Goal: Information Seeking & Learning: Get advice/opinions

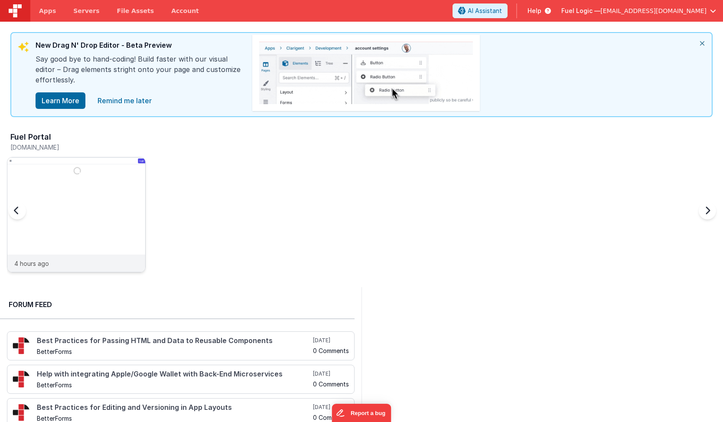
click at [76, 182] on img at bounding box center [76, 226] width 138 height 138
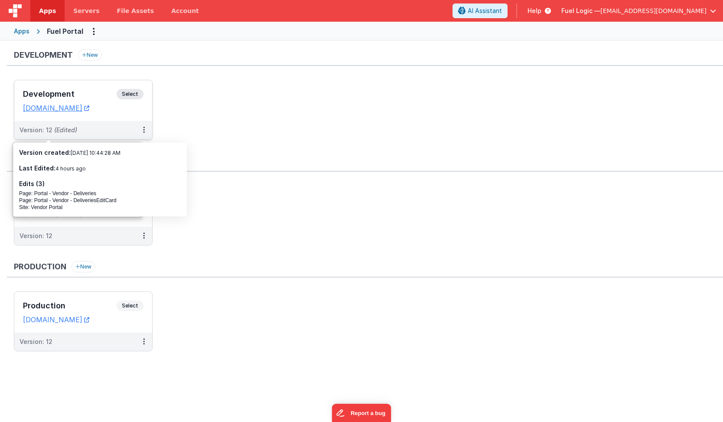
click at [70, 91] on h3 "Development" at bounding box center [70, 94] width 94 height 9
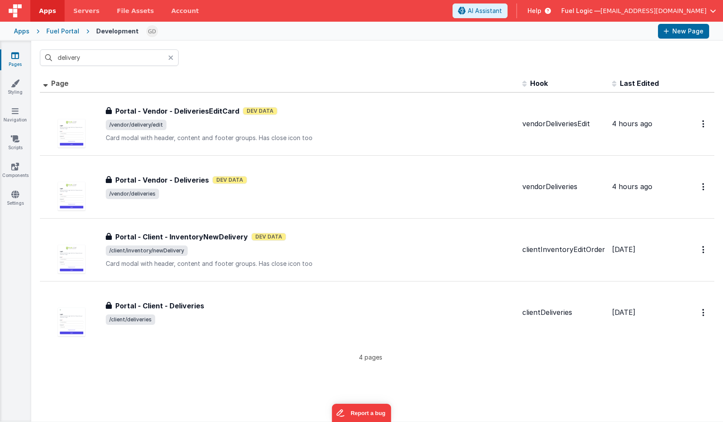
drag, startPoint x: 70, startPoint y: 91, endPoint x: 202, endPoint y: 61, distance: 134.6
click at [202, 61] on div "delivery" at bounding box center [377, 58] width 692 height 34
click at [135, 61] on input "delivery" at bounding box center [109, 57] width 139 height 16
type input "delive"
click at [231, 64] on div "delive" at bounding box center [377, 58] width 692 height 34
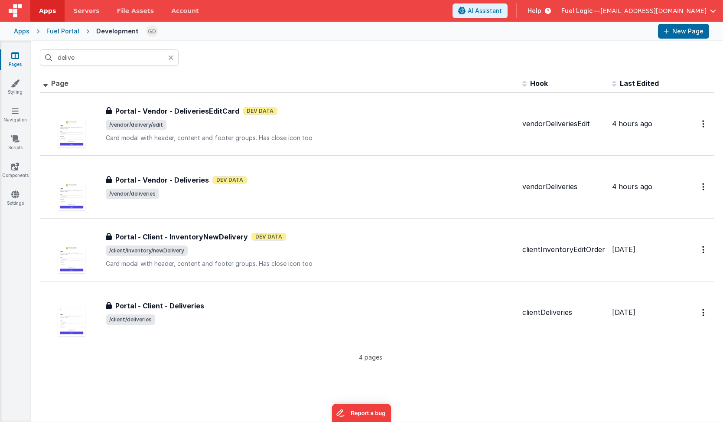
click at [231, 64] on div "delive" at bounding box center [377, 58] width 692 height 34
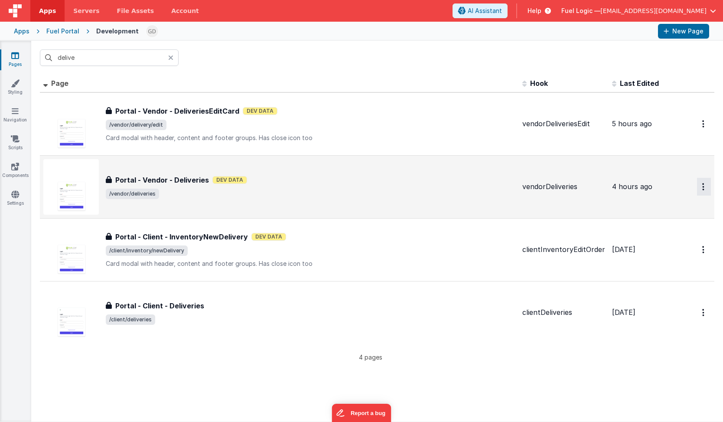
click at [697, 188] on button "Options" at bounding box center [704, 187] width 14 height 18
click at [668, 220] on link "Preview" at bounding box center [673, 223] width 76 height 16
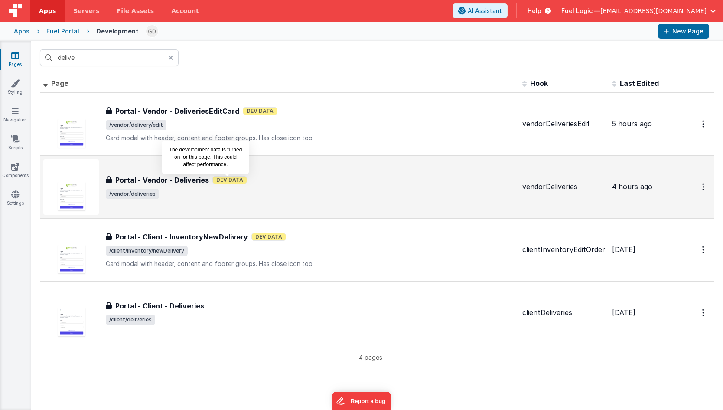
click at [238, 179] on span "Dev Data" at bounding box center [229, 180] width 35 height 8
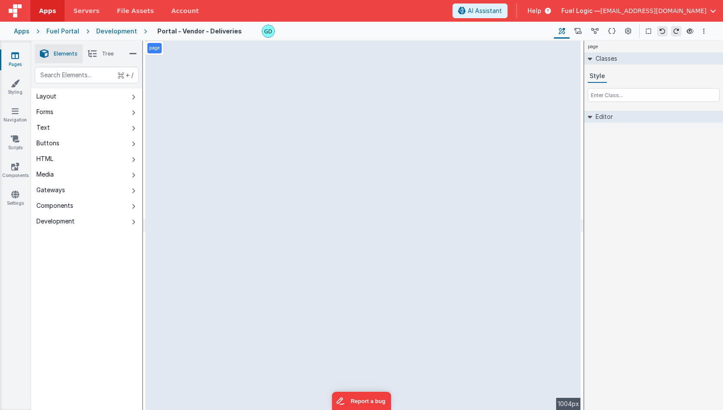
click at [66, 33] on div "Fuel Portal" at bounding box center [62, 31] width 33 height 9
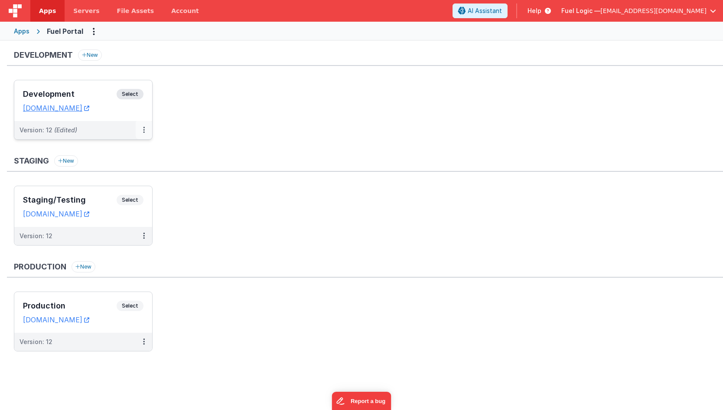
click at [140, 130] on button at bounding box center [144, 130] width 16 height 18
click at [140, 166] on link "Open Helper" at bounding box center [114, 165] width 76 height 16
click at [226, 150] on div at bounding box center [361, 205] width 723 height 410
click at [92, 96] on h3 "Development" at bounding box center [70, 94] width 94 height 9
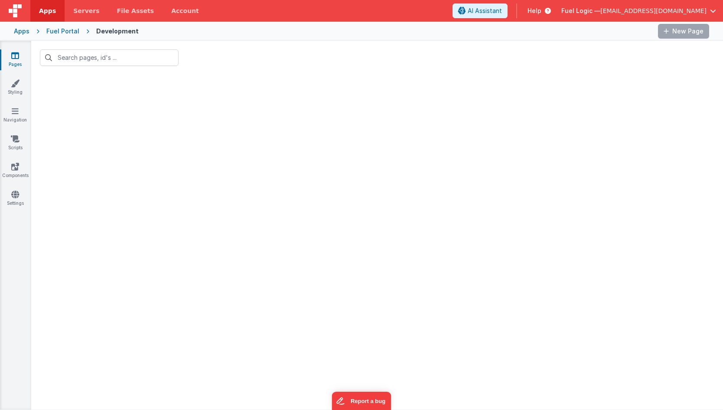
type input "delive"
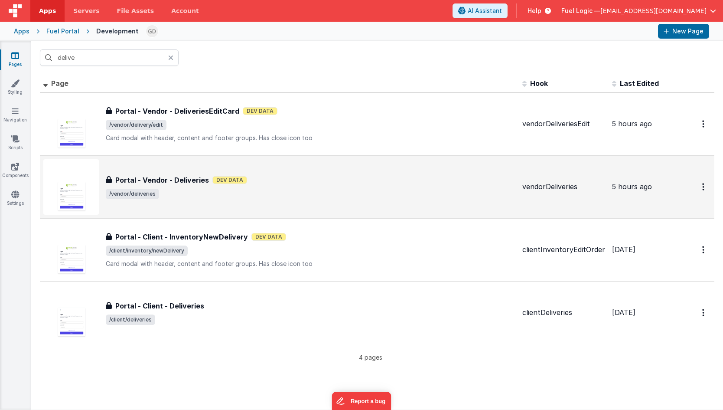
click at [329, 183] on div "Portal - Vendor - Deliveries Dev Data" at bounding box center [311, 180] width 410 height 10
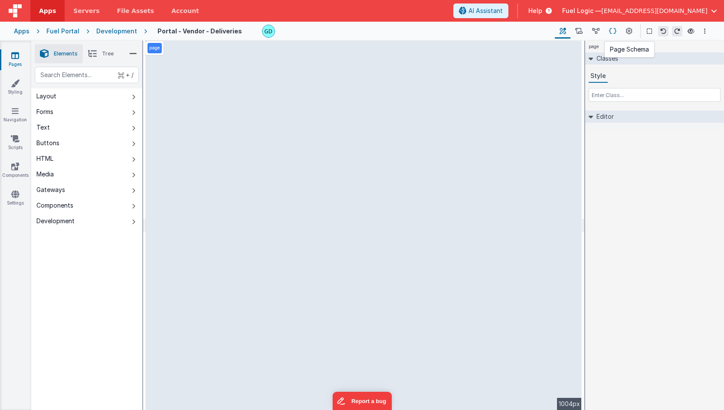
click at [610, 32] on icon at bounding box center [612, 31] width 7 height 9
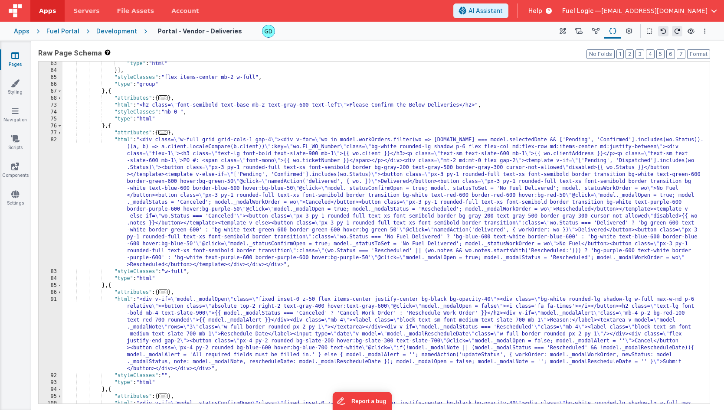
scroll to position [275, 0]
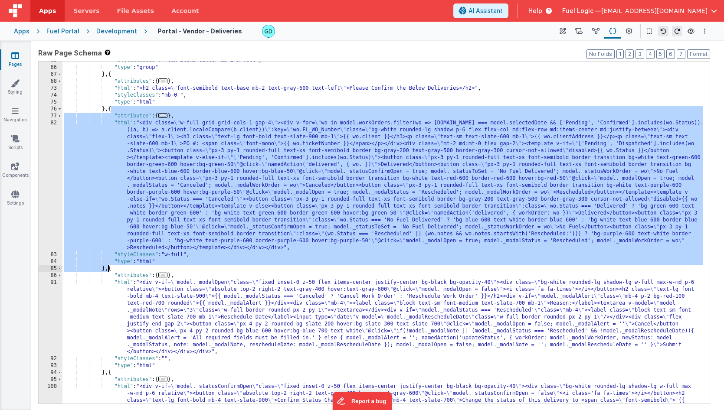
drag, startPoint x: 111, startPoint y: 109, endPoint x: 107, endPoint y: 267, distance: 158.3
click at [107, 267] on div ""styleClasses" : "flex items-center mb-2 w-full" , "type" : "group" } , { "attr…" at bounding box center [382, 252] width 640 height 391
click at [703, 33] on button "Options" at bounding box center [704, 31] width 10 height 10
click at [656, 80] on link "Rollback" at bounding box center [661, 80] width 96 height 16
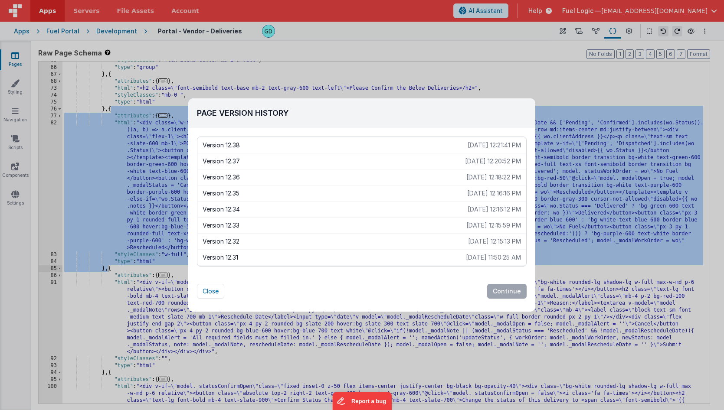
click at [332, 179] on p "Version 12.36" at bounding box center [334, 177] width 264 height 9
click at [516, 290] on button "Continue" at bounding box center [506, 291] width 39 height 15
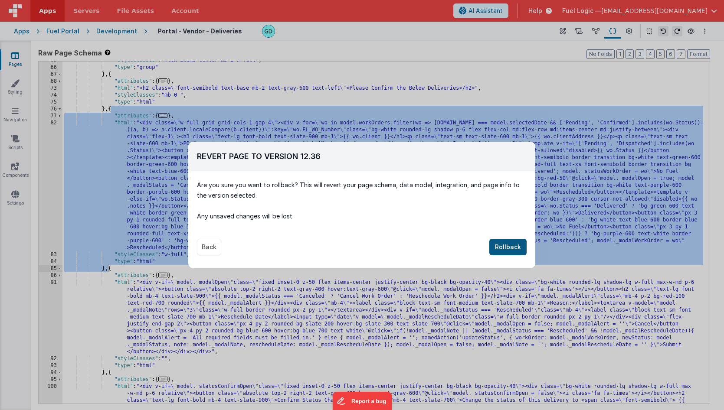
click at [506, 249] on button "Rollback" at bounding box center [507, 247] width 37 height 16
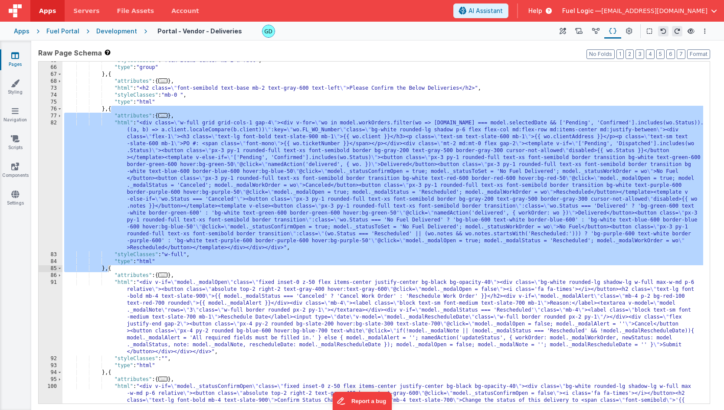
click at [108, 29] on div "Development" at bounding box center [116, 31] width 41 height 9
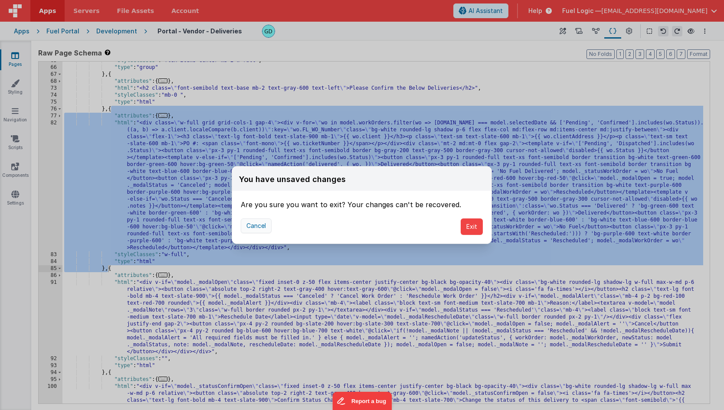
click at [252, 226] on button "Cancel" at bounding box center [256, 226] width 31 height 15
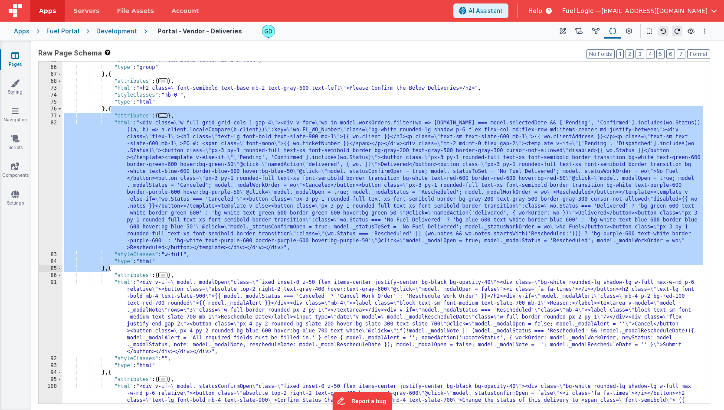
click at [422, 216] on div ""styleClasses" : "flex items-center mb-2 w-full" , "type" : "group" } , { "attr…" at bounding box center [382, 252] width 640 height 391
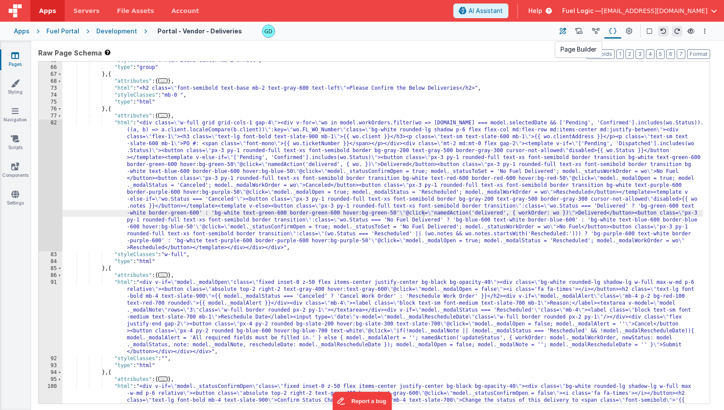
click at [557, 29] on button at bounding box center [563, 31] width 16 height 15
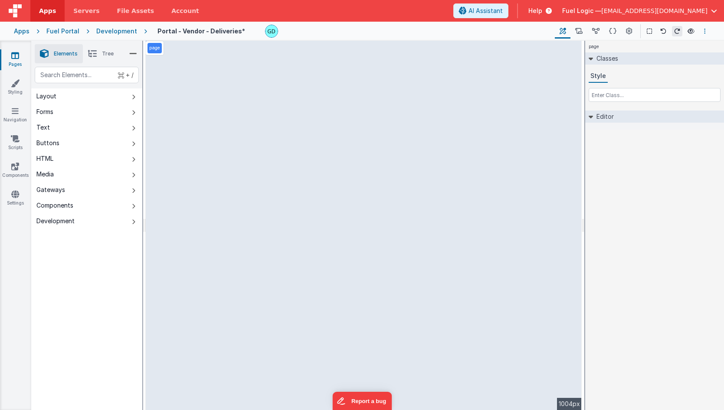
click at [705, 31] on icon "Options" at bounding box center [705, 31] width 2 height 6
click at [647, 77] on p "Rollback" at bounding box center [640, 79] width 24 height 9
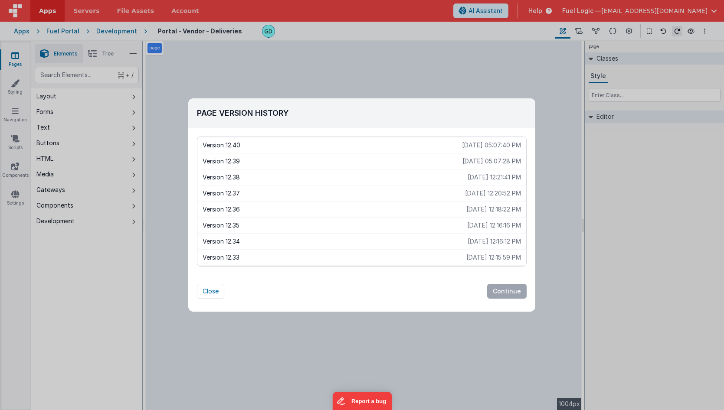
click at [470, 256] on p "[DATE] 12:15:59 PM" at bounding box center [493, 257] width 55 height 9
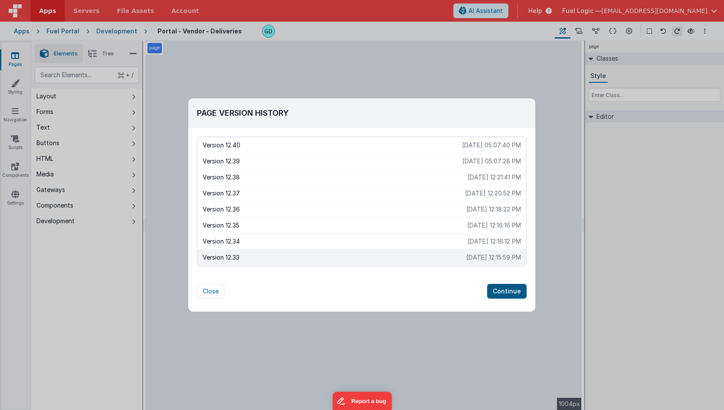
click at [505, 287] on button "Continue" at bounding box center [506, 291] width 39 height 15
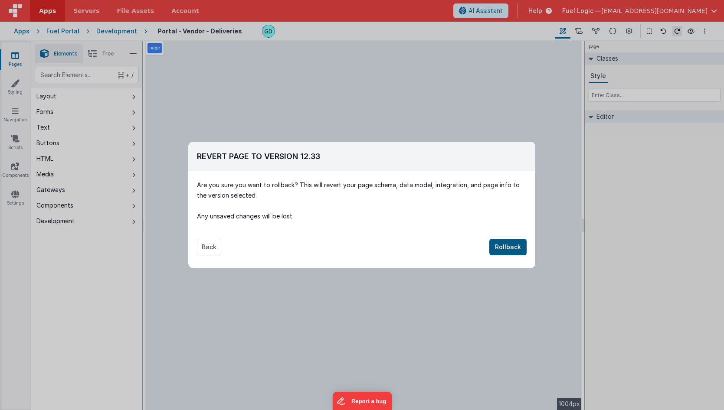
click at [508, 244] on button "Rollback" at bounding box center [507, 247] width 37 height 16
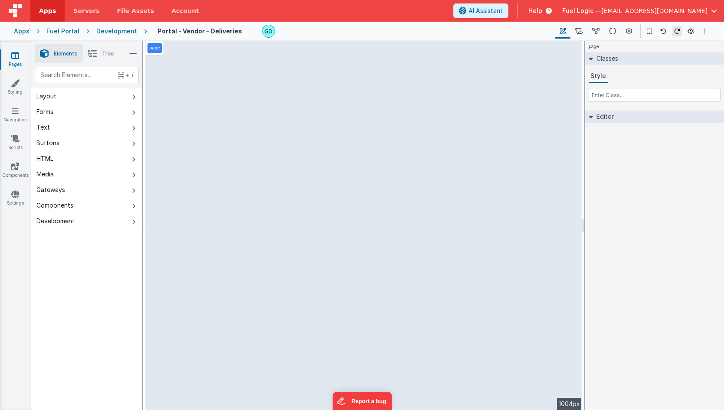
click at [703, 27] on button "Options" at bounding box center [704, 31] width 10 height 10
click at [651, 80] on p "Rollback" at bounding box center [640, 79] width 24 height 9
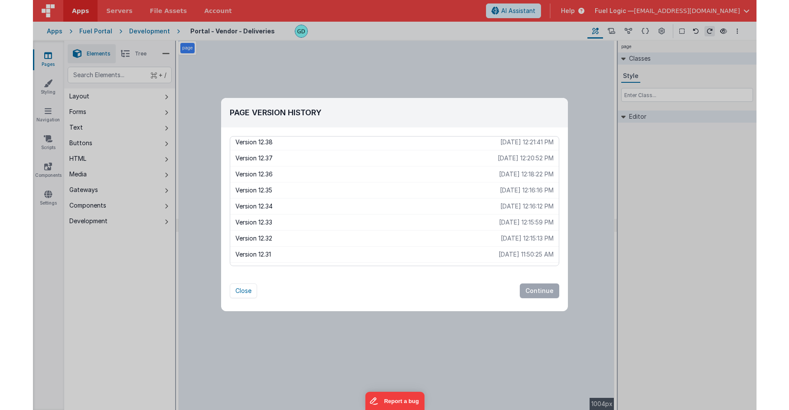
scroll to position [72, 0]
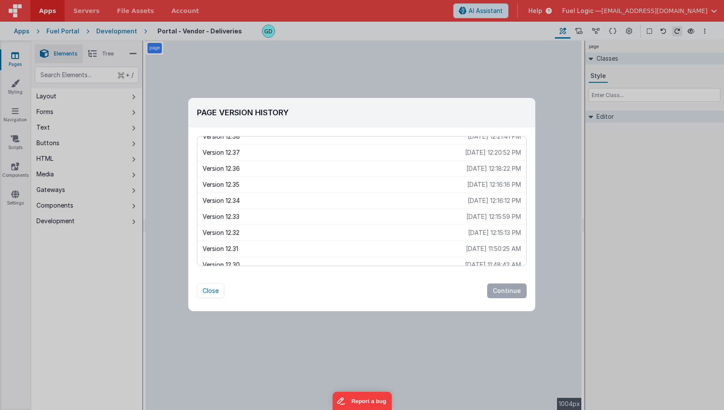
click at [319, 247] on p "Version 12.31" at bounding box center [333, 249] width 263 height 9
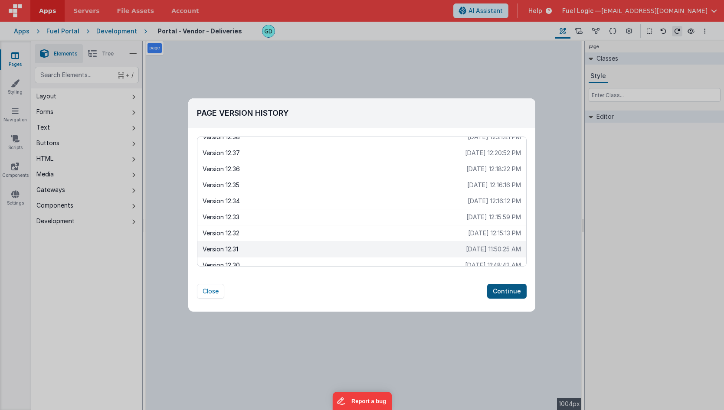
click at [506, 290] on button "Continue" at bounding box center [506, 291] width 39 height 15
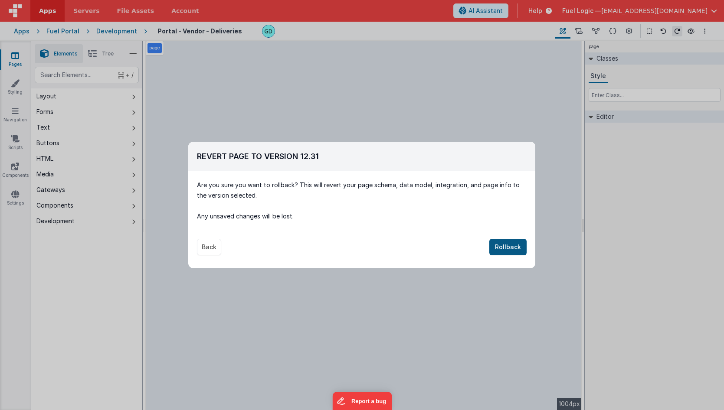
click at [520, 247] on button "Rollback" at bounding box center [507, 247] width 37 height 16
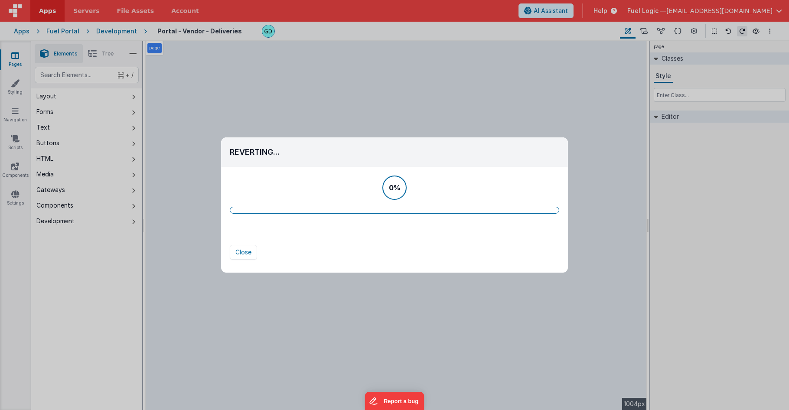
click at [487, 190] on div "0%" at bounding box center [394, 188] width 329 height 24
click at [648, 150] on div "Reverting... Version 12.42 [DATE] 05:08:13 PM Version 12.41 [DATE] 05:08:07 PM …" at bounding box center [394, 205] width 789 height 410
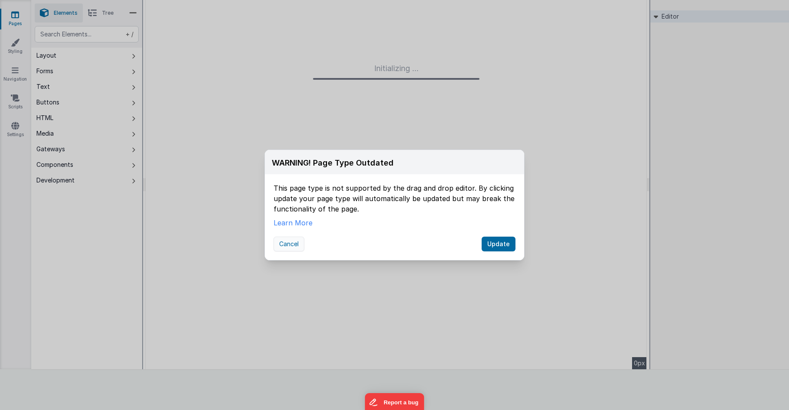
click at [286, 244] on button "Cancel" at bounding box center [289, 244] width 31 height 15
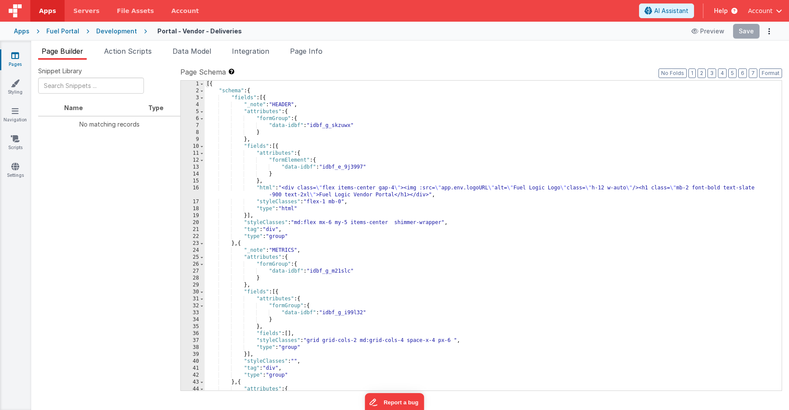
click at [56, 29] on div "Fuel Portal" at bounding box center [62, 31] width 33 height 9
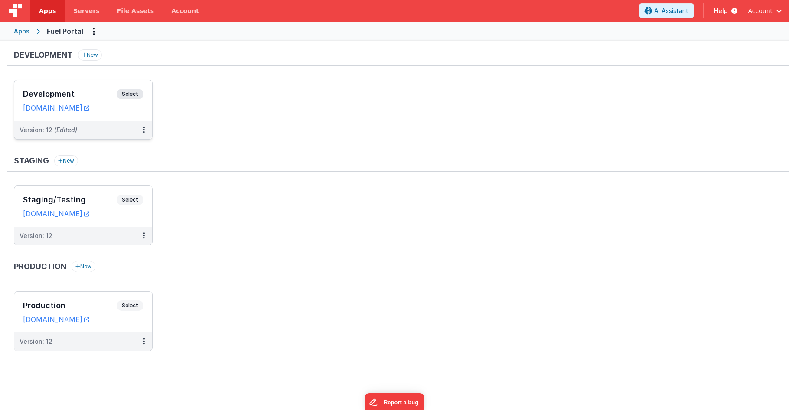
click at [89, 93] on h3 "Development" at bounding box center [70, 94] width 94 height 9
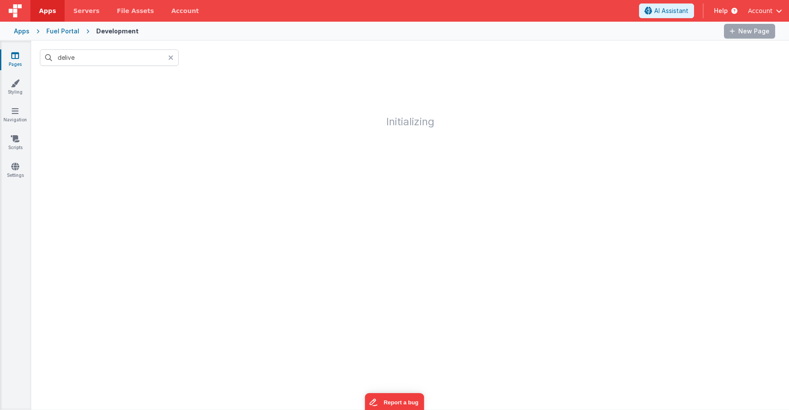
click at [23, 33] on div "Apps" at bounding box center [22, 31] width 16 height 9
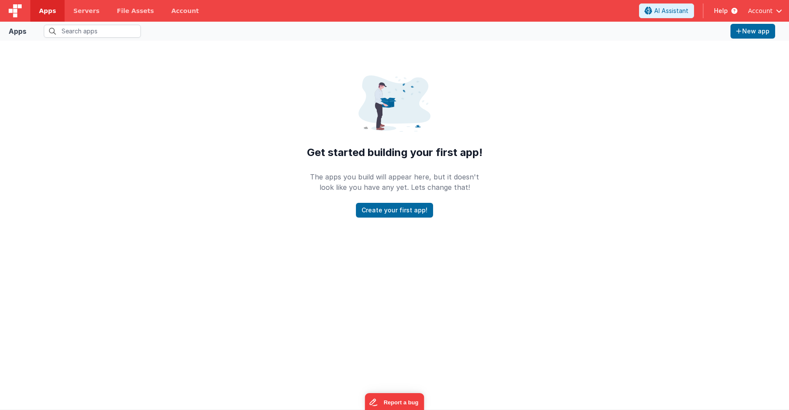
click at [764, 12] on span "Account" at bounding box center [760, 11] width 25 height 9
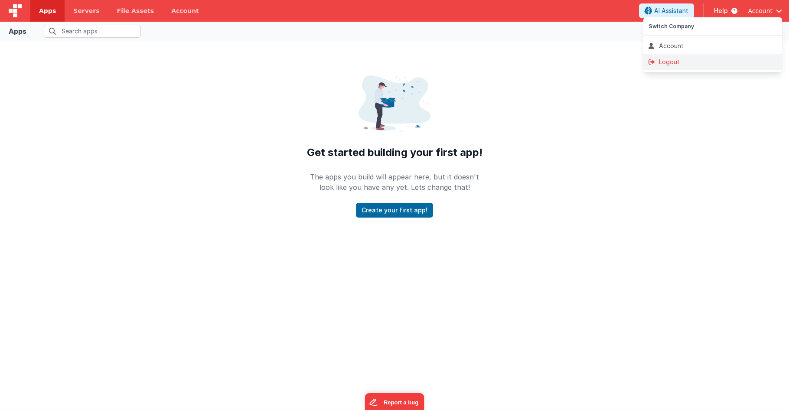
click at [682, 63] on div "Logout" at bounding box center [713, 62] width 128 height 9
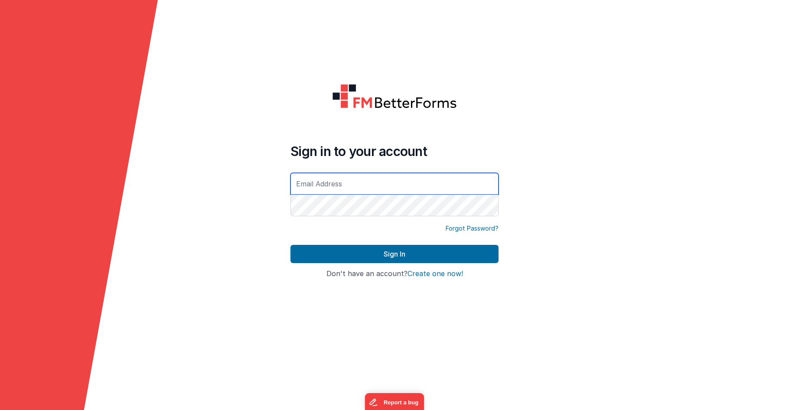
type input "[EMAIL_ADDRESS][DOMAIN_NAME]"
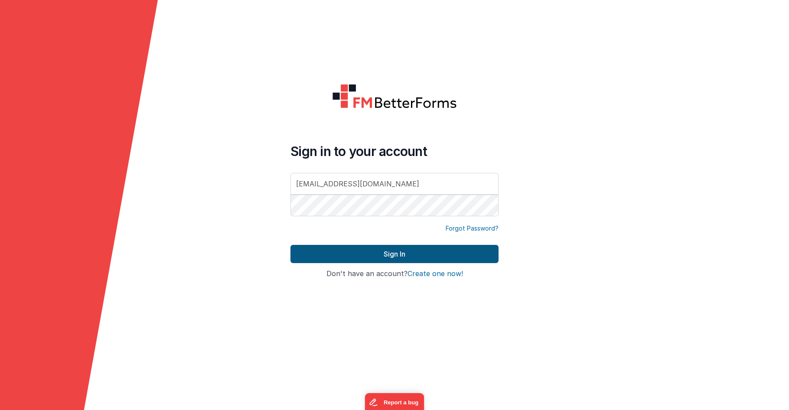
click at [381, 251] on button "Sign In" at bounding box center [394, 254] width 208 height 18
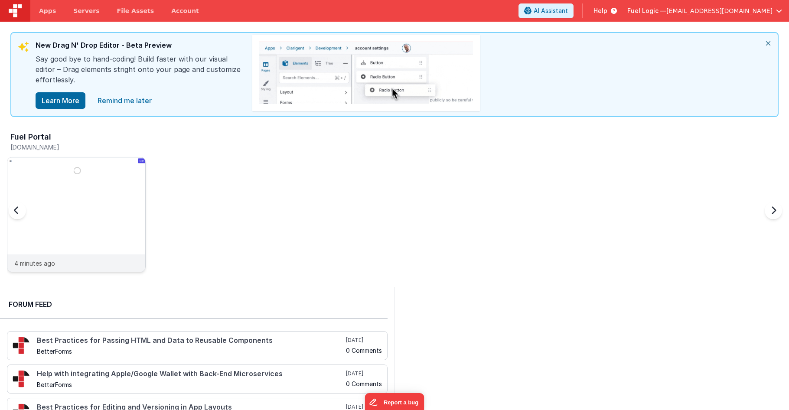
click at [121, 172] on img at bounding box center [76, 226] width 138 height 138
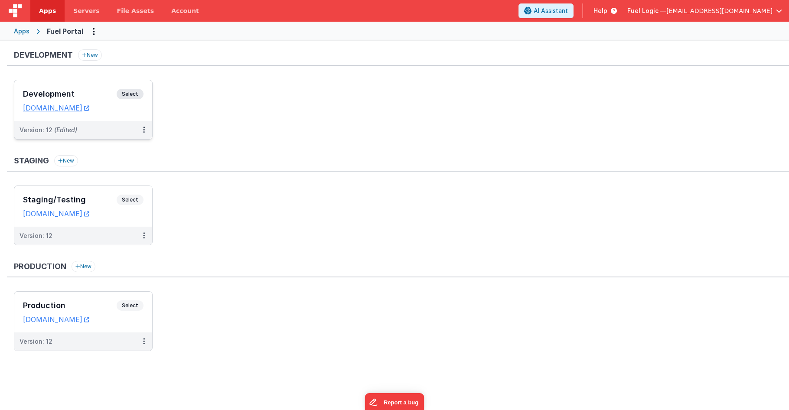
click at [74, 86] on div "Development Select URLs [DOMAIN_NAME]" at bounding box center [83, 100] width 138 height 41
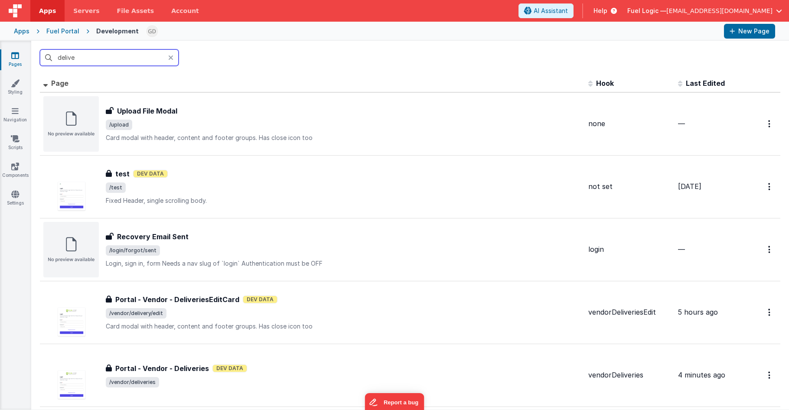
click at [95, 56] on input "delive" at bounding box center [109, 57] width 139 height 16
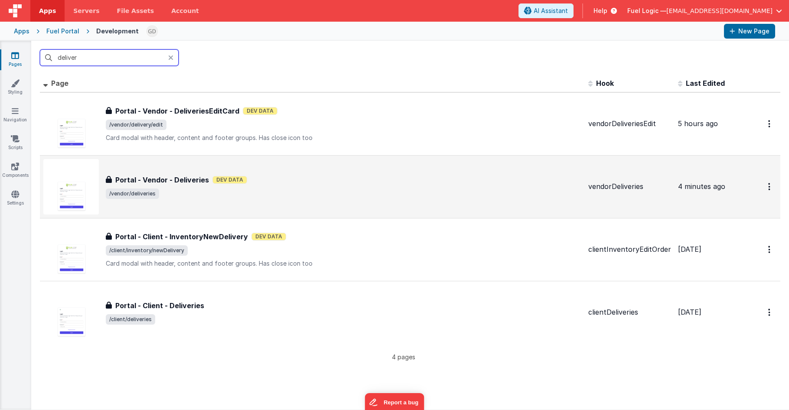
type input "deliver"
click at [290, 185] on div "Portal - Vendor - Deliveries Portal - Vendor - Deliveries Dev Data /vendor/deli…" at bounding box center [344, 187] width 476 height 24
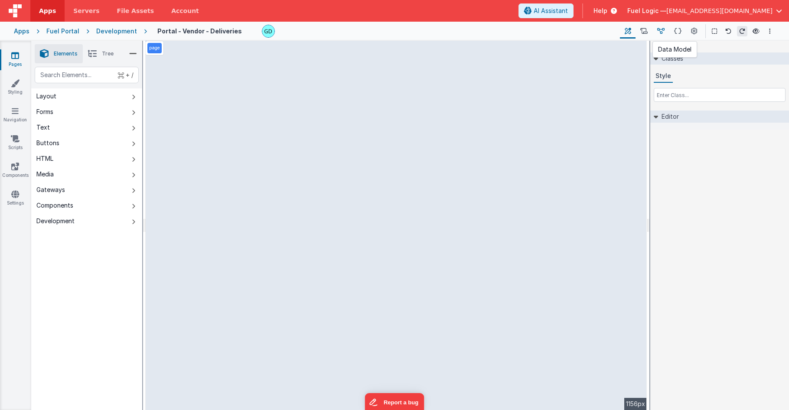
click at [665, 32] on icon at bounding box center [660, 31] width 7 height 9
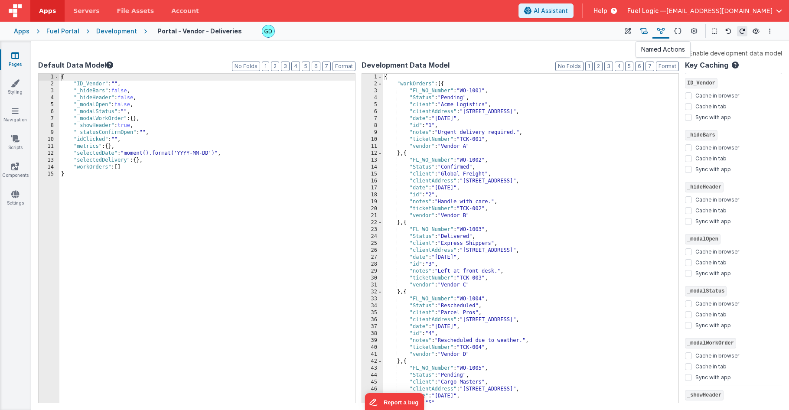
click at [645, 34] on icon at bounding box center [643, 31] width 7 height 9
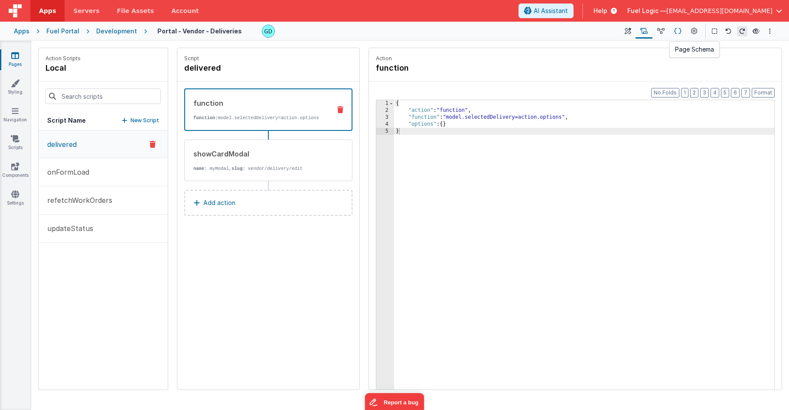
click at [686, 33] on button at bounding box center [677, 31] width 17 height 15
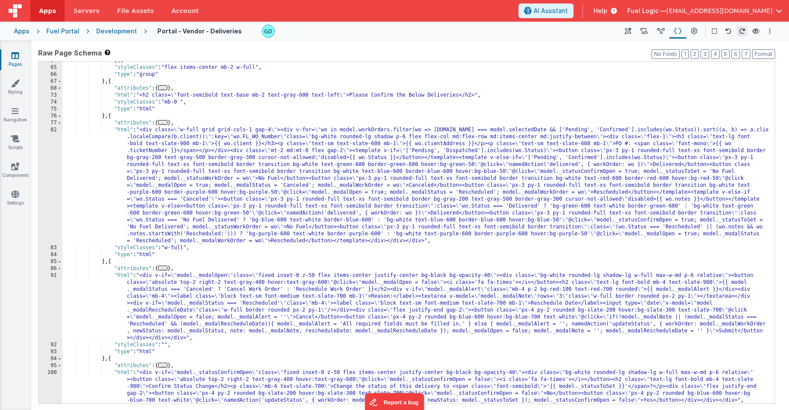
scroll to position [268, 0]
drag, startPoint x: 372, startPoint y: 212, endPoint x: 417, endPoint y: 212, distance: 44.7
click at [417, 212] on div "}] , "styleClasses" : "flex items-center mb-2 w-full" , "type" : "group" } , { …" at bounding box center [415, 235] width 706 height 356
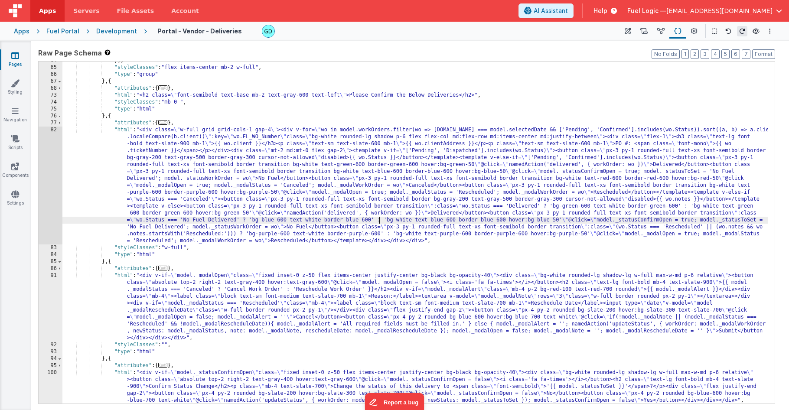
click at [378, 220] on div "}] , "styleClasses" : "flex items-center mb-2 w-full" , "type" : "group" } , { …" at bounding box center [415, 235] width 706 height 356
drag, startPoint x: 373, startPoint y: 213, endPoint x: 407, endPoint y: 214, distance: 34.3
click at [407, 214] on div "}] , "styleClasses" : "flex items-center mb-2 w-full" , "type" : "group" } , { …" at bounding box center [415, 235] width 706 height 356
click at [378, 214] on div "}] , "styleClasses" : "flex items-center mb-2 w-full" , "type" : "group" } , { …" at bounding box center [415, 235] width 706 height 356
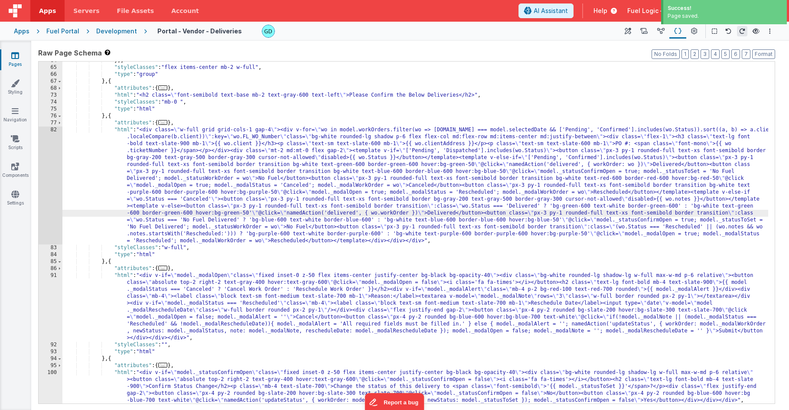
click at [393, 214] on div "}] , "styleClasses" : "flex items-center mb-2 w-full" , "type" : "group" } , { …" at bounding box center [415, 235] width 706 height 356
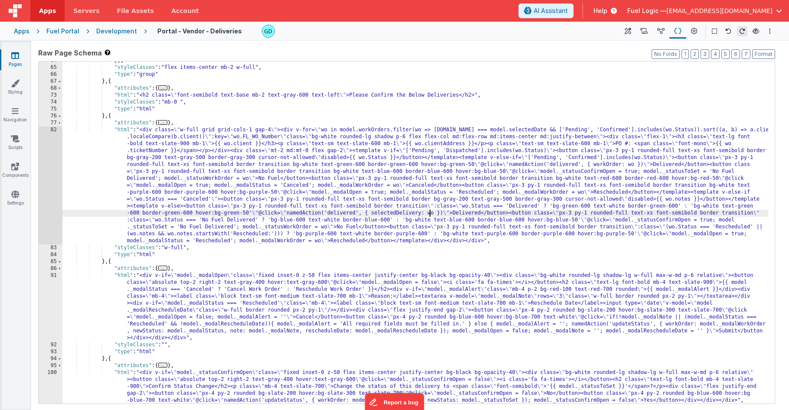
click at [387, 214] on div "}] , "styleClasses" : "flex items-center mb-2 w-full" , "type" : "group" } , { …" at bounding box center [415, 235] width 706 height 356
click at [662, 33] on icon at bounding box center [660, 31] width 7 height 9
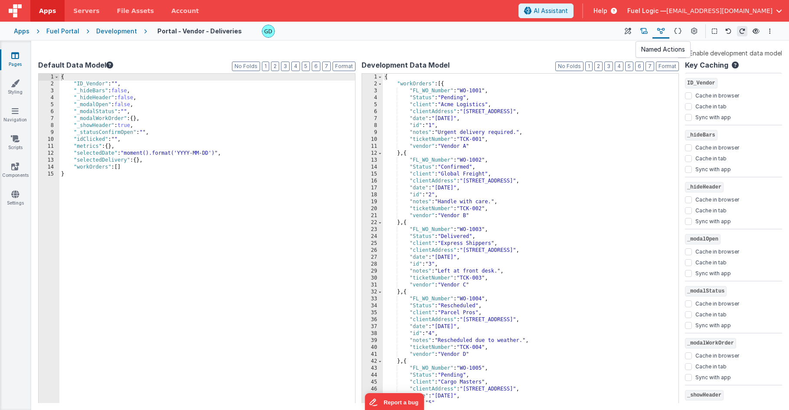
click at [640, 34] on button at bounding box center [644, 31] width 17 height 15
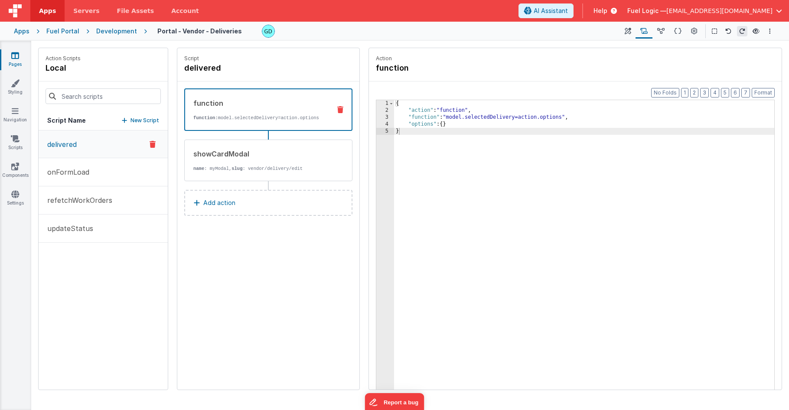
click at [88, 147] on button "delivered" at bounding box center [103, 144] width 129 height 28
click at [564, 118] on div "{ "action" : "function" , "function" : "model.selectedDelivery=action.options" …" at bounding box center [584, 265] width 380 height 330
click at [254, 179] on div "showCardModal name : myModal, slug : vendor/delivery/edit" at bounding box center [268, 161] width 168 height 42
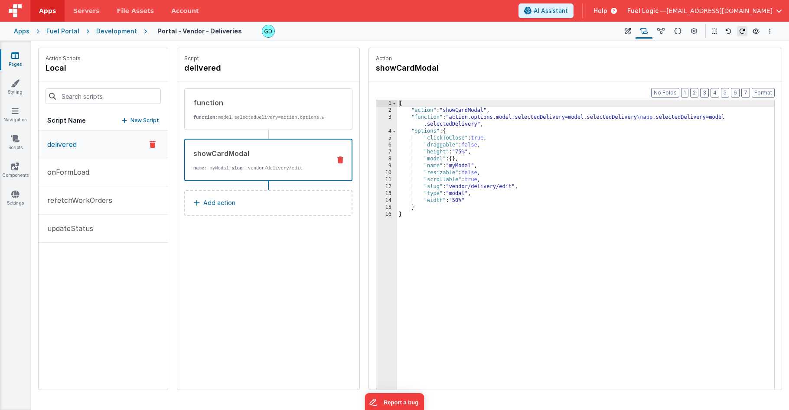
click at [263, 292] on div "Script delivered function function: model.selectedDelivery=action.options.workO…" at bounding box center [268, 219] width 182 height 342
click at [105, 31] on div "Development" at bounding box center [116, 31] width 41 height 9
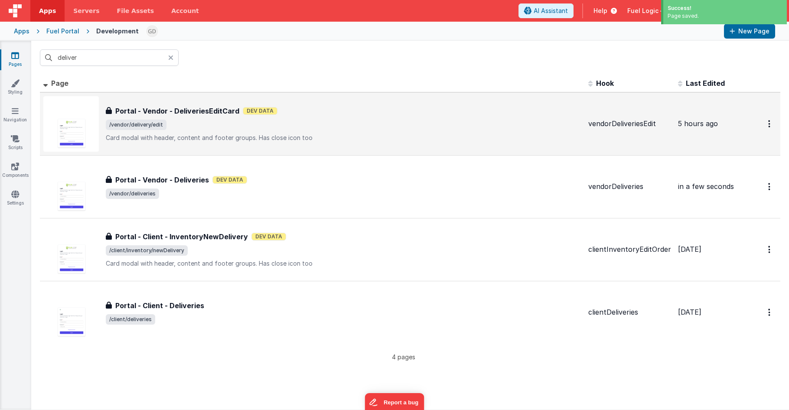
click at [322, 116] on div "Portal - Vendor - DeliveriesEditCard Portal - Vendor - DeliveriesEditCard Dev D…" at bounding box center [344, 124] width 476 height 36
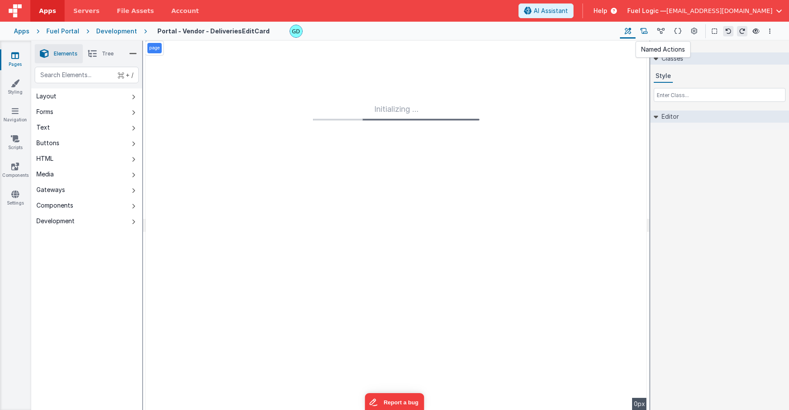
click at [643, 31] on icon at bounding box center [643, 31] width 7 height 9
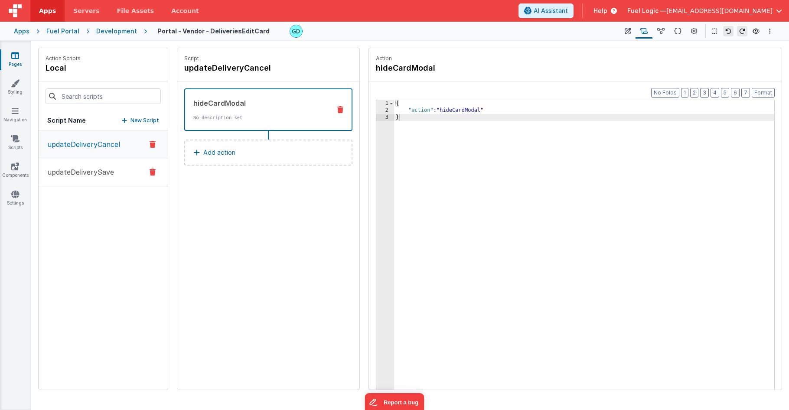
click at [93, 175] on p "updateDeliverySave" at bounding box center [78, 172] width 72 height 10
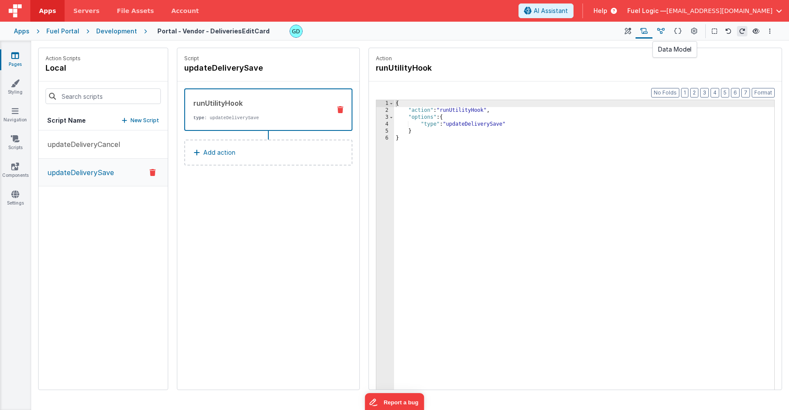
click at [661, 35] on icon at bounding box center [660, 31] width 7 height 9
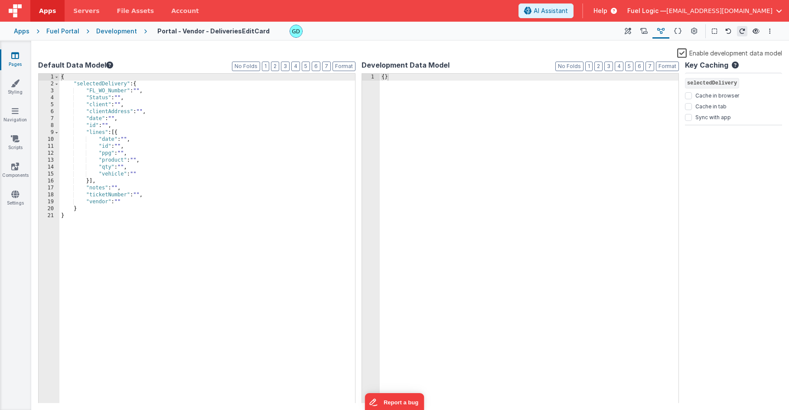
click at [107, 33] on div "Development" at bounding box center [116, 31] width 41 height 9
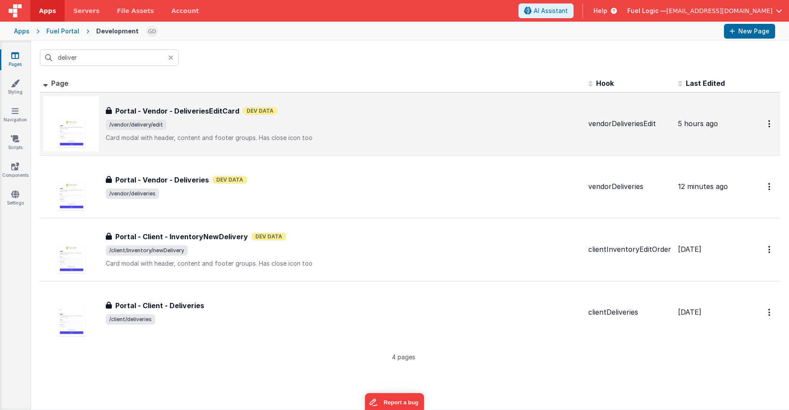
click at [281, 126] on span "/vendor/delivery/edit" at bounding box center [344, 125] width 476 height 10
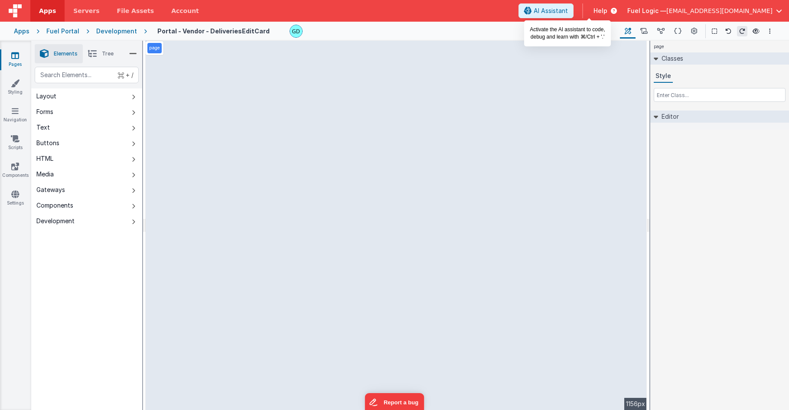
click at [568, 13] on span "AI Assistant" at bounding box center [551, 11] width 34 height 9
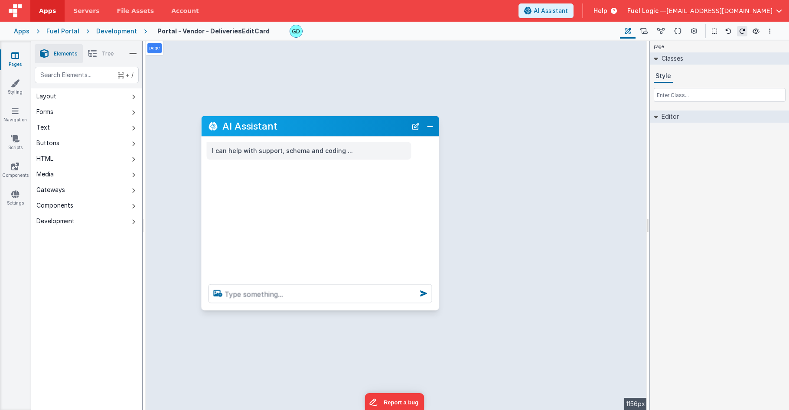
drag, startPoint x: 122, startPoint y: 225, endPoint x: 338, endPoint y: 136, distance: 233.5
click at [338, 131] on h2 "AI Assistant" at bounding box center [314, 126] width 185 height 10
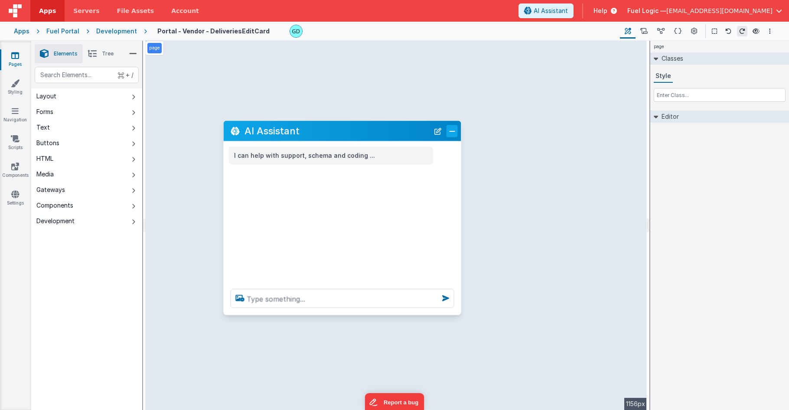
click at [453, 133] on button "Close" at bounding box center [452, 131] width 11 height 12
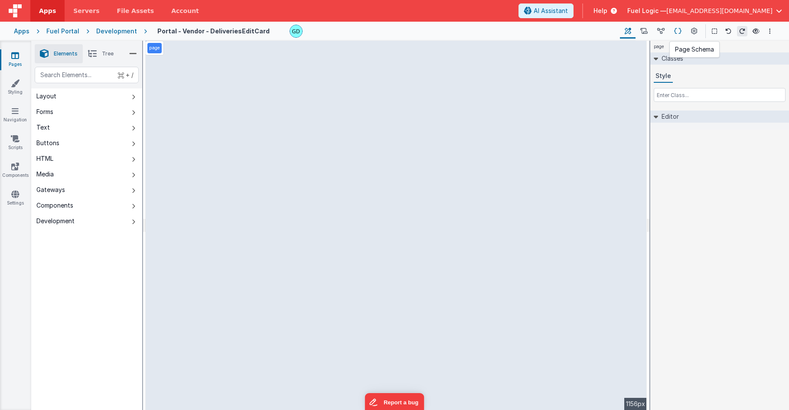
click at [678, 33] on icon at bounding box center [677, 31] width 7 height 9
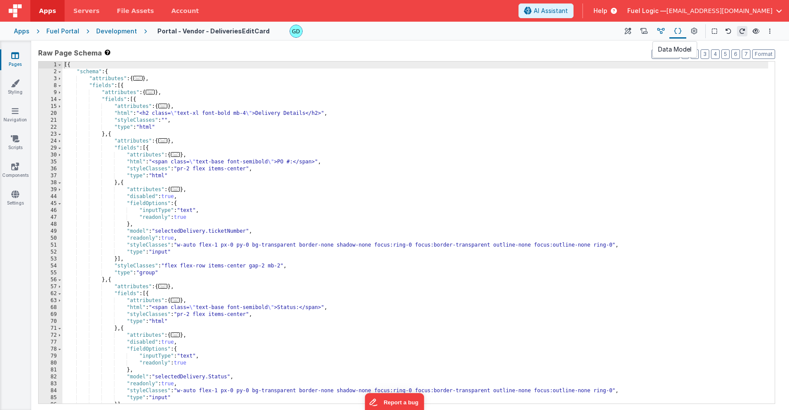
click at [662, 32] on icon at bounding box center [660, 31] width 7 height 9
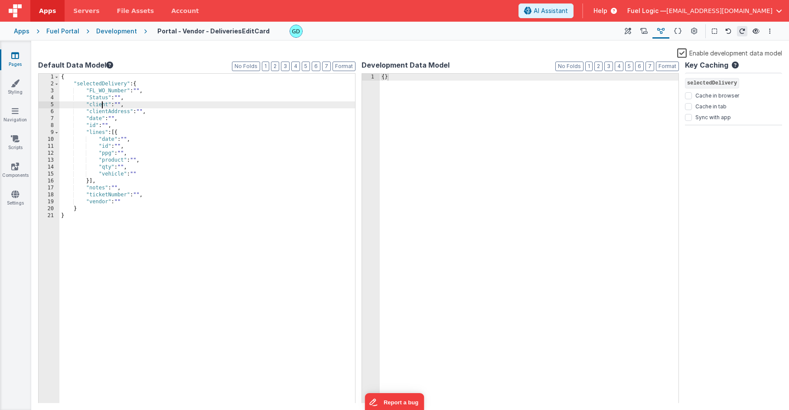
click at [101, 104] on div "{ "selectedDelivery" : { "FL_WO_Number" : "" , "Status" : "" , "client" : "" , …" at bounding box center [207, 245] width 296 height 343
click at [678, 31] on icon at bounding box center [677, 31] width 7 height 9
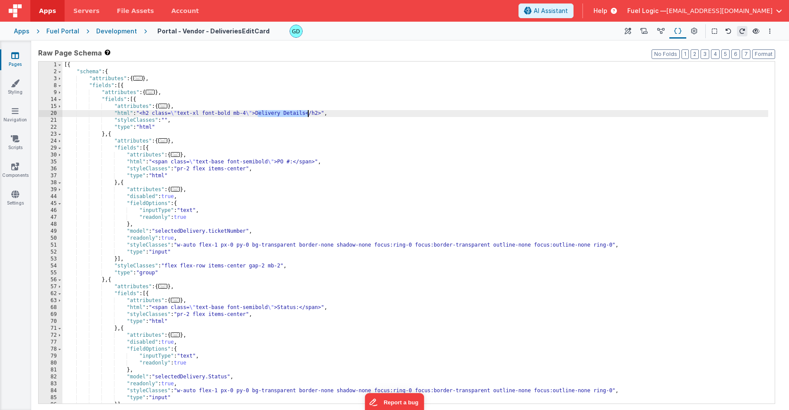
drag, startPoint x: 258, startPoint y: 114, endPoint x: 309, endPoint y: 113, distance: 50.7
click at [309, 113] on div "[{ "schema" : { "attributes" : { ... } , "fields" : [{ "attributes" : { ... } ,…" at bounding box center [415, 240] width 706 height 356
click at [662, 32] on icon at bounding box center [660, 31] width 7 height 9
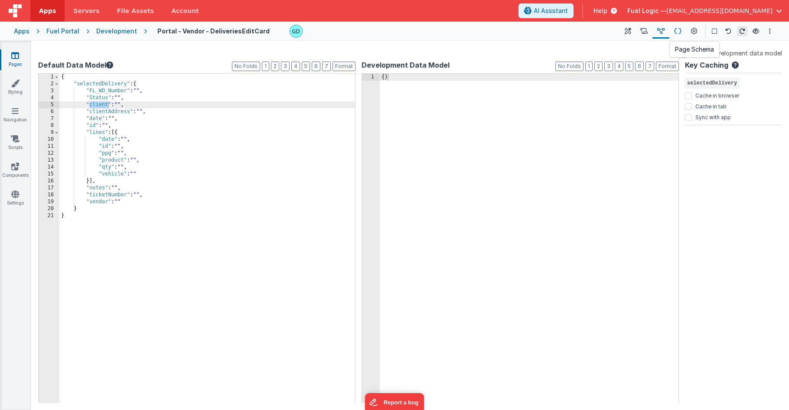
click at [680, 32] on icon at bounding box center [677, 31] width 7 height 9
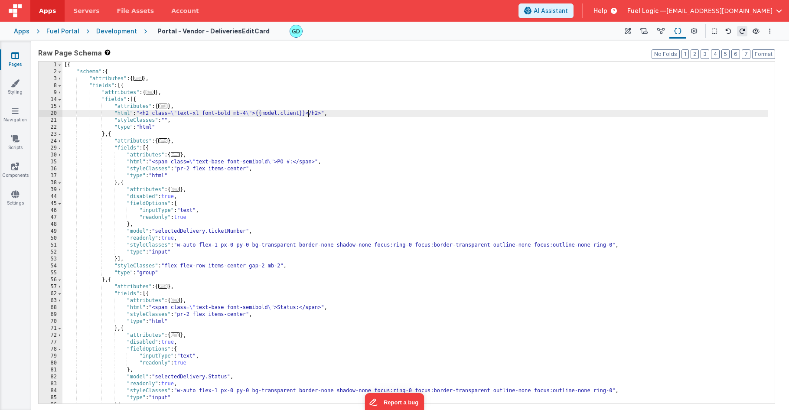
click at [283, 114] on div "[{ "schema" : { "attributes" : { ... } , "fields" : [{ "attributes" : { ... } ,…" at bounding box center [415, 240] width 706 height 356
click at [664, 30] on icon at bounding box center [660, 31] width 7 height 9
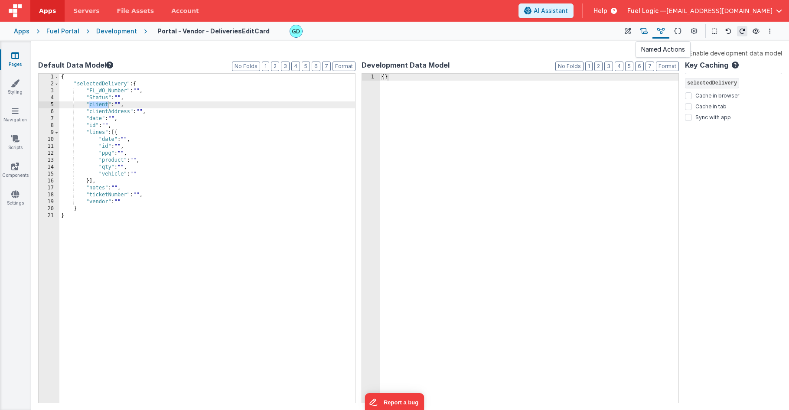
click at [651, 33] on button at bounding box center [644, 31] width 17 height 15
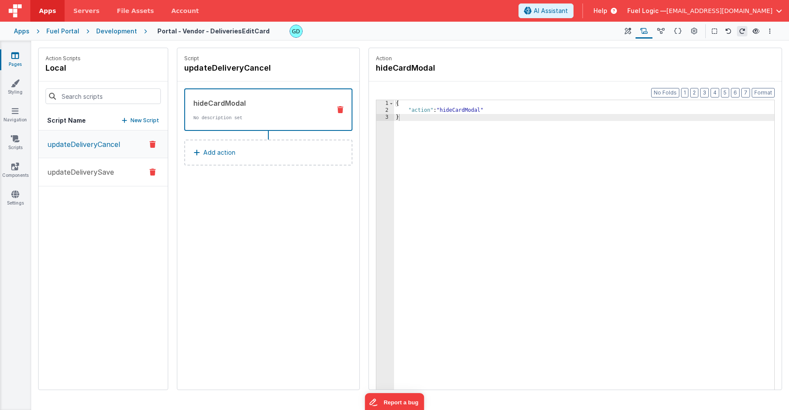
click at [105, 175] on p "updateDeliverySave" at bounding box center [78, 172] width 72 height 10
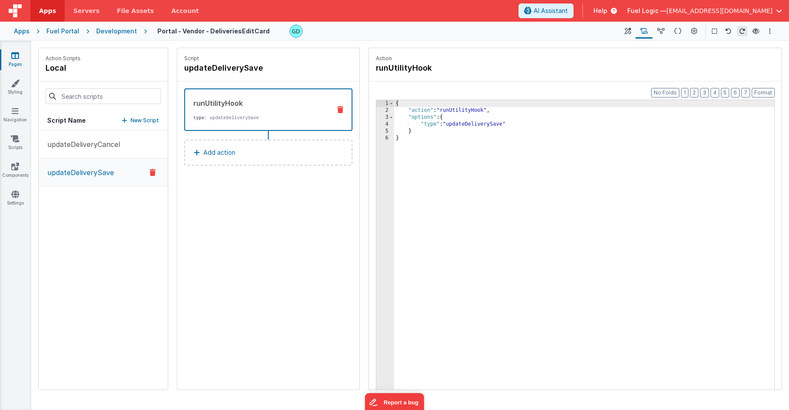
click at [623, 75] on div "Action runUtilityHook" at bounding box center [575, 64] width 413 height 33
click at [660, 31] on icon at bounding box center [660, 31] width 7 height 9
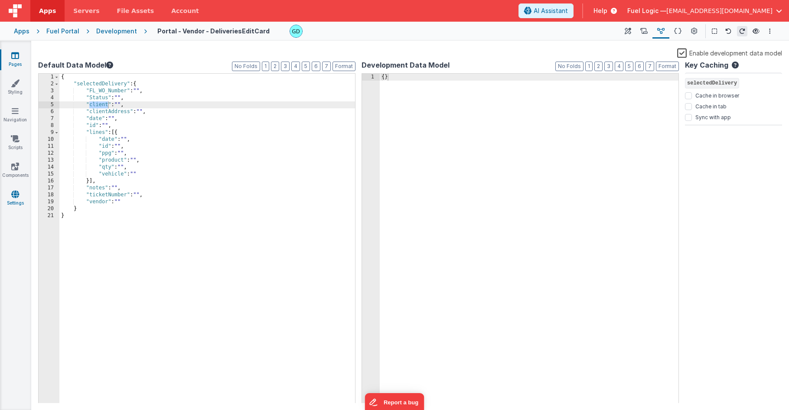
click at [18, 196] on icon at bounding box center [15, 194] width 8 height 9
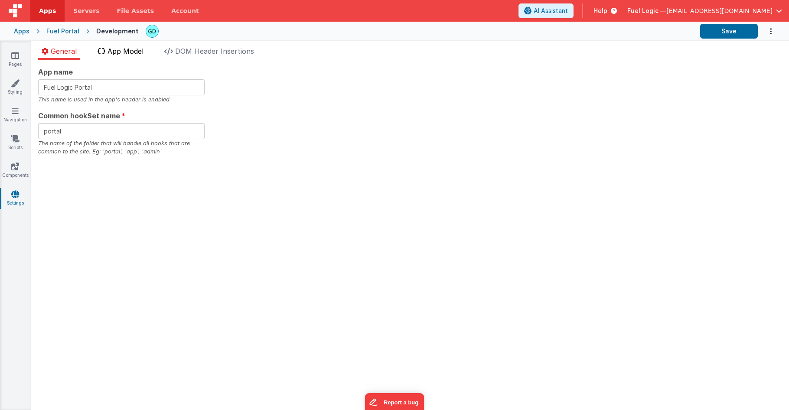
click at [126, 50] on span "App Model" at bounding box center [126, 51] width 36 height 9
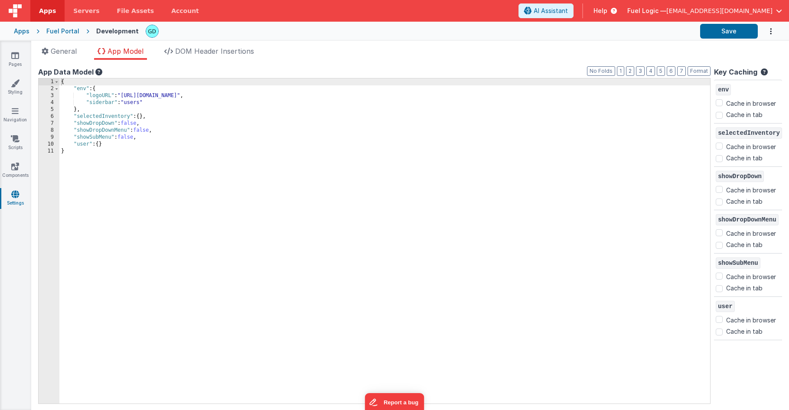
click at [155, 117] on div "{ "env" : { "logoURL" : "https://5t61ut5p19.ucarecd.net/a7ae9acb-9241-4307-96d7…" at bounding box center [384, 247] width 651 height 339
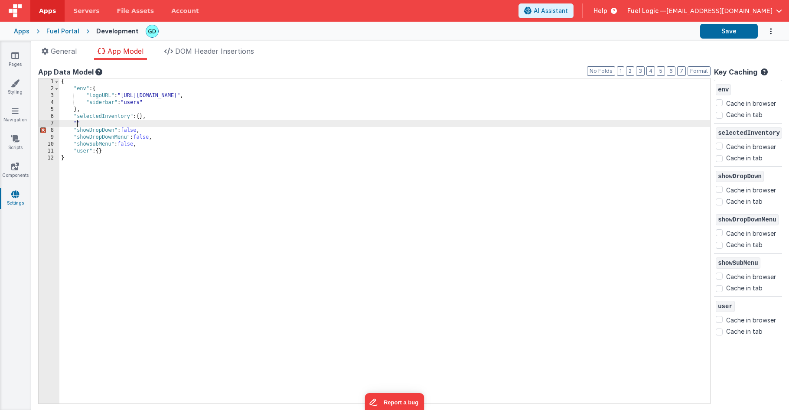
paste textarea
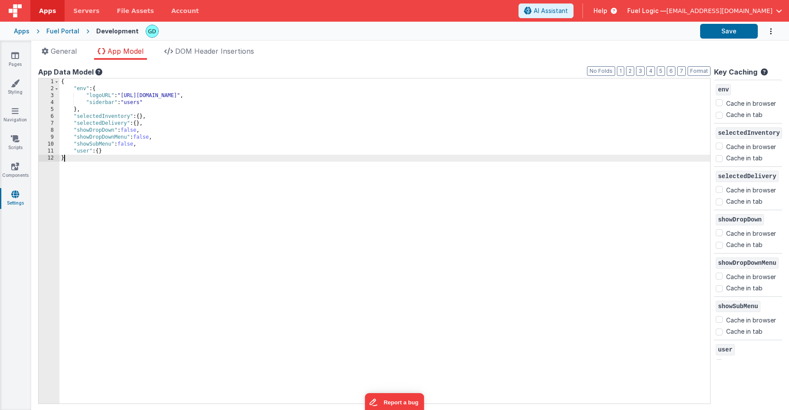
click at [537, 176] on div "{ "env" : { "logoURL" : "https://5t61ut5p19.ucarecd.net/a7ae9acb-9241-4307-96d7…" at bounding box center [384, 247] width 651 height 339
click at [724, 33] on button "Save" at bounding box center [729, 31] width 58 height 15
click at [57, 29] on div "Fuel Portal" at bounding box center [62, 31] width 33 height 9
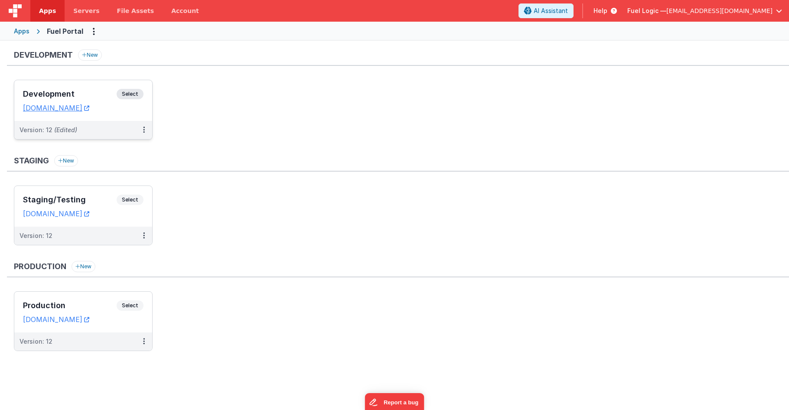
click at [91, 92] on h3 "Development" at bounding box center [70, 94] width 94 height 9
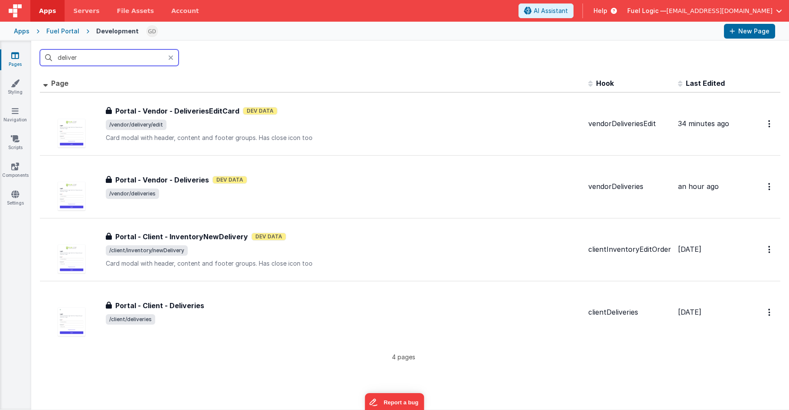
click at [118, 56] on input "deliver" at bounding box center [109, 57] width 139 height 16
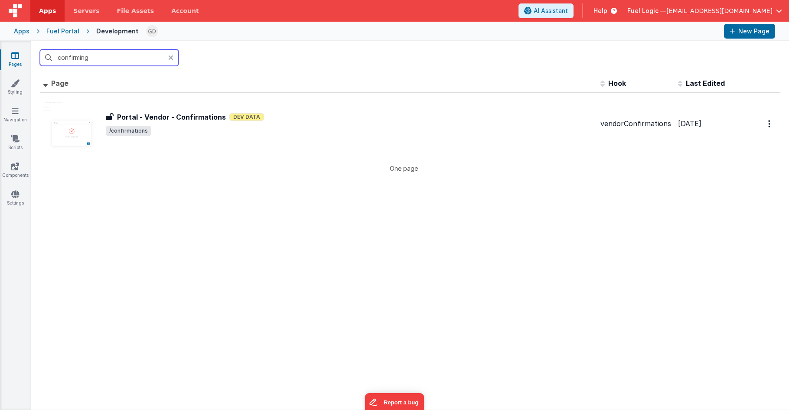
type input "confirming"
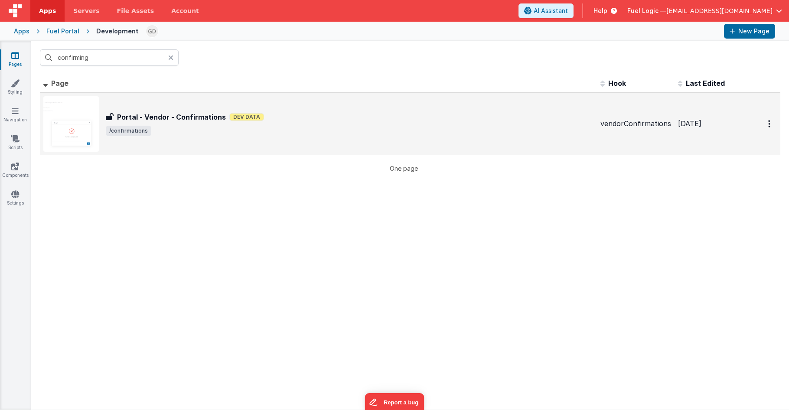
drag, startPoint x: 130, startPoint y: 56, endPoint x: 262, endPoint y: 126, distance: 149.5
click at [262, 126] on span "/confirmations" at bounding box center [350, 131] width 488 height 10
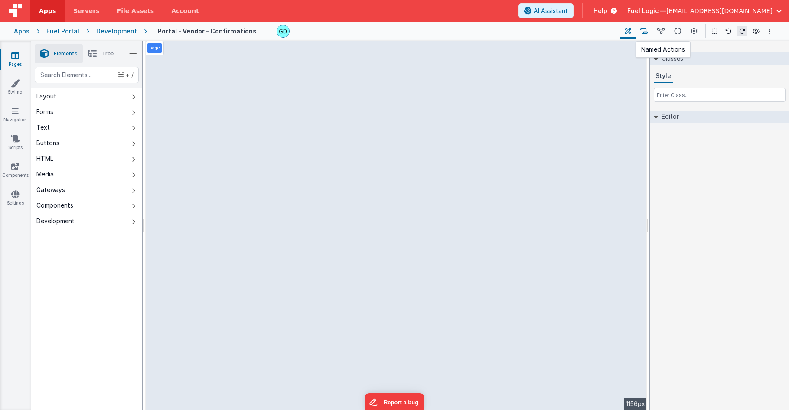
click at [643, 29] on icon at bounding box center [643, 31] width 7 height 9
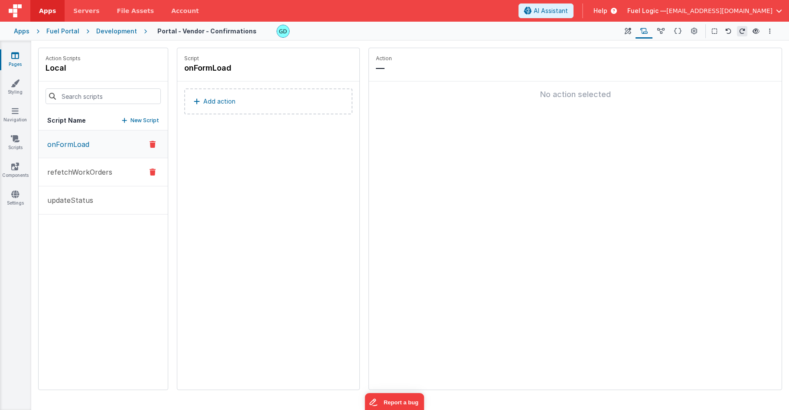
click at [100, 172] on p "refetchWorkOrders" at bounding box center [77, 172] width 70 height 10
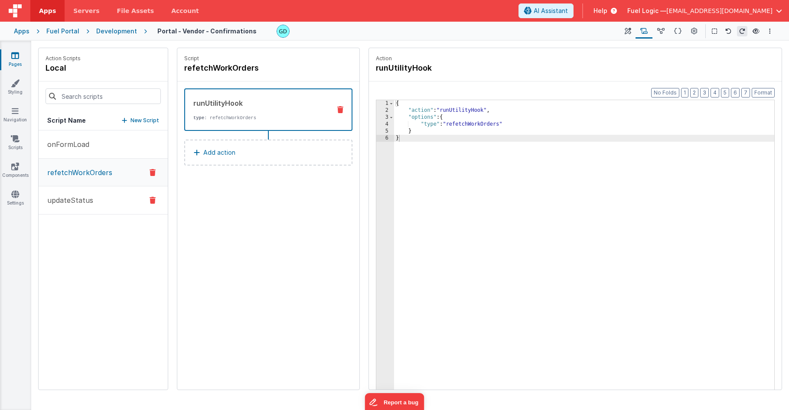
click at [98, 194] on button "updateStatus" at bounding box center [103, 200] width 129 height 28
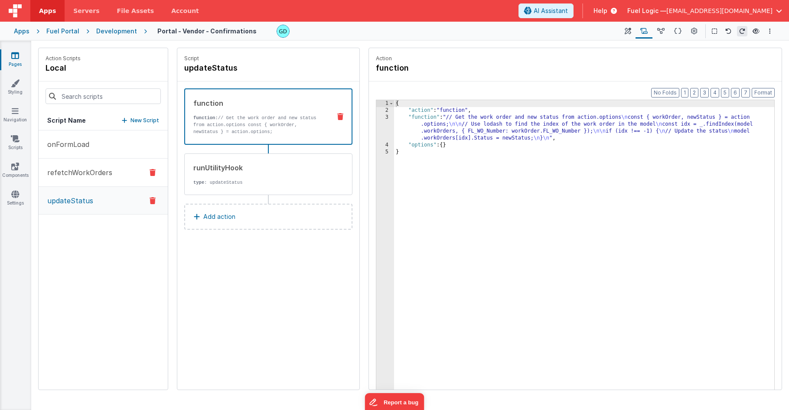
click at [85, 176] on p "refetchWorkOrders" at bounding box center [77, 172] width 70 height 10
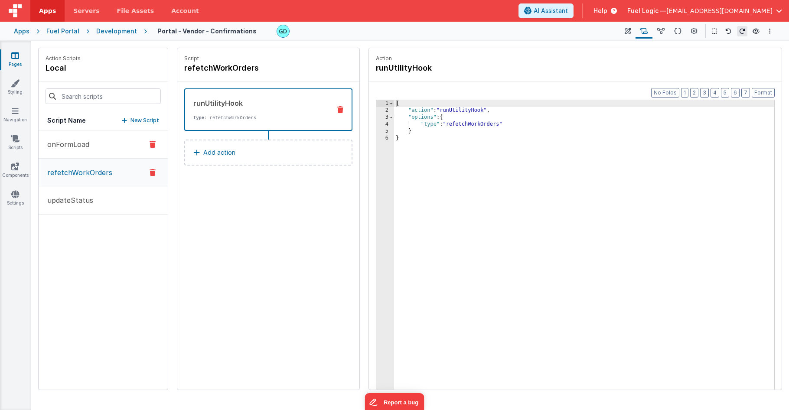
click at [80, 137] on button "onFormLoad" at bounding box center [103, 144] width 129 height 28
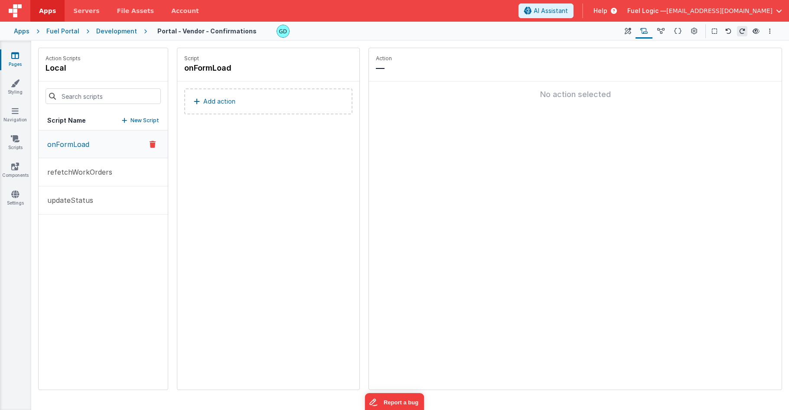
click at [124, 34] on div "Development" at bounding box center [116, 31] width 41 height 9
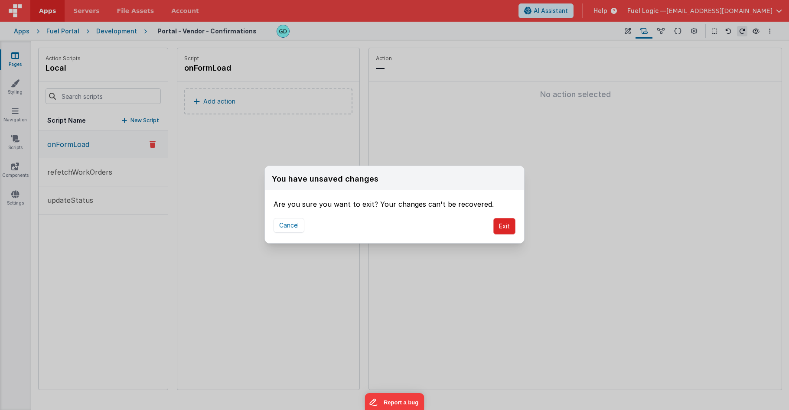
click at [505, 223] on button "Exit" at bounding box center [504, 226] width 22 height 16
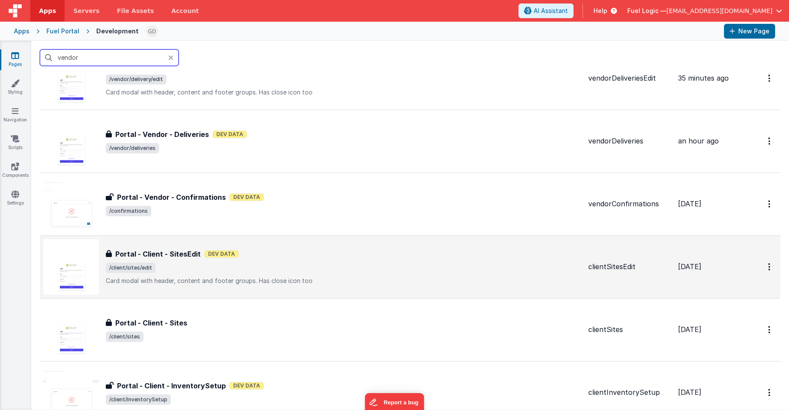
scroll to position [65, 0]
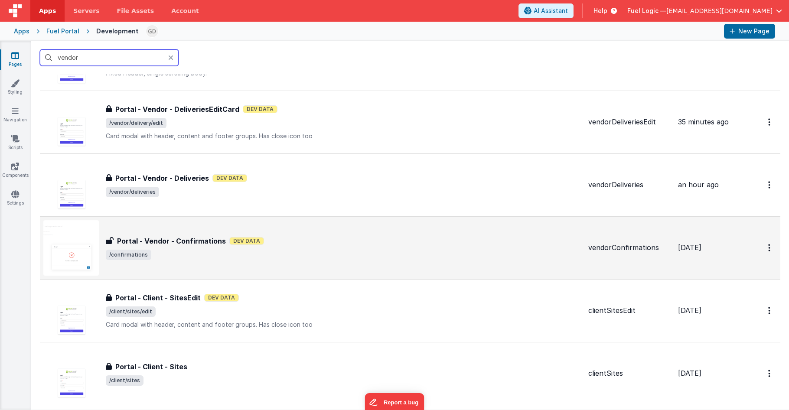
type input "vendor"
click at [289, 244] on div "Portal - Vendor - Confirmations Dev Data" at bounding box center [344, 241] width 476 height 10
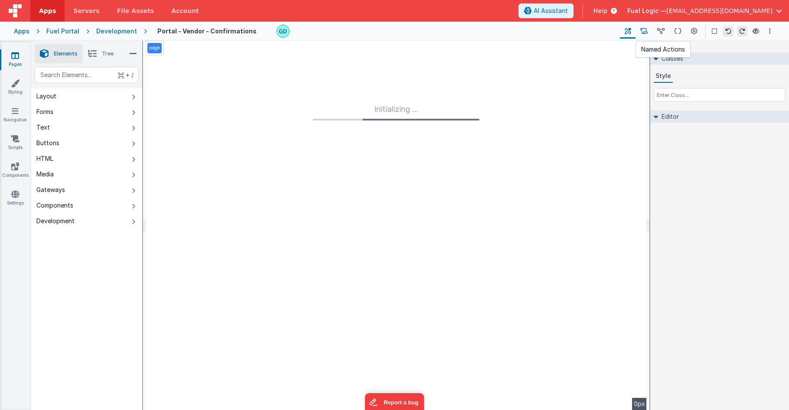
click at [644, 32] on icon at bounding box center [643, 31] width 7 height 9
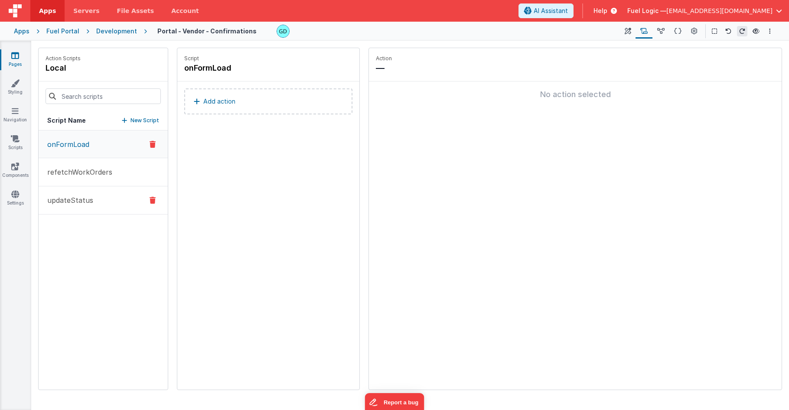
click at [94, 201] on button "updateStatus" at bounding box center [103, 200] width 129 height 28
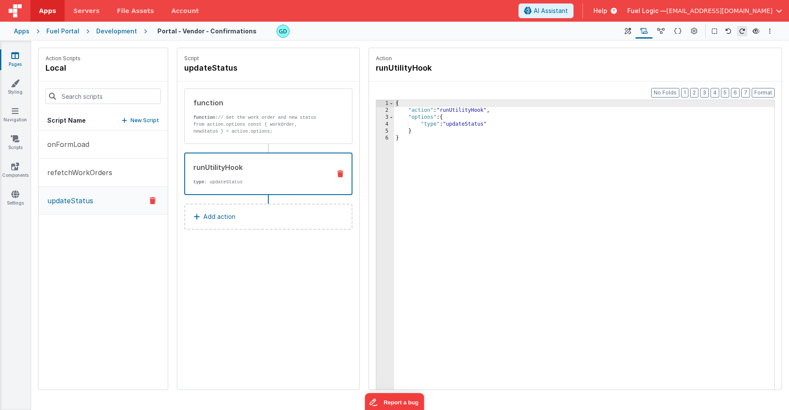
click at [266, 170] on div "runUtilityHook" at bounding box center [258, 167] width 130 height 10
click at [130, 31] on div "Development" at bounding box center [116, 31] width 41 height 9
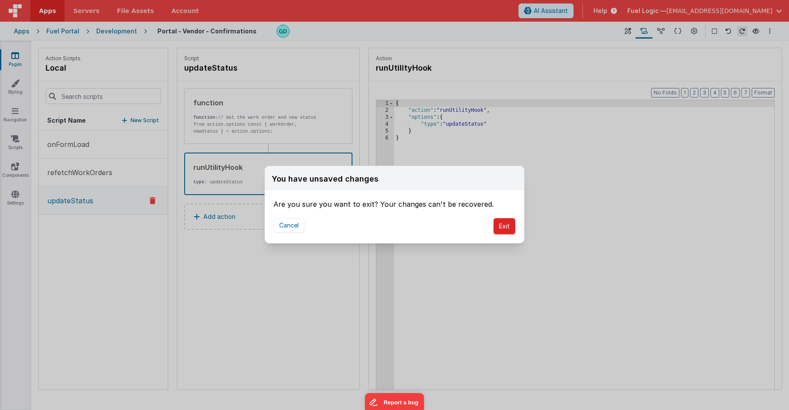
click at [498, 223] on button "Exit" at bounding box center [504, 226] width 22 height 16
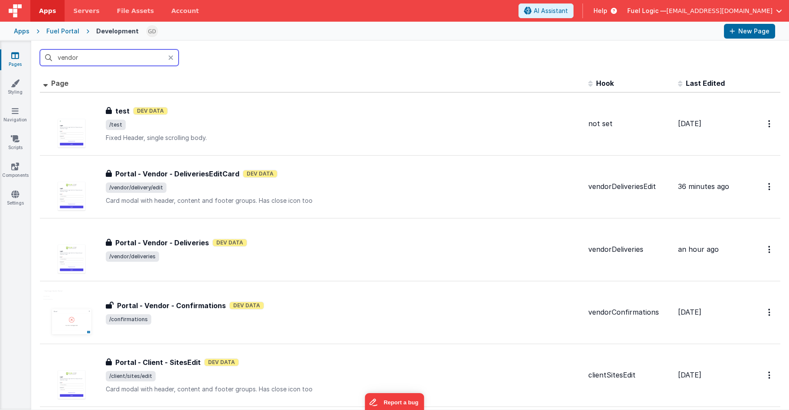
click at [104, 62] on input "vendor" at bounding box center [109, 57] width 139 height 16
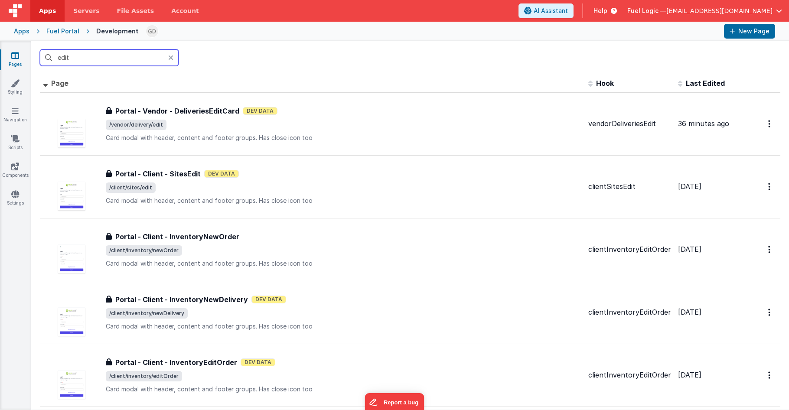
type input "edito"
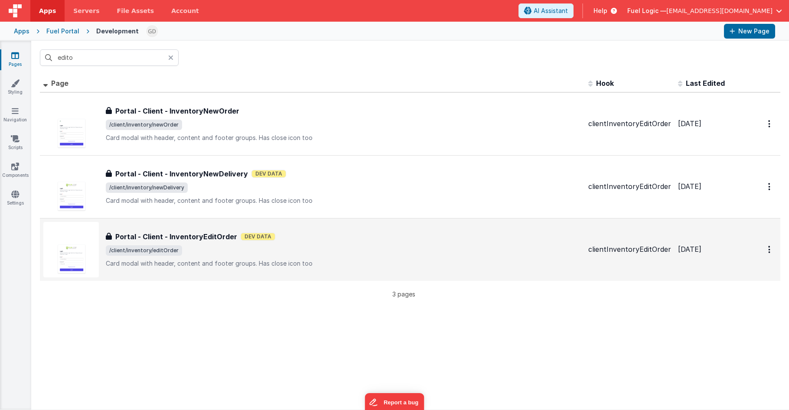
click at [280, 252] on span "/client/inventory/editOrder" at bounding box center [344, 250] width 476 height 10
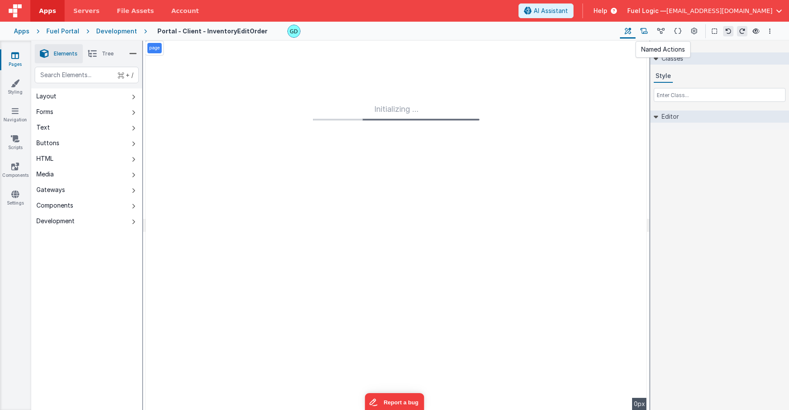
click at [648, 32] on icon at bounding box center [643, 31] width 7 height 9
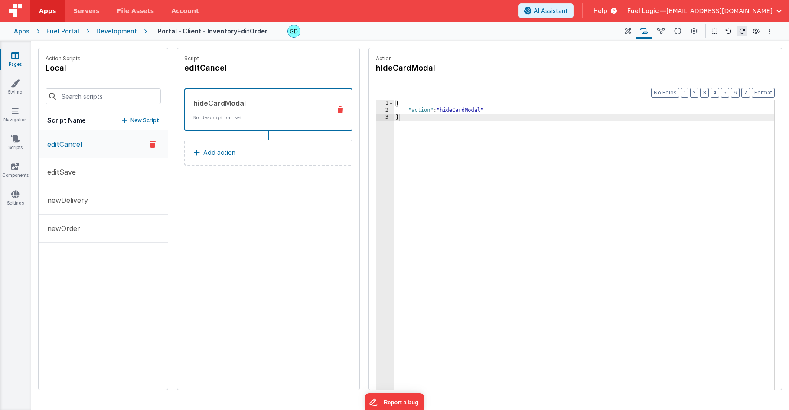
click at [115, 31] on div "Development" at bounding box center [116, 31] width 41 height 9
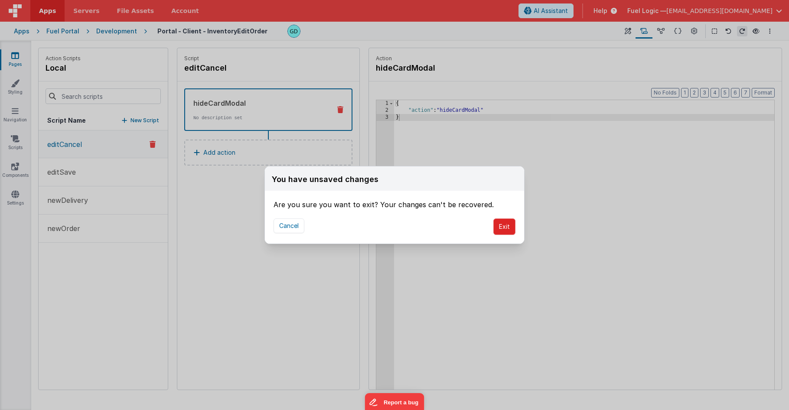
click at [515, 225] on button "Exit" at bounding box center [504, 227] width 22 height 16
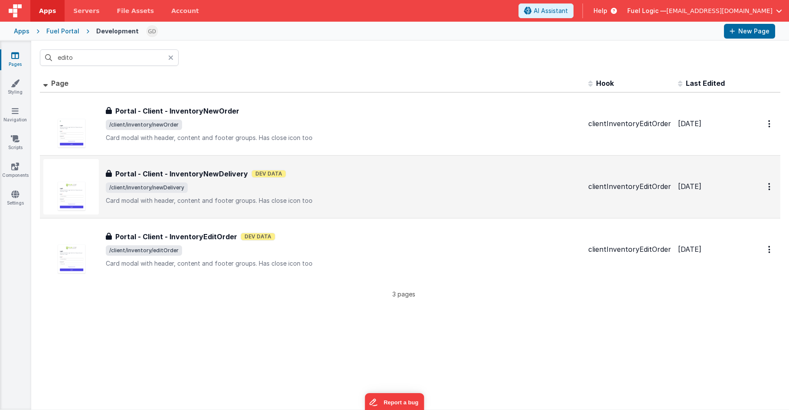
click at [213, 199] on p "Card modal with header, content and footer groups.Has close icon too" at bounding box center [344, 200] width 476 height 9
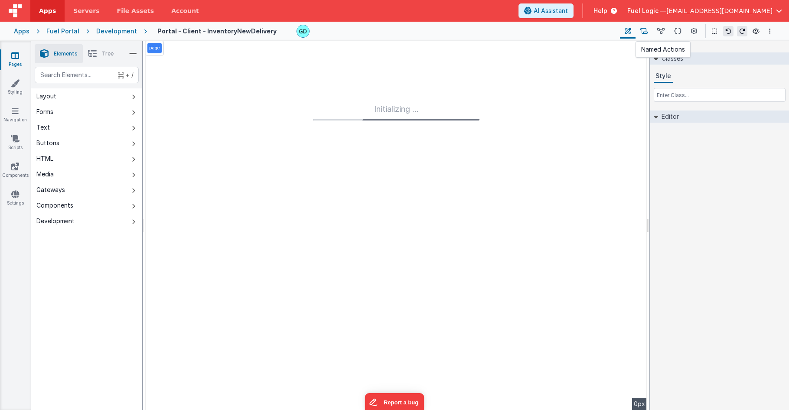
click at [646, 34] on icon at bounding box center [643, 31] width 7 height 9
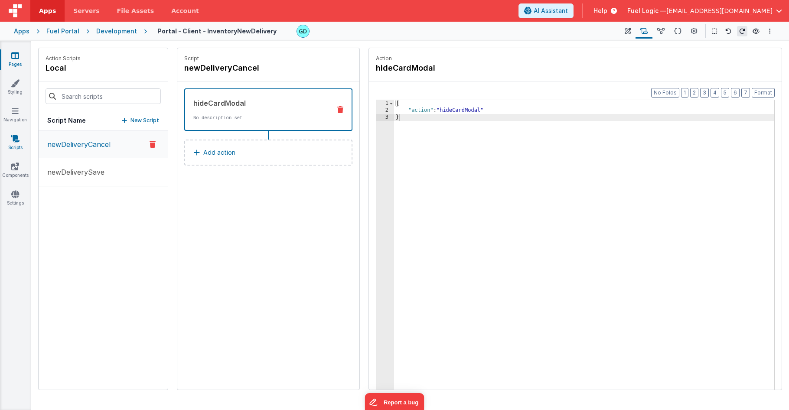
click at [11, 149] on link "Scripts" at bounding box center [15, 142] width 31 height 17
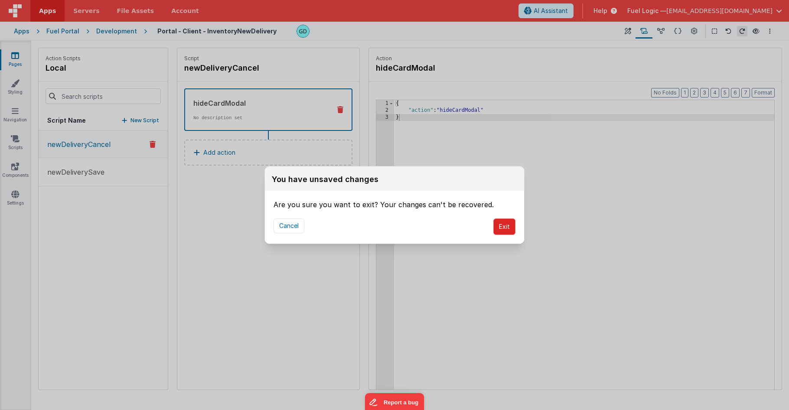
click at [511, 228] on button "Exit" at bounding box center [504, 227] width 22 height 16
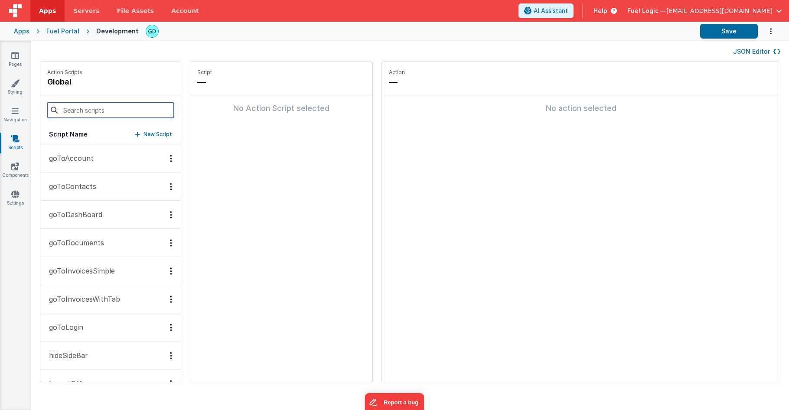
click at [89, 115] on input at bounding box center [110, 110] width 127 height 16
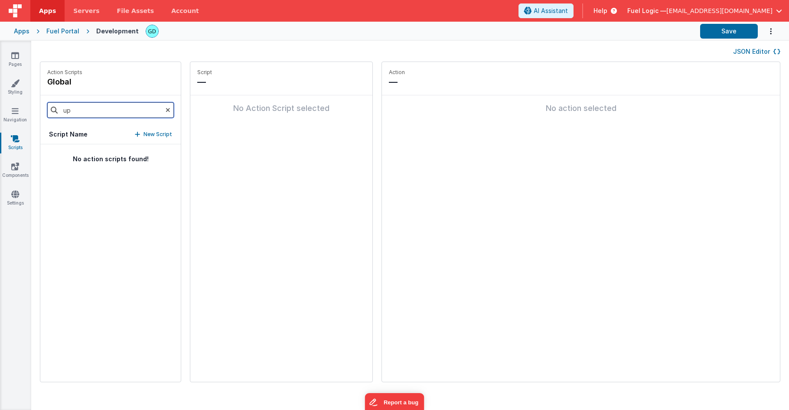
type input "u"
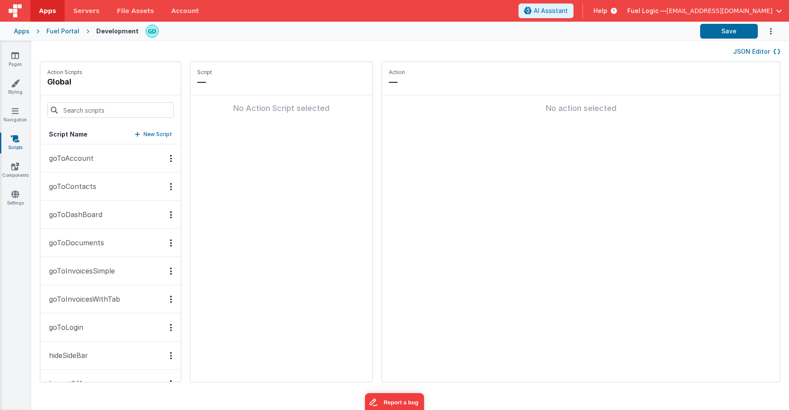
click at [72, 27] on div "Fuel Portal" at bounding box center [62, 31] width 33 height 9
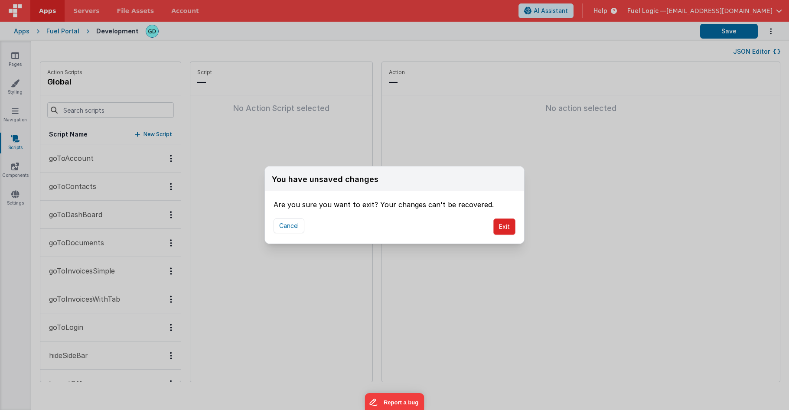
click at [499, 228] on button "Exit" at bounding box center [504, 227] width 22 height 16
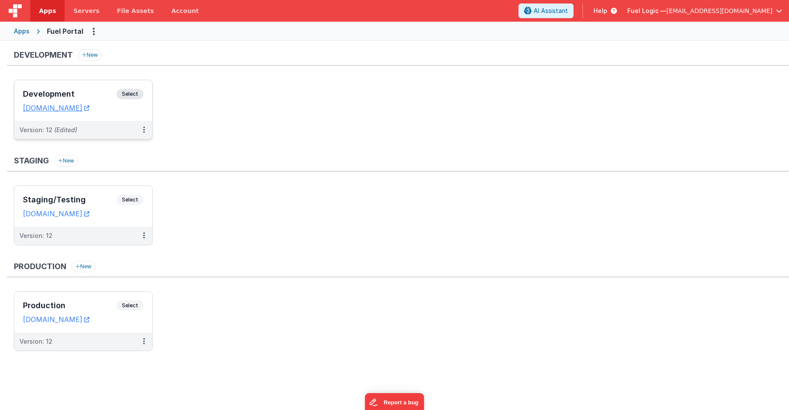
click at [80, 94] on h3 "Development" at bounding box center [70, 94] width 94 height 9
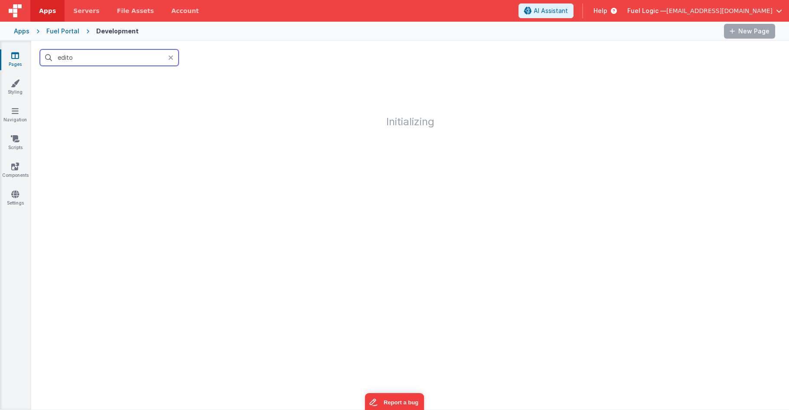
click at [108, 62] on input "edito" at bounding box center [109, 57] width 139 height 16
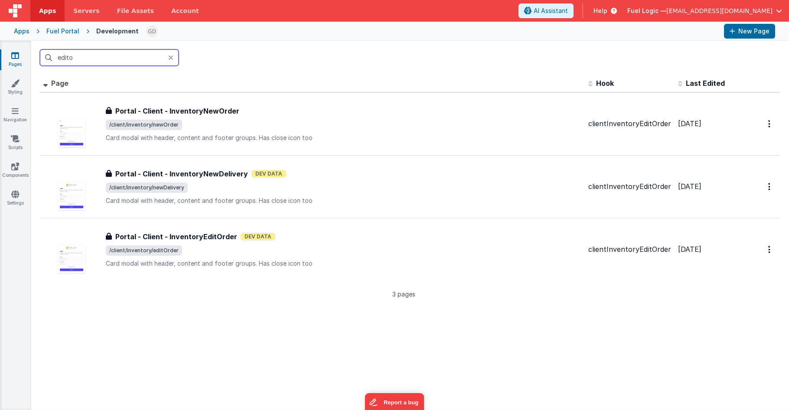
click at [108, 62] on input "edito" at bounding box center [109, 57] width 139 height 16
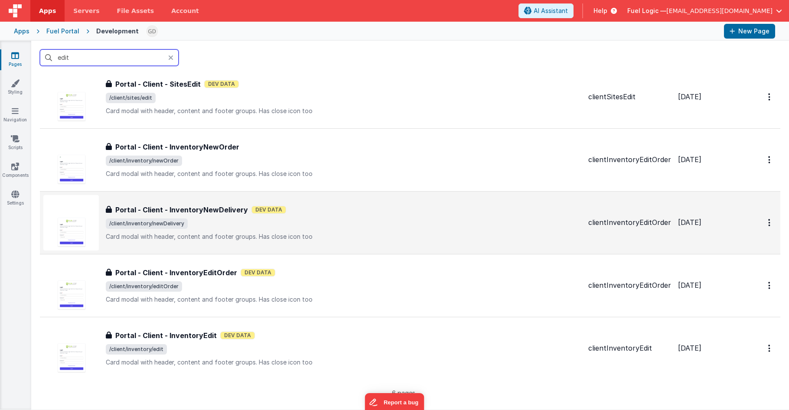
scroll to position [133, 0]
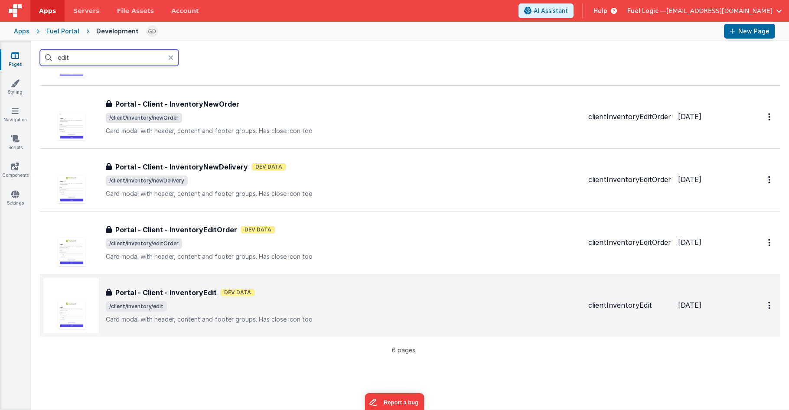
type input "edit"
click at [324, 288] on div "Portal - Client - InventoryEdit Dev Data" at bounding box center [344, 292] width 476 height 10
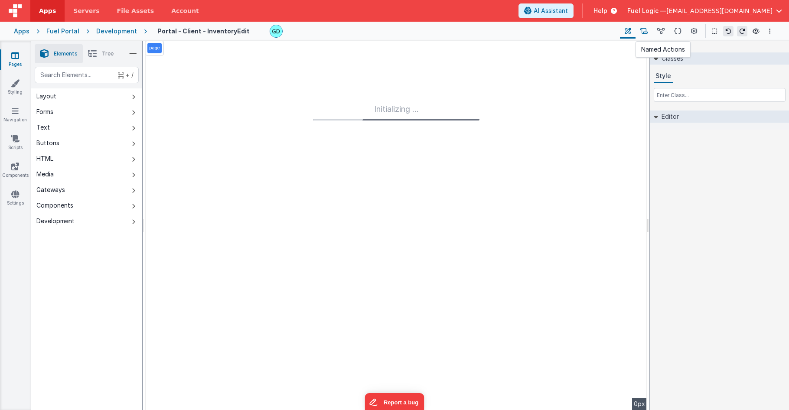
click at [648, 30] on icon at bounding box center [643, 31] width 7 height 9
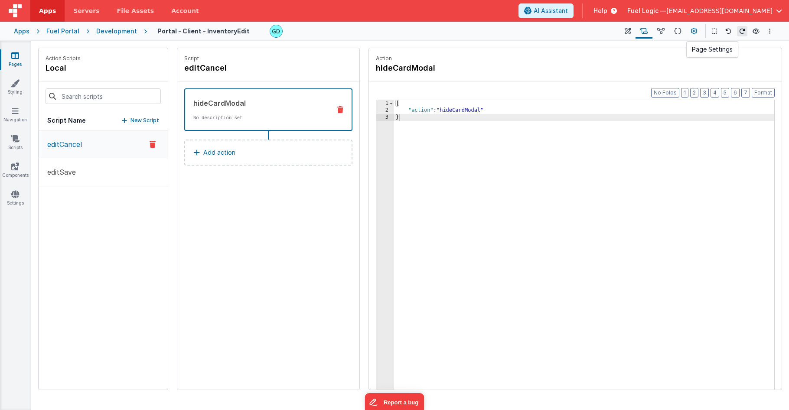
click at [697, 31] on icon at bounding box center [694, 31] width 7 height 9
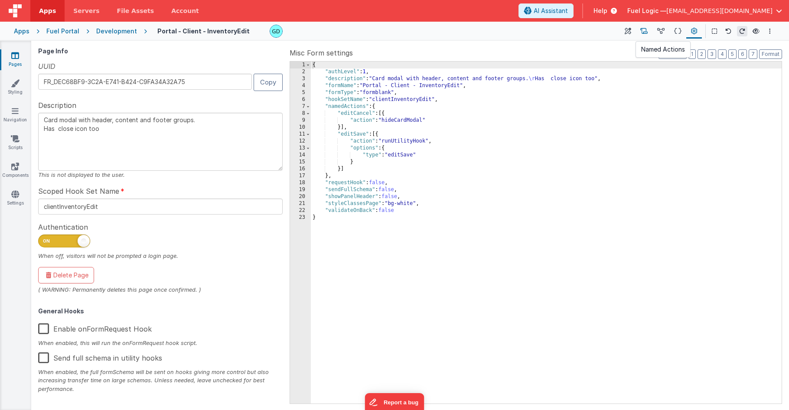
click at [649, 32] on button at bounding box center [644, 31] width 17 height 15
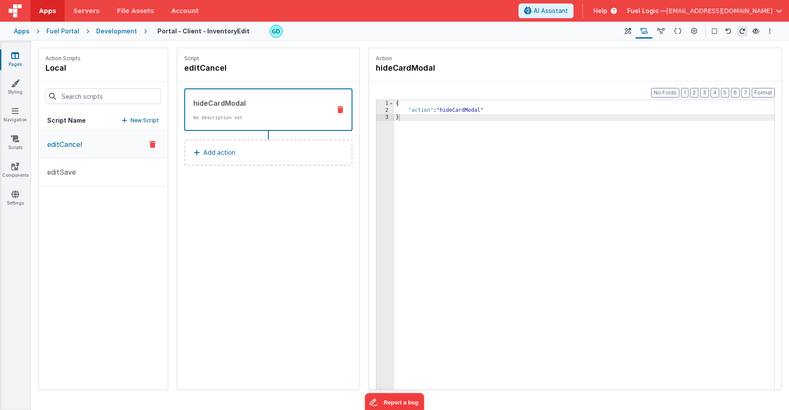
click at [121, 33] on div "Development" at bounding box center [116, 31] width 41 height 9
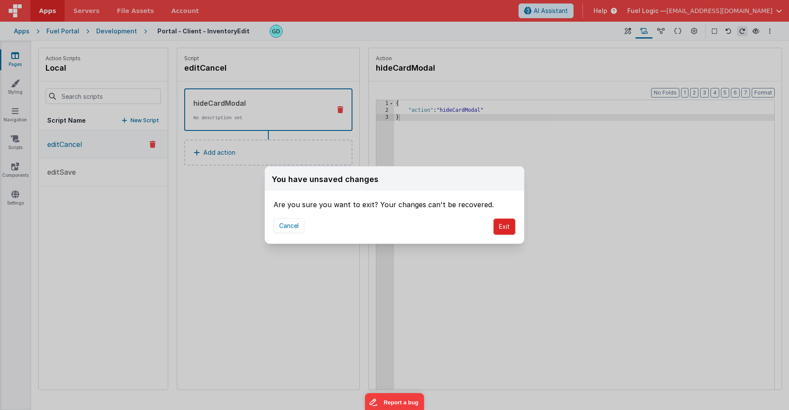
click at [510, 227] on button "Exit" at bounding box center [504, 227] width 22 height 16
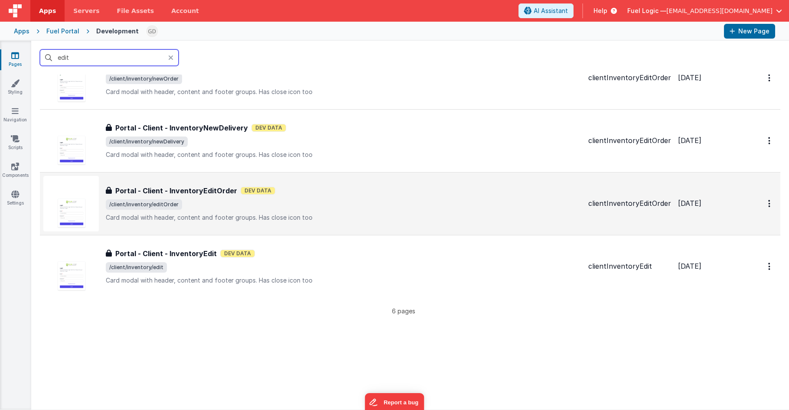
scroll to position [177, 0]
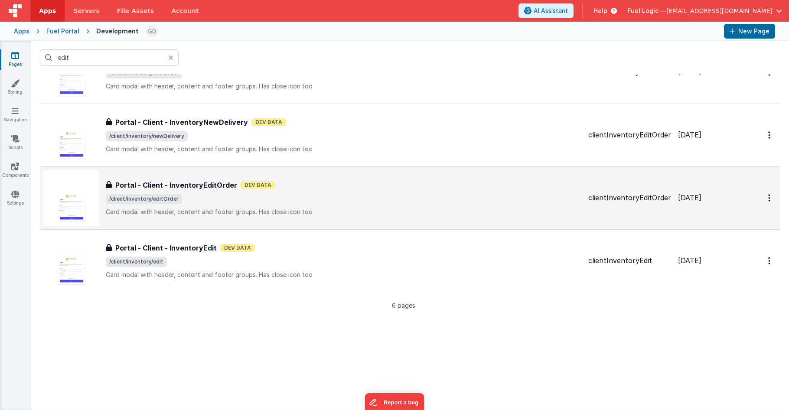
click at [281, 197] on span "/client/inventory/editOrder" at bounding box center [344, 199] width 476 height 10
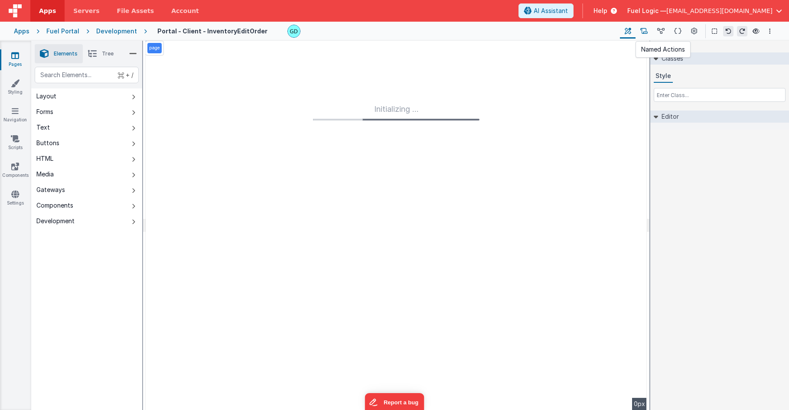
click at [636, 32] on div "Page Builder Named Actions Data Model Page Schema Page Settings" at bounding box center [661, 31] width 82 height 15
click at [641, 32] on button at bounding box center [644, 31] width 17 height 15
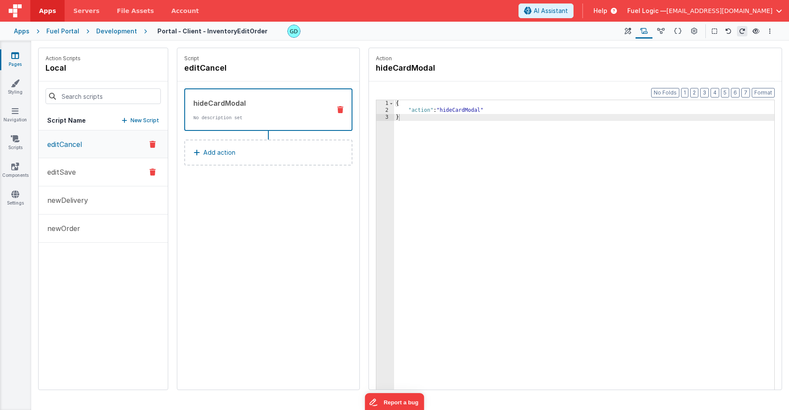
click at [68, 170] on p "editSave" at bounding box center [59, 172] width 34 height 10
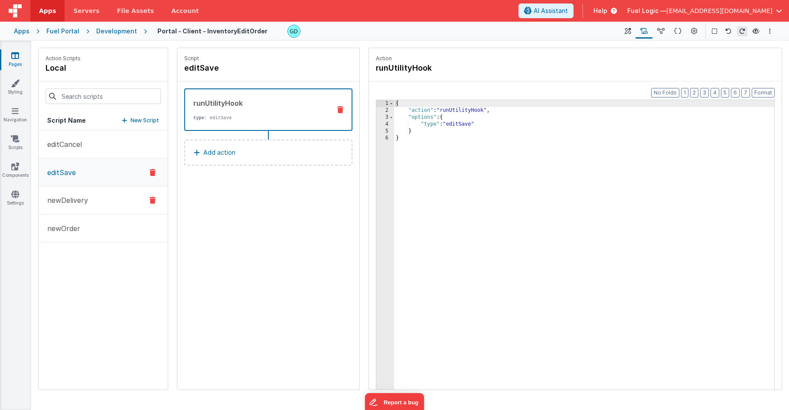
click at [71, 192] on button "newDelivery" at bounding box center [103, 200] width 129 height 28
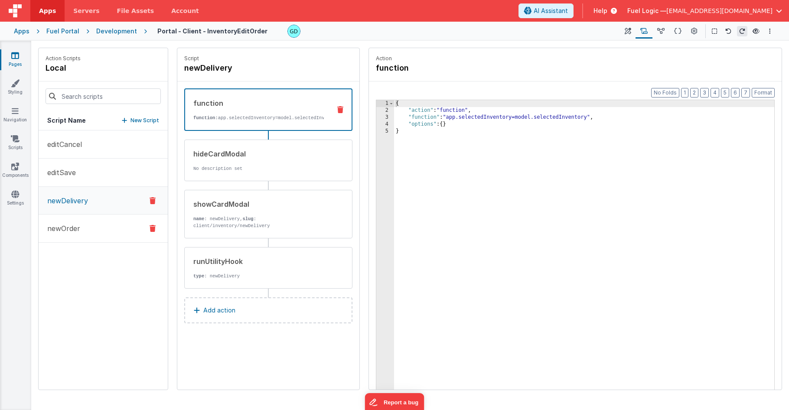
click at [80, 224] on button "newOrder" at bounding box center [103, 229] width 129 height 28
click at [123, 33] on div "Development" at bounding box center [116, 31] width 41 height 9
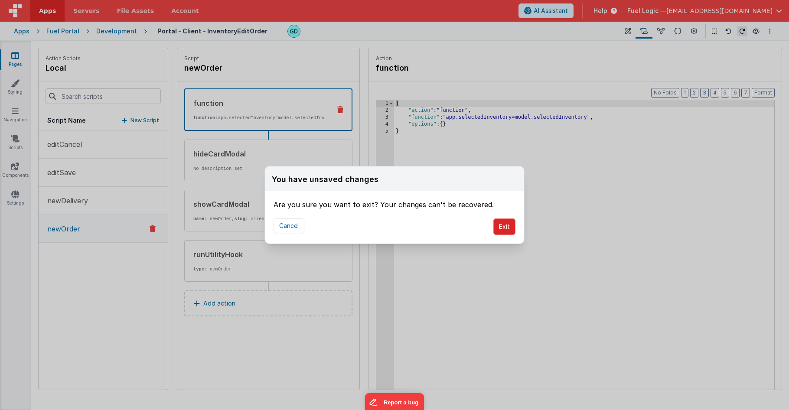
click at [512, 227] on button "Exit" at bounding box center [504, 227] width 22 height 16
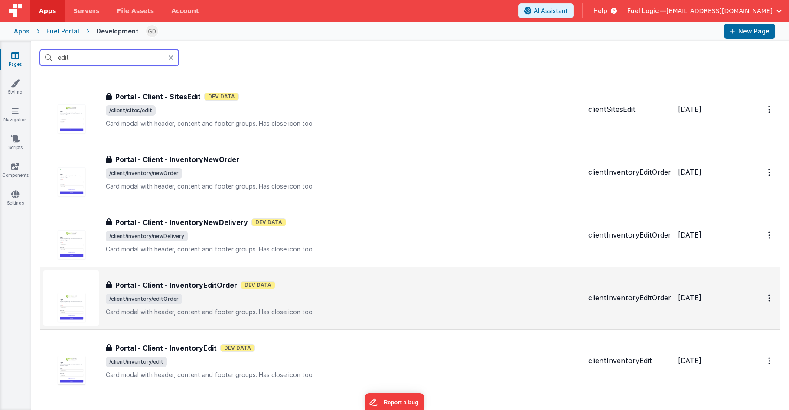
scroll to position [111, 0]
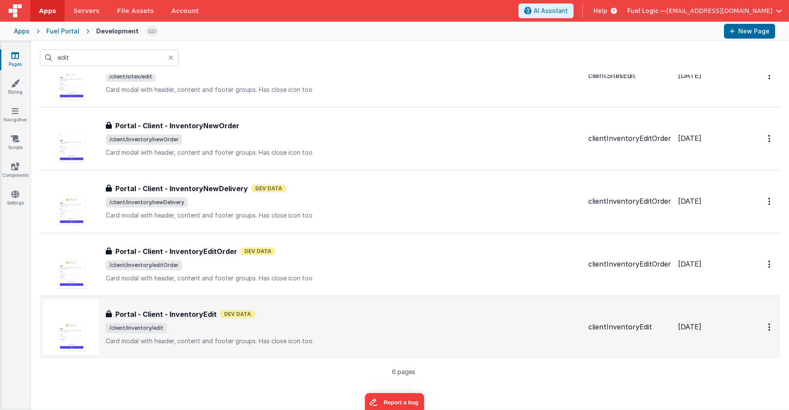
click at [326, 326] on span "/client/inventory/edit" at bounding box center [344, 328] width 476 height 10
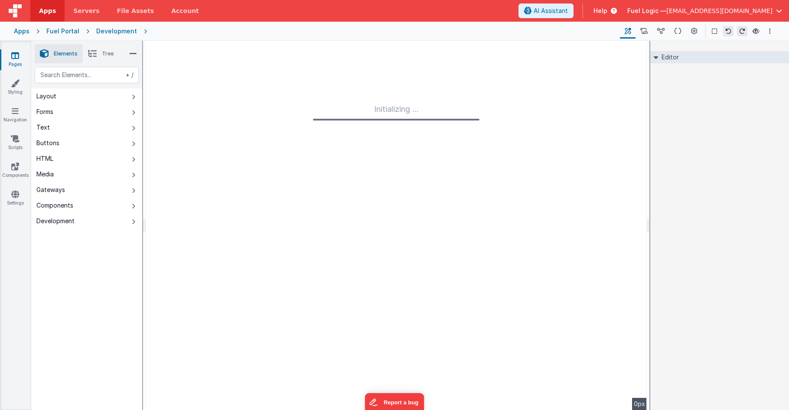
click at [131, 36] on div "Apps Fuel Portal Development Page Builder Named Actions Data Model Page Schema …" at bounding box center [394, 31] width 789 height 19
click at [117, 30] on div "Development" at bounding box center [116, 31] width 41 height 9
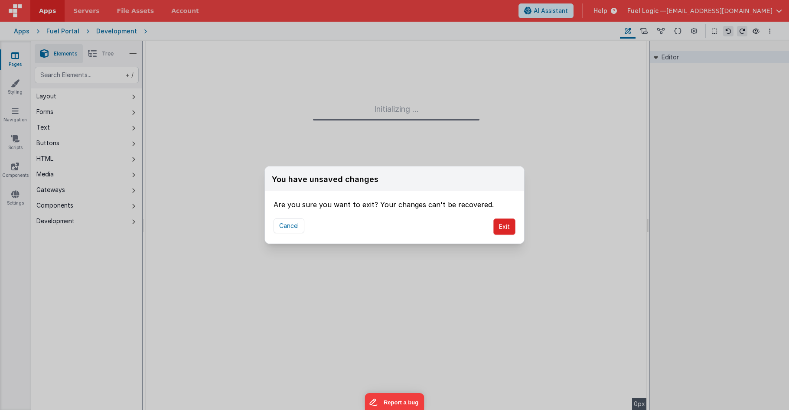
click at [498, 225] on button "Exit" at bounding box center [504, 227] width 22 height 16
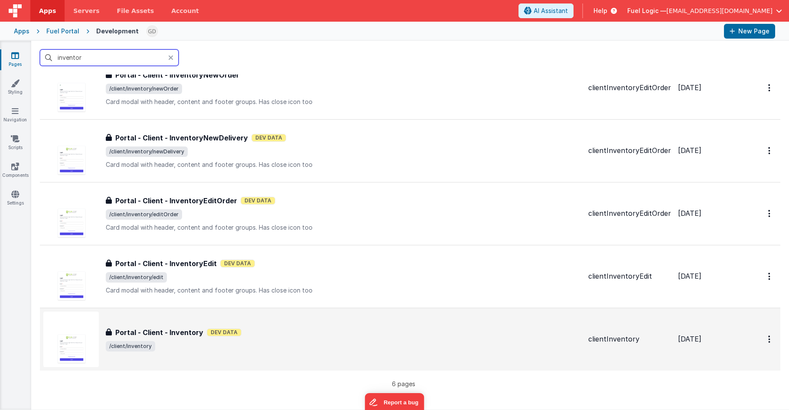
scroll to position [105, 0]
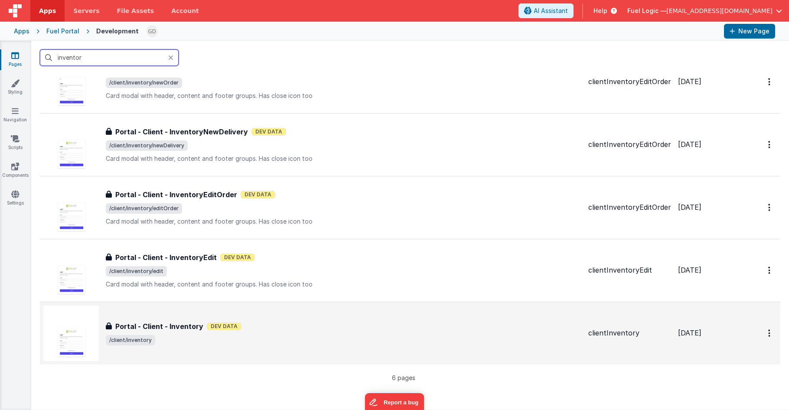
type input "inventor"
click at [305, 334] on div "Portal - Client - Inventory Portal - Client - Inventory Dev Data /client/invent…" at bounding box center [344, 333] width 476 height 24
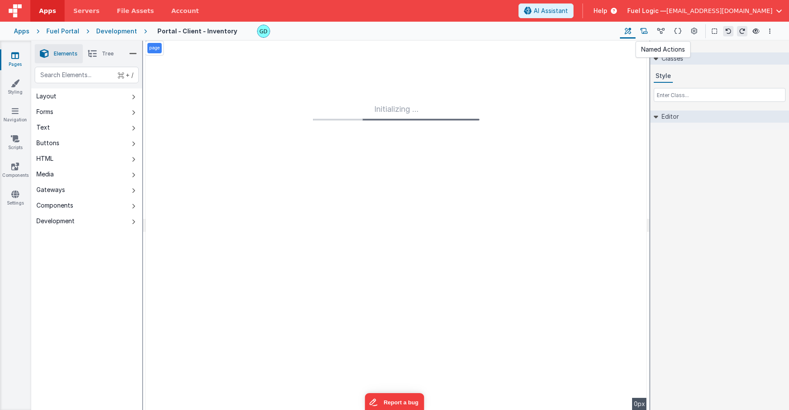
click at [647, 35] on icon at bounding box center [643, 31] width 7 height 9
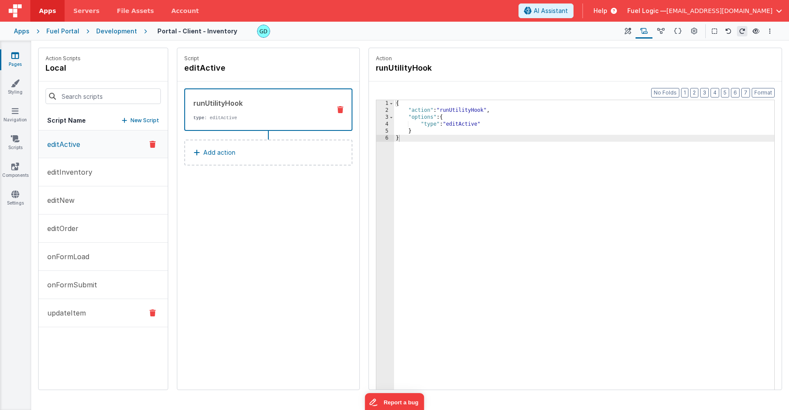
click at [99, 314] on button "updateItem" at bounding box center [103, 313] width 129 height 28
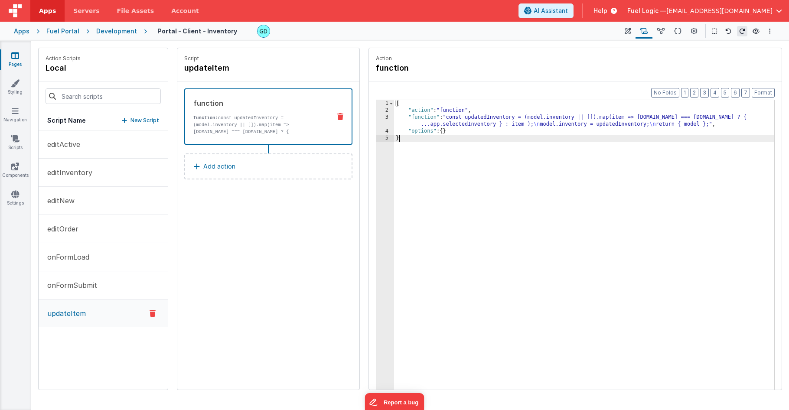
click at [551, 179] on div "{ "action" : "function" , "function" : "const updatedInventory = (model.invento…" at bounding box center [584, 265] width 380 height 330
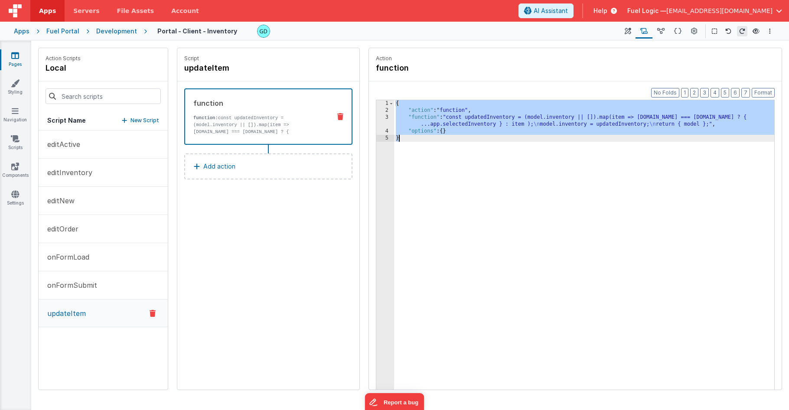
click at [532, 166] on div "{ "action" : "function" , "function" : "const updatedInventory = (model.invento…" at bounding box center [584, 265] width 380 height 330
click at [115, 33] on div "Development" at bounding box center [116, 31] width 41 height 9
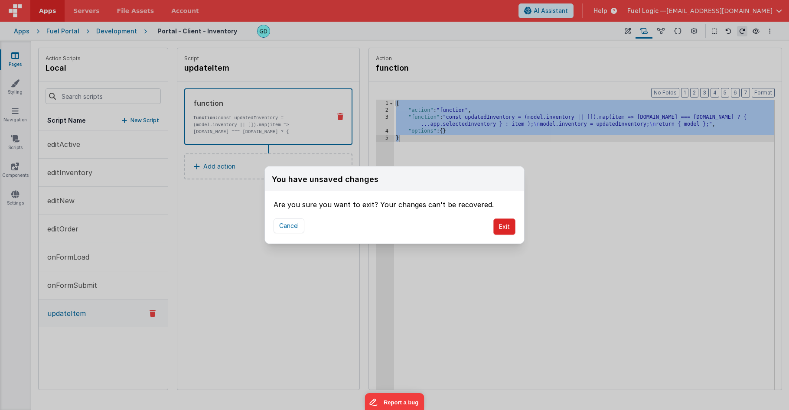
click at [507, 227] on button "Exit" at bounding box center [504, 227] width 22 height 16
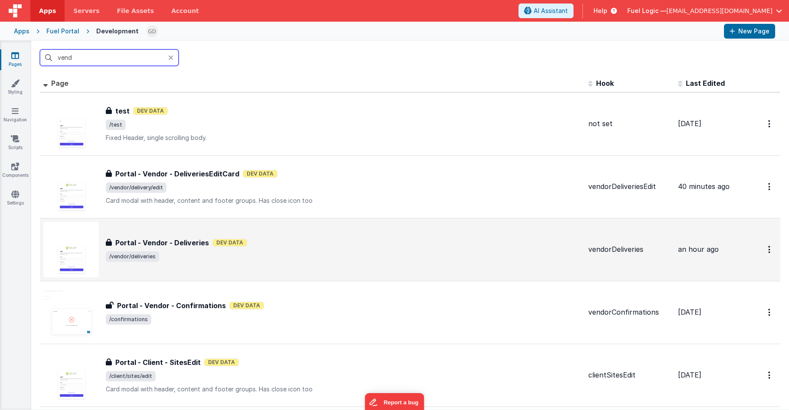
type input "vend"
click at [267, 243] on div "Portal - Vendor - Deliveries Dev Data" at bounding box center [344, 243] width 476 height 10
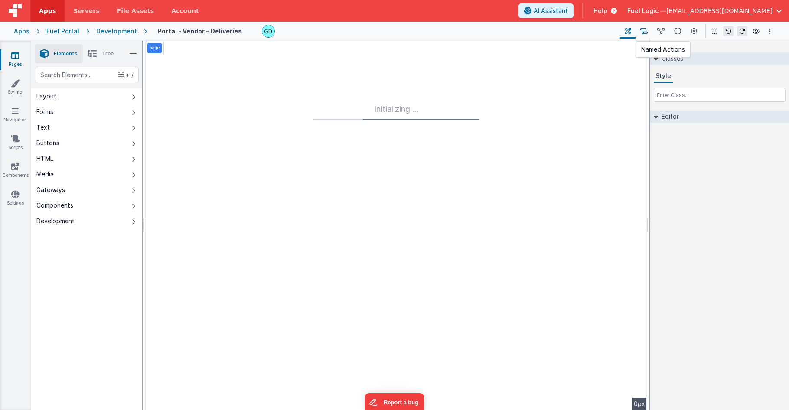
click at [646, 31] on icon at bounding box center [643, 31] width 7 height 9
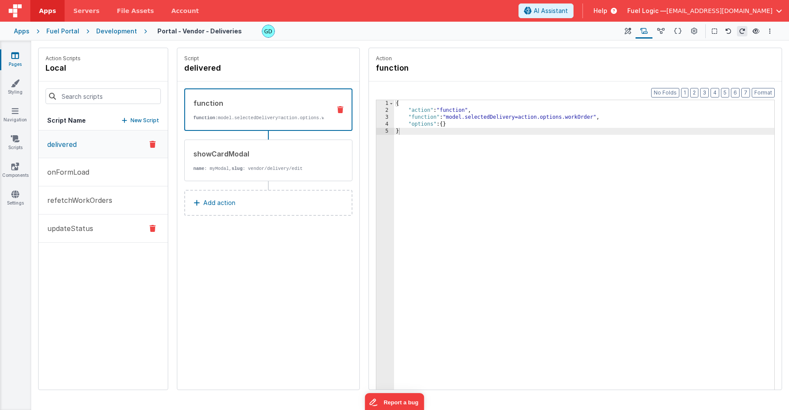
click at [105, 229] on button "updateStatus" at bounding box center [103, 229] width 129 height 28
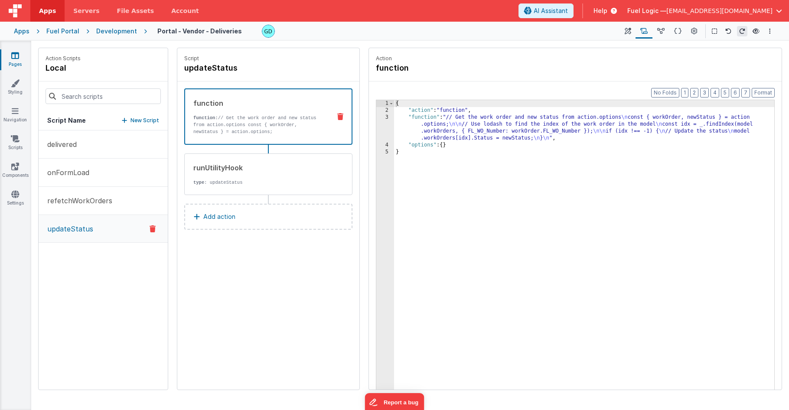
click at [150, 121] on p "New Script" at bounding box center [144, 120] width 29 height 9
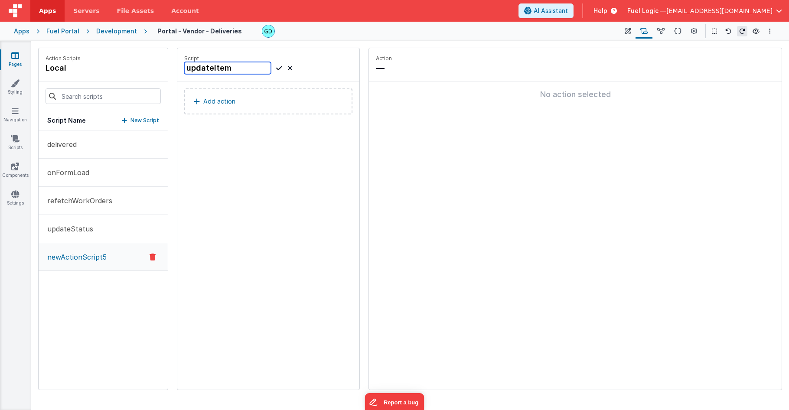
type input "updateItem"
click at [228, 105] on p "Add action" at bounding box center [219, 101] width 32 height 10
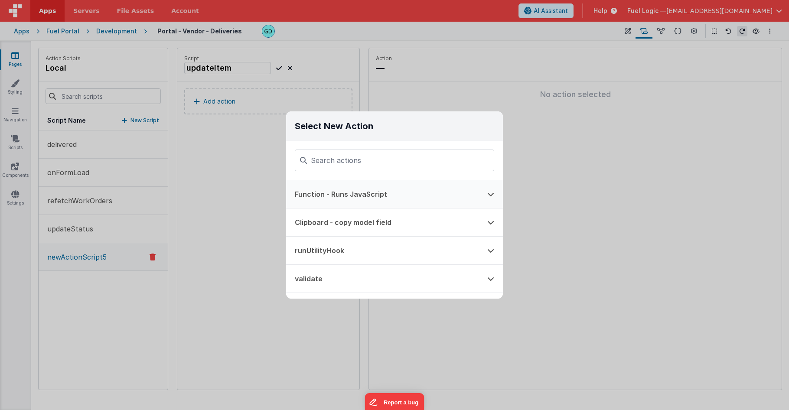
click at [370, 189] on button "Function - Runs JavaScript" at bounding box center [382, 194] width 192 height 28
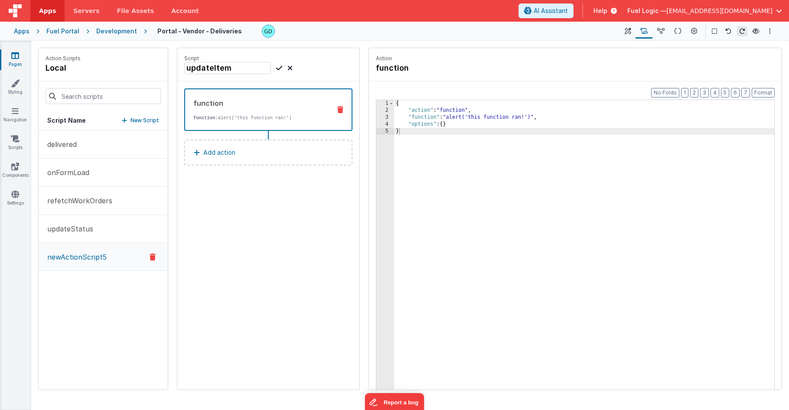
click at [485, 167] on div "{ "action" : "function" , "function" : "alert('this function ran!')" , "options…" at bounding box center [584, 265] width 380 height 330
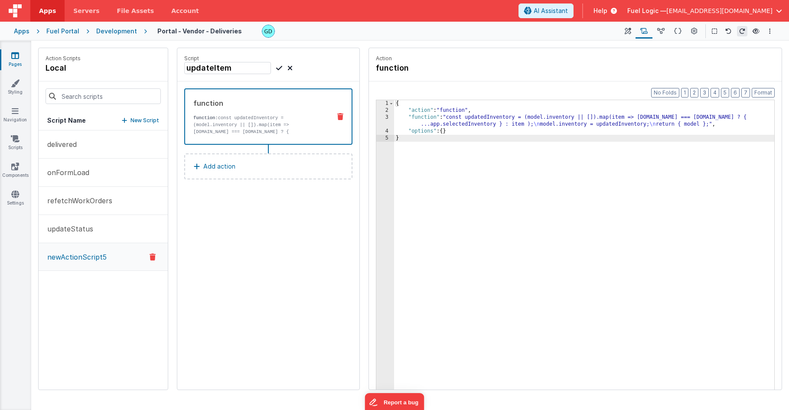
click at [489, 117] on div "{ "action" : "function" , "function" : "const updatedInventory = (model.invento…" at bounding box center [584, 265] width 380 height 330
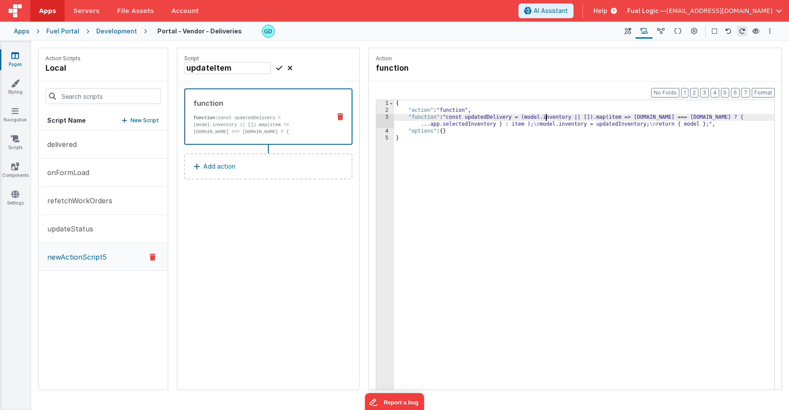
click at [580, 148] on div "{ "action" : "function" , "function" : "const updatedDelivery = (model.inventor…" at bounding box center [584, 265] width 380 height 330
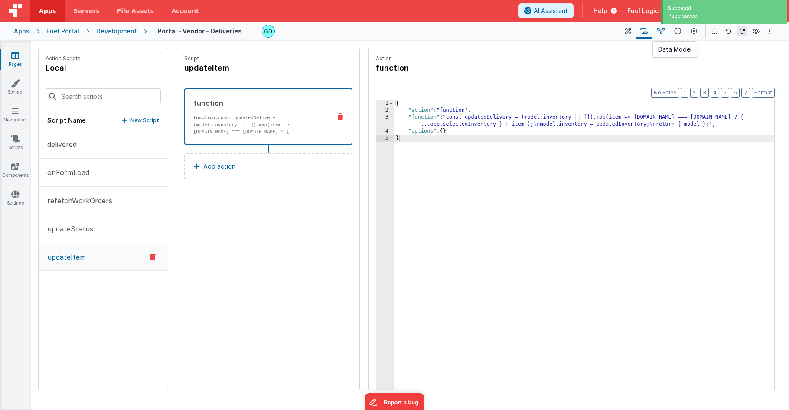
click at [661, 31] on icon at bounding box center [660, 31] width 7 height 9
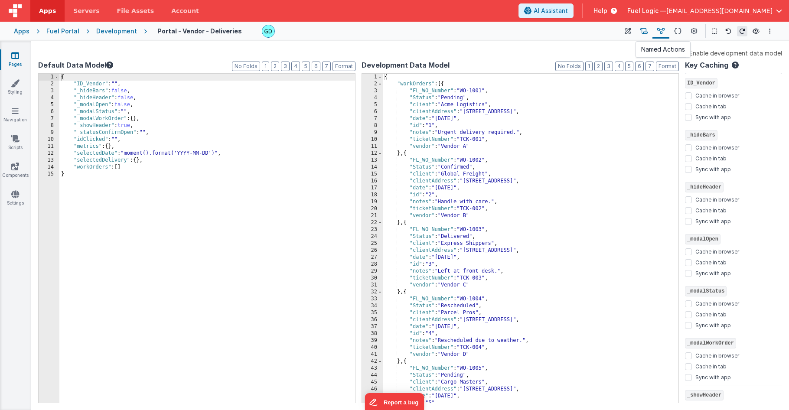
click at [646, 33] on icon at bounding box center [643, 31] width 7 height 9
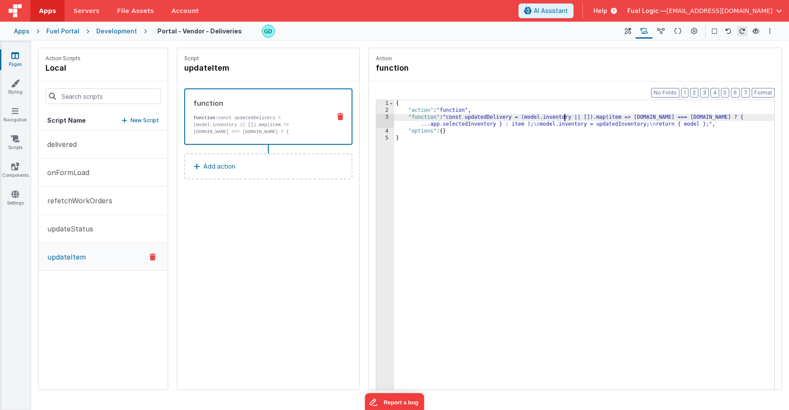
click at [565, 117] on div "{ "action" : "function" , "function" : "const updatedDelivery = (model.inventor…" at bounding box center [584, 265] width 380 height 330
click at [665, 32] on icon at bounding box center [660, 31] width 7 height 9
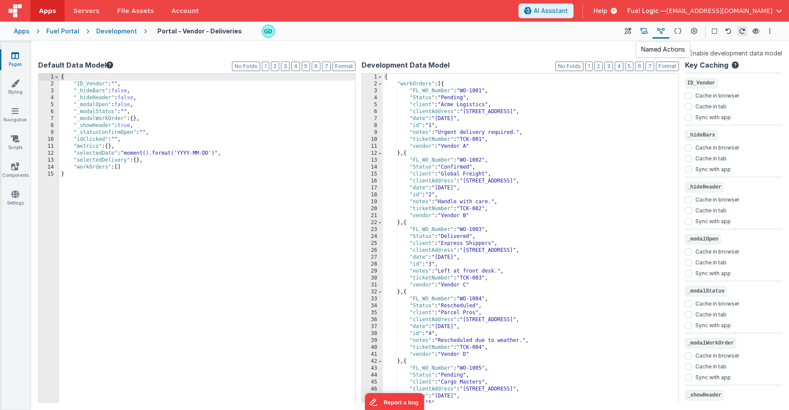
click at [645, 33] on icon at bounding box center [643, 31] width 7 height 9
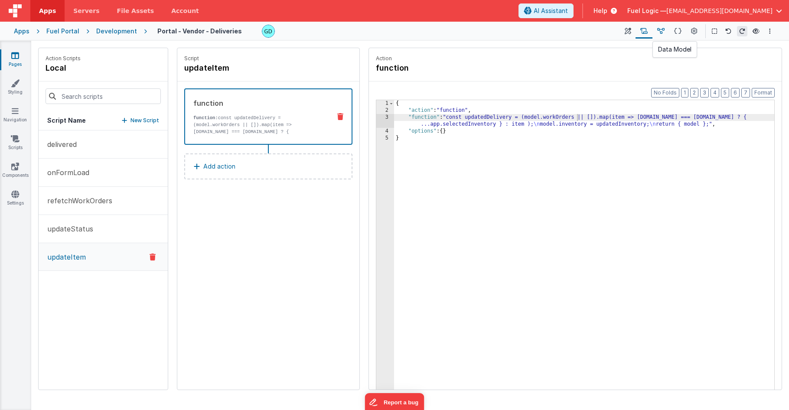
click at [661, 29] on icon at bounding box center [660, 31] width 7 height 9
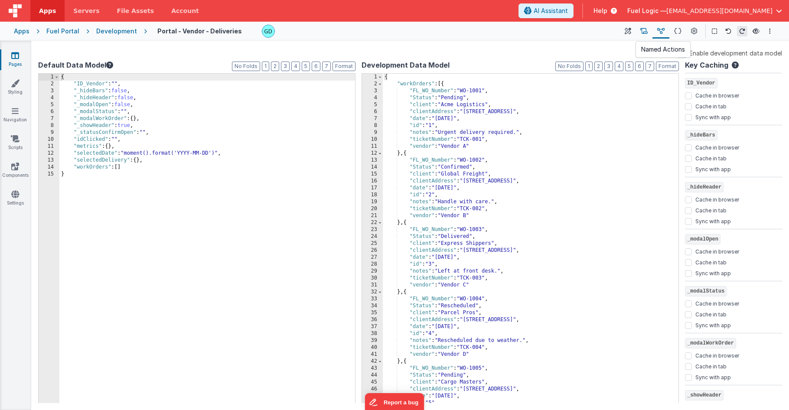
click at [646, 32] on icon at bounding box center [643, 31] width 7 height 9
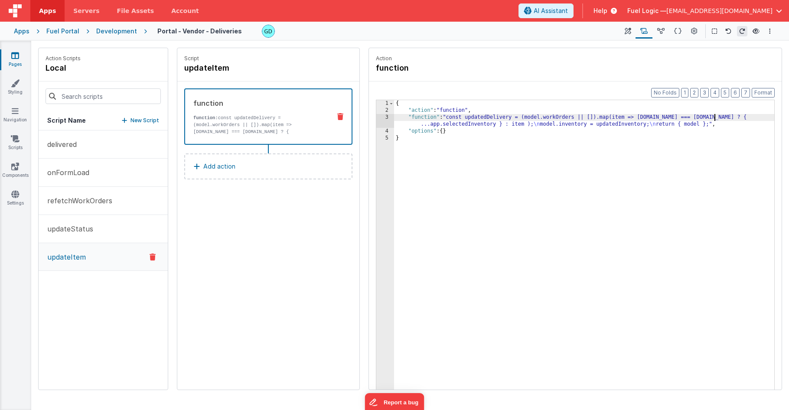
click at [716, 117] on div "{ "action" : "function" , "function" : "const updatedDelivery = (model.workOrde…" at bounding box center [584, 265] width 380 height 330
click at [742, 117] on div "{ "action" : "function" , "function" : "const updatedDelivery = (model.workOrde…" at bounding box center [584, 265] width 380 height 330
click at [468, 125] on div "{ "action" : "function" , "function" : "const updatedDelivery = (model.workOrde…" at bounding box center [584, 265] width 380 height 330
click at [496, 126] on div "{ "action" : "function" , "function" : "const updatedDelivery = (model.workOrde…" at bounding box center [584, 265] width 380 height 330
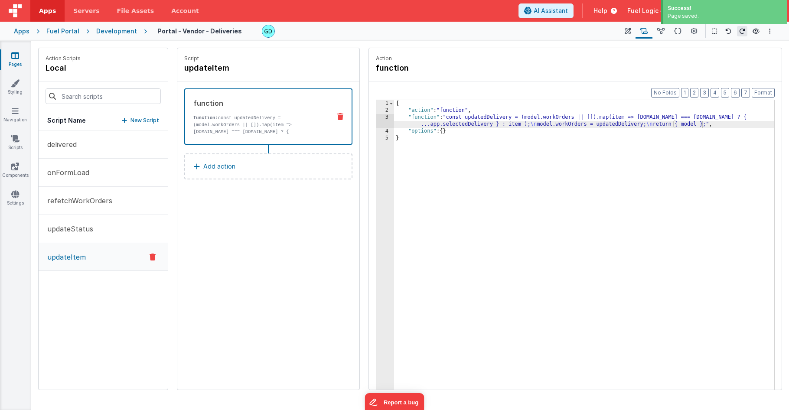
click at [261, 121] on p "function: const updatedDelivery = (model.workOrders || []).map(item => item.id …" at bounding box center [258, 135] width 130 height 42
click at [123, 33] on div "Development" at bounding box center [116, 31] width 41 height 9
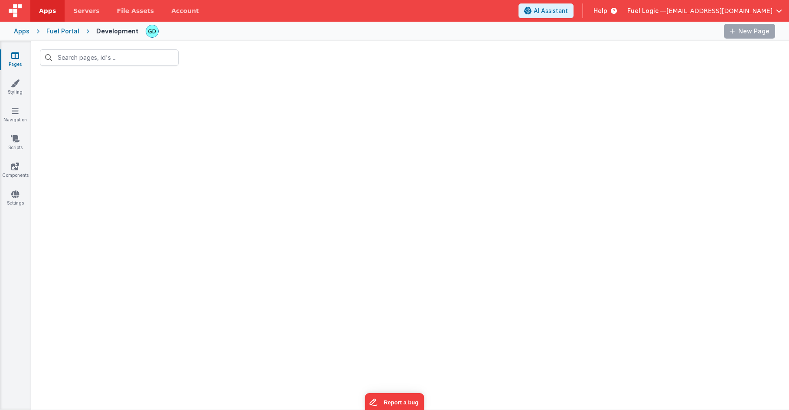
type input "vend"
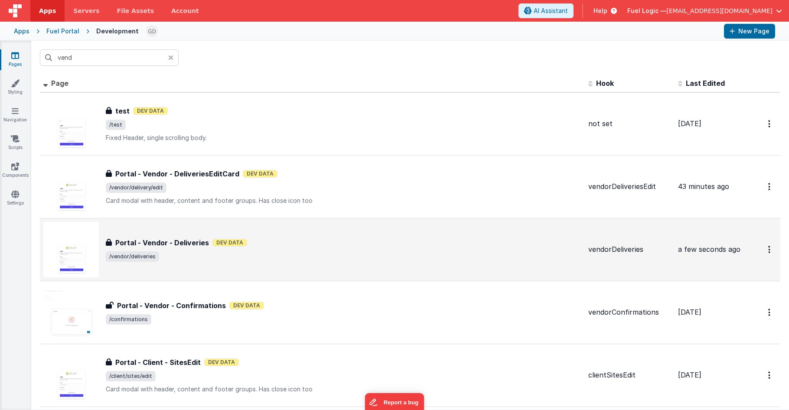
click at [308, 253] on span "/vendor/deliveries" at bounding box center [344, 256] width 476 height 10
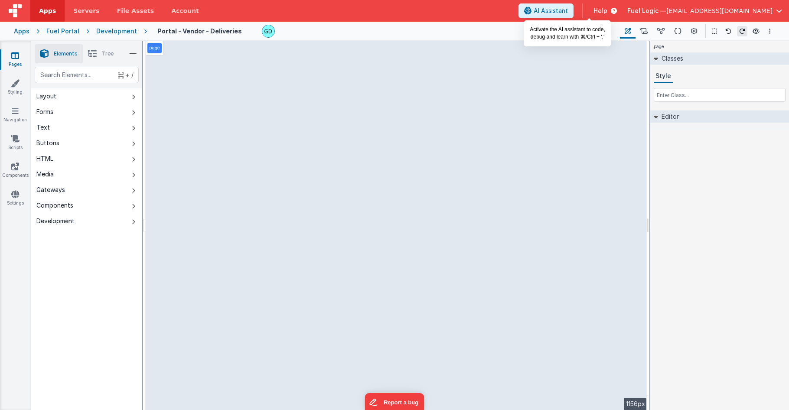
click at [568, 7] on span "AI Assistant" at bounding box center [551, 11] width 34 height 9
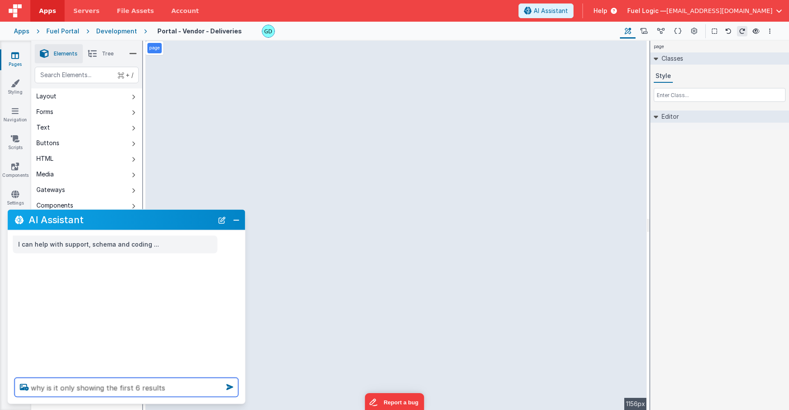
type textarea "why is it only showing the first 6 results"
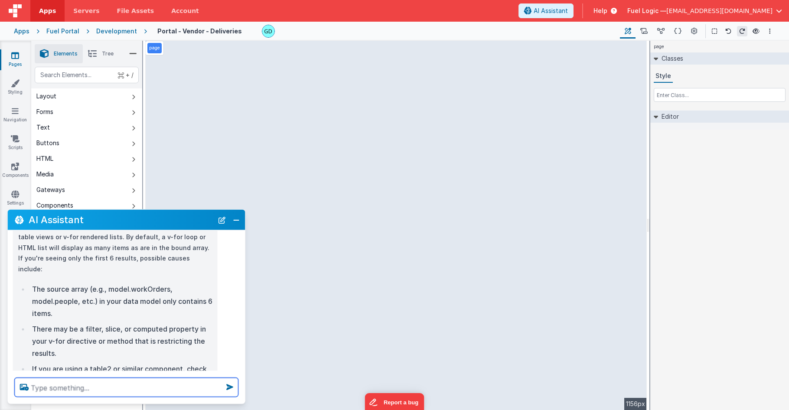
scroll to position [101, 0]
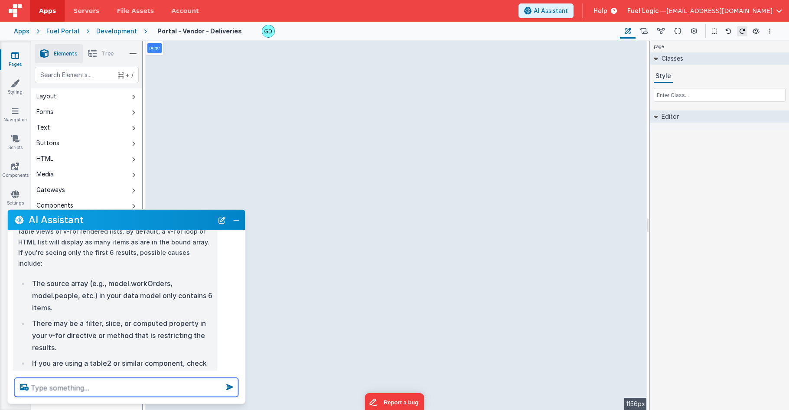
click at [123, 385] on textarea at bounding box center [127, 387] width 224 height 19
type textarea "how do I hide the side navigation bar"
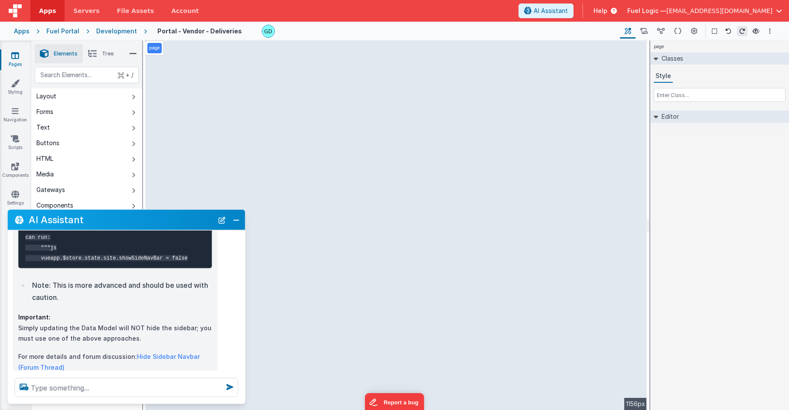
scroll to position [761, 0]
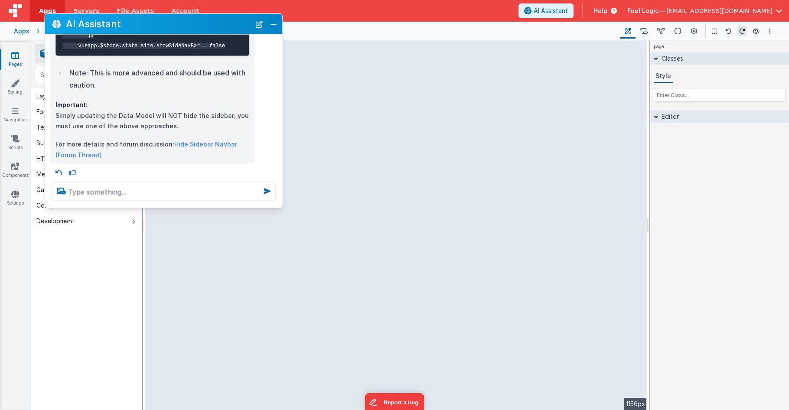
drag, startPoint x: 161, startPoint y: 215, endPoint x: 198, endPoint y: 23, distance: 196.0
click at [198, 23] on h2 "AI Assistant" at bounding box center [158, 24] width 185 height 10
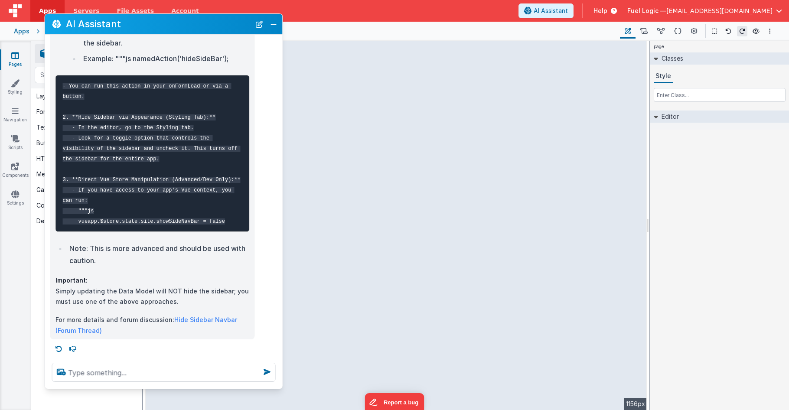
drag, startPoint x: 165, startPoint y: 207, endPoint x: 183, endPoint y: 388, distance: 181.7
click at [183, 388] on div at bounding box center [164, 372] width 238 height 33
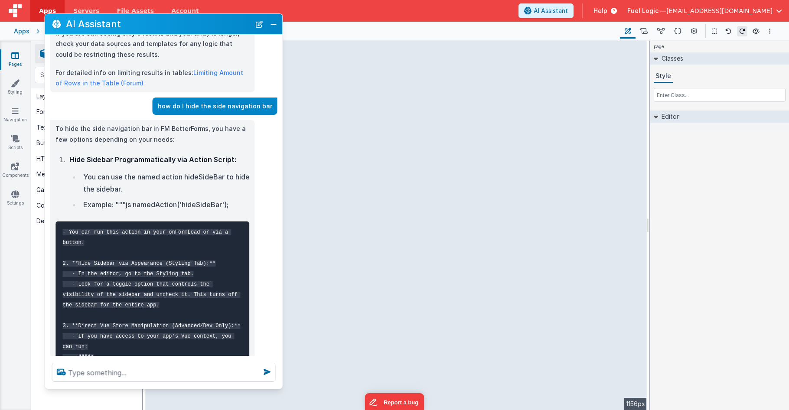
scroll to position [445, 0]
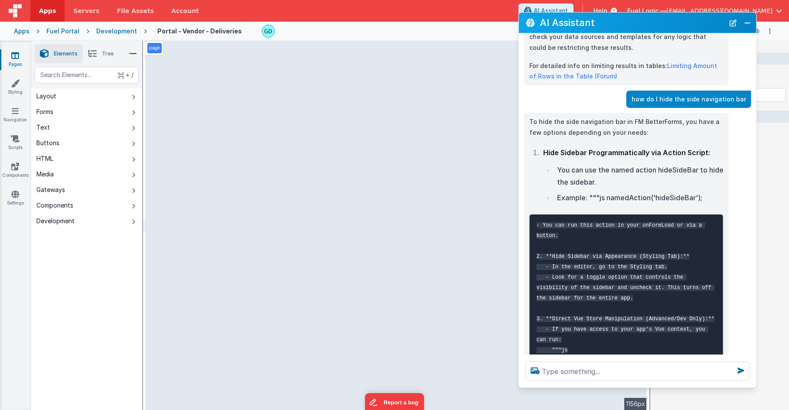
drag, startPoint x: 170, startPoint y: 22, endPoint x: 631, endPoint y: 20, distance: 461.3
click at [631, 20] on h2 "AI Assistant" at bounding box center [632, 22] width 185 height 10
click at [14, 87] on icon at bounding box center [15, 83] width 9 height 9
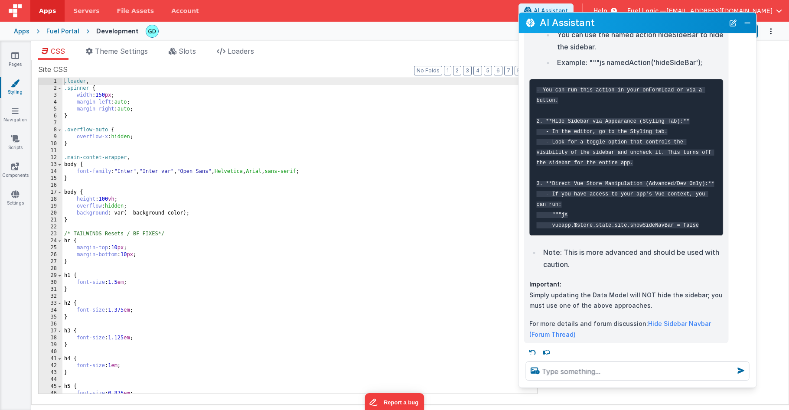
click at [178, 130] on div ".loader , .spinner { width : 150 px ; margin-left : auto ; margin-right : auto …" at bounding box center [296, 242] width 468 height 329
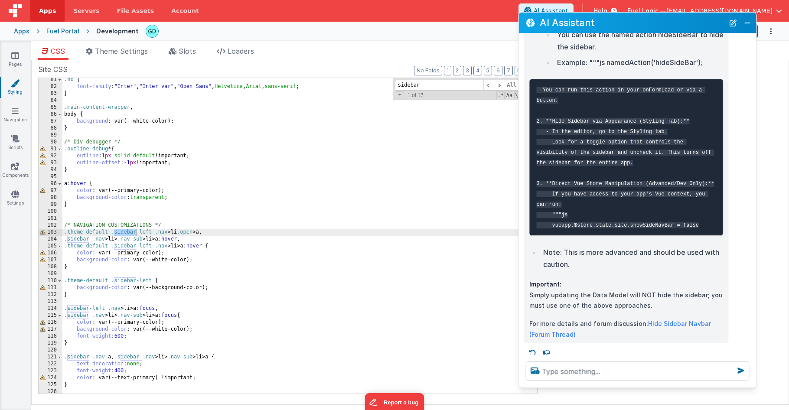
type input "sidebar"
drag, startPoint x: 564, startPoint y: 26, endPoint x: 385, endPoint y: 37, distance: 179.4
click at [385, 37] on div "Apps Servers File Assets Account Some FUTURE Slot AI Assistant Help Fuel Logic …" at bounding box center [394, 205] width 789 height 410
drag, startPoint x: 701, startPoint y: 20, endPoint x: 669, endPoint y: 24, distance: 32.3
click at [669, 24] on h2 "AI Assistant" at bounding box center [632, 22] width 185 height 10
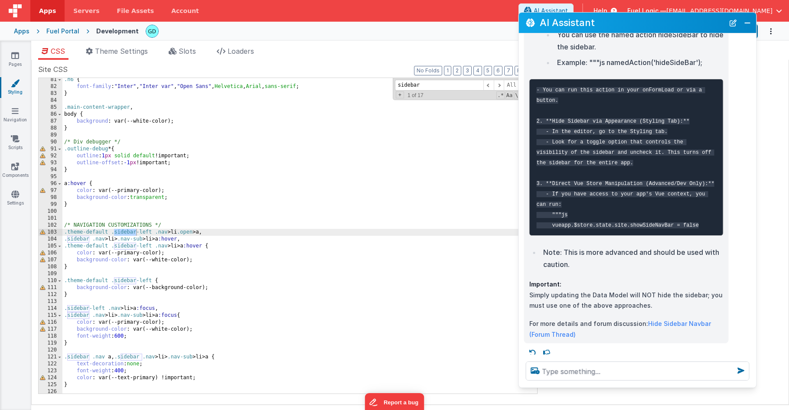
drag, startPoint x: 656, startPoint y: 15, endPoint x: 612, endPoint y: 22, distance: 44.3
click at [612, 22] on div "AI Assistant" at bounding box center [638, 23] width 238 height 20
drag, startPoint x: 532, startPoint y: 17, endPoint x: 562, endPoint y: 33, distance: 34.7
click at [540, 32] on div "AI Assistant" at bounding box center [638, 23] width 238 height 20
click at [750, 340] on div "I can help with support, schema and coding ... why is it only showing the first…" at bounding box center [638, 193] width 238 height 321
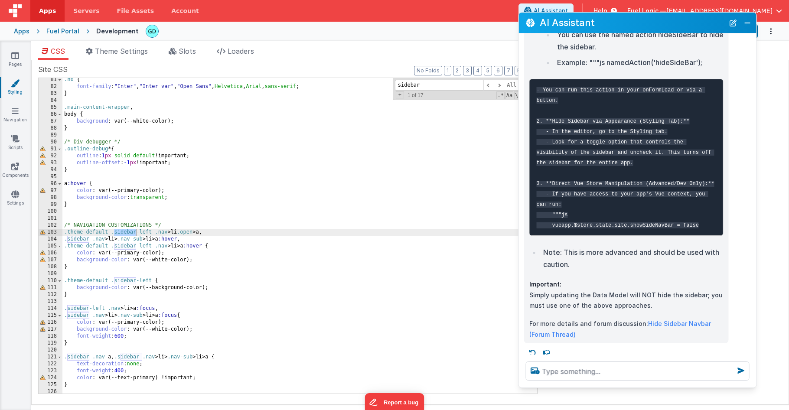
drag, startPoint x: 742, startPoint y: 339, endPoint x: 710, endPoint y: 323, distance: 36.5
click at [710, 323] on div "I can help with support, schema and coding ... why is it only showing the first…" at bounding box center [638, 193] width 238 height 321
click at [730, 386] on div at bounding box center [638, 371] width 238 height 33
drag, startPoint x: 568, startPoint y: 27, endPoint x: 633, endPoint y: 21, distance: 64.4
click at [569, 27] on h2 "AI Assistant" at bounding box center [632, 22] width 185 height 10
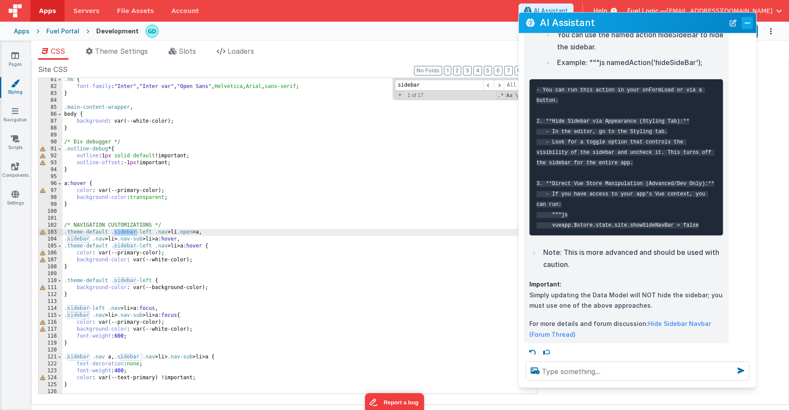
click at [751, 23] on button "Close" at bounding box center [747, 23] width 11 height 12
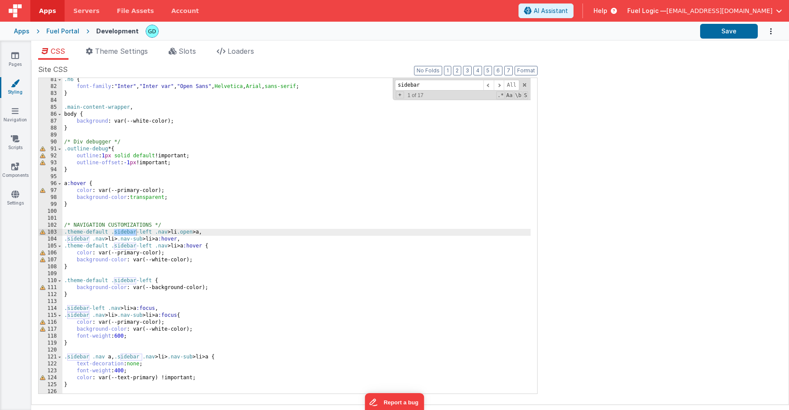
click at [234, 234] on div ".h6 { font-family : " Inter " , " Inter var " , " Open Sans " , Helvetica , Ari…" at bounding box center [296, 240] width 468 height 329
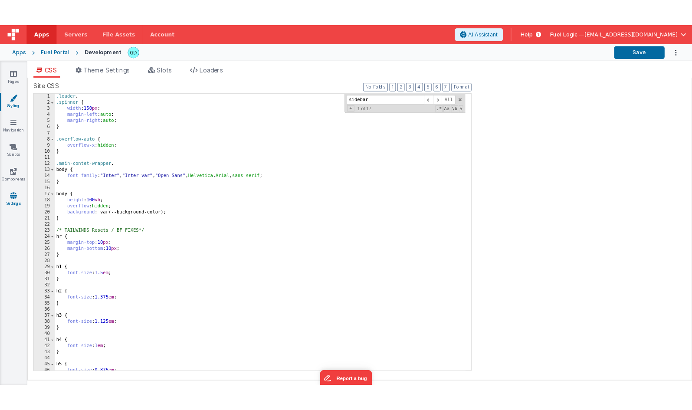
scroll to position [0, 0]
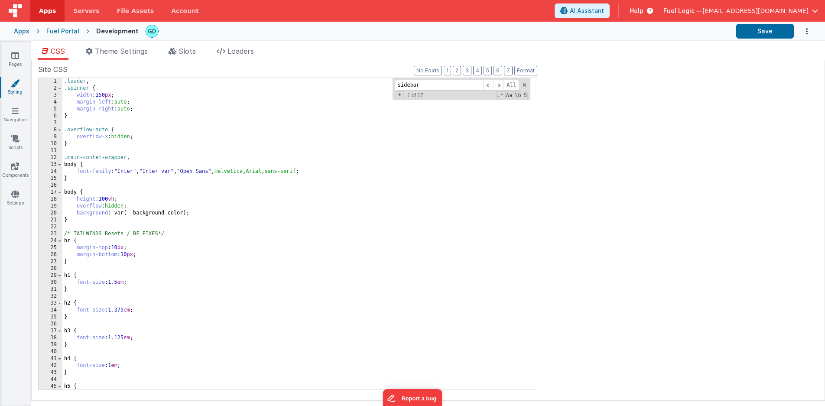
click at [63, 31] on div "Fuel Portal" at bounding box center [62, 31] width 33 height 9
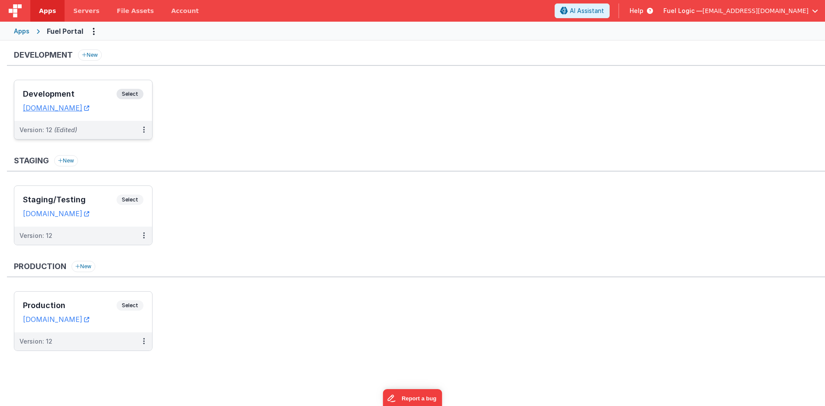
click at [80, 82] on div "Development Select URLs vendors.clientportal.cloud" at bounding box center [83, 100] width 138 height 41
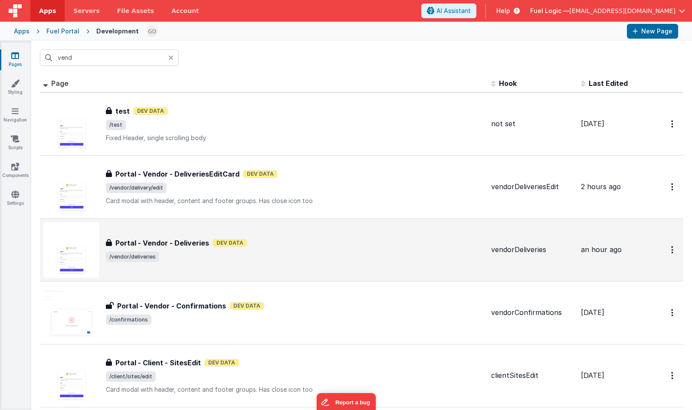
click at [308, 248] on div "Portal - Vendor - Deliveries Portal - Vendor - Deliveries Dev Data /vendor/deli…" at bounding box center [295, 250] width 378 height 24
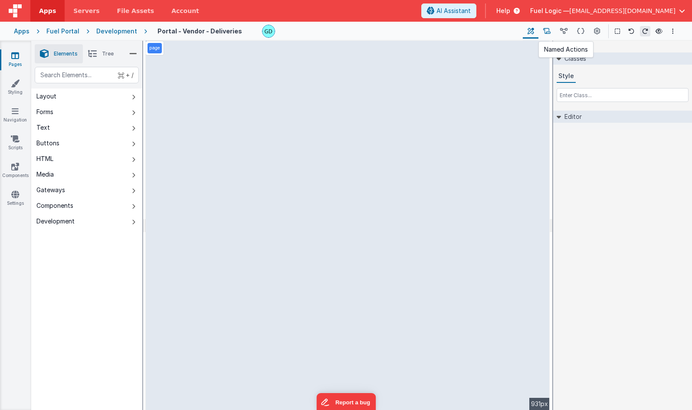
click at [547, 33] on icon at bounding box center [546, 31] width 7 height 9
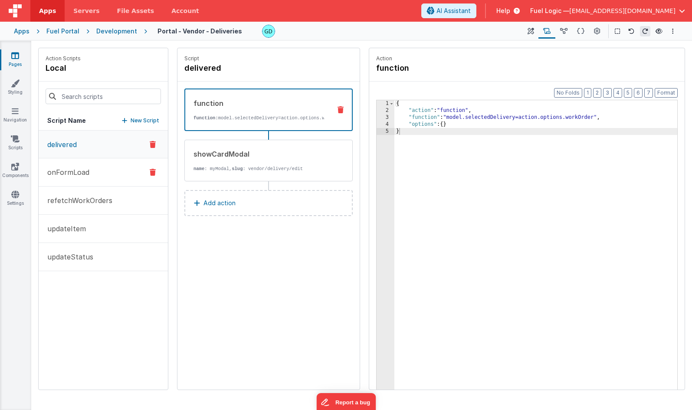
click at [95, 182] on button "onFormLoad" at bounding box center [103, 172] width 129 height 28
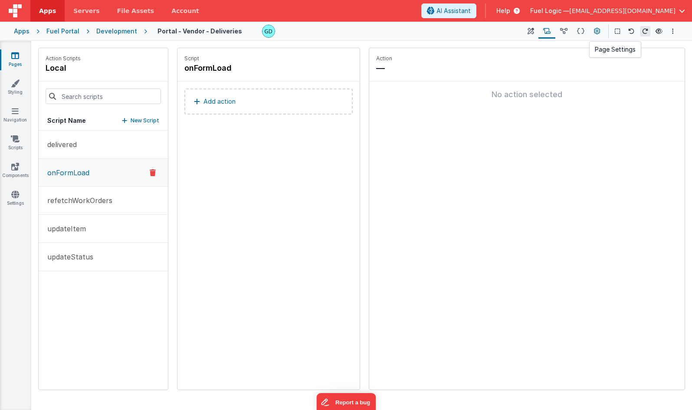
click at [594, 31] on icon at bounding box center [597, 31] width 7 height 9
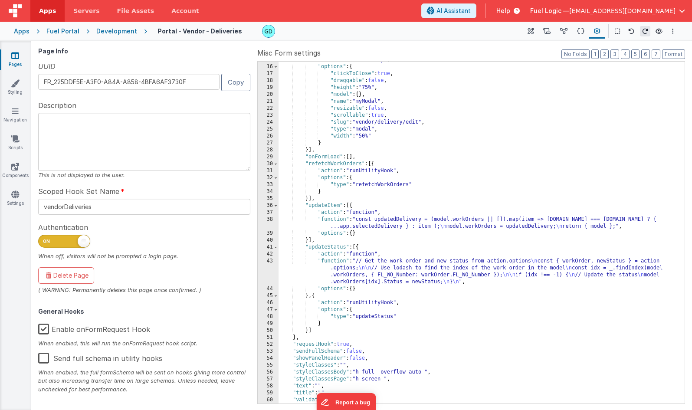
scroll to position [116, 0]
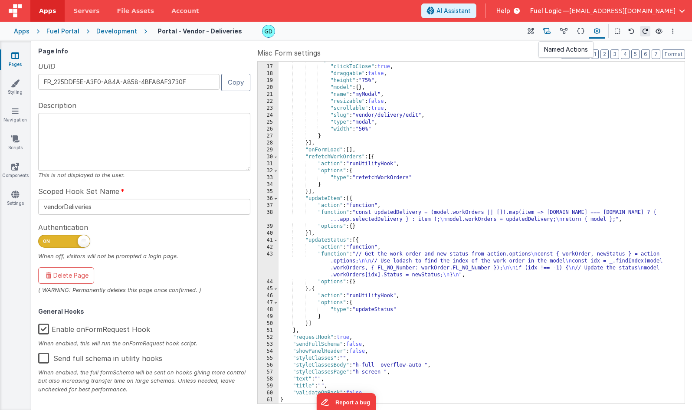
click at [552, 35] on button at bounding box center [546, 31] width 17 height 15
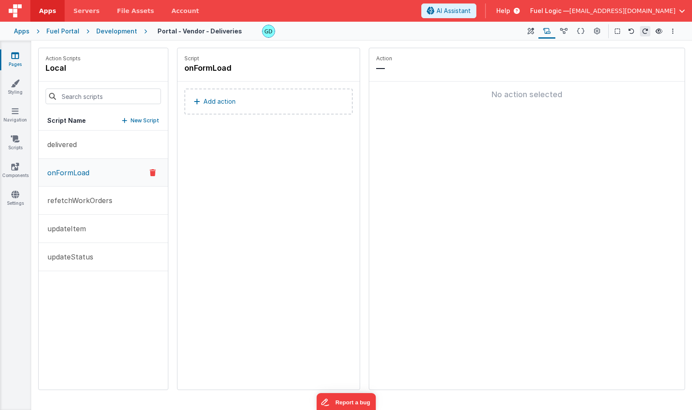
click at [90, 176] on button "onFormLoad" at bounding box center [103, 173] width 129 height 28
click at [219, 101] on p "Add action" at bounding box center [219, 101] width 32 height 10
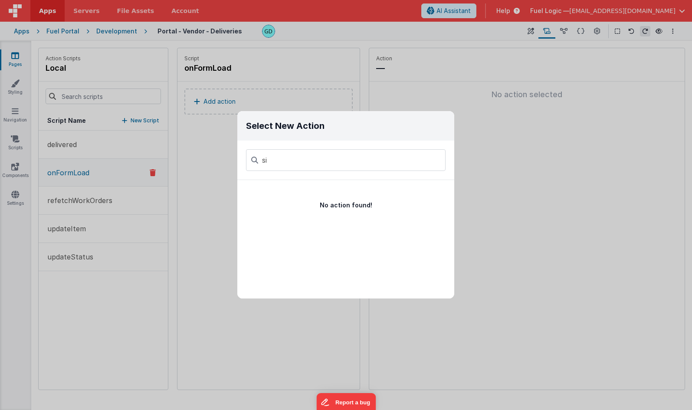
type input "s"
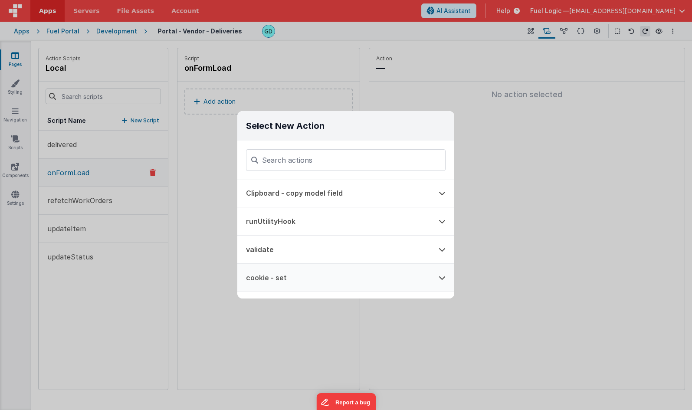
scroll to position [0, 0]
type input "hid"
click at [441, 193] on icon at bounding box center [441, 193] width 7 height 7
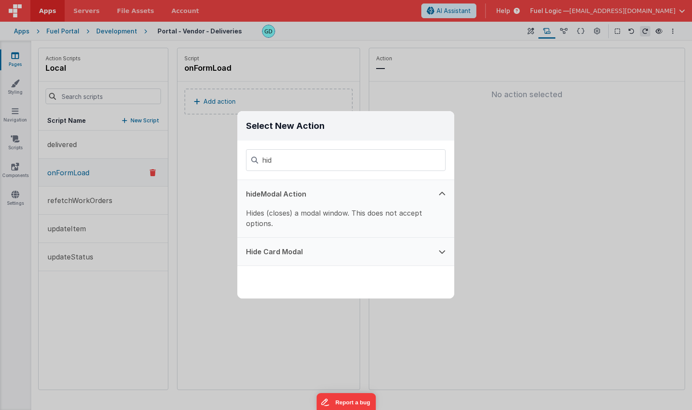
click at [443, 251] on icon at bounding box center [441, 251] width 7 height 7
click at [448, 195] on button at bounding box center [442, 194] width 24 height 28
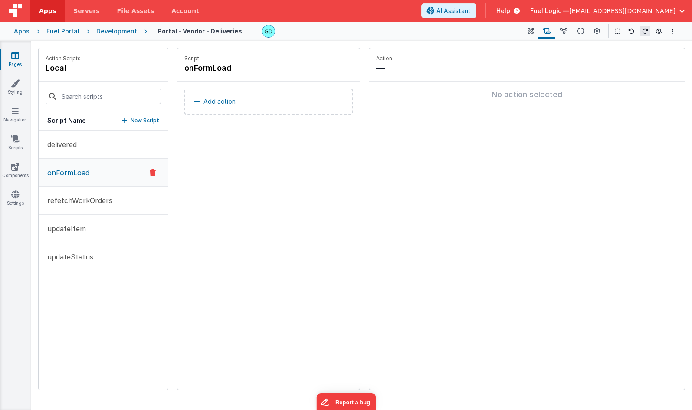
click at [561, 117] on div "Select New Action hid hideModal Action Hides (closes) a modal window. This doe…" at bounding box center [346, 205] width 692 height 410
click at [470, 13] on span "AI Assistant" at bounding box center [453, 11] width 34 height 9
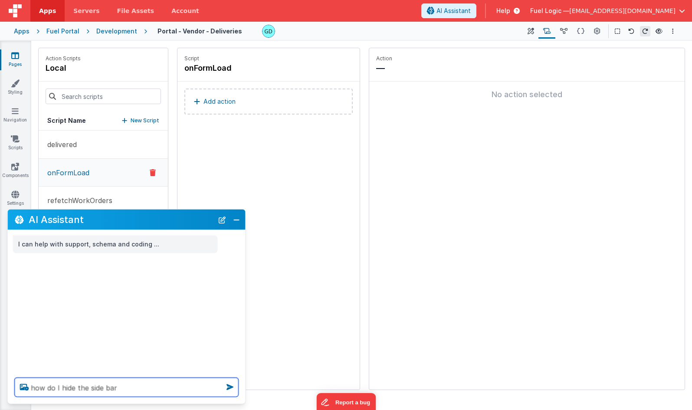
type textarea "how do I hide the side bar"
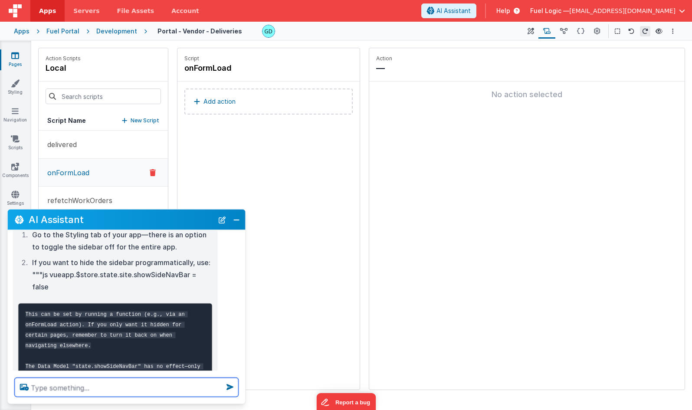
scroll to position [81, 0]
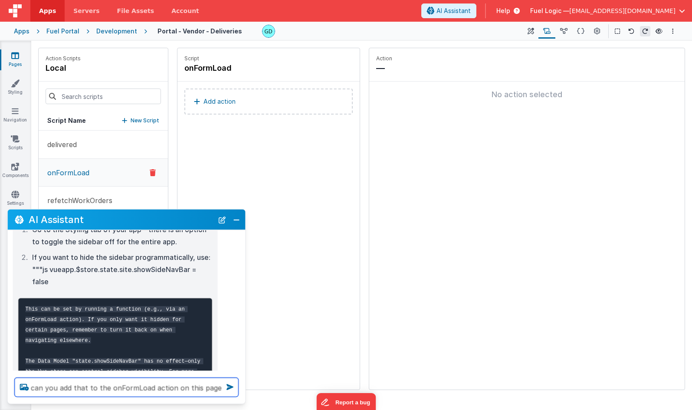
type textarea "can you add that to the onFormLoad action on this page"
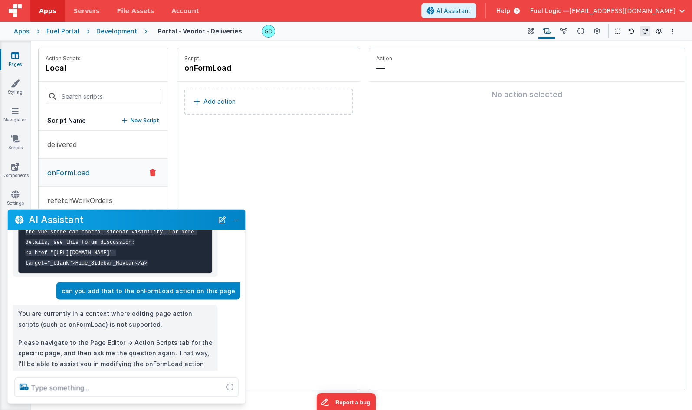
scroll to position [258, 0]
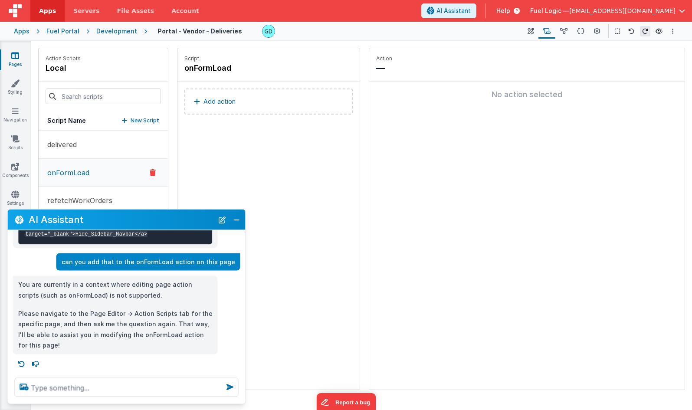
click at [215, 101] on p "Add action" at bounding box center [219, 101] width 32 height 10
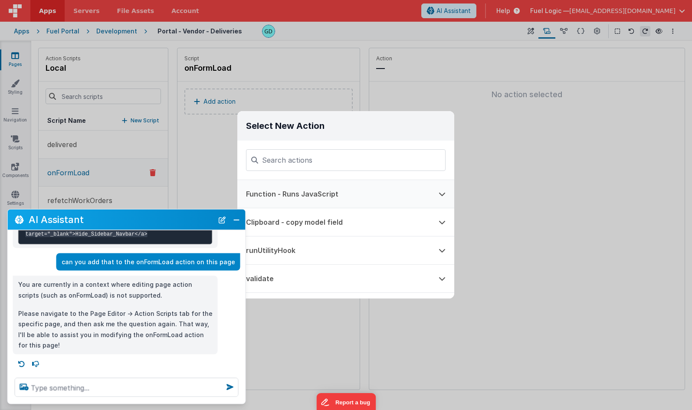
click at [346, 197] on button "Function - Runs JavaScript" at bounding box center [333, 194] width 192 height 28
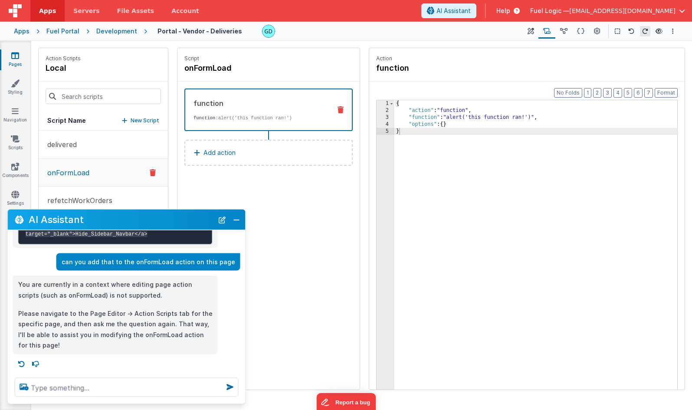
click at [443, 166] on div "{ "action" : "function" , "function" : "alert('this function ran!')" , "options…" at bounding box center [535, 265] width 283 height 330
click at [101, 386] on textarea at bounding box center [127, 387] width 224 height 19
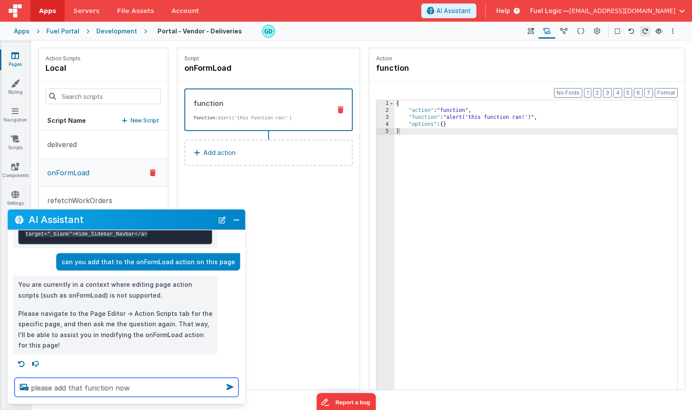
type textarea "please add that function now"
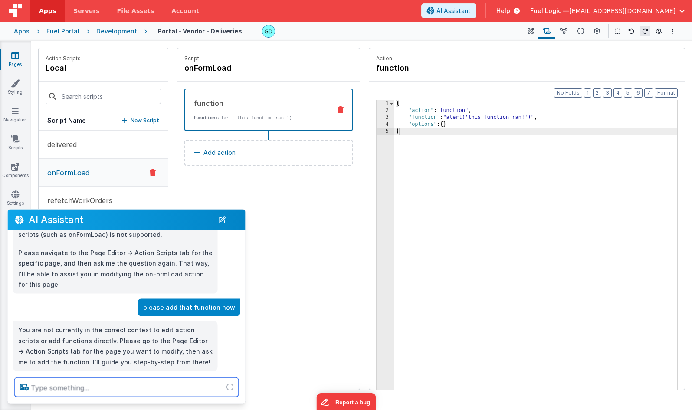
scroll to position [334, 0]
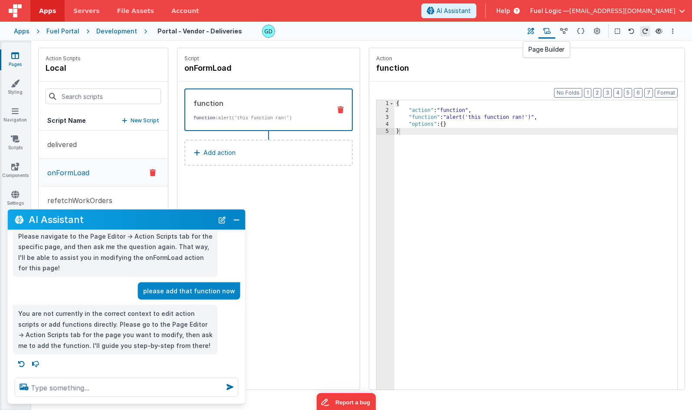
click at [530, 29] on icon at bounding box center [530, 31] width 7 height 9
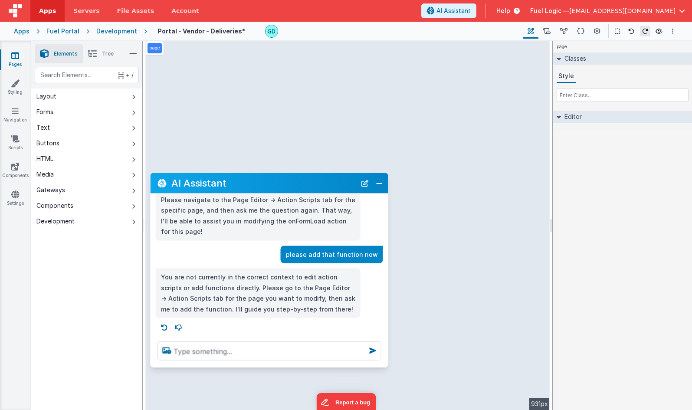
drag, startPoint x: 46, startPoint y: 218, endPoint x: 154, endPoint y: 184, distance: 114.0
click at [171, 184] on h2 "AI Assistant" at bounding box center [263, 183] width 185 height 10
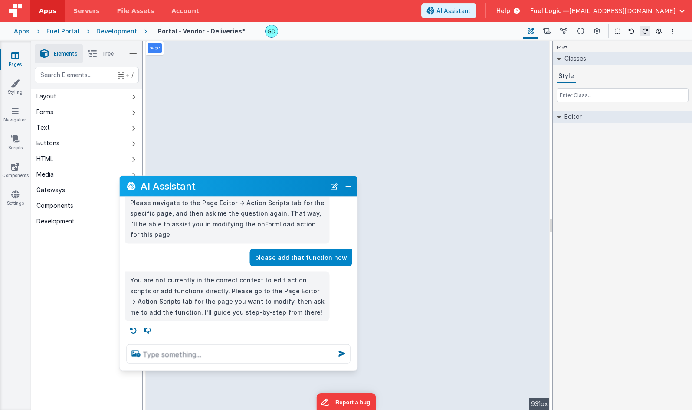
click at [63, 48] on li "Elements" at bounding box center [59, 53] width 48 height 19
click at [545, 32] on icon at bounding box center [546, 31] width 7 height 9
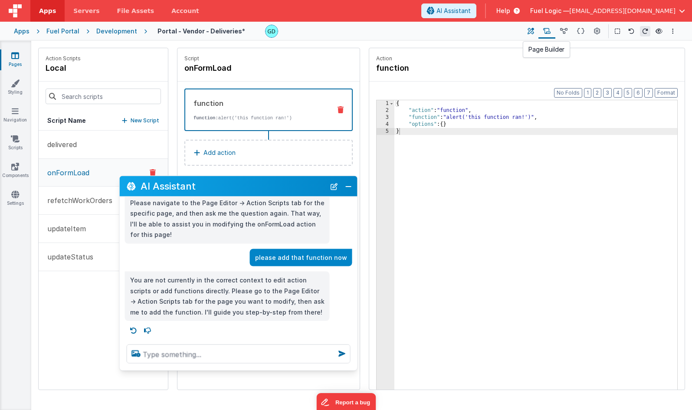
click at [535, 29] on button at bounding box center [530, 31] width 16 height 15
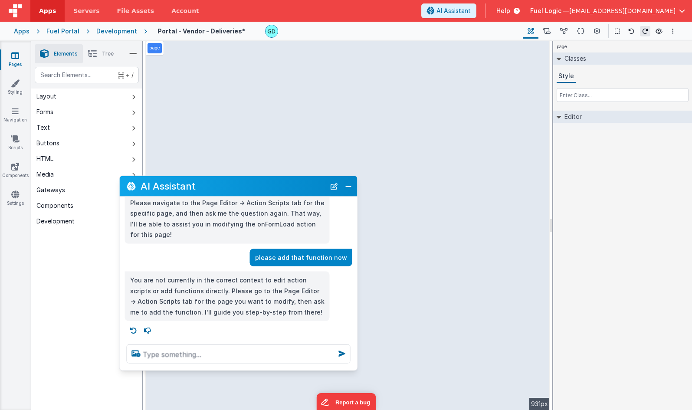
click at [592, 45] on div "page" at bounding box center [622, 47] width 139 height 12
click at [659, 44] on div "page" at bounding box center [622, 47] width 139 height 12
click at [672, 33] on icon "Options" at bounding box center [673, 31] width 2 height 6
click at [620, 201] on button at bounding box center [346, 205] width 692 height 410
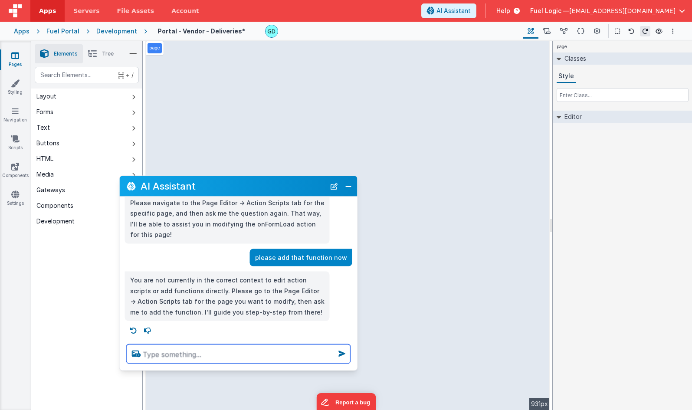
click at [257, 356] on textarea at bounding box center [239, 353] width 224 height 19
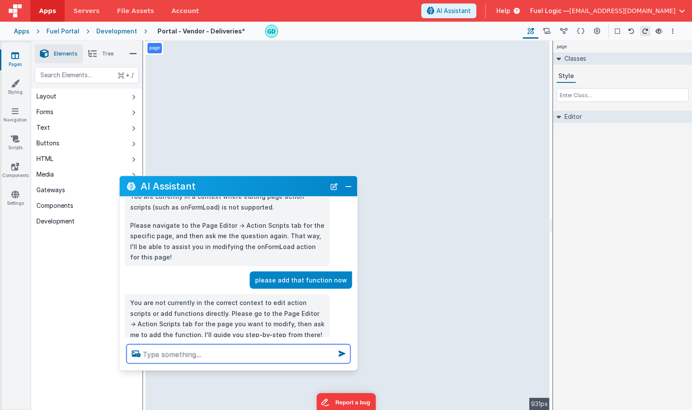
scroll to position [271, 0]
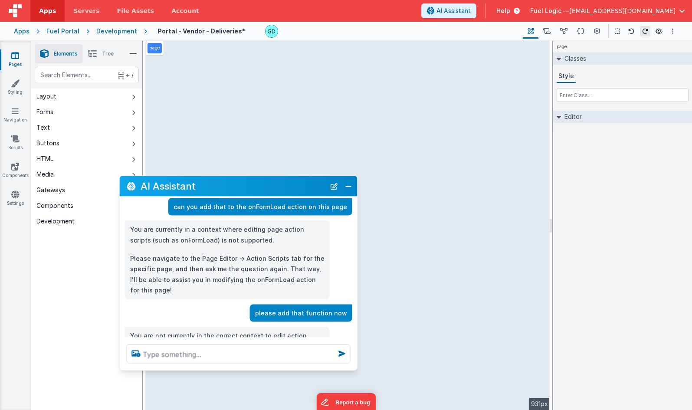
click at [256, 212] on p "can you add that to the onFormLoad action on this page" at bounding box center [259, 206] width 173 height 11
drag, startPoint x: 185, startPoint y: 217, endPoint x: 346, endPoint y: 217, distance: 160.4
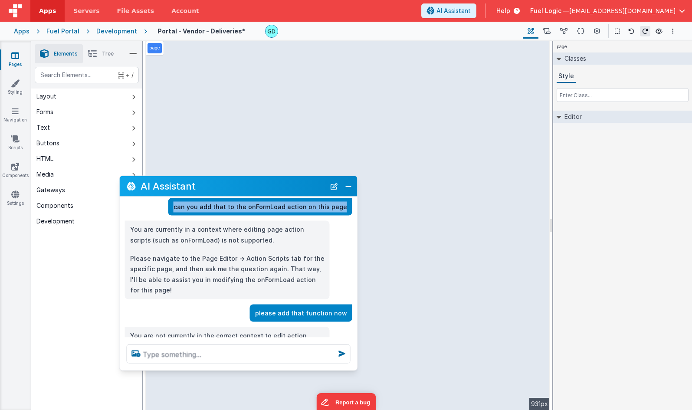
click at [346, 212] on p "can you add that to the onFormLoad action on this page" at bounding box center [259, 206] width 173 height 11
copy p "can you add that to the onFormLoad action on this page"
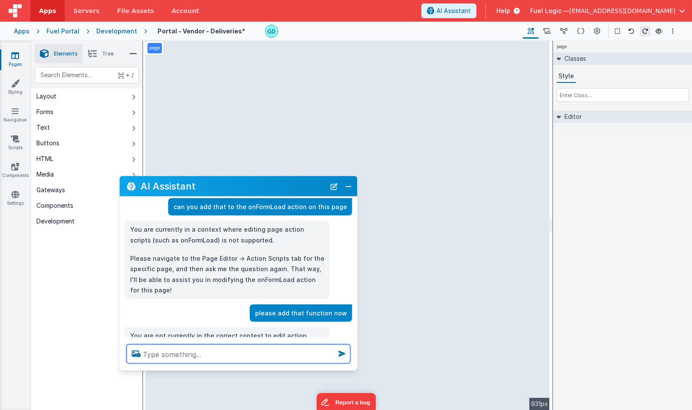
click at [204, 358] on textarea at bounding box center [239, 353] width 224 height 19
paste textarea "can you add that to the onFormLoad action on this page"
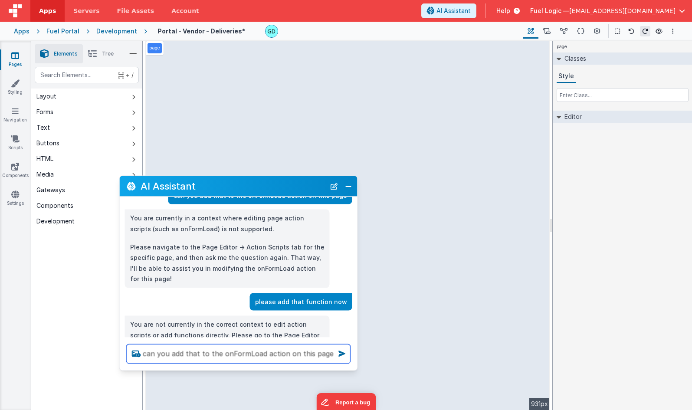
scroll to position [334, 0]
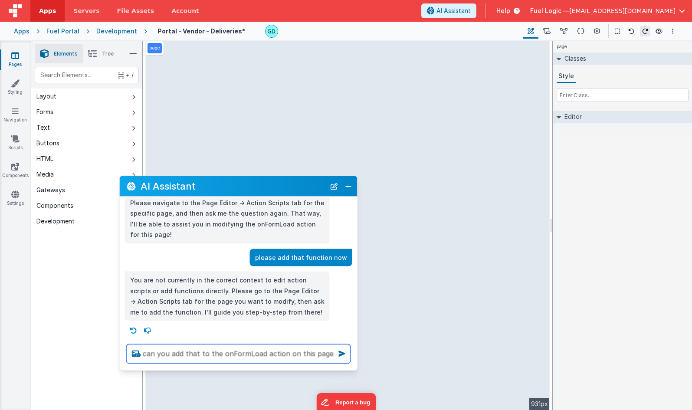
type textarea "can you add that to the onFormLoad action on this page"
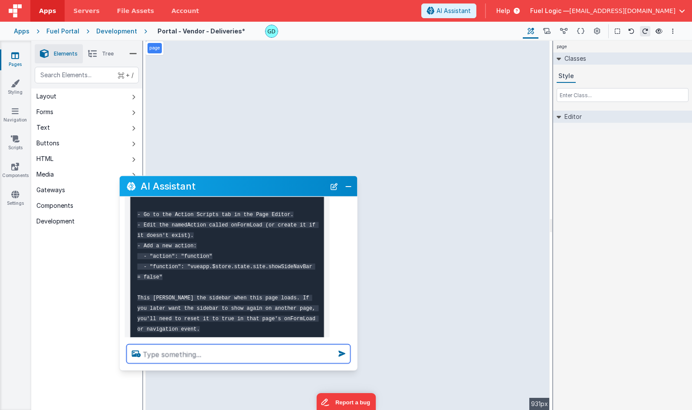
scroll to position [573, 0]
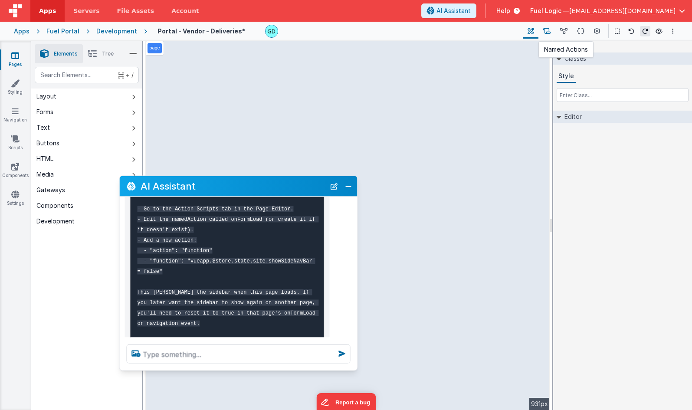
click at [543, 33] on button at bounding box center [546, 31] width 17 height 15
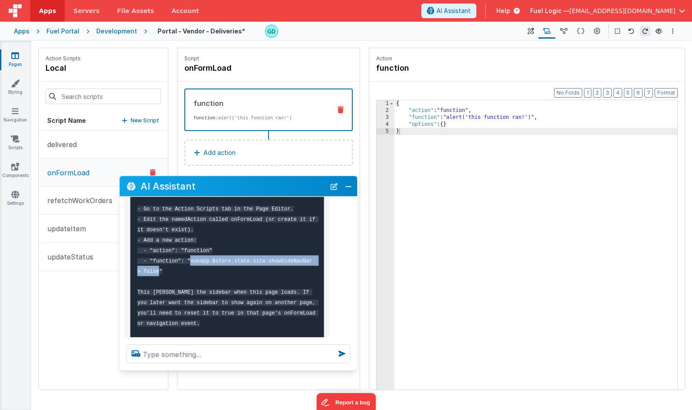
drag, startPoint x: 140, startPoint y: 278, endPoint x: 290, endPoint y: 278, distance: 149.6
click at [290, 278] on code "You can do this within the Action Scripts tab for this page: - Go to the Action…" at bounding box center [227, 271] width 181 height 193
copy code "vueapp.$store.state.site.showSideNavBar = false"
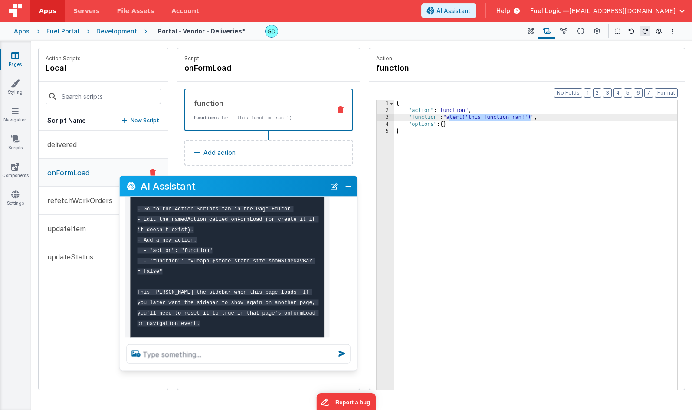
drag, startPoint x: 449, startPoint y: 117, endPoint x: 533, endPoint y: 118, distance: 84.5
click at [533, 118] on div "{ "action" : "function" , "function" : "alert('this function ran!')" , "options…" at bounding box center [535, 265] width 283 height 330
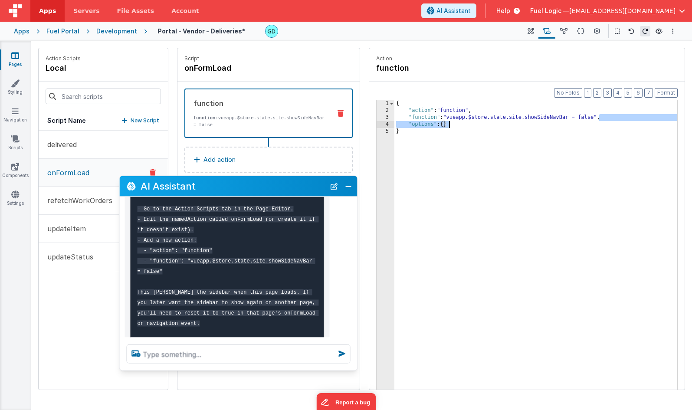
drag, startPoint x: 599, startPoint y: 117, endPoint x: 603, endPoint y: 124, distance: 8.8
click at [603, 124] on div "{ "action" : "function" , "function" : "vueapp.$store.state.site.showSideNavBar…" at bounding box center [535, 265] width 283 height 330
click at [347, 186] on button "Close" at bounding box center [347, 186] width 11 height 12
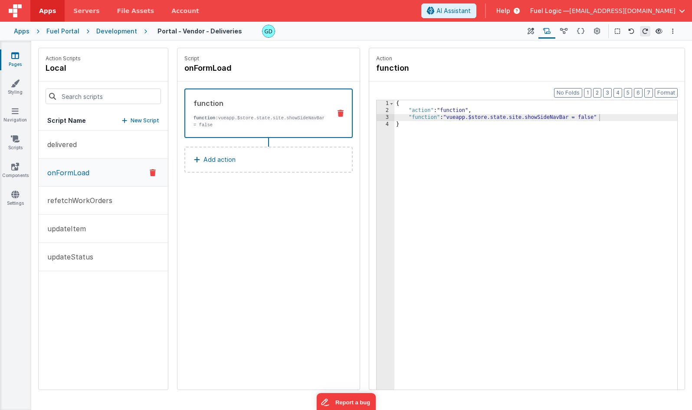
click at [478, 165] on div "{ "action" : "function" , "function" : "vueapp.$store.state.site.showSideNavBar…" at bounding box center [535, 265] width 283 height 330
click at [15, 114] on icon at bounding box center [15, 111] width 7 height 9
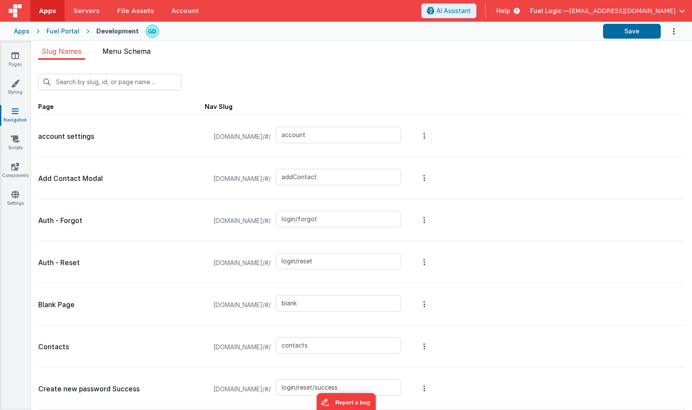
click at [121, 54] on span "Menu Schema" at bounding box center [126, 51] width 48 height 9
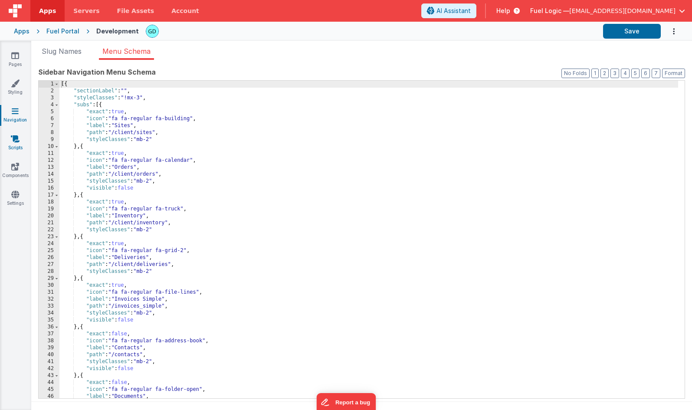
click at [20, 136] on link "Scripts" at bounding box center [15, 142] width 31 height 17
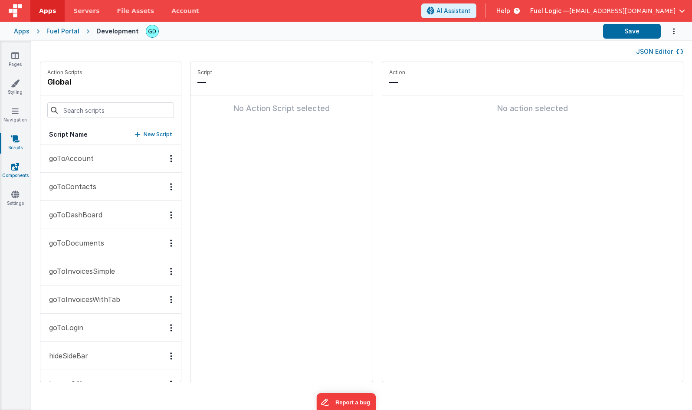
click at [16, 172] on link "Components" at bounding box center [15, 170] width 31 height 17
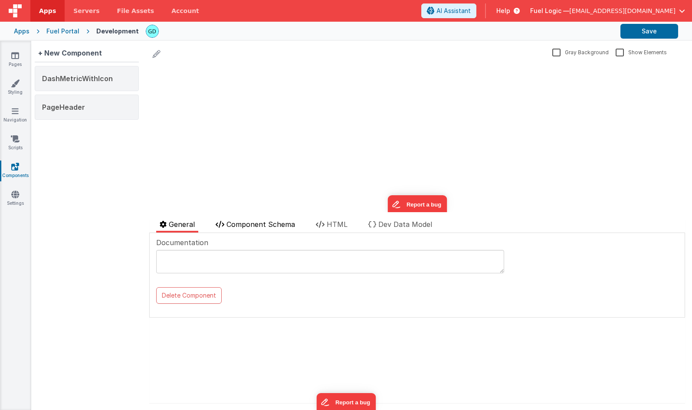
click at [264, 223] on span "Component Schema" at bounding box center [260, 224] width 68 height 9
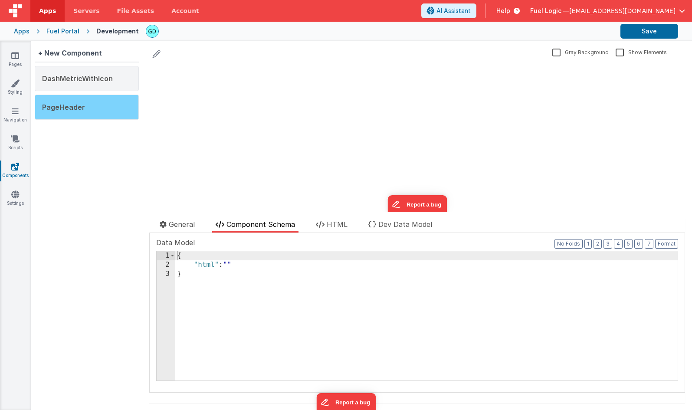
click at [96, 111] on div "PageHeader" at bounding box center [87, 107] width 104 height 25
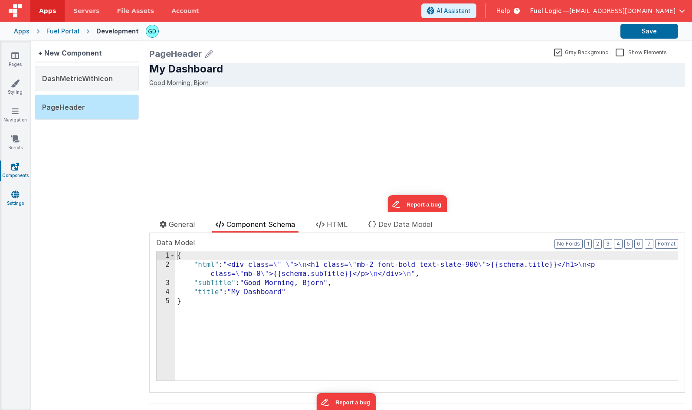
click at [20, 195] on link "Settings" at bounding box center [15, 198] width 31 height 17
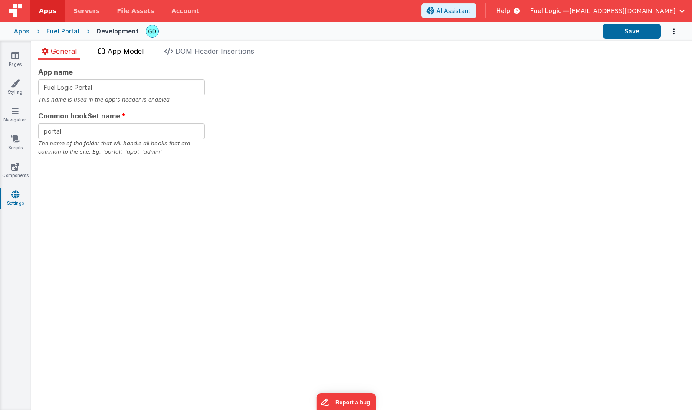
click at [142, 53] on span "App Model" at bounding box center [126, 51] width 36 height 9
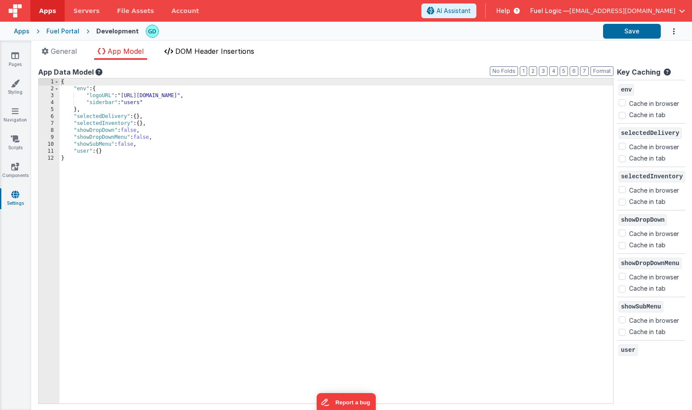
click at [215, 53] on span "DOM Header Insertions" at bounding box center [214, 51] width 79 height 9
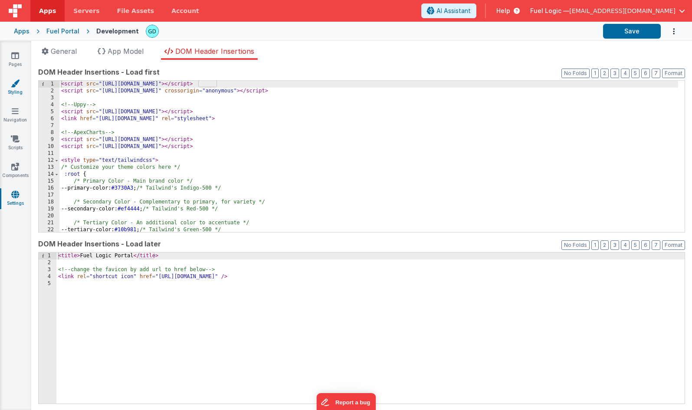
click at [17, 87] on icon at bounding box center [15, 83] width 9 height 9
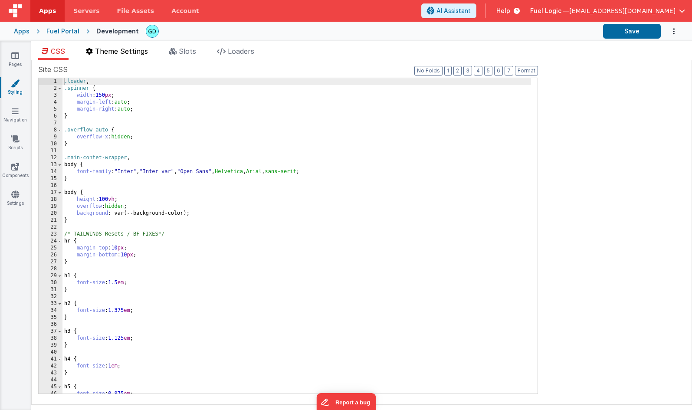
click at [134, 54] on span "Theme Settings" at bounding box center [121, 51] width 53 height 9
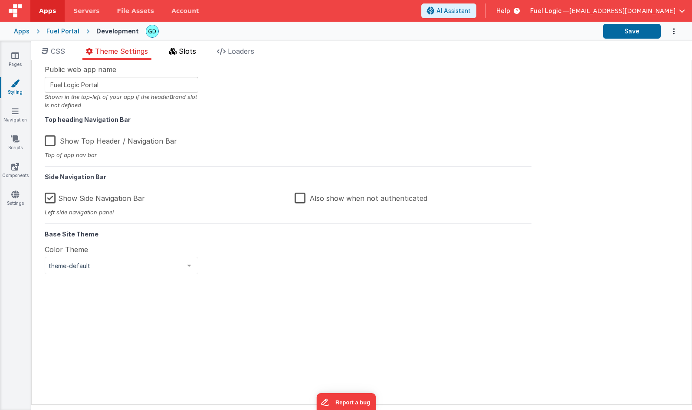
click at [196, 50] on span "Slots" at bounding box center [187, 51] width 17 height 9
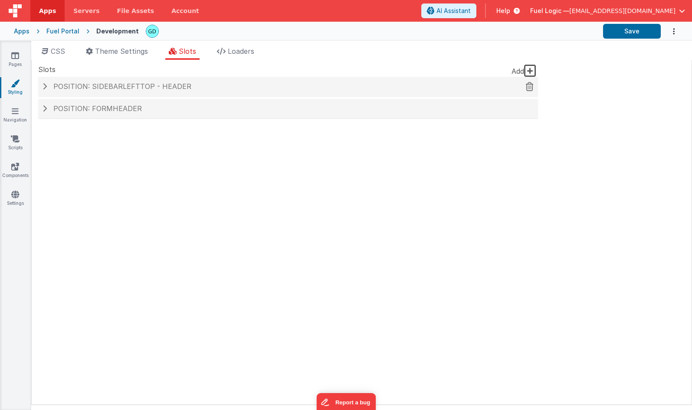
click at [157, 82] on span "Position: sidebarLeftTop - header" at bounding box center [122, 86] width 138 height 9
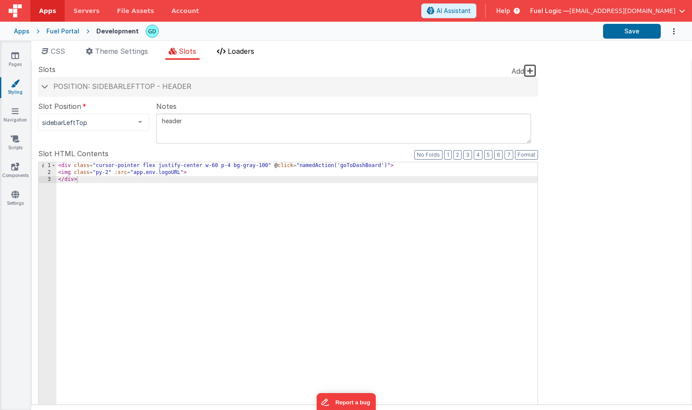
click at [235, 52] on span "Loaders" at bounding box center [241, 51] width 26 height 9
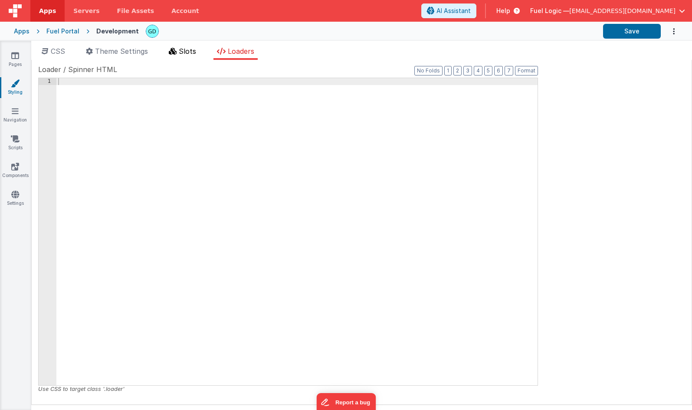
click at [192, 52] on span "Slots" at bounding box center [187, 51] width 17 height 9
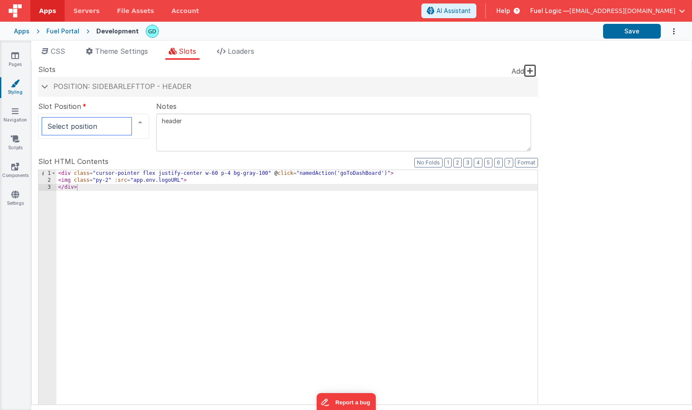
click at [142, 122] on div at bounding box center [139, 122] width 17 height 16
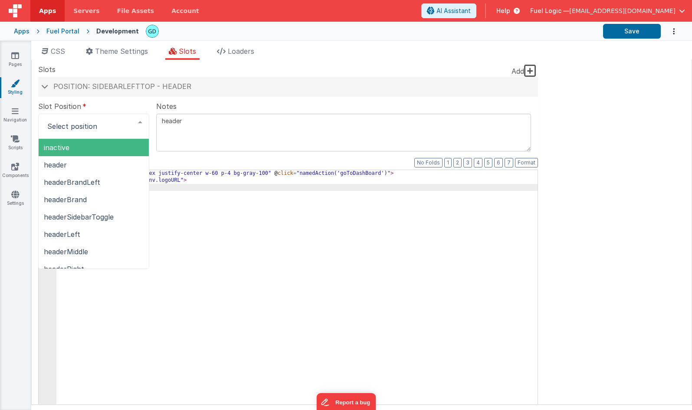
click at [227, 103] on div "Notes header" at bounding box center [343, 120] width 375 height 38
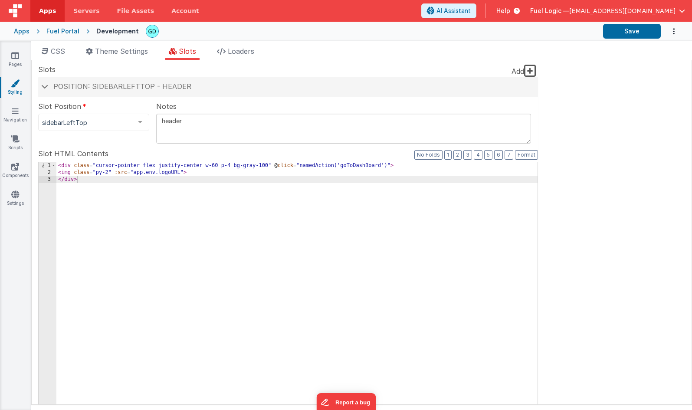
click at [238, 103] on div "Notes header" at bounding box center [343, 116] width 375 height 30
click at [16, 110] on icon at bounding box center [15, 111] width 7 height 9
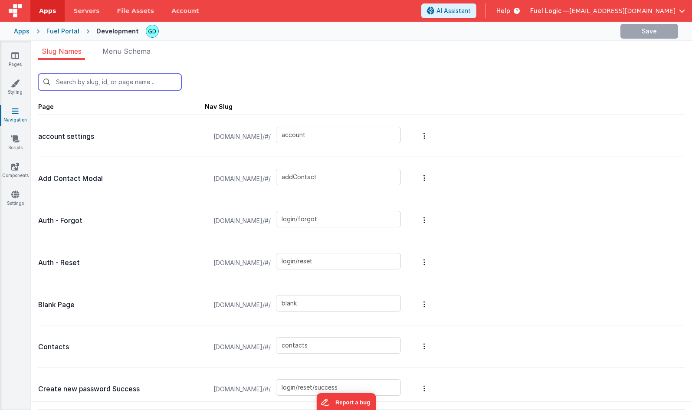
click at [156, 80] on input "text" at bounding box center [109, 82] width 143 height 16
type input "da"
type input "addContact"
type input "client/sites/edit"
type input "upload"
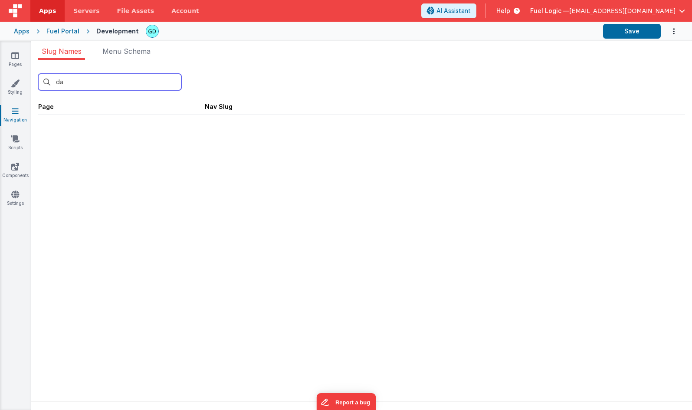
type input "d"
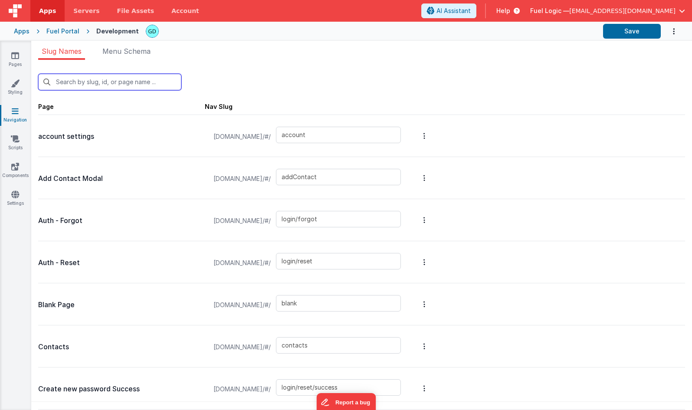
type input "g"
type input "login/forgot"
type input "login/reset"
type input "blank"
type input "login/reset/success"
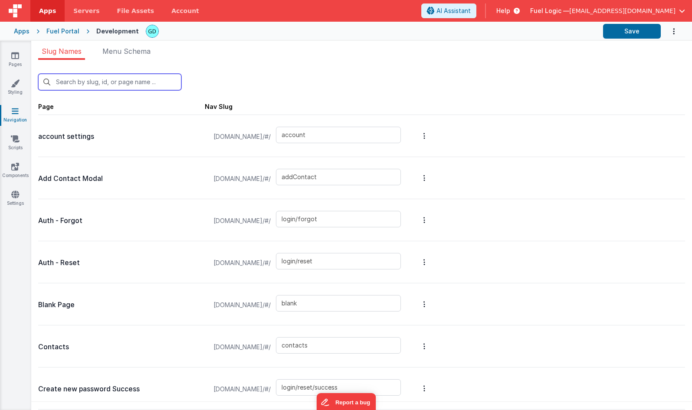
type input "login/verify"
type input "login"
type input "login/signup"
type input "login/forgot/sent"
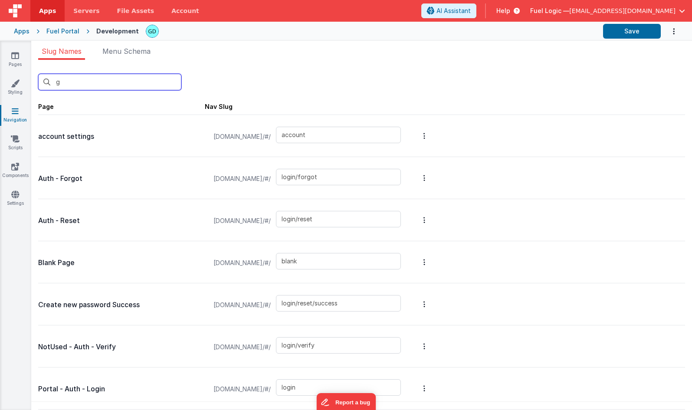
type input "go"
type input "login/forgot"
type input "login/forgot/sent"
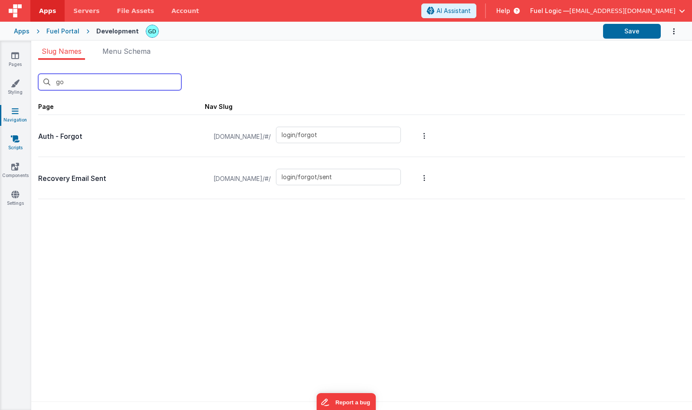
type input "go"
click at [25, 145] on link "Scripts" at bounding box center [15, 142] width 31 height 17
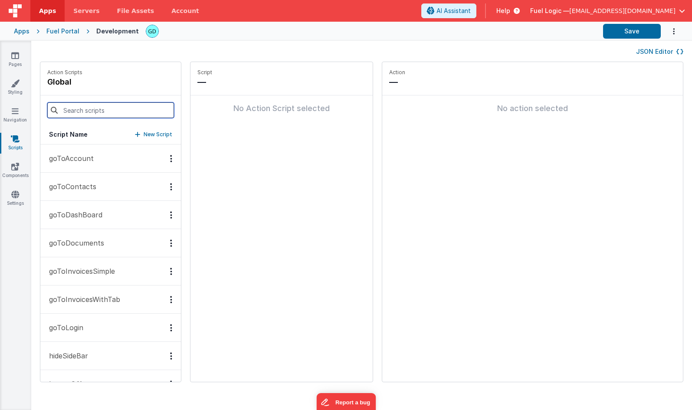
click at [92, 109] on input at bounding box center [110, 110] width 127 height 16
click at [86, 218] on p "goToDashBoard" at bounding box center [73, 214] width 59 height 10
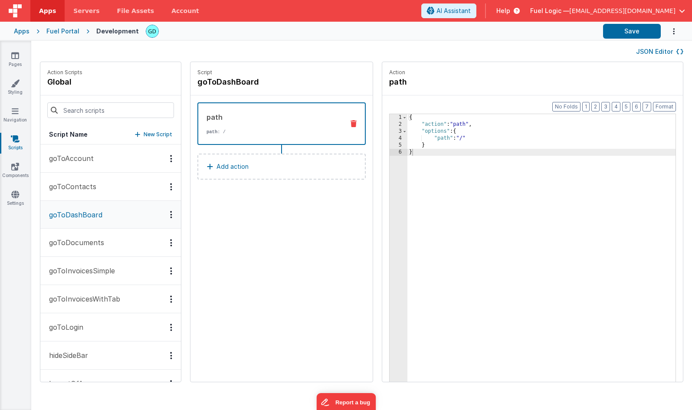
click at [88, 357] on p "hideSideBar" at bounding box center [66, 355] width 44 height 10
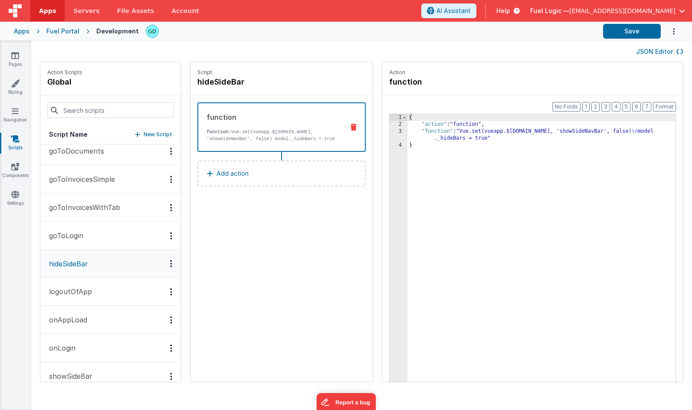
scroll to position [136, 0]
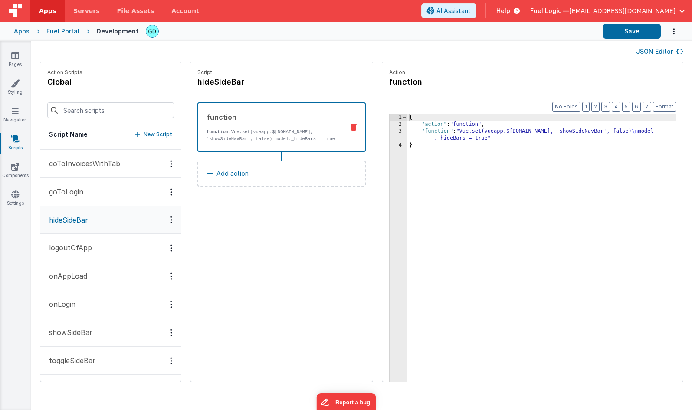
click at [96, 327] on button "showSideBar" at bounding box center [110, 332] width 140 height 28
click at [11, 114] on link "Navigation" at bounding box center [15, 115] width 31 height 17
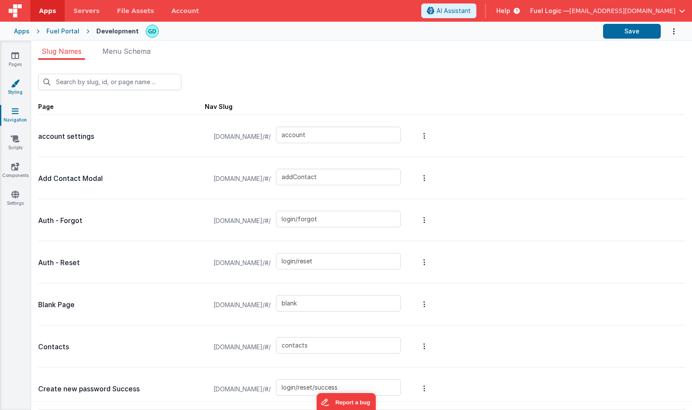
click at [13, 81] on icon at bounding box center [15, 83] width 9 height 9
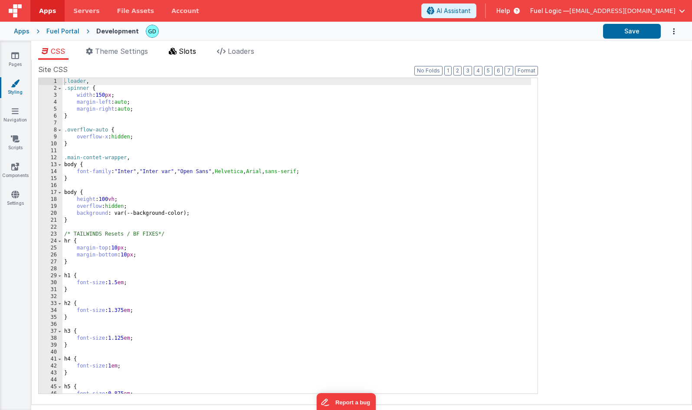
click at [196, 50] on span "Slots" at bounding box center [187, 51] width 17 height 9
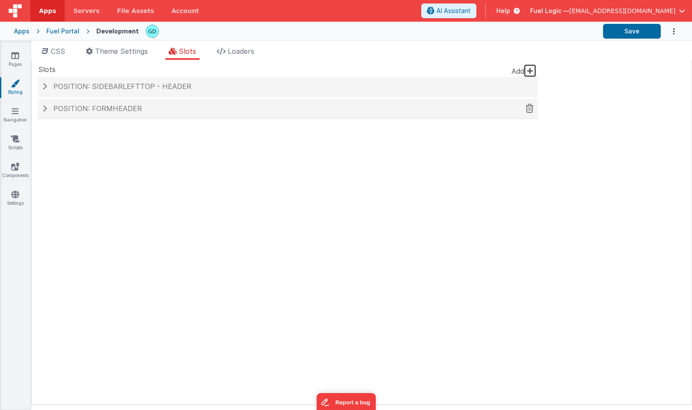
click at [114, 106] on span "Position: formHeader" at bounding box center [97, 108] width 88 height 9
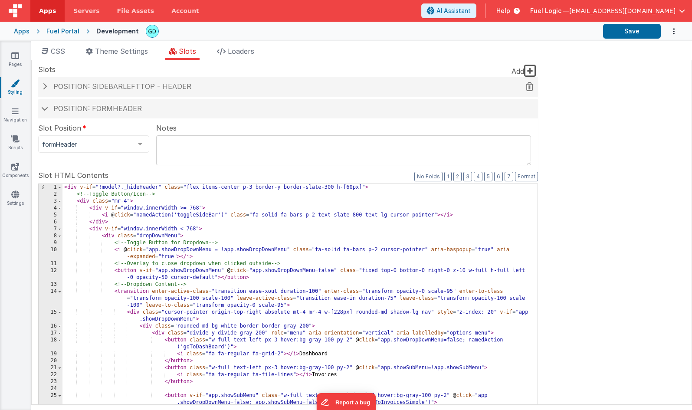
click at [160, 91] on div "Position: sidebarLeftTop - header" at bounding box center [287, 87] width 499 height 20
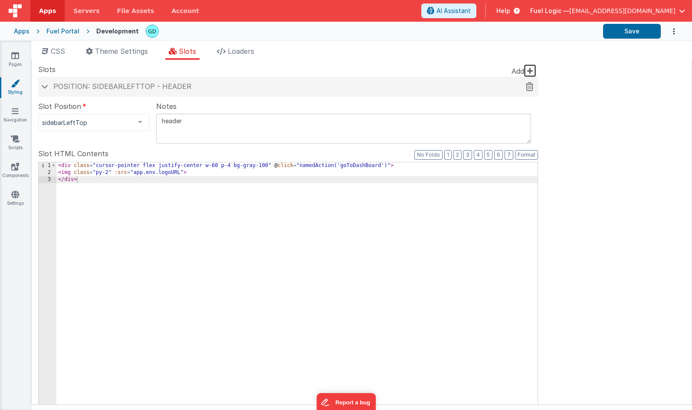
click at [103, 86] on span "Position: sidebarLeftTop - header" at bounding box center [122, 86] width 138 height 9
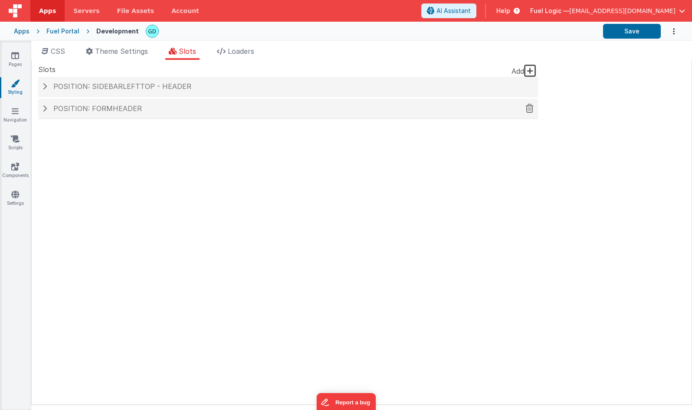
click at [137, 106] on span "Position: formHeader" at bounding box center [97, 108] width 88 height 9
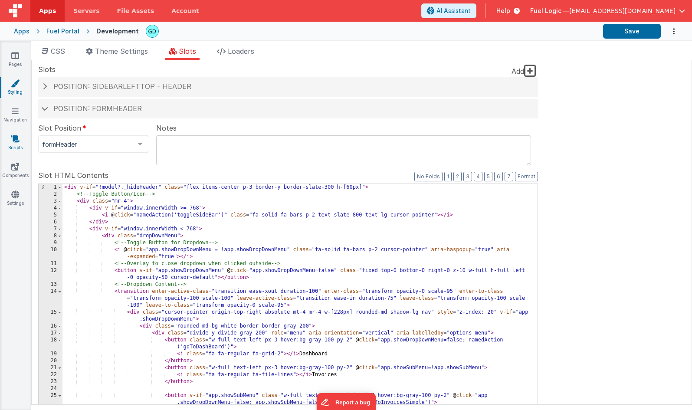
click at [14, 143] on link "Scripts" at bounding box center [15, 142] width 31 height 17
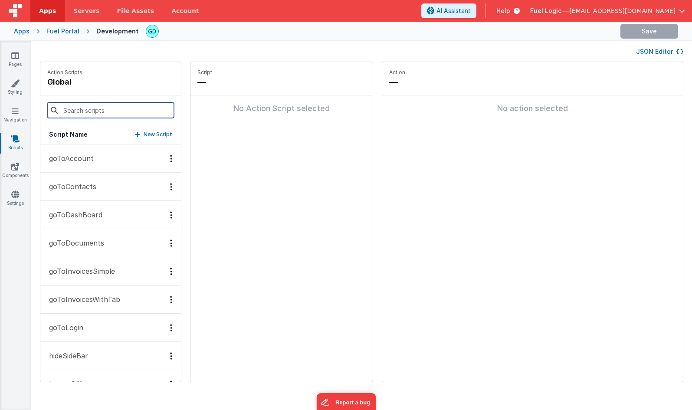
click at [112, 111] on input at bounding box center [110, 110] width 127 height 16
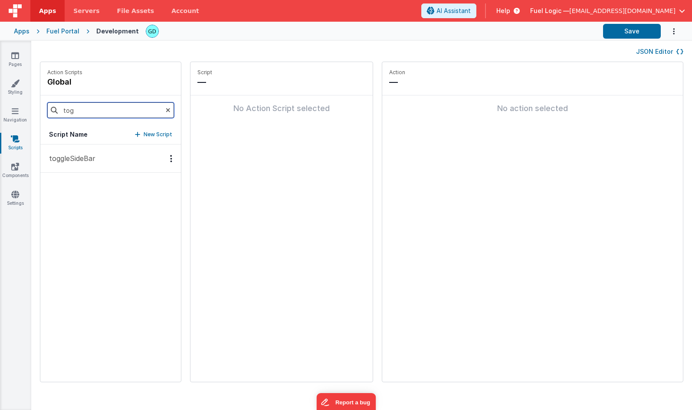
type input "tog"
click at [91, 153] on button "toggleSideBar" at bounding box center [110, 158] width 140 height 28
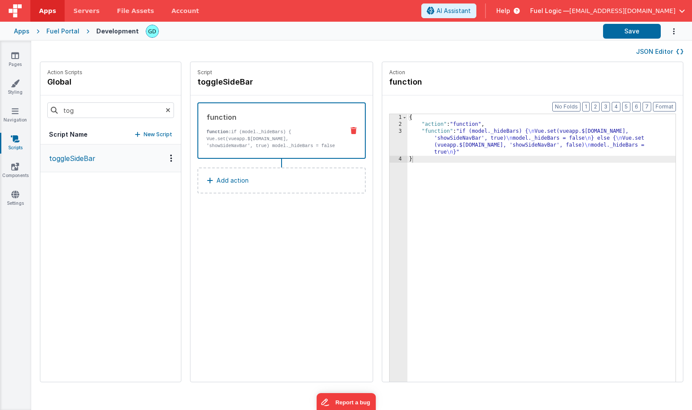
click at [504, 134] on div "{ "action" : "function" , "function" : "if (model._hideBars) { \n Vue.set(vueap…" at bounding box center [541, 268] width 268 height 308
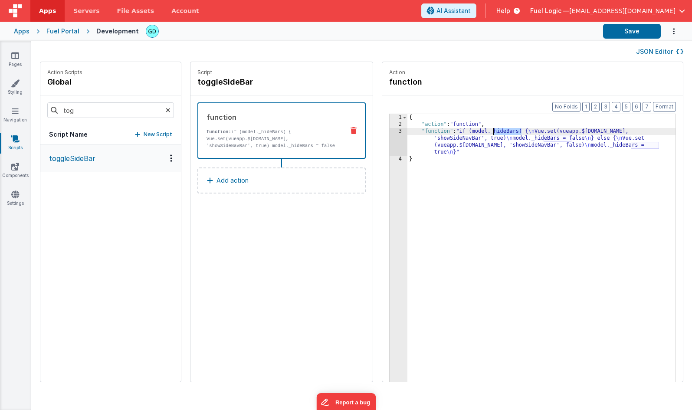
click at [310, 48] on div "JSON Editor" at bounding box center [361, 51] width 643 height 10
click at [64, 33] on div "Fuel Portal" at bounding box center [62, 31] width 33 height 9
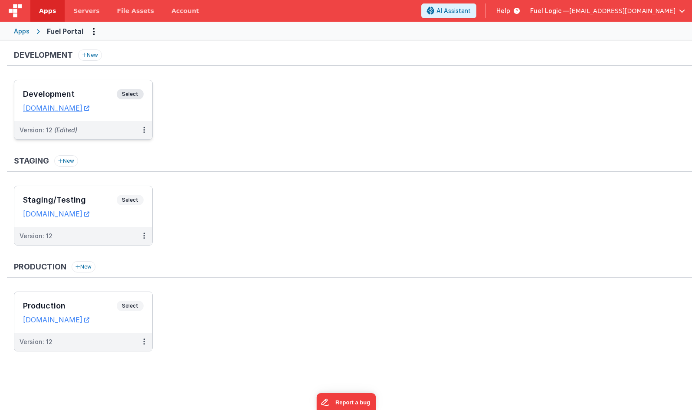
click at [79, 96] on h3 "Development" at bounding box center [70, 94] width 94 height 9
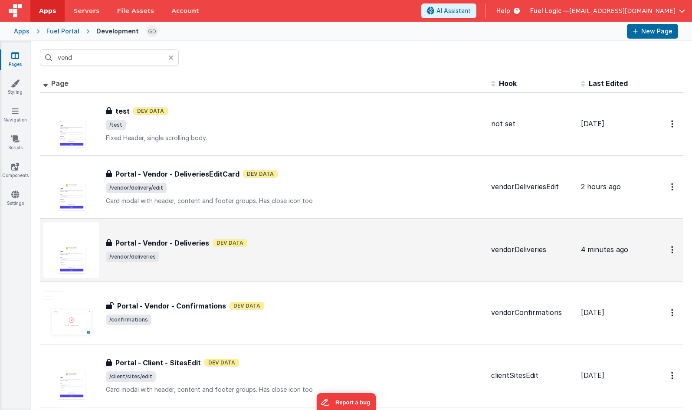
click at [284, 248] on div "Portal - Vendor - Deliveries Portal - Vendor - Deliveries Dev Data /vendor/deli…" at bounding box center [295, 250] width 378 height 24
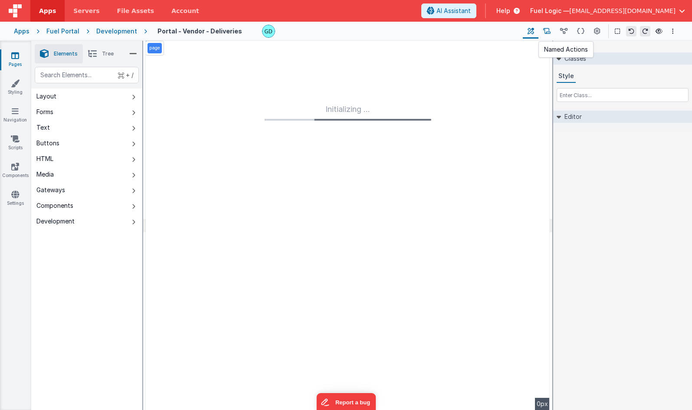
click at [547, 33] on icon at bounding box center [546, 31] width 7 height 9
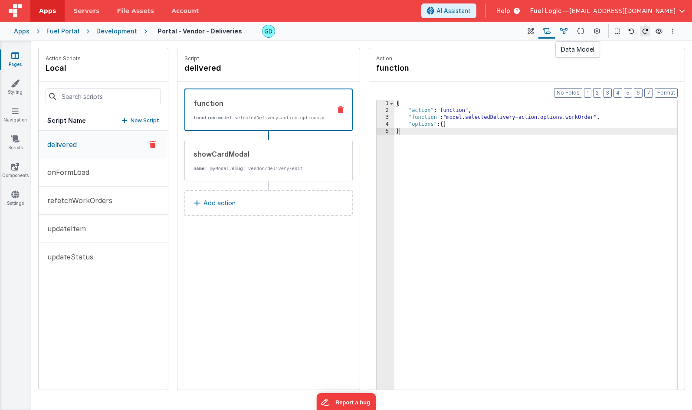
click at [567, 29] on icon at bounding box center [563, 31] width 7 height 9
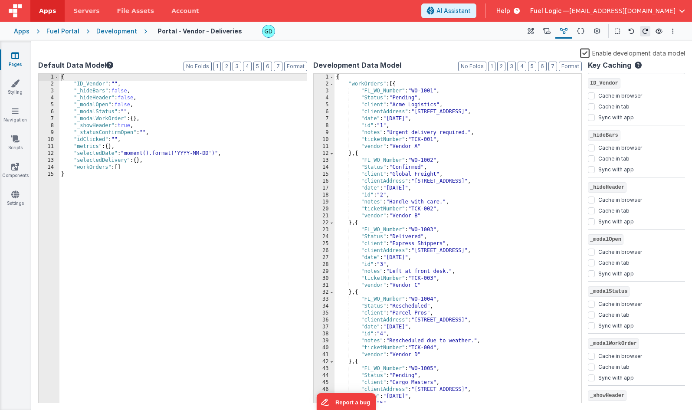
click at [92, 92] on div "{ "ID_Vendor" : "" , "_hideBars" : false , "_hideHeader" : false , "_modalOpen"…" at bounding box center [182, 245] width 247 height 343
click at [124, 91] on div "{ "ID_Vendor" : "" , "_hideBars" : false , "_hideHeader" : false , "_modalOpen"…" at bounding box center [182, 245] width 247 height 343
click at [93, 101] on div "{ "ID_Vendor" : "" , "_hideBars" : true , "_hideHeader" : false , "_modalOpen" …" at bounding box center [182, 245] width 247 height 343
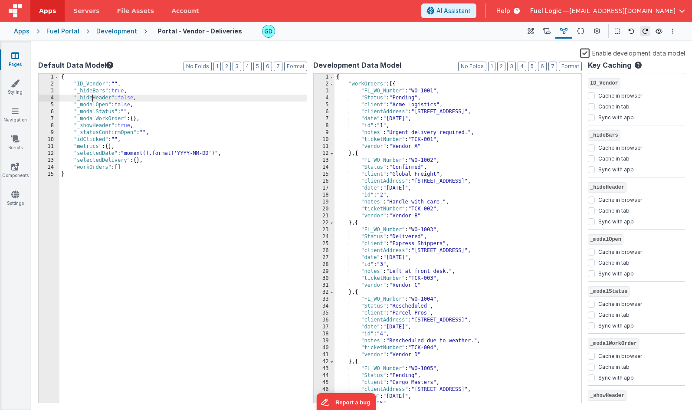
click at [93, 101] on div "{ "ID_Vendor" : "" , "_hideBars" : true , "_hideHeader" : false , "_modalOpen" …" at bounding box center [182, 245] width 247 height 343
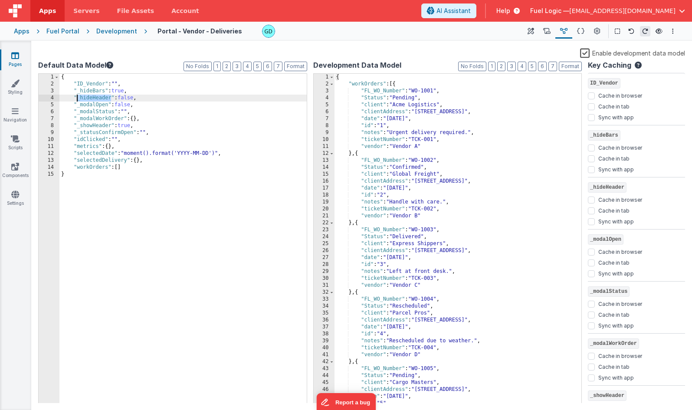
click at [93, 101] on div "{ "ID_Vendor" : "" , "_hideBars" : true , "_hideHeader" : false , "_modalOpen" …" at bounding box center [182, 245] width 247 height 343
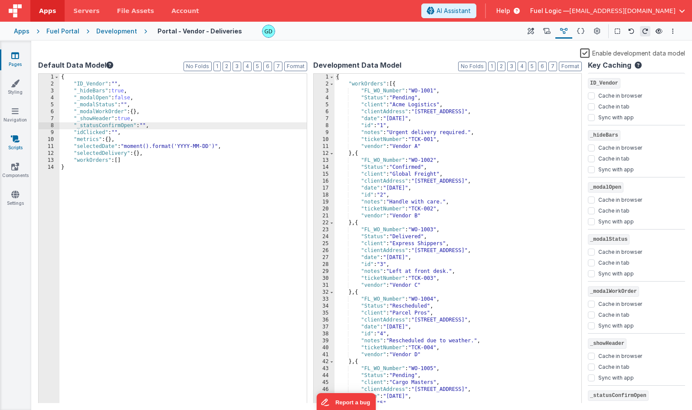
click at [11, 144] on link "Scripts" at bounding box center [15, 142] width 31 height 17
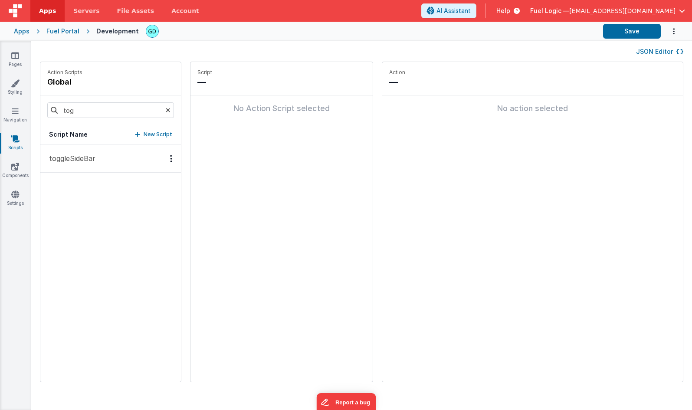
click at [100, 153] on button "toggleSideBar" at bounding box center [110, 158] width 140 height 28
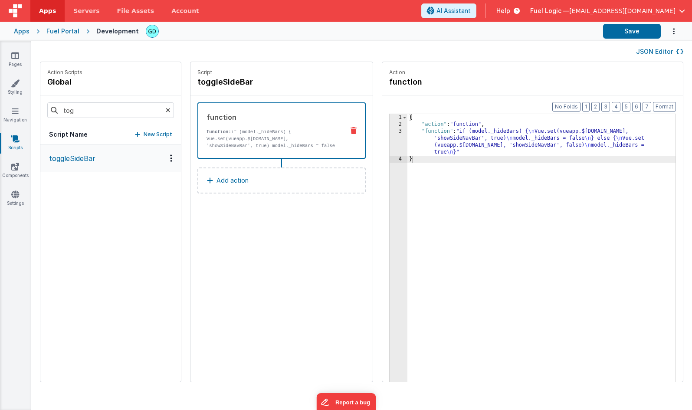
click at [74, 32] on div "Fuel Portal" at bounding box center [62, 31] width 33 height 9
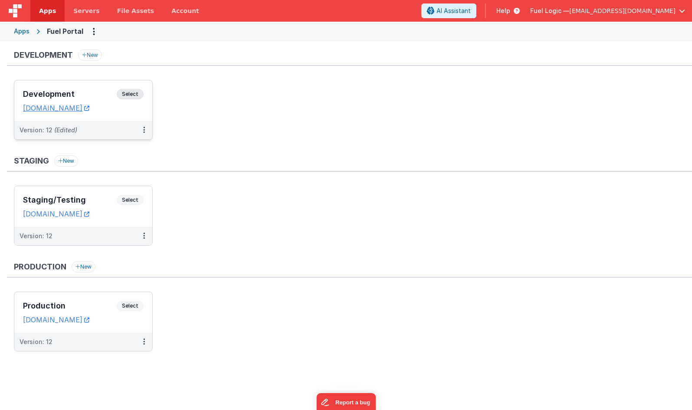
click at [85, 86] on div "Development Select URLs vendors.clientportal.cloud" at bounding box center [83, 100] width 138 height 41
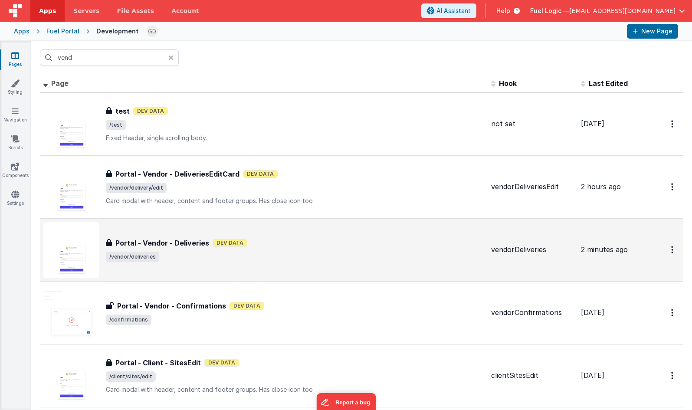
click at [287, 254] on span "/vendor/deliveries" at bounding box center [295, 256] width 378 height 10
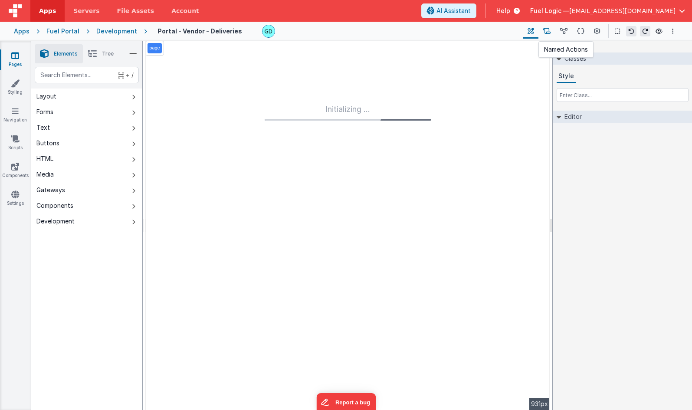
click at [548, 33] on icon at bounding box center [546, 31] width 7 height 9
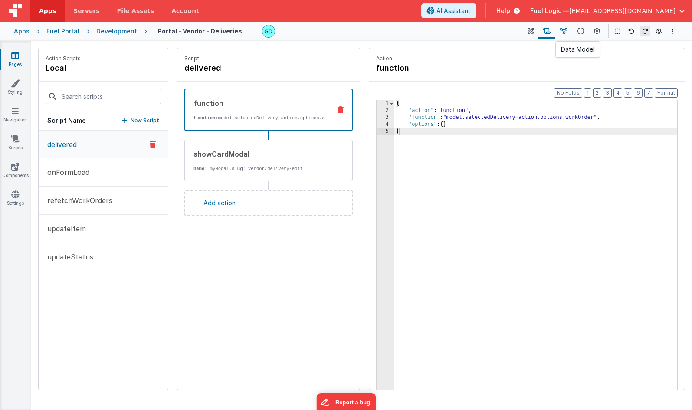
click at [568, 32] on button at bounding box center [563, 31] width 17 height 15
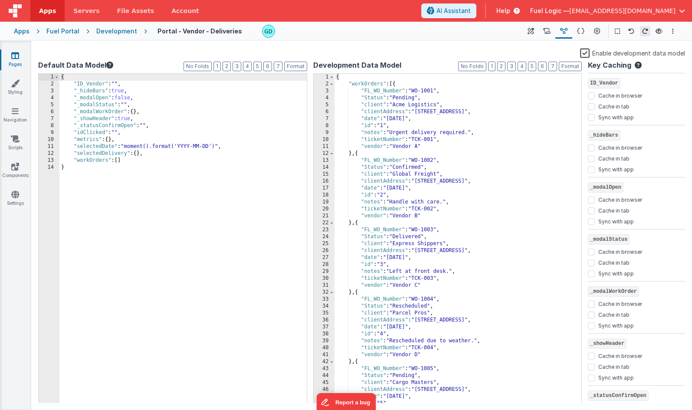
click at [120, 92] on div "{ "ID_Vendor" : "" , "_hideBars" : true , "_modalOpen" : false , "_modalStatus"…" at bounding box center [182, 245] width 247 height 343
click at [369, 49] on div "Enable development data model" at bounding box center [361, 54] width 646 height 12
click at [222, 114] on div "{ "ID_Vendor" : "" , "_hideBars" : true , "_modalOpen" : false , "_modalStatus"…" at bounding box center [182, 245] width 247 height 343
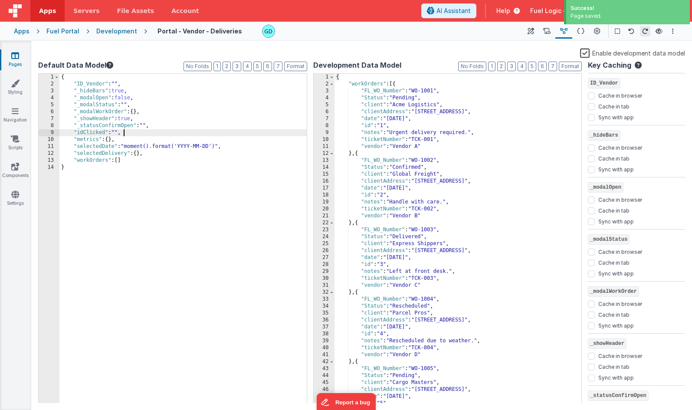
click at [204, 134] on div "{ "ID_Vendor" : "" , "_hideBars" : true , "_modalOpen" : false , "_modalStatus"…" at bounding box center [182, 245] width 247 height 343
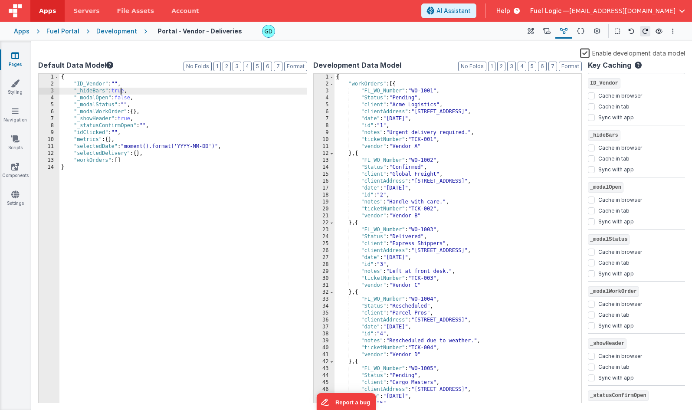
click at [120, 93] on div "{ "ID_Vendor" : "" , "_hideBars" : true , "_modalOpen" : false , "_modalStatus"…" at bounding box center [182, 245] width 247 height 343
click at [119, 89] on div "{ "ID_Vendor" : "" , "_hideBars" : false , "_modalOpen" : false , "_modalStatus…" at bounding box center [182, 245] width 247 height 343
click at [586, 52] on label "Enable development data model" at bounding box center [632, 53] width 105 height 10
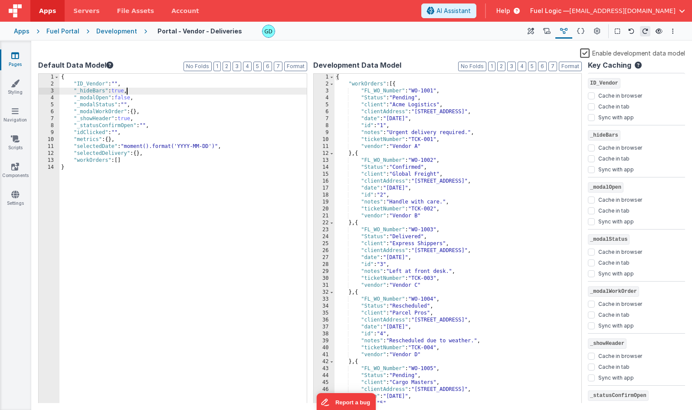
click at [0, 0] on input "Enable development data model" at bounding box center [0, 0] width 0 height 0
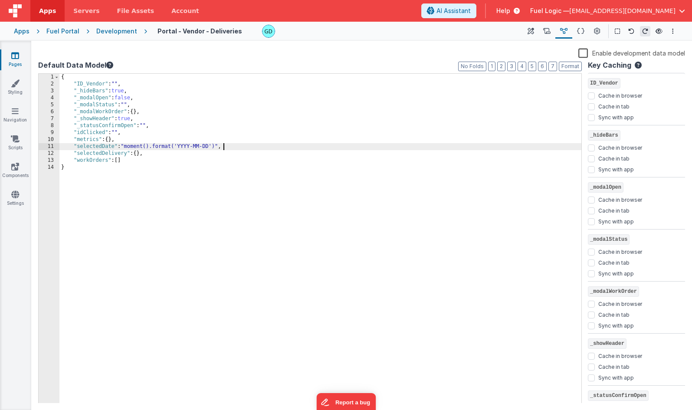
click at [325, 145] on div "{ "ID_Vendor" : "" , "_hideBars" : true , "_modalOpen" : false , "_modalStatus"…" at bounding box center [320, 245] width 522 height 343
click at [470, 12] on span "AI Assistant" at bounding box center [453, 11] width 34 height 9
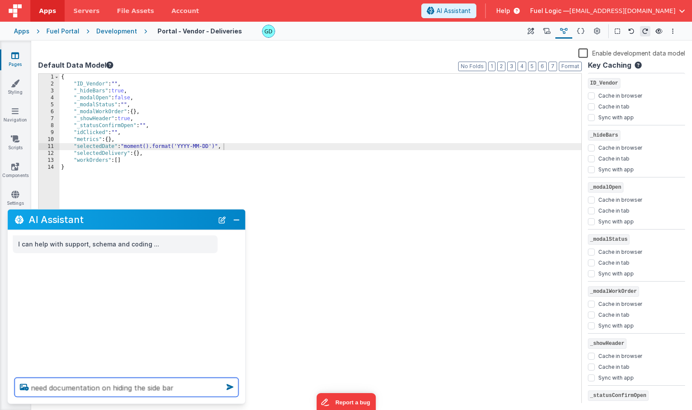
type textarea "need documentation on hiding the side bar"
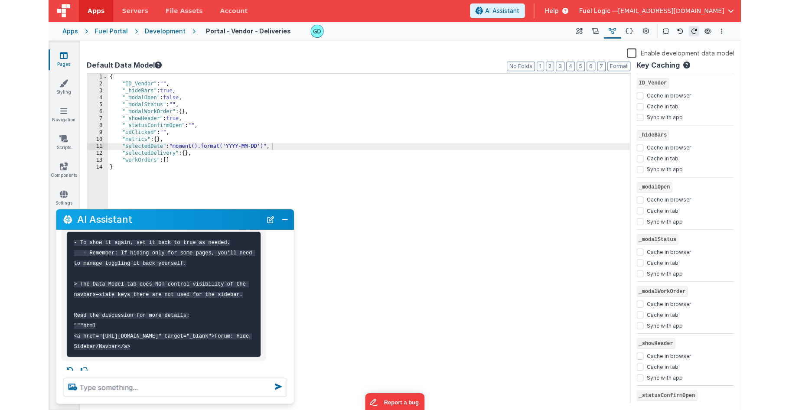
scroll to position [245, 0]
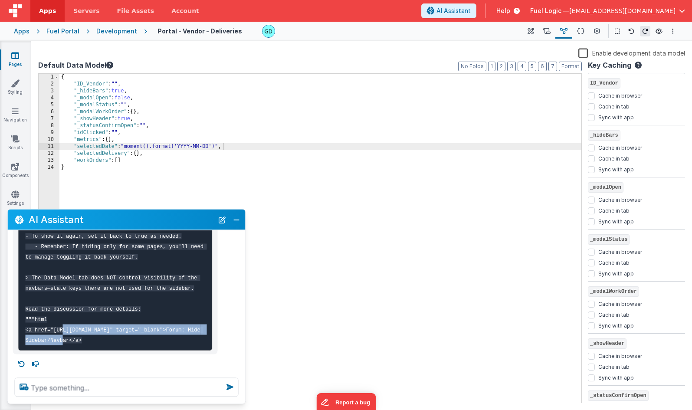
drag, startPoint x: 56, startPoint y: 321, endPoint x: 84, endPoint y: 328, distance: 28.6
click at [84, 328] on code "- To show it again, set it back to true as needed. - Remember: If hiding only f…" at bounding box center [115, 288] width 181 height 110
copy code "https://forum.fmbetterforms.com/t/hide-sidebar-navbar/918"
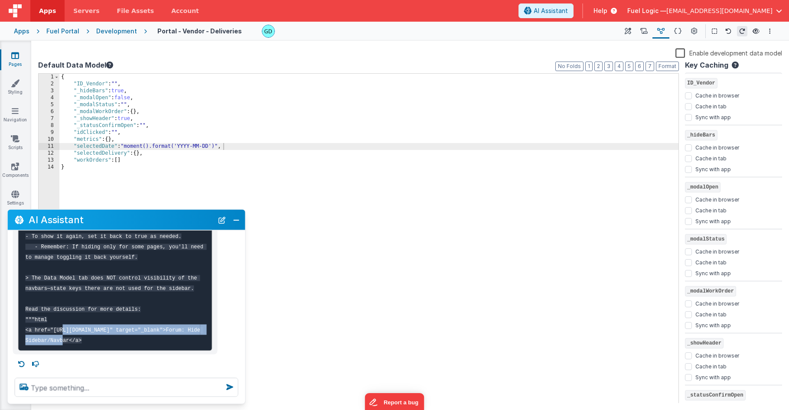
click at [690, 171] on input "Sync with app" at bounding box center [688, 169] width 7 height 7
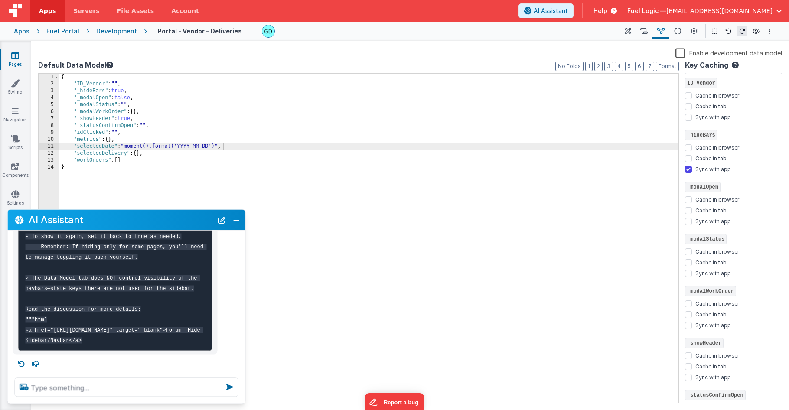
click at [576, 163] on div "{ "ID_Vendor" : "" , "_hideBars" : true , "_modalOpen" : false , "_modalStatus"…" at bounding box center [368, 245] width 619 height 343
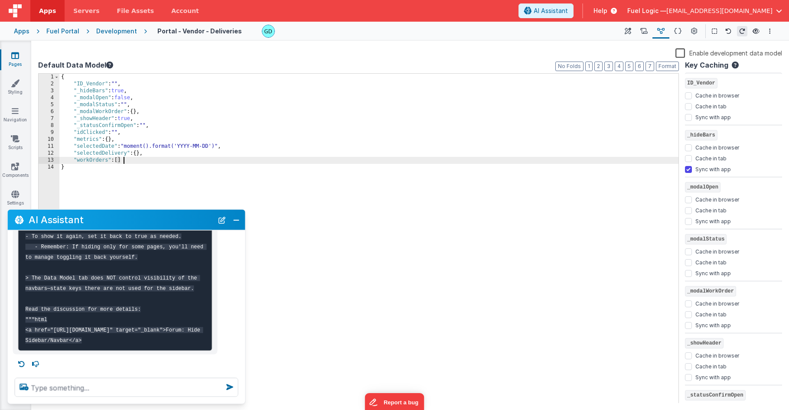
click at [127, 120] on div "{ "ID_Vendor" : "" , "_hideBars" : true , "_modalOpen" : false , "_modalStatus"…" at bounding box center [368, 245] width 619 height 343
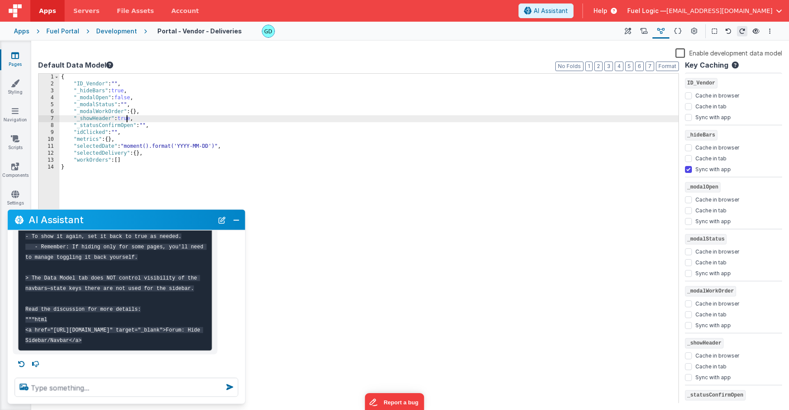
click at [127, 120] on div "{ "ID_Vendor" : "" , "_hideBars" : true , "_modalOpen" : false , "_modalStatus"…" at bounding box center [368, 245] width 619 height 343
click at [688, 170] on input "Sync with app" at bounding box center [688, 169] width 7 height 7
checkbox input "false"
click at [130, 120] on div "{ "ID_Vendor" : "" , "_hideBars" : true , "_modalOpen" : false , "_modalStatus"…" at bounding box center [368, 245] width 619 height 343
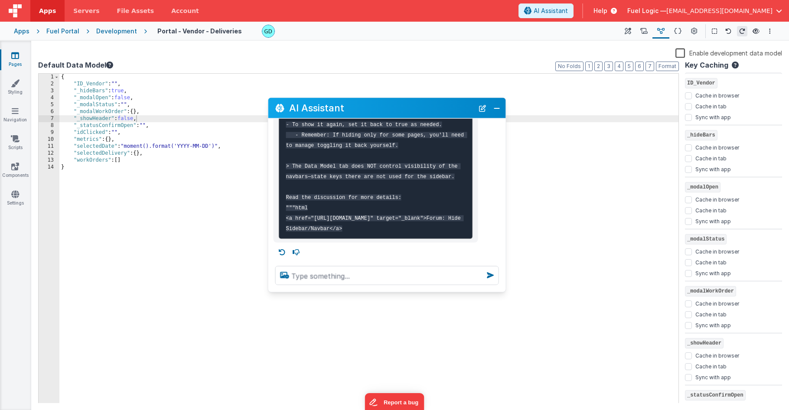
drag, startPoint x: 150, startPoint y: 225, endPoint x: 422, endPoint y: 109, distance: 296.0
click at [421, 105] on h2 "AI Assistant" at bounding box center [381, 108] width 185 height 10
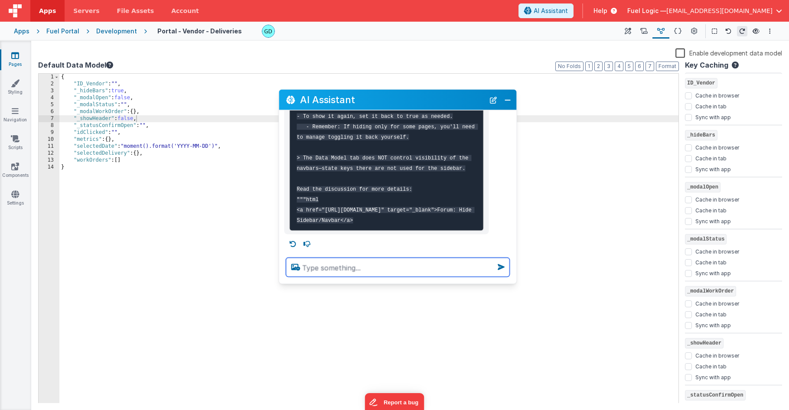
click at [348, 266] on textarea at bounding box center [398, 267] width 224 height 19
type textarea "how do I hide the top bar for a page"
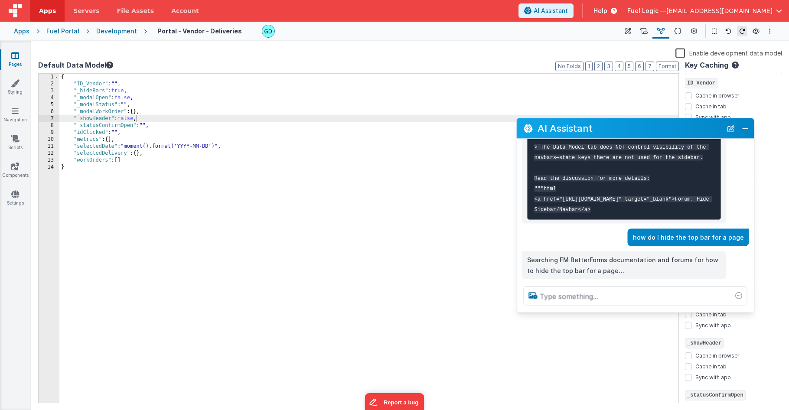
scroll to position [300, 0]
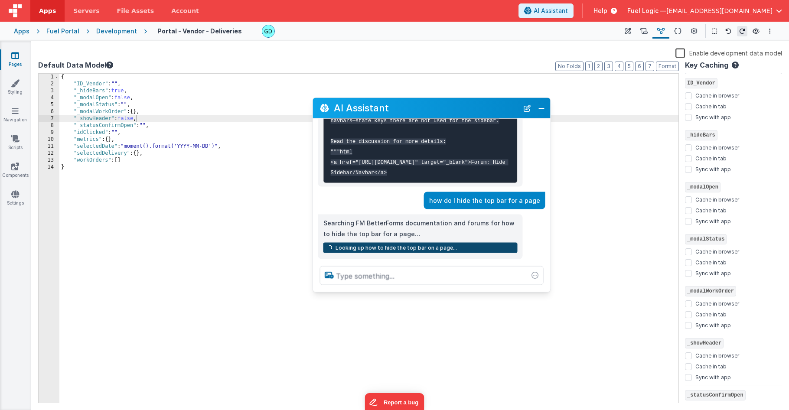
drag, startPoint x: 421, startPoint y: 99, endPoint x: 370, endPoint y: 92, distance: 50.7
click at [374, 103] on h2 "AI Assistant" at bounding box center [426, 108] width 185 height 10
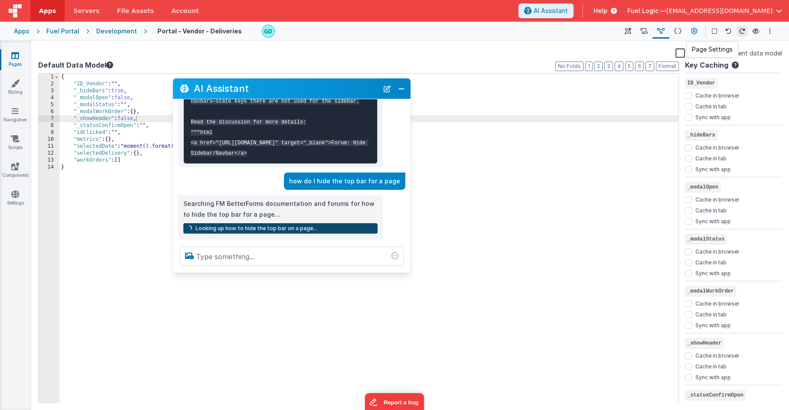
click at [692, 33] on icon at bounding box center [694, 31] width 7 height 9
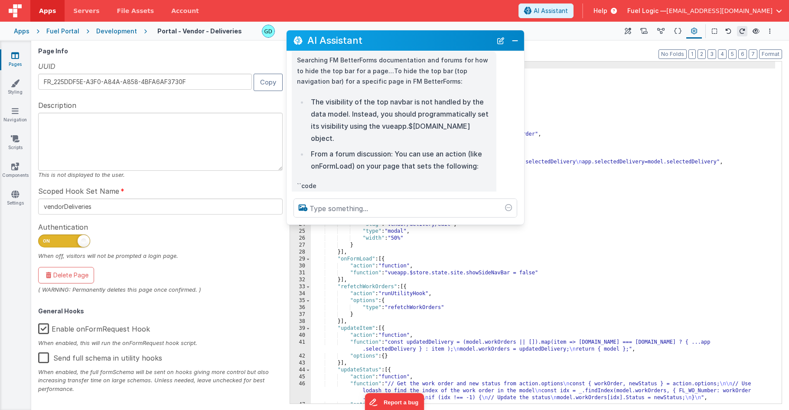
drag, startPoint x: 338, startPoint y: 88, endPoint x: 434, endPoint y: 39, distance: 108.6
click at [434, 38] on h2 "AI Assistant" at bounding box center [399, 40] width 185 height 10
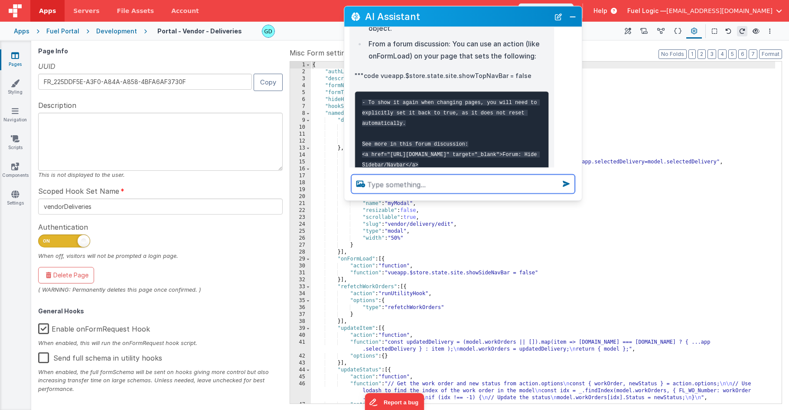
scroll to position [467, 0]
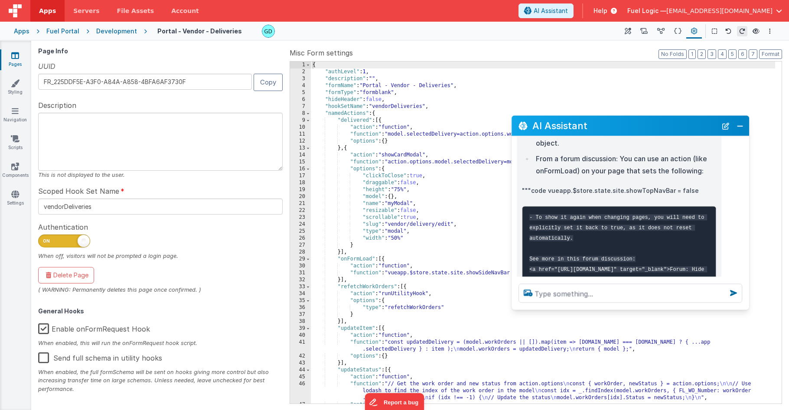
drag, startPoint x: 450, startPoint y: 16, endPoint x: 625, endPoint y: 111, distance: 198.7
click at [617, 122] on h2 "AI Assistant" at bounding box center [624, 126] width 185 height 10
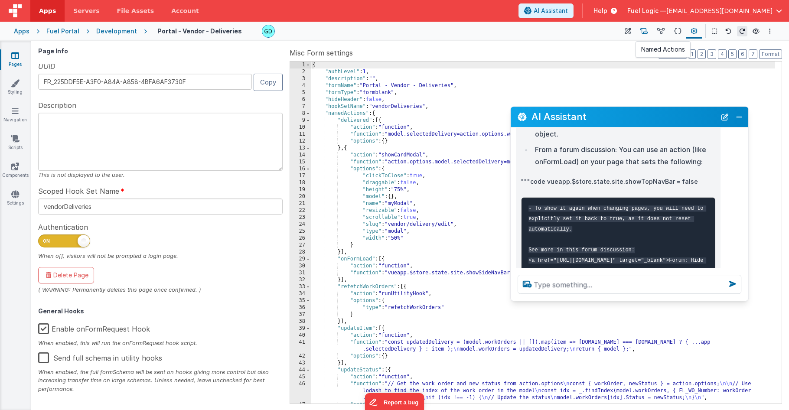
click at [643, 33] on icon at bounding box center [643, 31] width 7 height 9
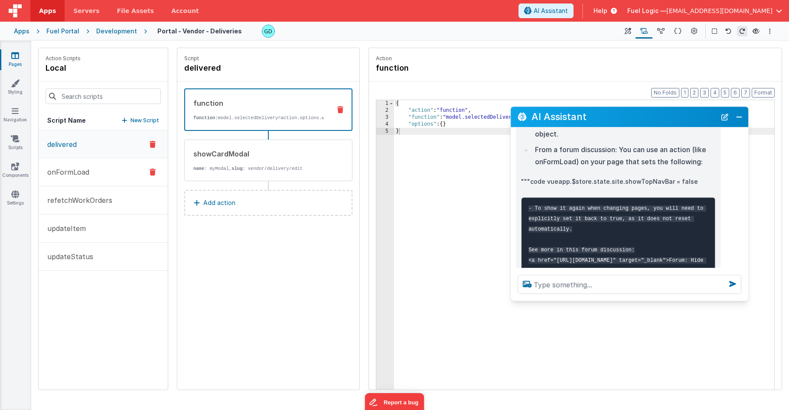
click at [91, 171] on button "onFormLoad" at bounding box center [103, 172] width 129 height 28
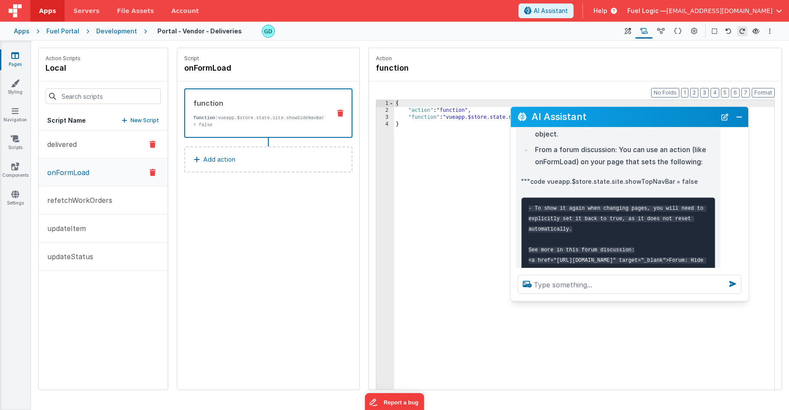
drag, startPoint x: 78, startPoint y: 173, endPoint x: 75, endPoint y: 131, distance: 41.7
click at [75, 131] on div "delivered onFormLoad refetchWorkOrders updateItem updateStatus" at bounding box center [103, 259] width 129 height 259
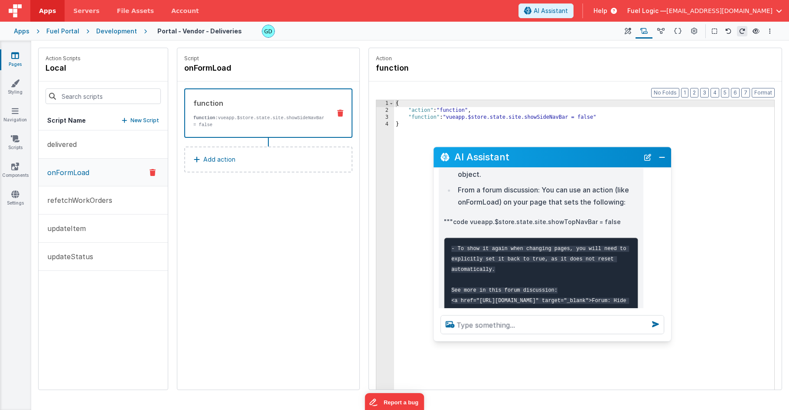
drag, startPoint x: 566, startPoint y: 120, endPoint x: 491, endPoint y: 156, distance: 83.2
click at [491, 156] on h2 "AI Assistant" at bounding box center [546, 157] width 185 height 10
click at [483, 222] on p """"code vueapp.$store.state.site.showTopNavBar = false" at bounding box center [540, 222] width 194 height 11
drag, startPoint x: 471, startPoint y: 220, endPoint x: 610, endPoint y: 219, distance: 139.6
click at [610, 219] on p """"code vueapp.$store.state.site.showTopNavBar = false" at bounding box center [540, 222] width 194 height 11
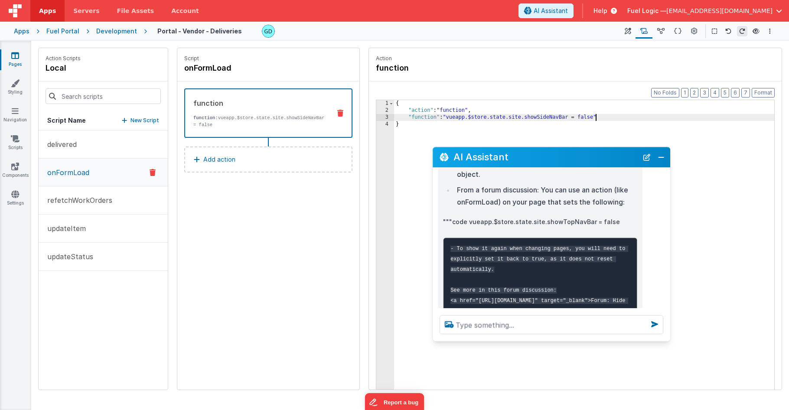
click at [596, 118] on div "{ "action" : "function" , "function" : "vueapp.$store.state.site.showSideNavBar…" at bounding box center [584, 265] width 380 height 330
click at [478, 223] on p """"code vueapp.$store.state.site.showTopNavBar = false" at bounding box center [540, 222] width 194 height 11
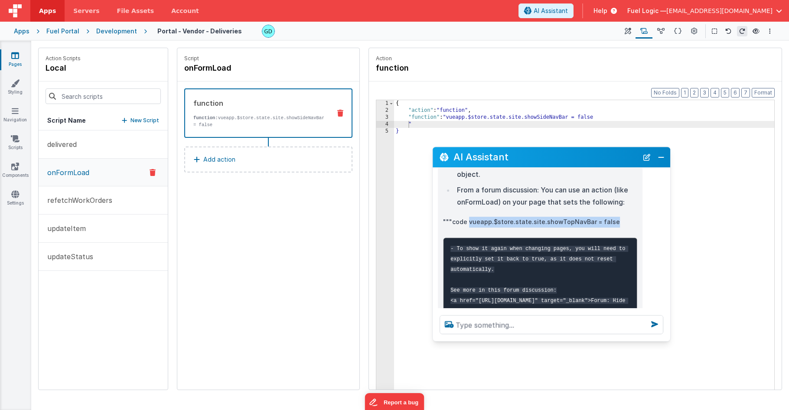
drag, startPoint x: 470, startPoint y: 220, endPoint x: 610, endPoint y: 222, distance: 139.6
click at [610, 222] on p """"code vueapp.$store.state.site.showTopNavBar = false" at bounding box center [540, 222] width 194 height 11
copy p "vueapp.$store.state.site.showTopNavBar = false"
click at [408, 125] on div "{ "action" : "function" , "function" : "vueapp.$store.state.site.showSideNavBar…" at bounding box center [584, 265] width 380 height 330
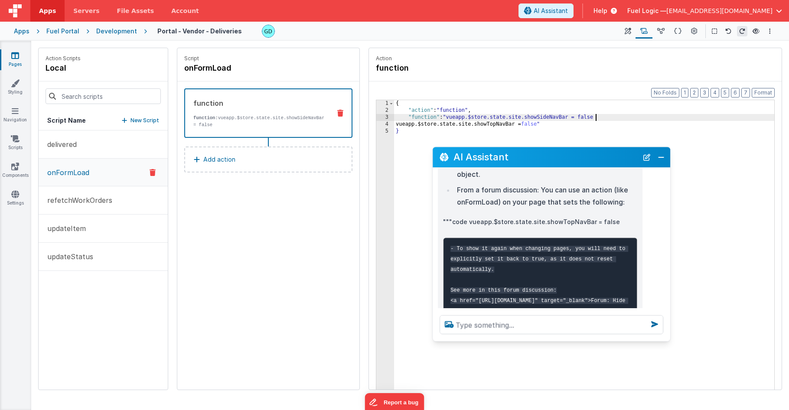
click at [598, 117] on div "{ "action" : "function" , "function" : "vueapp.$store.state.site.showSideNavBar…" at bounding box center [584, 265] width 380 height 330
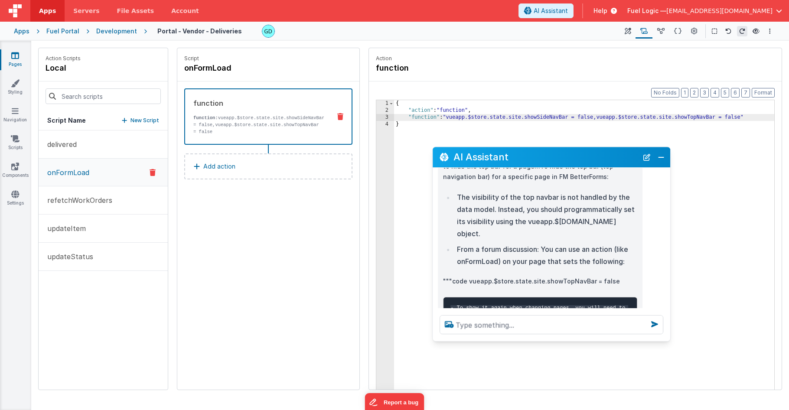
scroll to position [408, 0]
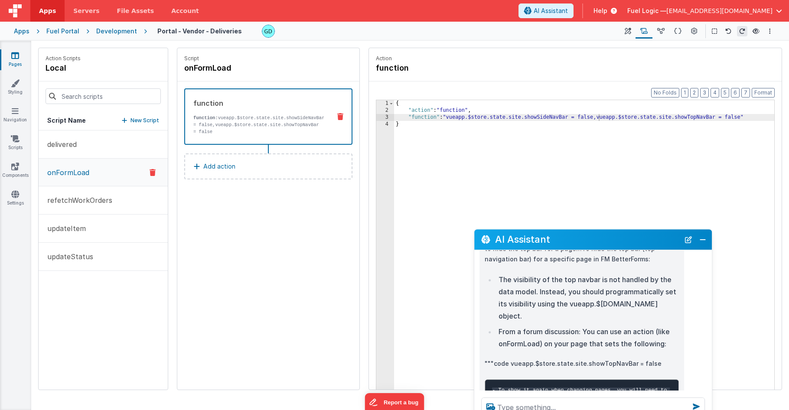
drag, startPoint x: 559, startPoint y: 162, endPoint x: 597, endPoint y: 233, distance: 80.3
click at [597, 235] on h2 "AI Assistant" at bounding box center [587, 240] width 185 height 10
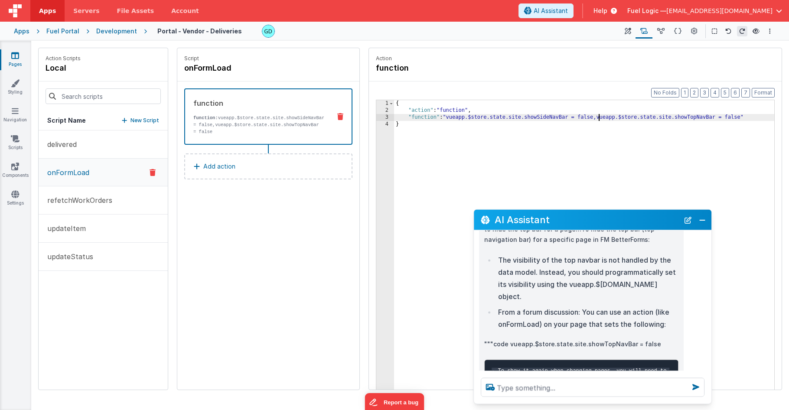
click at [598, 120] on div "{ "action" : "function" , "function" : "vueapp.$store.state.site.showSideNavBar…" at bounding box center [584, 265] width 380 height 330
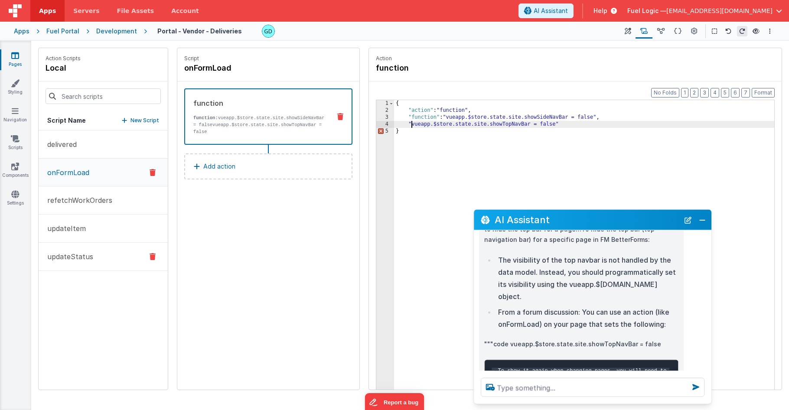
click at [86, 254] on p "updateStatus" at bounding box center [67, 256] width 51 height 10
click at [88, 261] on p "updateStatus" at bounding box center [67, 257] width 51 height 10
click at [548, 180] on div "{ "action" : "function" , "function" : "vueapp.$store.state.site.showSideNavBar…" at bounding box center [584, 265] width 380 height 330
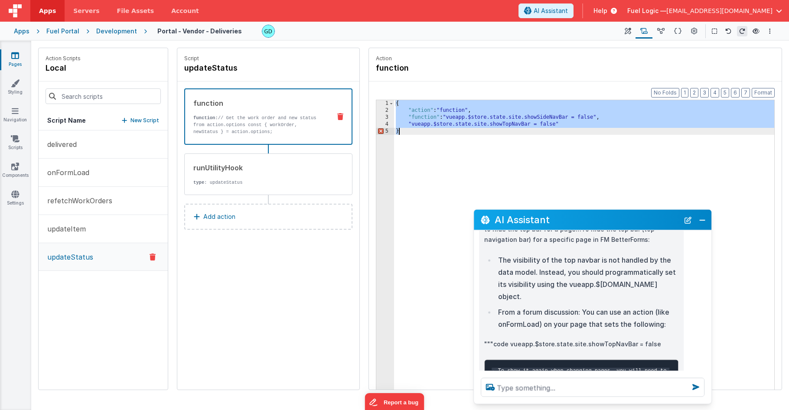
click at [94, 255] on button "updateStatus" at bounding box center [103, 257] width 129 height 28
drag, startPoint x: 478, startPoint y: 124, endPoint x: 486, endPoint y: 124, distance: 7.8
click at [478, 124] on div "{ "action" : "function" , "function" : "vueapp.$store.state.site.showSideNavBar…" at bounding box center [584, 265] width 380 height 330
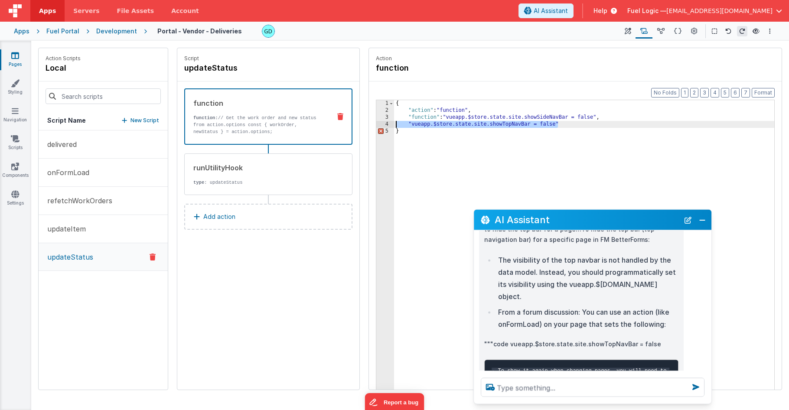
drag, startPoint x: 567, startPoint y: 122, endPoint x: 390, endPoint y: 126, distance: 176.9
click at [390, 126] on div "1 2 3 4 5 { "action" : "function" , "function" : "vueapp.$store.state.site.show…" at bounding box center [575, 258] width 399 height 317
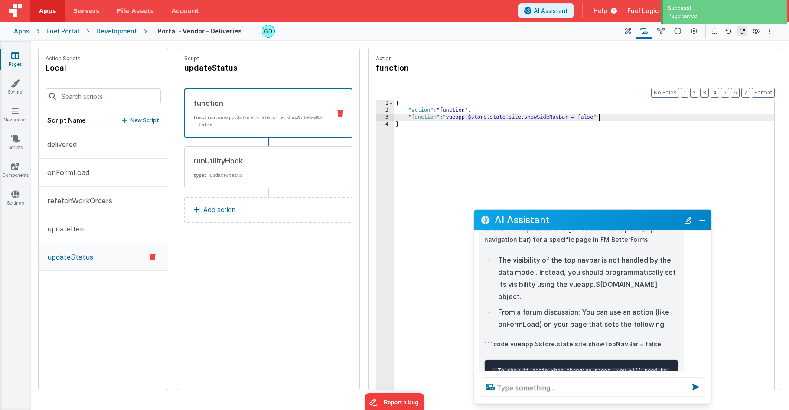
click at [75, 251] on button "updateStatus" at bounding box center [103, 257] width 129 height 28
click at [76, 238] on button "updateItem" at bounding box center [103, 229] width 129 height 28
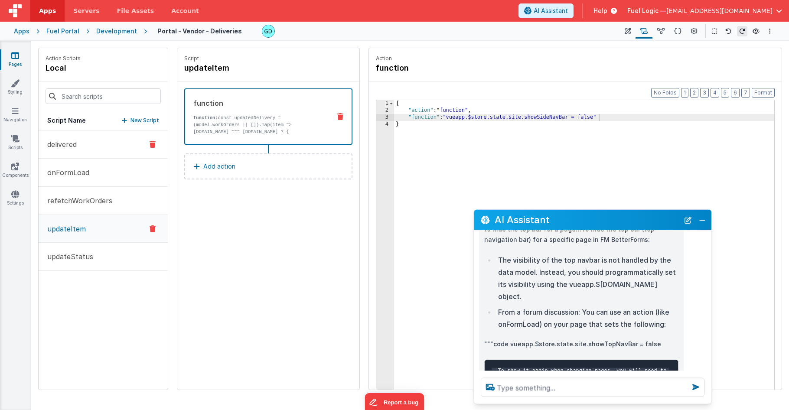
click at [47, 146] on p "delivered" at bounding box center [59, 144] width 35 height 10
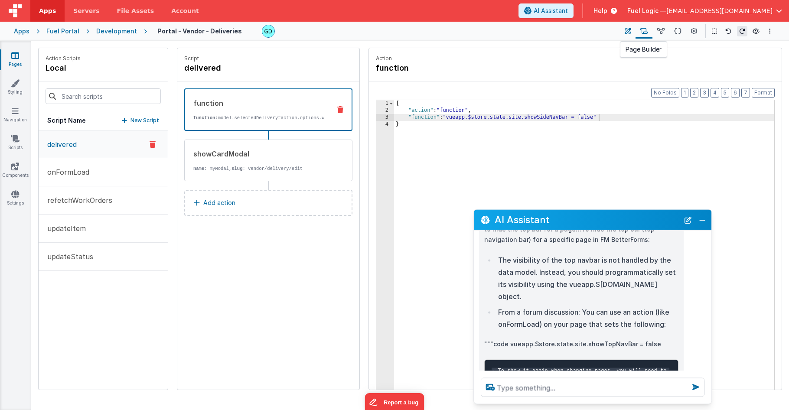
click at [633, 32] on button at bounding box center [628, 31] width 16 height 15
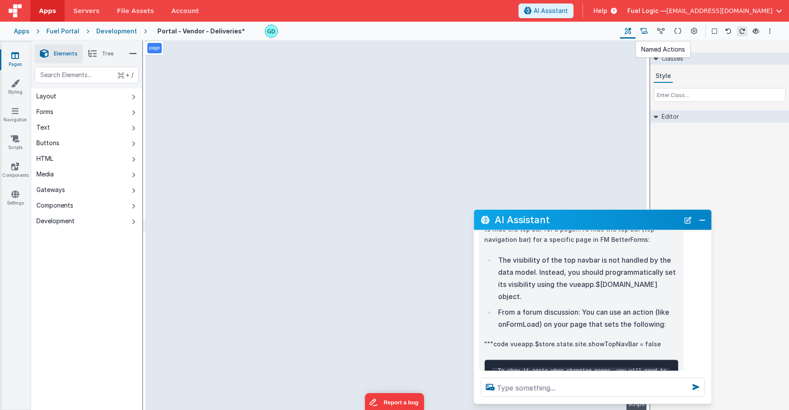
click at [644, 33] on icon at bounding box center [643, 31] width 7 height 9
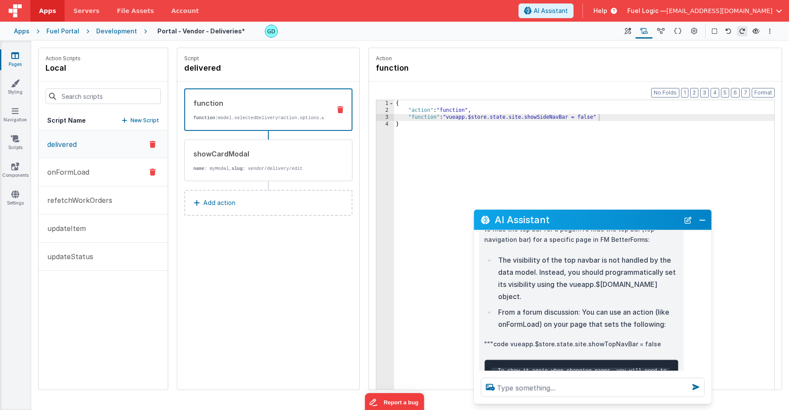
click at [91, 173] on button "onFormLoad" at bounding box center [103, 172] width 129 height 28
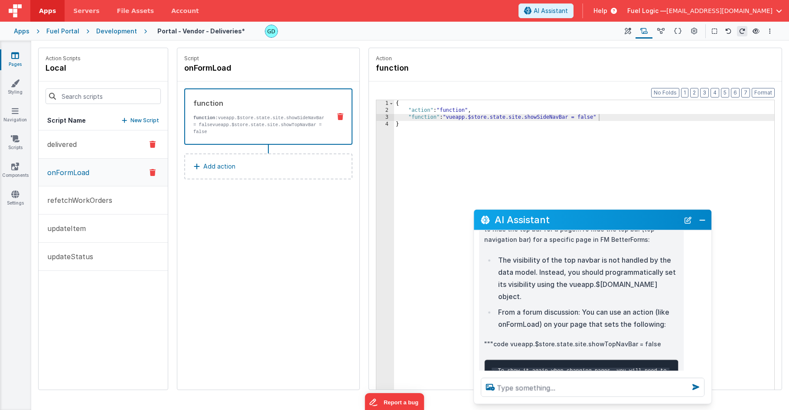
click at [89, 147] on button "delivered" at bounding box center [103, 144] width 129 height 28
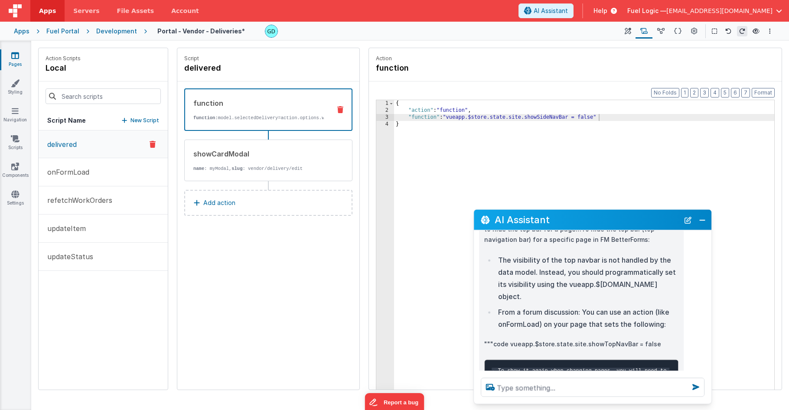
click at [236, 118] on p "function: model.selectedDelivery=action.options.workOrder" at bounding box center [258, 117] width 130 height 7
click at [228, 159] on div "showCardModal" at bounding box center [258, 154] width 131 height 10
click at [230, 118] on p "function: model.selectedDelivery=action.options.workOrder" at bounding box center [258, 117] width 130 height 7
click at [565, 136] on div "{ "action" : "function" , "function" : "vueapp.$store.state.site.showSideNavBar…" at bounding box center [584, 265] width 380 height 330
click at [65, 171] on p "onFormLoad" at bounding box center [65, 172] width 47 height 10
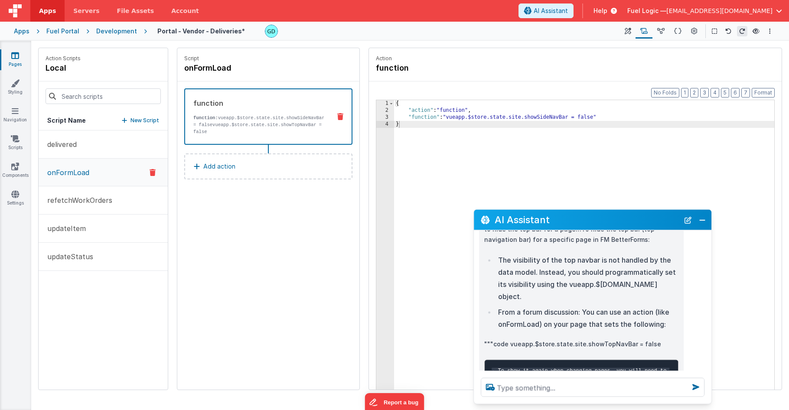
click at [104, 34] on div "Development" at bounding box center [116, 31] width 41 height 9
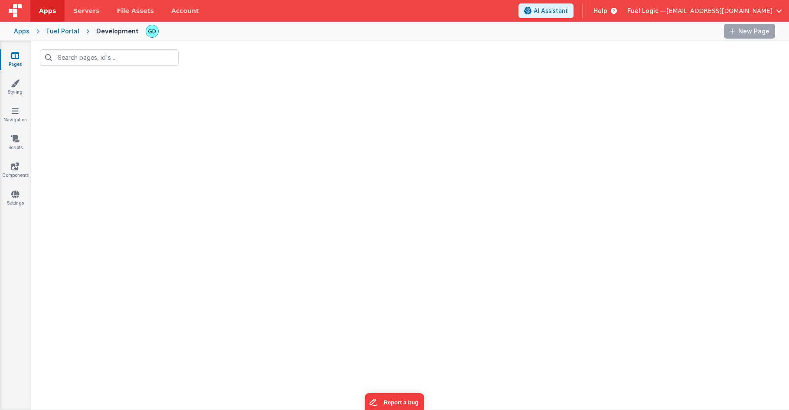
type input "vend"
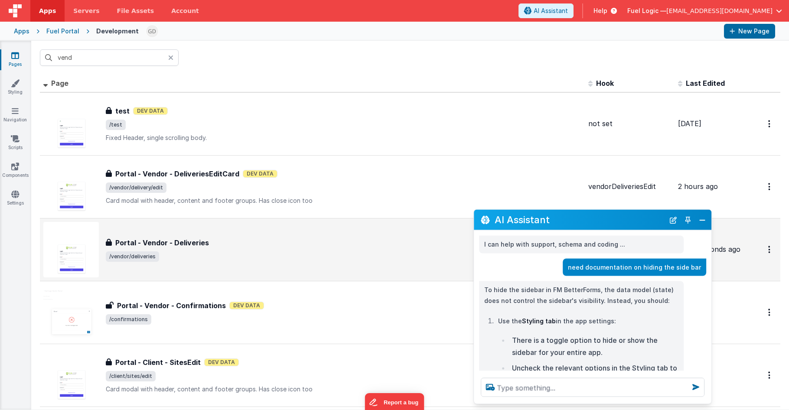
click at [242, 258] on span "/vendor/deliveries" at bounding box center [344, 256] width 476 height 10
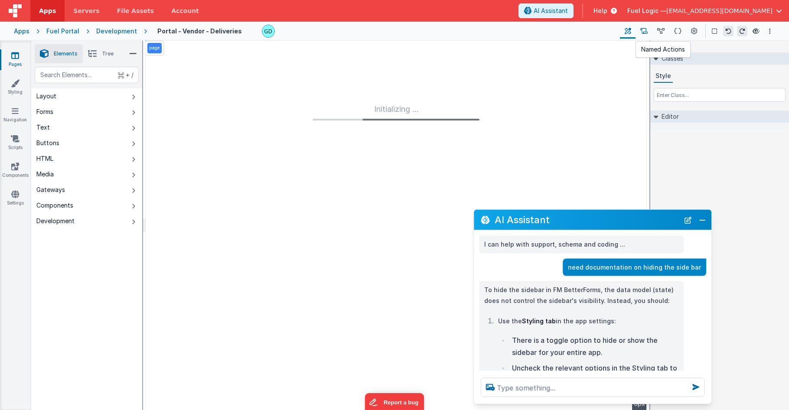
click at [646, 32] on icon at bounding box center [643, 31] width 7 height 9
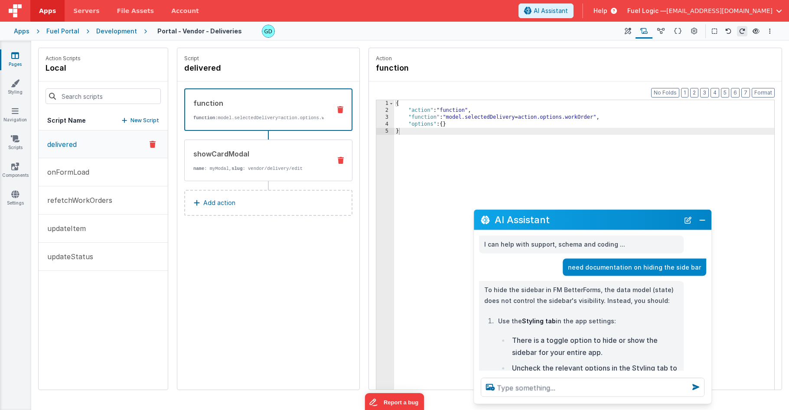
click at [260, 180] on div "showCardModal name : myModal, slug : vendor/delivery/edit" at bounding box center [268, 161] width 168 height 42
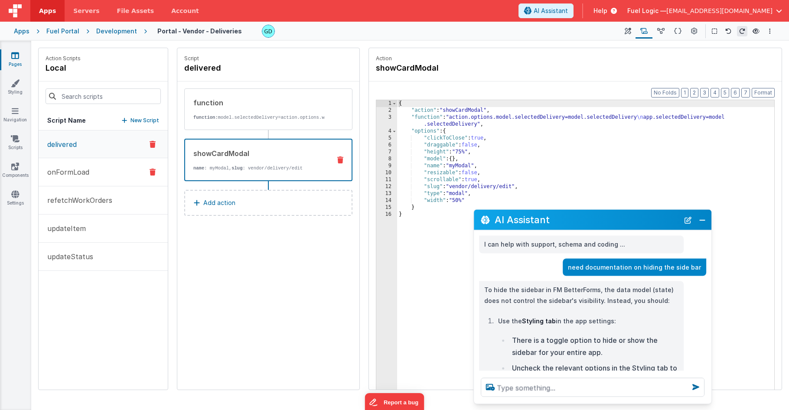
click at [105, 177] on button "onFormLoad" at bounding box center [103, 172] width 129 height 28
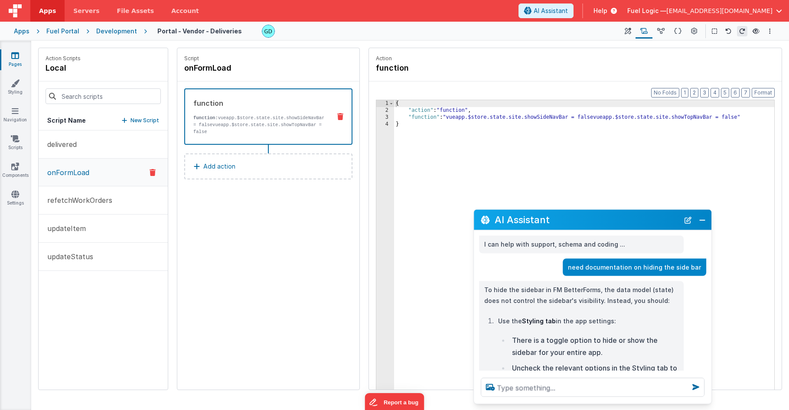
click at [595, 117] on div "{ "action" : "function" , "function" : "vueapp.$store.state.site.showSideNavBar…" at bounding box center [584, 265] width 380 height 330
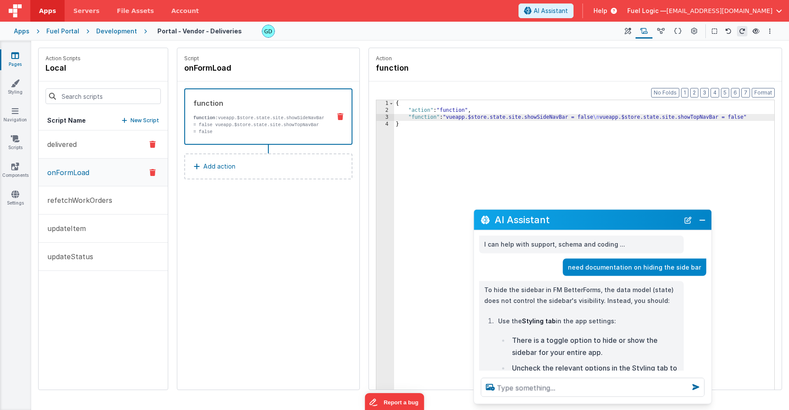
click at [63, 147] on p "delivered" at bounding box center [59, 144] width 35 height 10
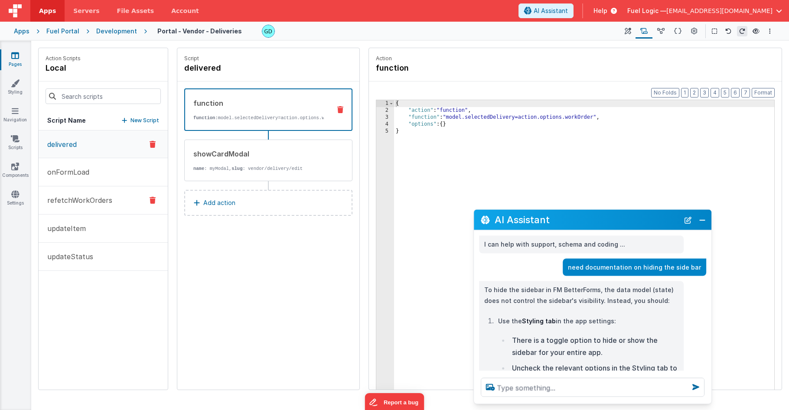
click at [82, 196] on p "refetchWorkOrders" at bounding box center [77, 200] width 70 height 10
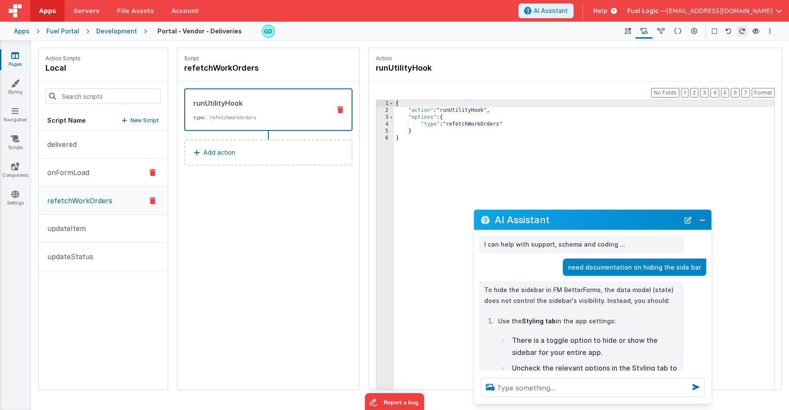
click at [85, 184] on button "onFormLoad" at bounding box center [103, 173] width 129 height 28
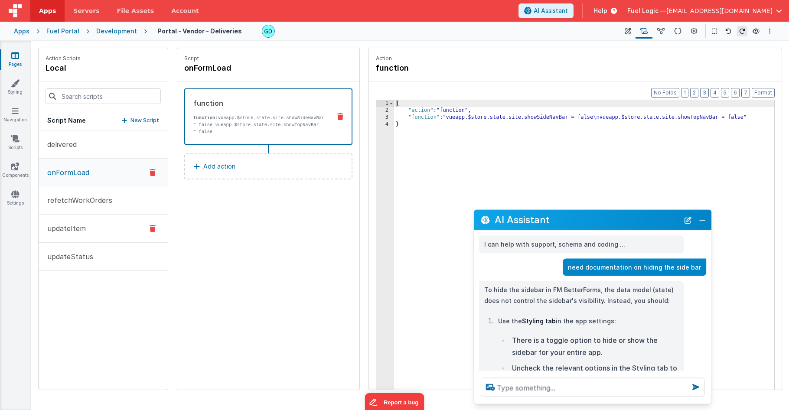
click at [74, 228] on p "updateItem" at bounding box center [64, 228] width 44 height 10
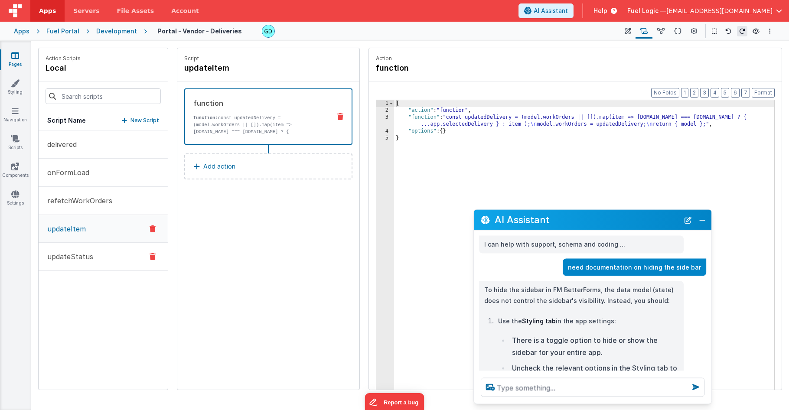
click at [75, 260] on p "updateStatus" at bounding box center [67, 256] width 51 height 10
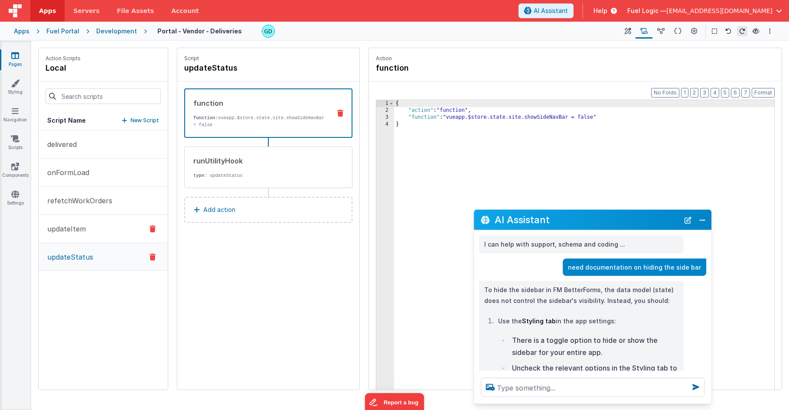
click at [67, 230] on p "updateItem" at bounding box center [64, 229] width 44 height 10
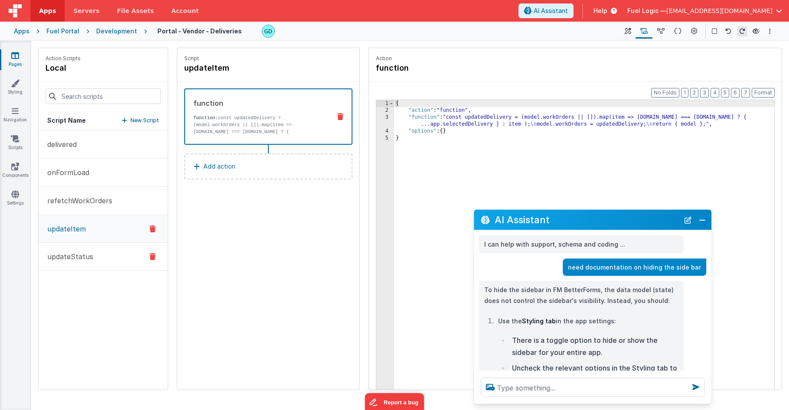
click at [65, 254] on p "updateStatus" at bounding box center [67, 256] width 51 height 10
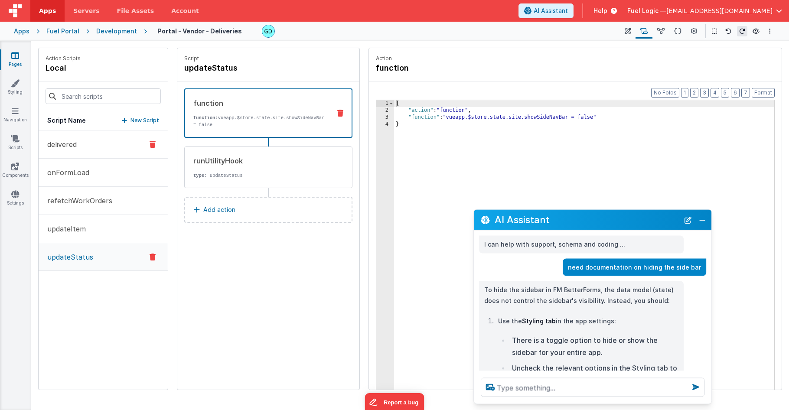
click at [70, 143] on p "delivered" at bounding box center [59, 144] width 35 height 10
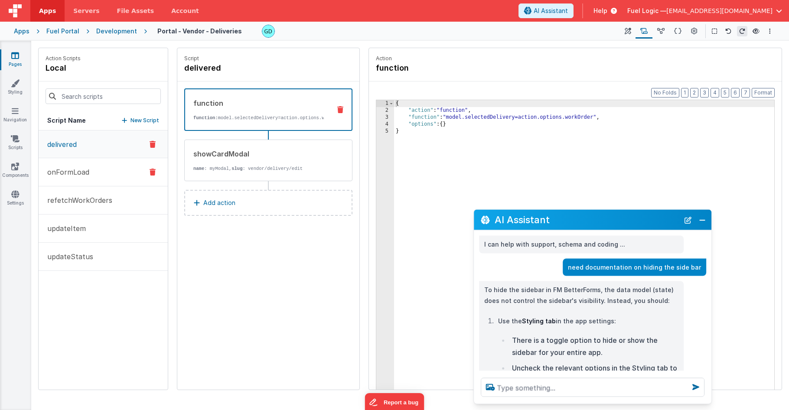
click at [76, 170] on p "onFormLoad" at bounding box center [65, 172] width 47 height 10
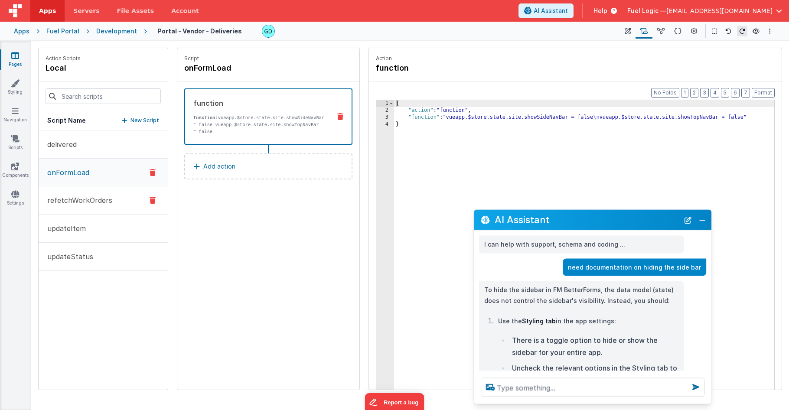
click at [78, 199] on p "refetchWorkOrders" at bounding box center [77, 200] width 70 height 10
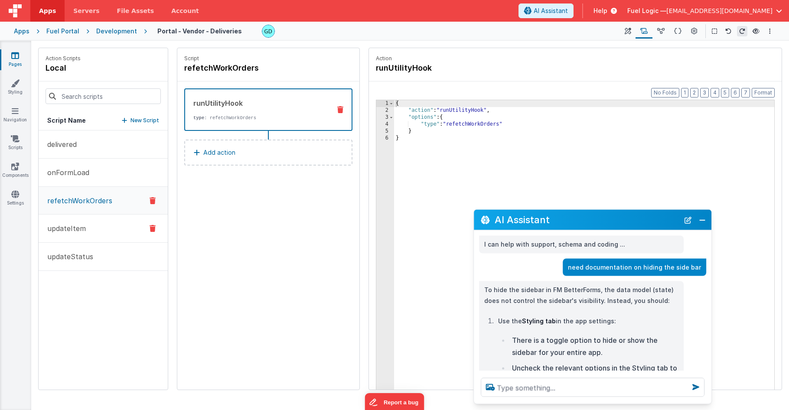
click at [78, 223] on button "updateItem" at bounding box center [103, 229] width 129 height 28
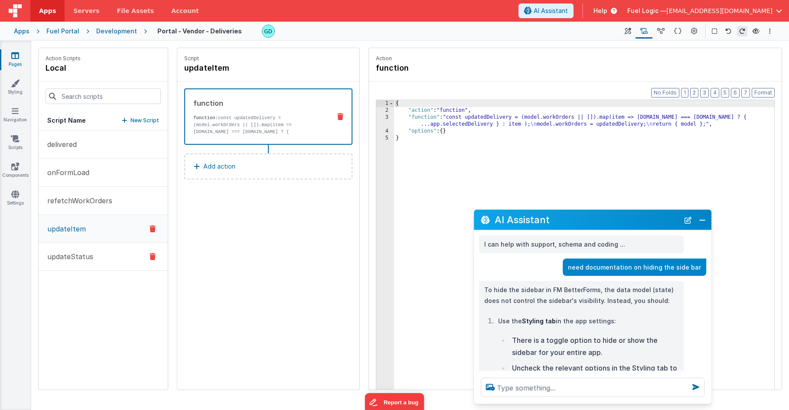
click at [88, 252] on p "updateStatus" at bounding box center [67, 256] width 51 height 10
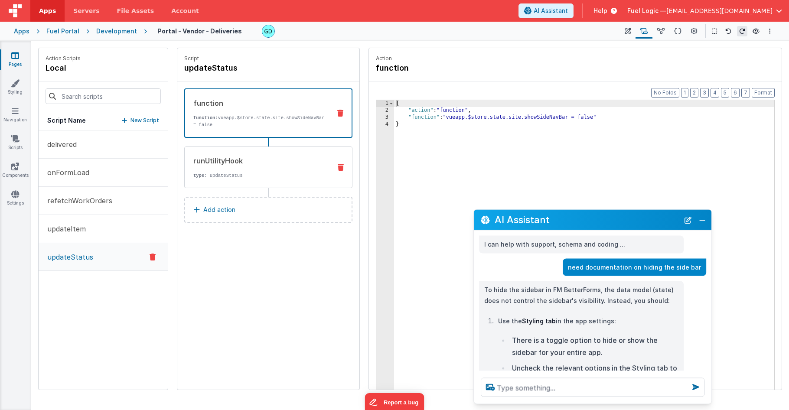
click at [219, 174] on div "runUtilityHook type : updateStatus" at bounding box center [255, 167] width 140 height 23
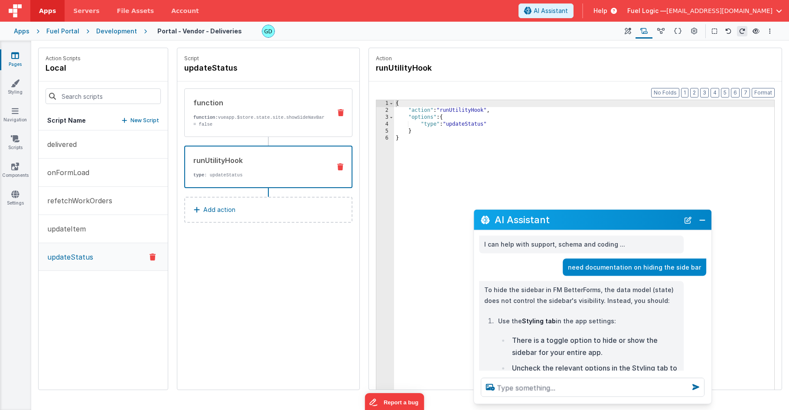
click at [232, 124] on p "function: vueapp.$store.state.site.showSideNavBar = false" at bounding box center [258, 121] width 131 height 14
click at [233, 174] on div "runUtilityHook type : updateStatus" at bounding box center [254, 166] width 139 height 23
click at [233, 135] on div "function function: vueapp.$store.state.site.showSideNavBar = false" at bounding box center [268, 112] width 168 height 49
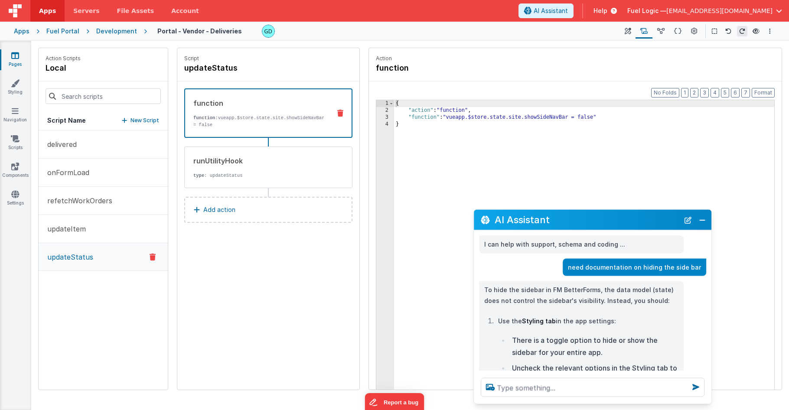
click at [108, 32] on div "Development" at bounding box center [116, 31] width 41 height 9
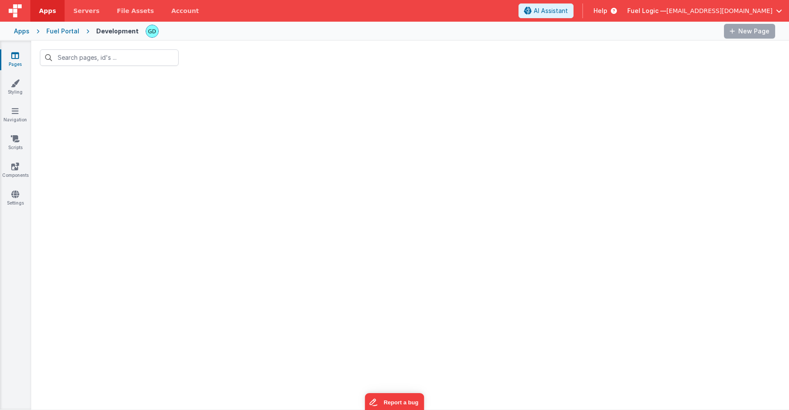
type input "vend"
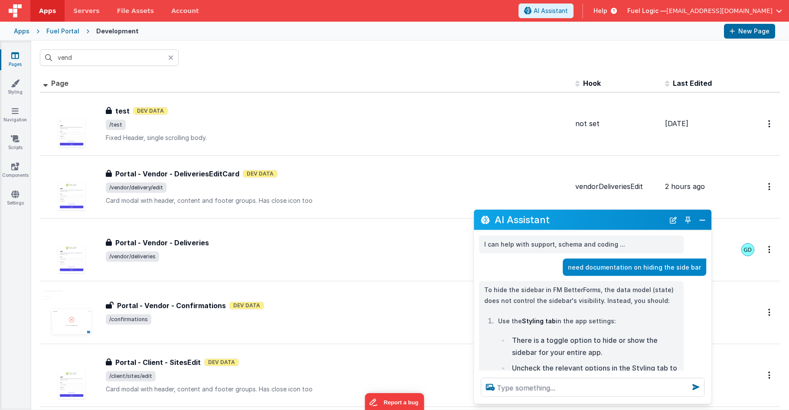
click at [76, 33] on div "Fuel Portal" at bounding box center [62, 31] width 33 height 9
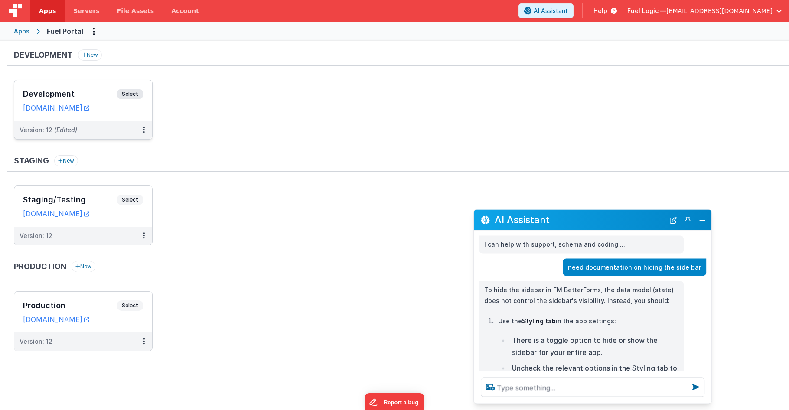
click at [77, 121] on div "Version: 12 (Edited)" at bounding box center [83, 130] width 138 height 18
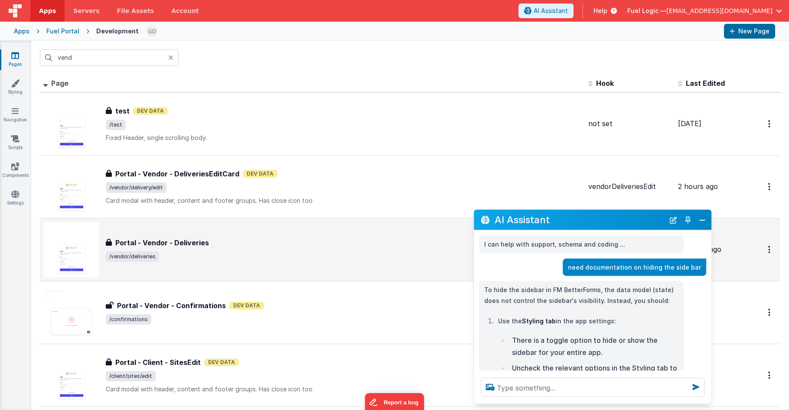
click at [228, 253] on span "/vendor/deliveries" at bounding box center [344, 256] width 476 height 10
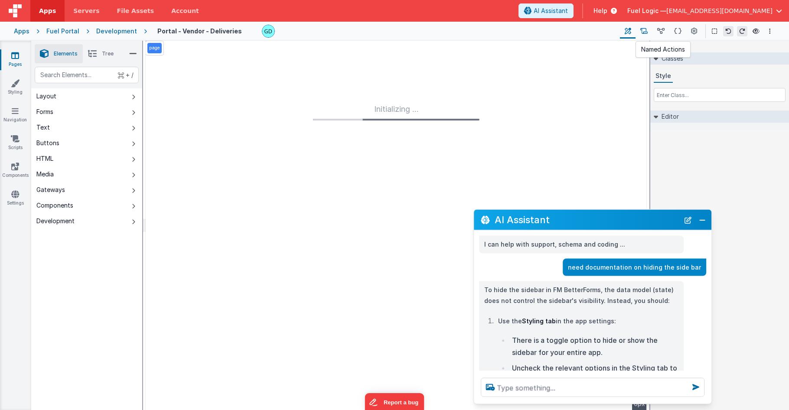
click at [647, 32] on icon at bounding box center [643, 31] width 7 height 9
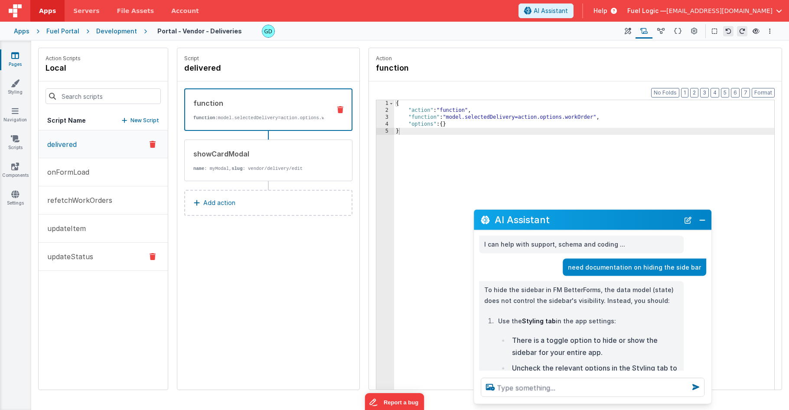
click at [63, 262] on button "updateStatus" at bounding box center [103, 257] width 129 height 28
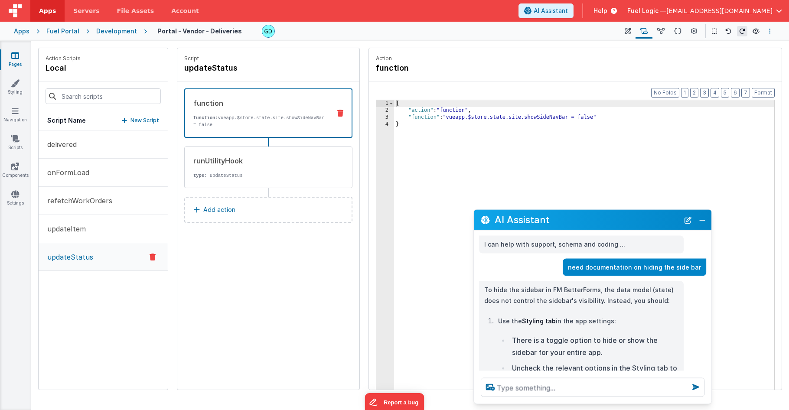
click at [770, 32] on icon "Options" at bounding box center [770, 31] width 2 height 6
click at [707, 81] on p "Rollback" at bounding box center [705, 79] width 24 height 9
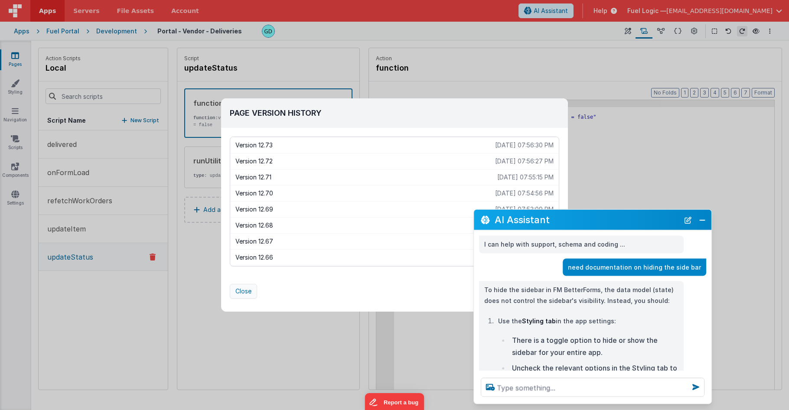
click at [240, 292] on button "Close" at bounding box center [243, 291] width 27 height 15
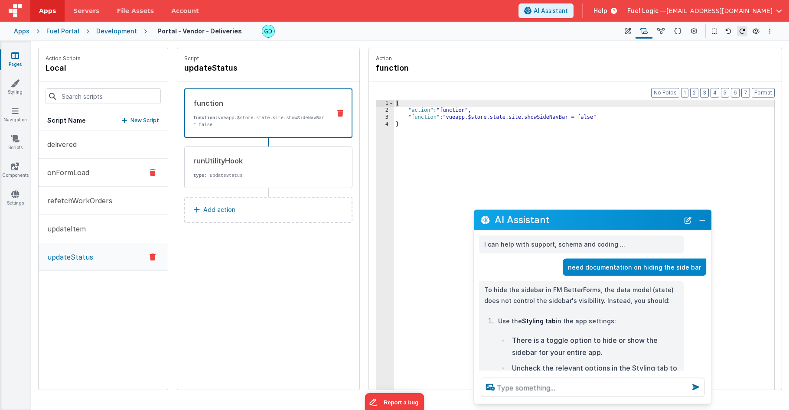
click at [116, 172] on button "onFormLoad" at bounding box center [103, 173] width 129 height 28
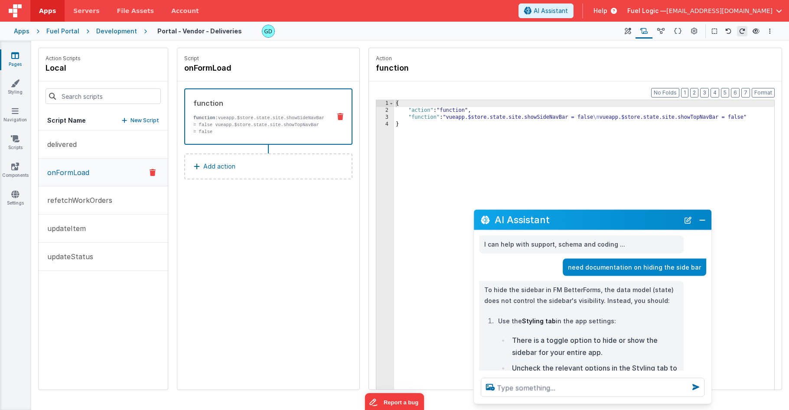
click at [606, 171] on div "{ "action" : "function" , "function" : "vueapp.$store.state.site.showSideNavBar…" at bounding box center [584, 265] width 380 height 330
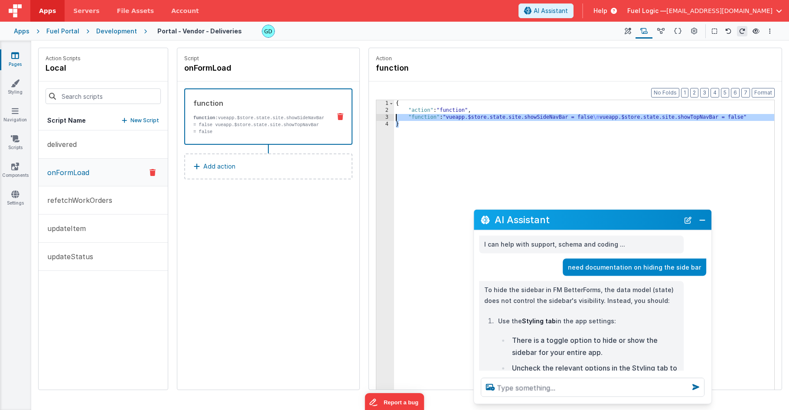
drag, startPoint x: 515, startPoint y: 167, endPoint x: 376, endPoint y: 108, distance: 150.6
click at [376, 108] on div "1 2 3 4 { "action" : "function" , "function" : "vueapp.$store.state.site.showSi…" at bounding box center [575, 258] width 399 height 317
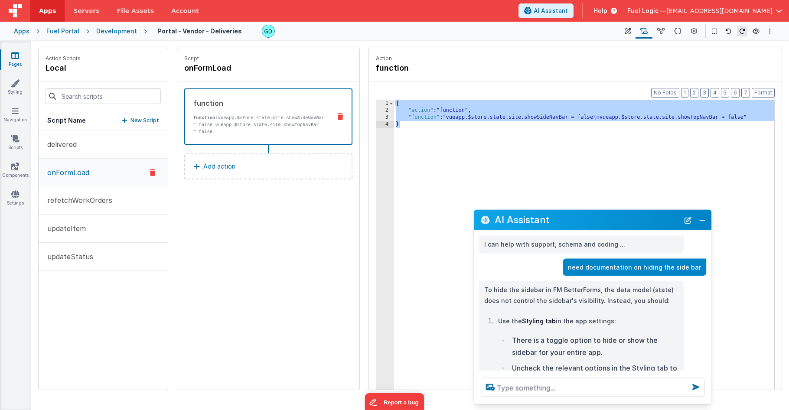
click at [716, 74] on div "Action function" at bounding box center [575, 64] width 413 height 33
click at [84, 263] on button "updateStatus" at bounding box center [103, 257] width 129 height 28
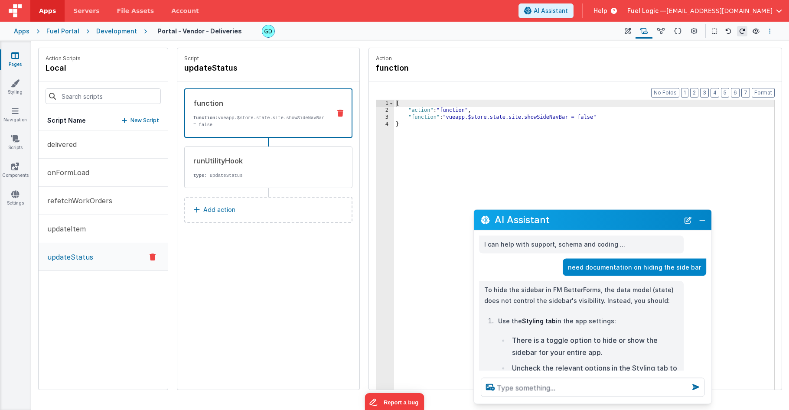
click at [770, 29] on icon "Options" at bounding box center [770, 31] width 2 height 6
click at [724, 80] on link "Rollback" at bounding box center [726, 80] width 96 height 16
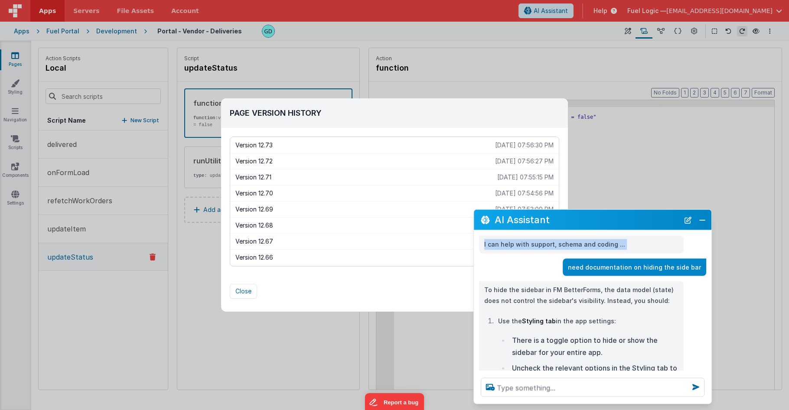
drag, startPoint x: 552, startPoint y: 215, endPoint x: 581, endPoint y: 254, distance: 47.8
click at [581, 261] on div "AI Assistant I can help with support, schema and coding ... need documentation …" at bounding box center [592, 306] width 238 height 195
click at [707, 220] on button "Close" at bounding box center [702, 220] width 11 height 12
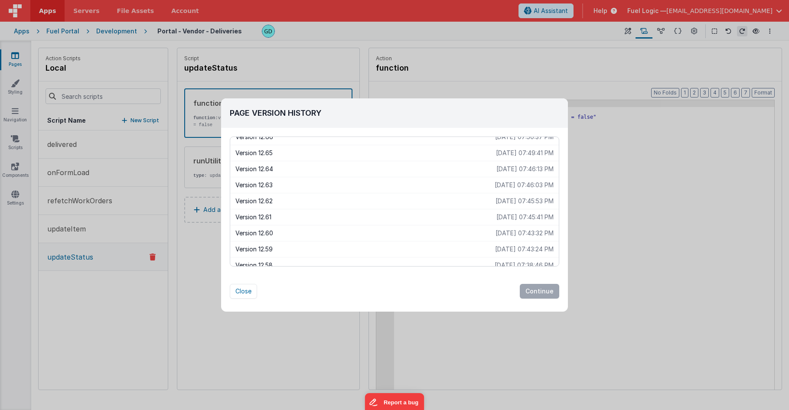
scroll to position [126, 0]
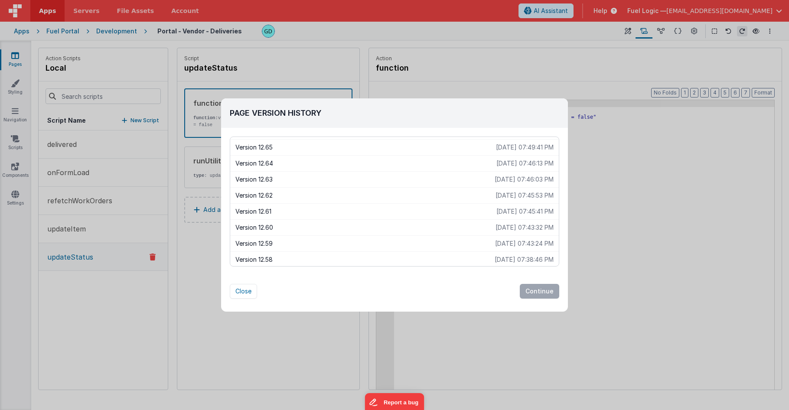
click at [412, 194] on p "Version 12.62" at bounding box center [365, 195] width 260 height 9
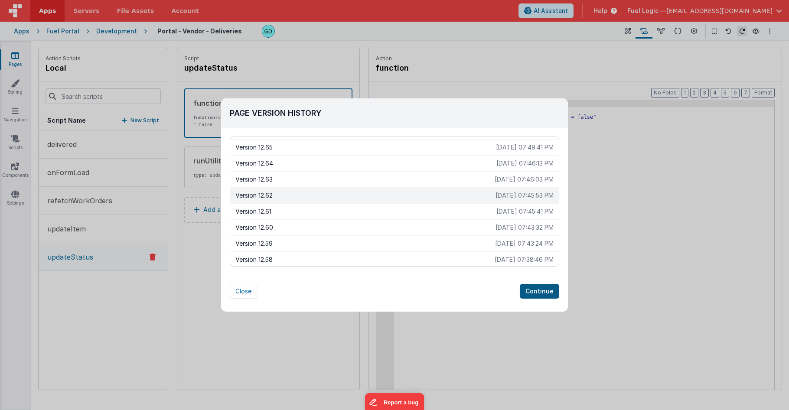
click at [532, 291] on button "Continue" at bounding box center [539, 291] width 39 height 15
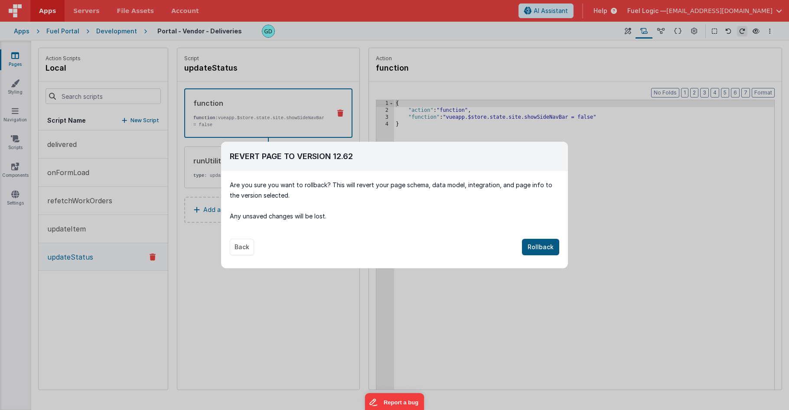
click at [545, 246] on button "Rollback" at bounding box center [540, 247] width 37 height 16
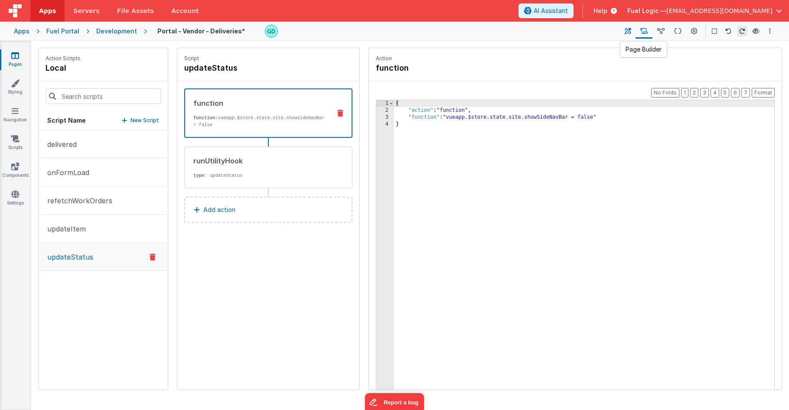
click at [631, 32] on icon at bounding box center [628, 31] width 7 height 9
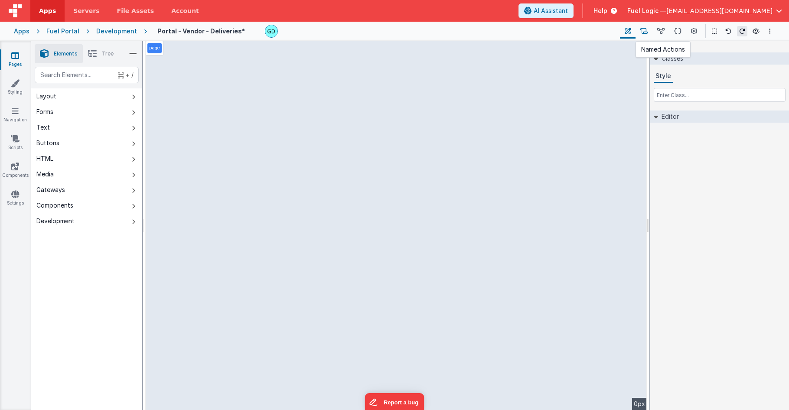
click at [644, 31] on icon at bounding box center [643, 31] width 7 height 9
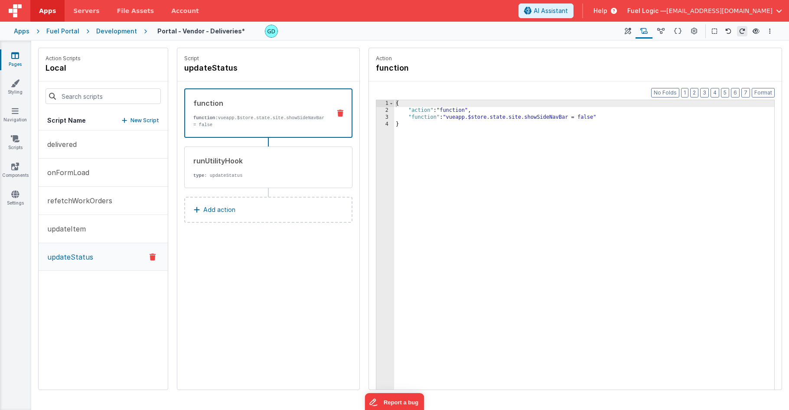
click at [114, 32] on div "Development" at bounding box center [116, 31] width 41 height 9
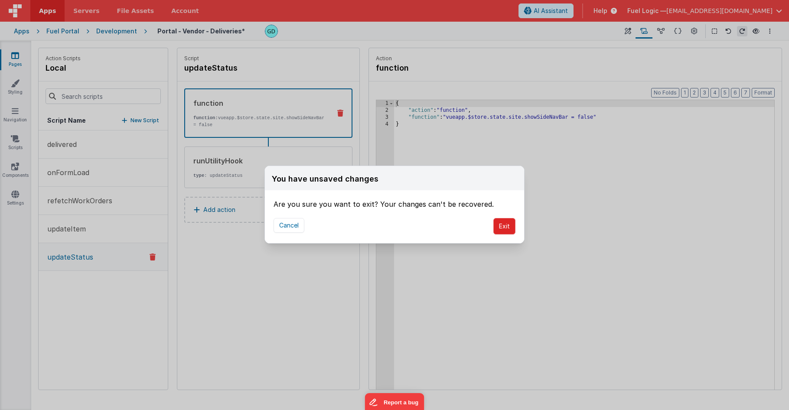
click at [506, 230] on button "Exit" at bounding box center [504, 226] width 22 height 16
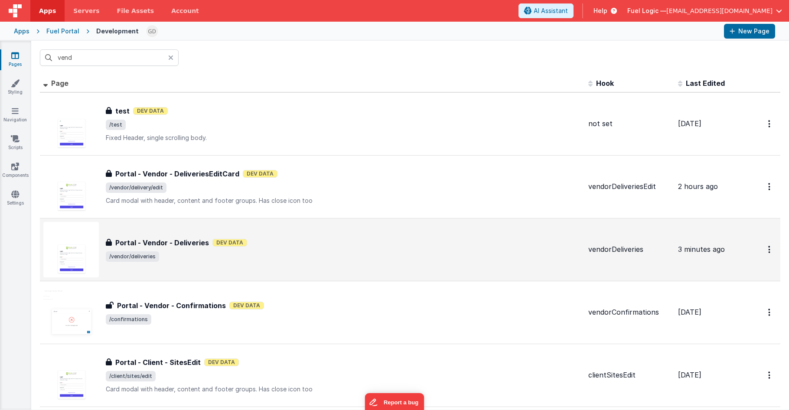
click at [310, 245] on div "Portal - Vendor - Deliveries Dev Data" at bounding box center [344, 243] width 476 height 10
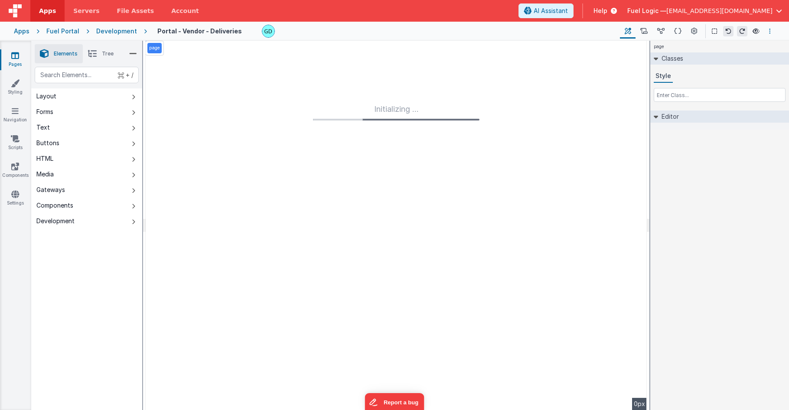
click at [770, 29] on icon "Options" at bounding box center [770, 31] width 2 height 6
click at [726, 81] on link "Rollback" at bounding box center [726, 80] width 96 height 16
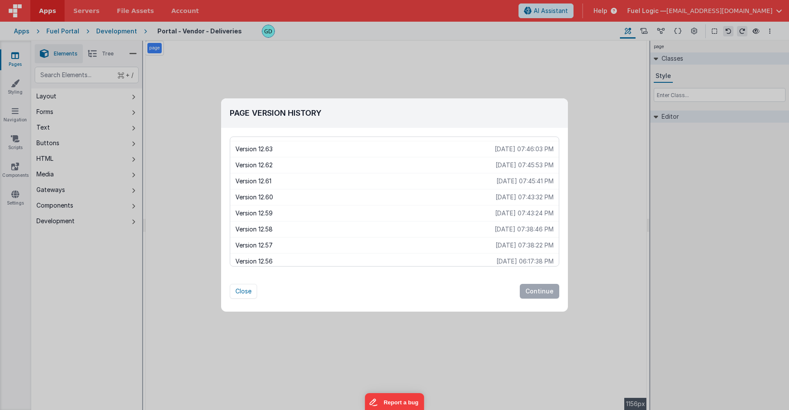
scroll to position [162, 0]
click at [412, 205] on p "Version 12.59" at bounding box center [365, 207] width 260 height 9
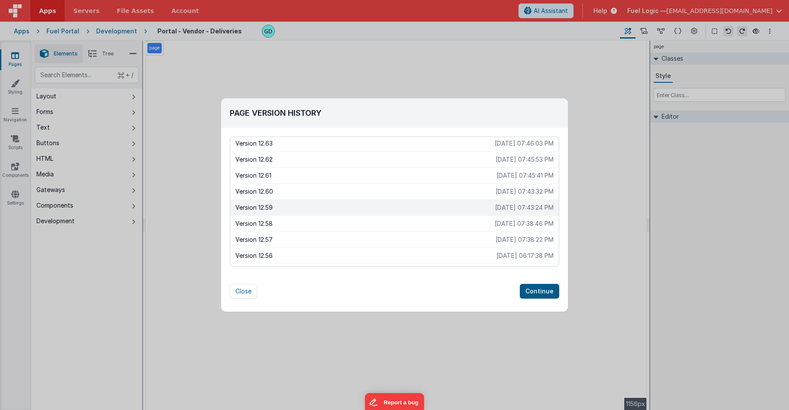
click at [543, 289] on button "Continue" at bounding box center [539, 291] width 39 height 15
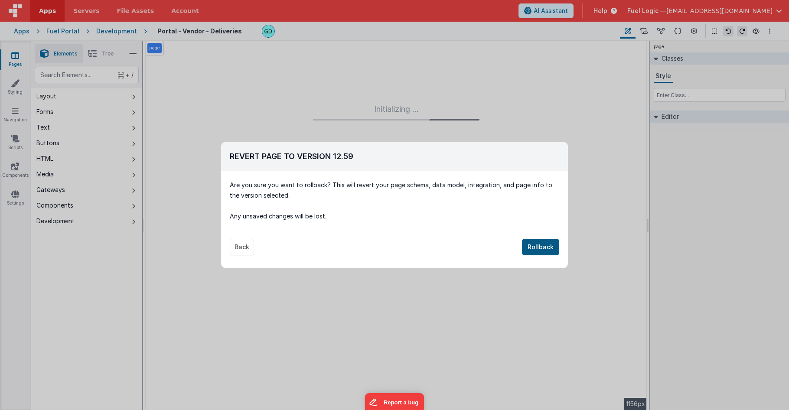
click at [542, 246] on button "Rollback" at bounding box center [540, 247] width 37 height 16
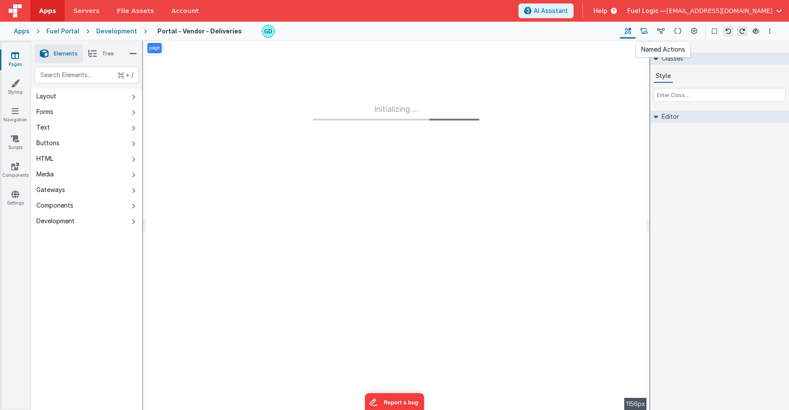
click at [647, 29] on icon at bounding box center [643, 31] width 7 height 9
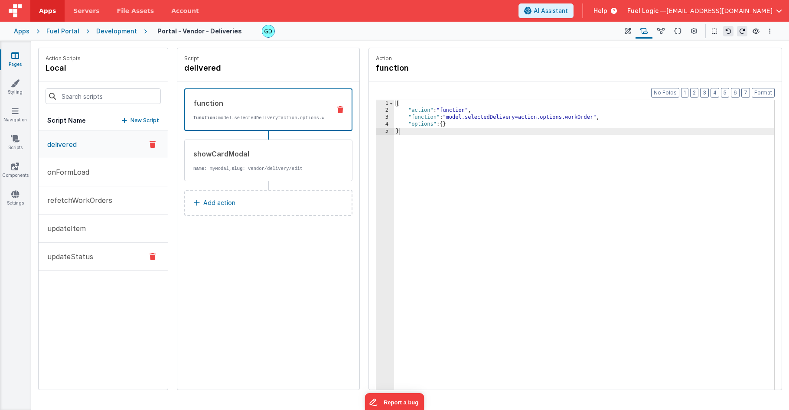
click at [110, 262] on button "updateStatus" at bounding box center [103, 257] width 129 height 28
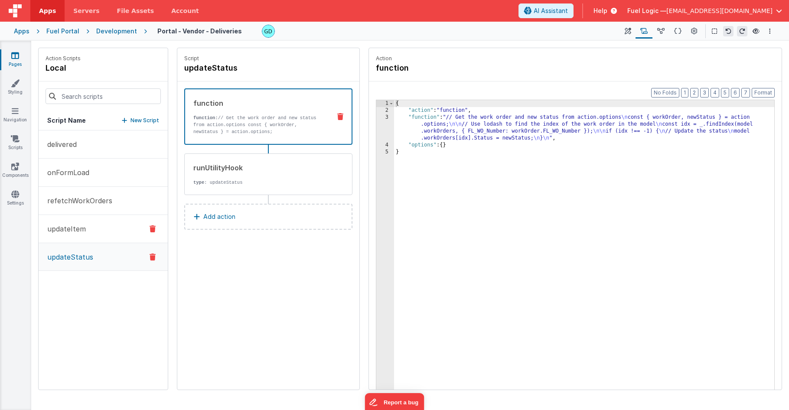
click at [91, 225] on button "updateItem" at bounding box center [103, 229] width 129 height 28
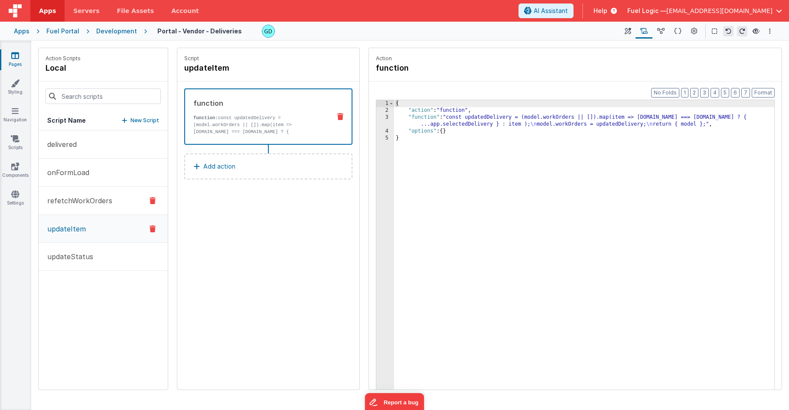
click at [80, 200] on p "refetchWorkOrders" at bounding box center [77, 201] width 70 height 10
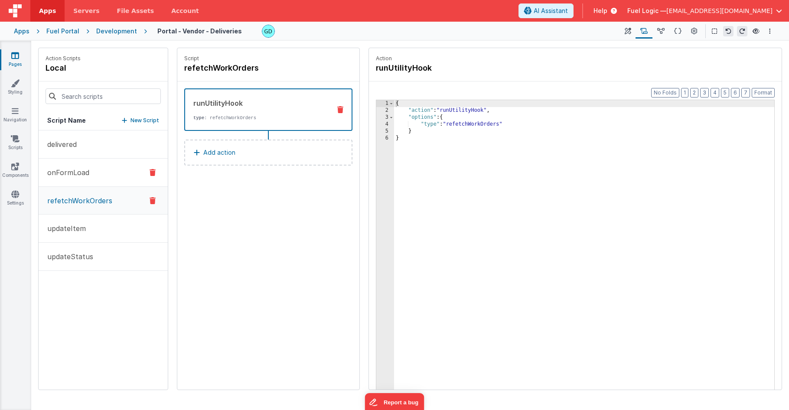
click at [83, 168] on p "onFormLoad" at bounding box center [65, 172] width 47 height 10
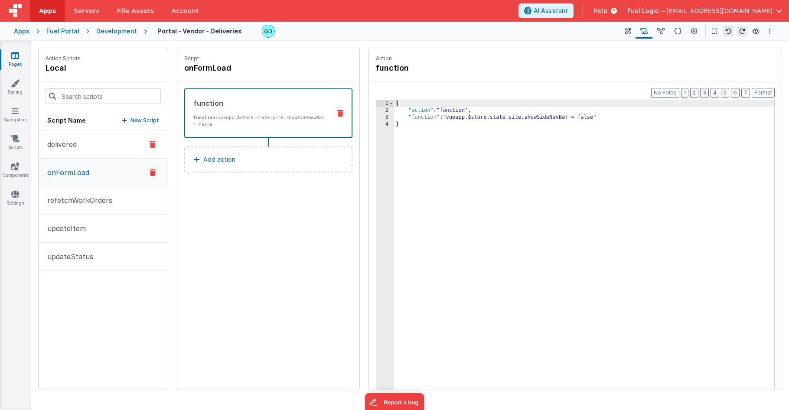
click at [88, 150] on button "delivered" at bounding box center [103, 144] width 129 height 28
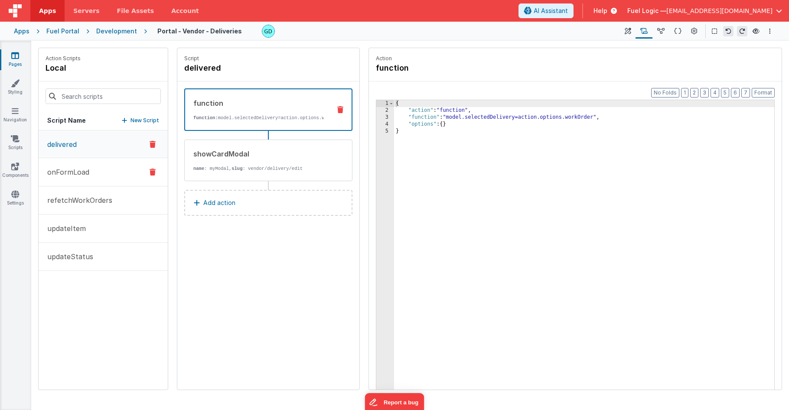
click at [103, 172] on button "onFormLoad" at bounding box center [103, 172] width 129 height 28
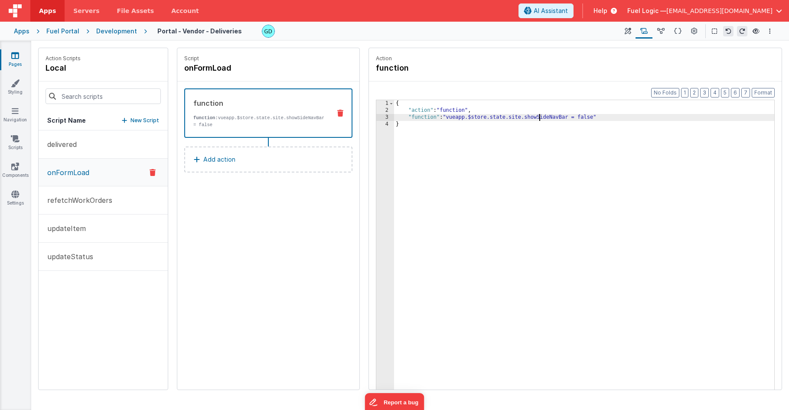
click at [539, 116] on div "{ "action" : "function" , "function" : "vueapp.$store.state.site.showSideNavBar…" at bounding box center [584, 265] width 380 height 330
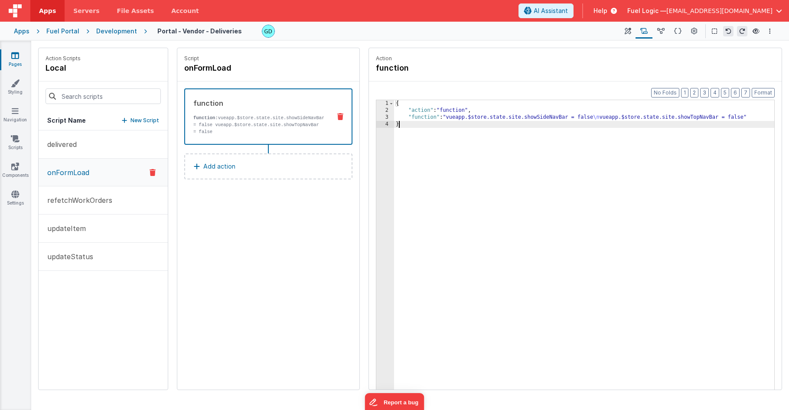
click at [597, 118] on div "{ "action" : "function" , "function" : "vueapp.$store.state.site.showSideNavBar…" at bounding box center [584, 265] width 380 height 330
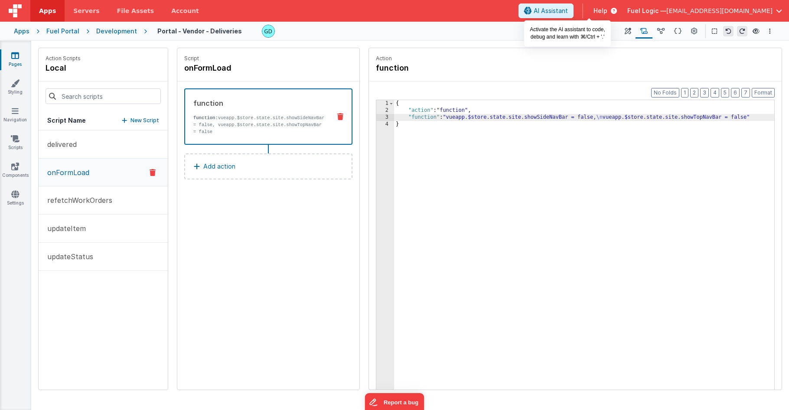
click at [568, 9] on span "AI Assistant" at bounding box center [551, 11] width 34 height 9
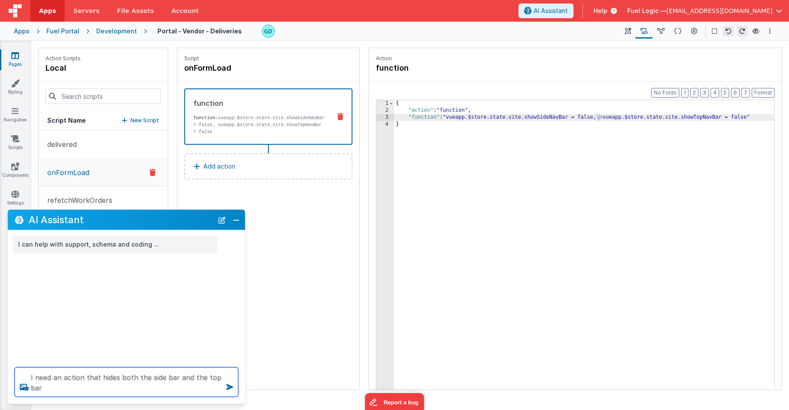
type textarea "I need an action that hides both the side bar and the top bar"
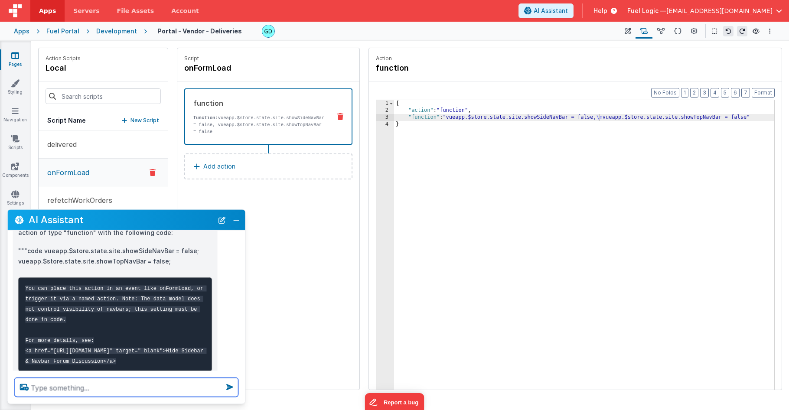
scroll to position [84, 0]
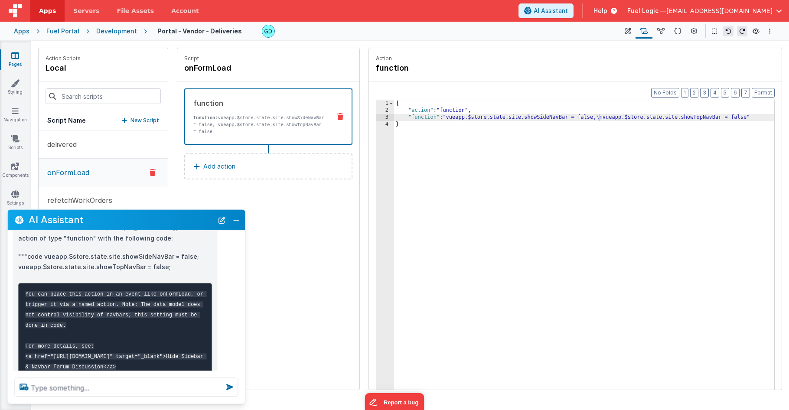
click at [603, 116] on div "{ "action" : "function" , "function" : "vueapp.$store.state.site.showSideNavBar…" at bounding box center [584, 265] width 380 height 330
click at [62, 143] on p "delivered" at bounding box center [59, 144] width 35 height 10
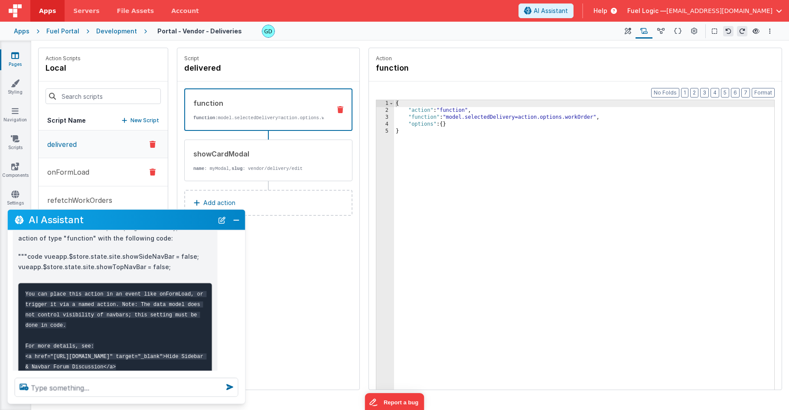
click at [82, 168] on p "onFormLoad" at bounding box center [65, 172] width 47 height 10
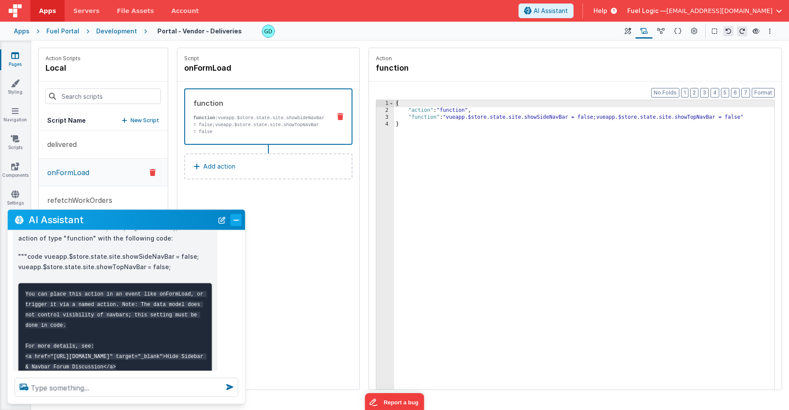
click at [240, 219] on button "Close" at bounding box center [236, 220] width 11 height 12
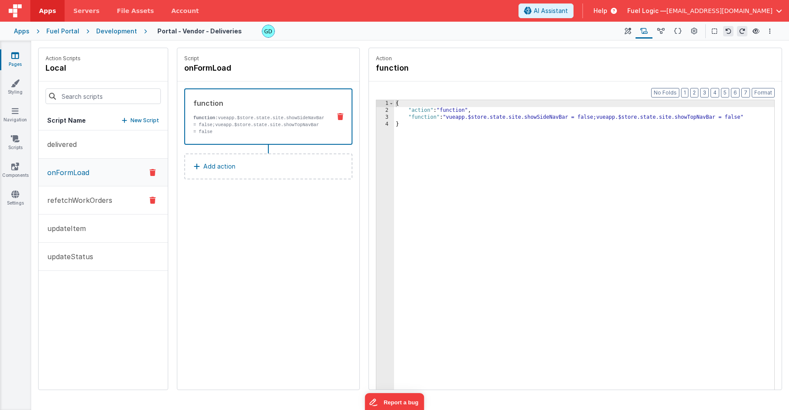
click at [126, 195] on button "refetchWorkOrders" at bounding box center [103, 200] width 129 height 28
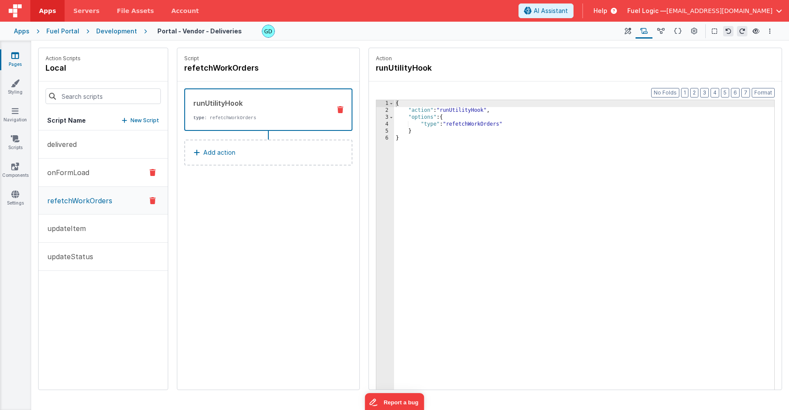
click at [109, 175] on button "onFormLoad" at bounding box center [103, 173] width 129 height 28
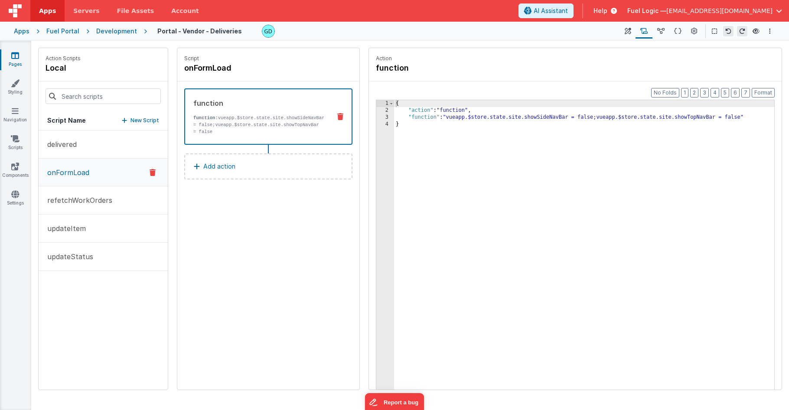
click at [112, 32] on div "Development" at bounding box center [116, 31] width 41 height 9
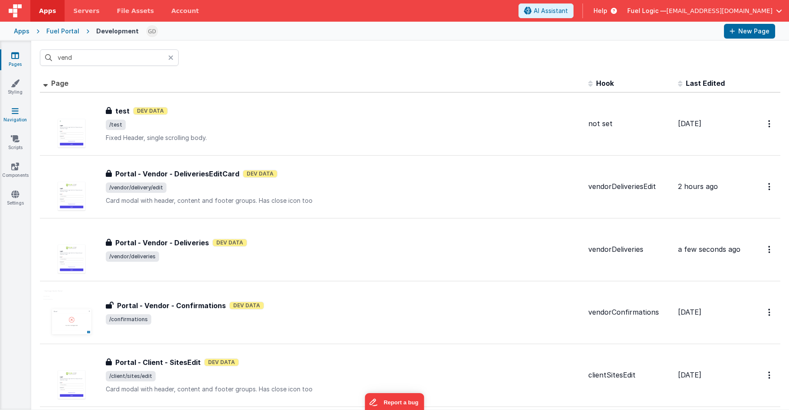
click at [14, 117] on link "Navigation" at bounding box center [15, 115] width 31 height 17
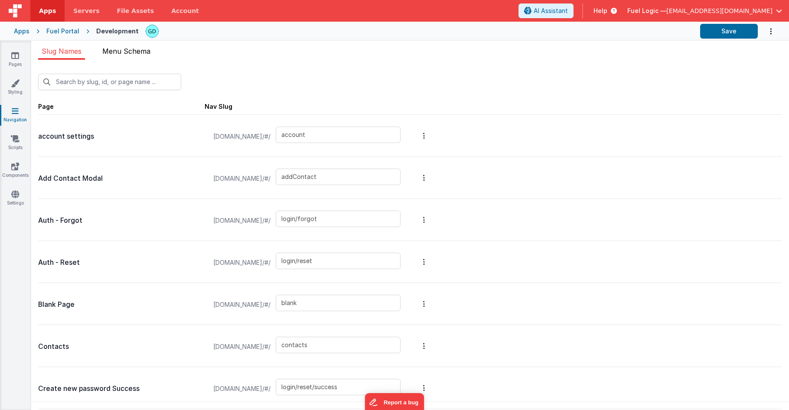
click at [126, 55] on li "Menu Schema" at bounding box center [126, 53] width 55 height 14
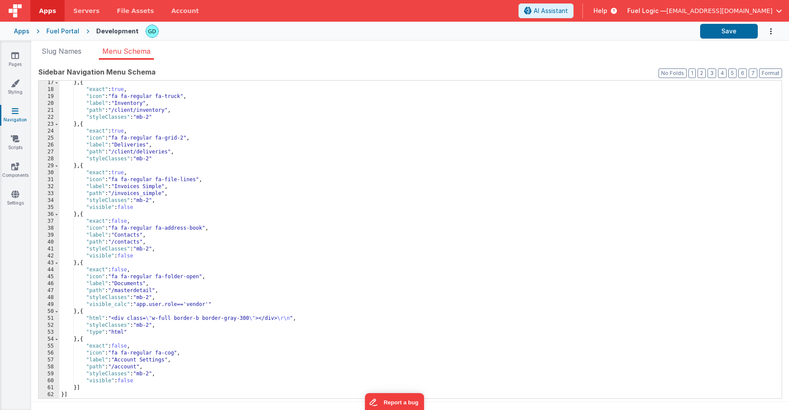
scroll to position [112, 0]
click at [54, 31] on div "Fuel Portal" at bounding box center [62, 31] width 33 height 9
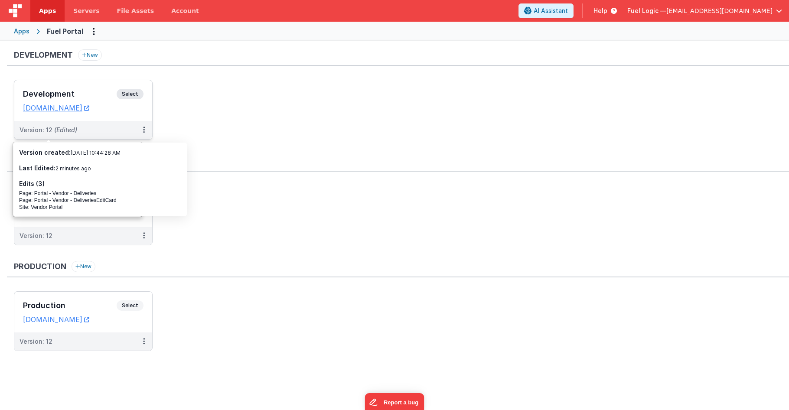
click at [71, 127] on span "(Edited)" at bounding box center [65, 129] width 23 height 7
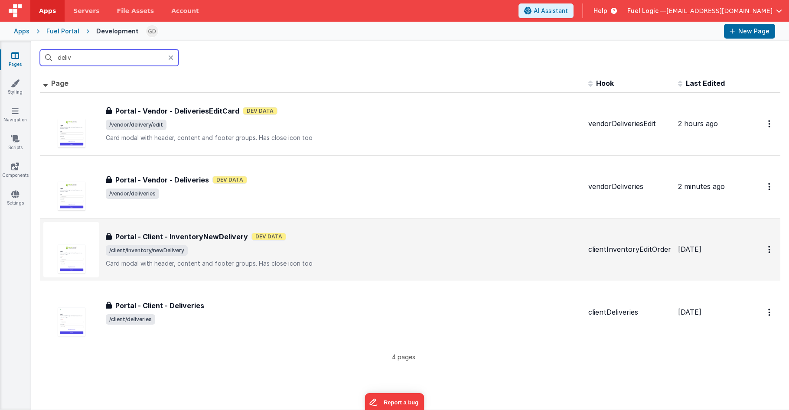
type input "delivery"
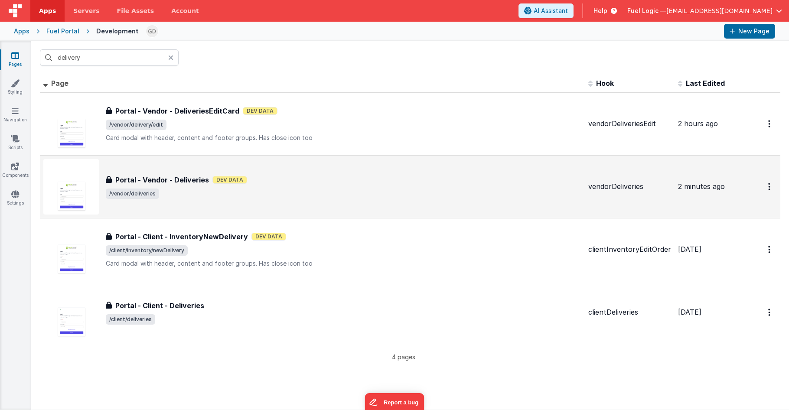
drag, startPoint x: 244, startPoint y: 242, endPoint x: 219, endPoint y: 184, distance: 63.1
click at [219, 184] on div "Portal - Vendor - Deliveries Dev Data" at bounding box center [344, 180] width 476 height 10
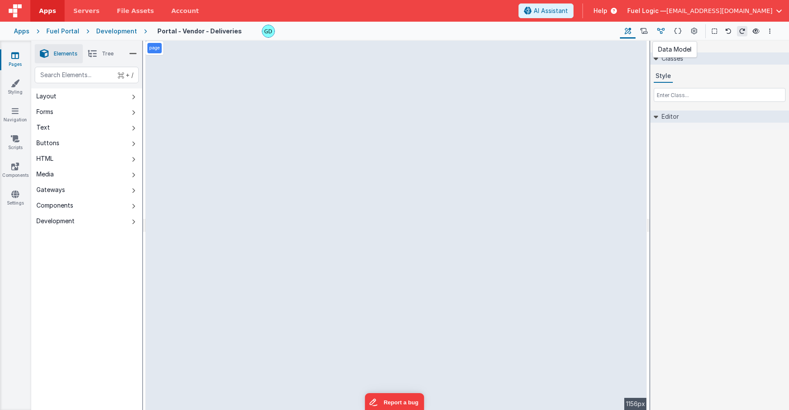
click at [665, 32] on icon at bounding box center [660, 31] width 7 height 9
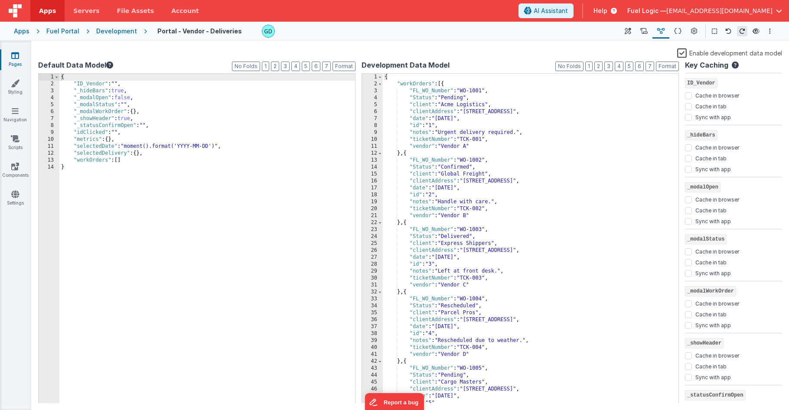
click at [125, 121] on div "{ "ID_Vendor" : "" , "_hideBars" : true , "_modalOpen" : false , "_modalStatus"…" at bounding box center [207, 245] width 296 height 343
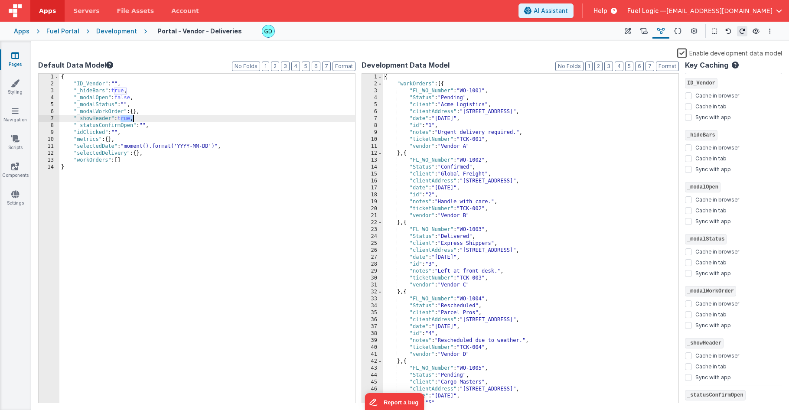
click at [125, 121] on div "{ "ID_Vendor" : "" , "_hideBars" : true , "_modalOpen" : false , "_modalStatus"…" at bounding box center [207, 245] width 296 height 343
click at [170, 138] on div "{ "ID_Vendor" : "" , "_hideBars" : true , "_modalOpen" : false , "_modalStatus"…" at bounding box center [207, 245] width 296 height 343
click at [13, 109] on icon at bounding box center [15, 111] width 7 height 9
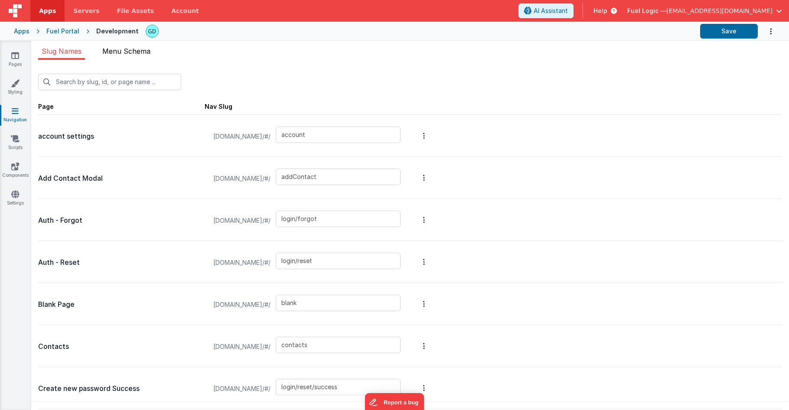
click at [154, 52] on li "Menu Schema" at bounding box center [126, 53] width 55 height 14
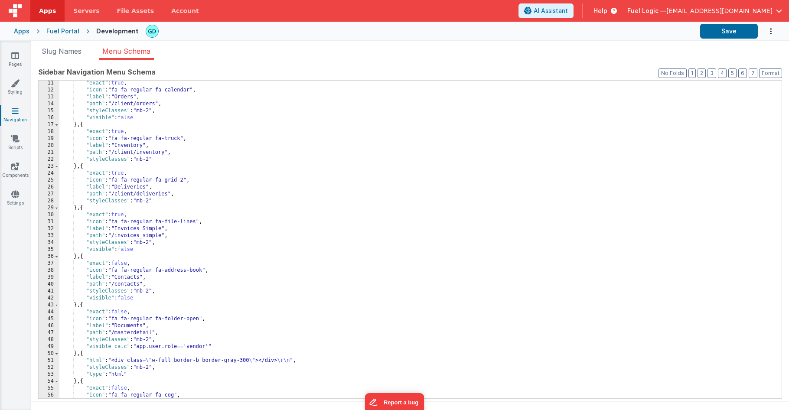
scroll to position [7, 0]
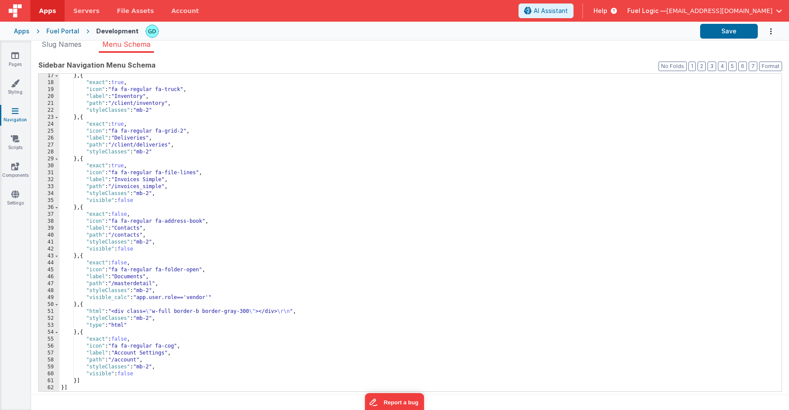
click at [170, 299] on div "} , { "exact" : true , "icon" : "fa fa-regular fa-truck" , "label" : "Inventory…" at bounding box center [417, 238] width 716 height 332
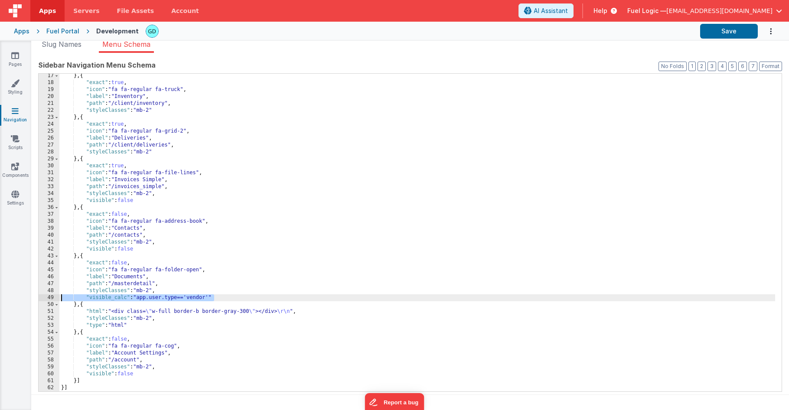
drag, startPoint x: 215, startPoint y: 297, endPoint x: 31, endPoint y: 296, distance: 184.3
click at [31, 296] on section "Pages Styling Navigation Scripts Components Settings Slug Names Menu Schema New…" at bounding box center [394, 225] width 789 height 369
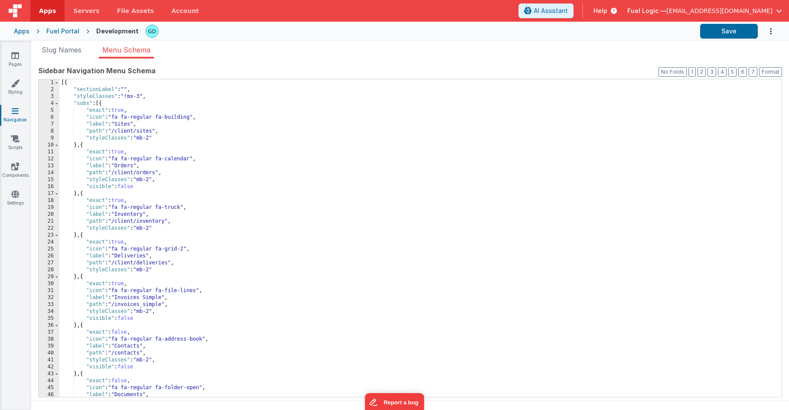
scroll to position [0, 0]
click at [193, 138] on div "[{ "sectionLabel" : "" , "styleClasses" : "!mx-3" , "subs" : [{ "exact" : true …" at bounding box center [417, 247] width 716 height 332
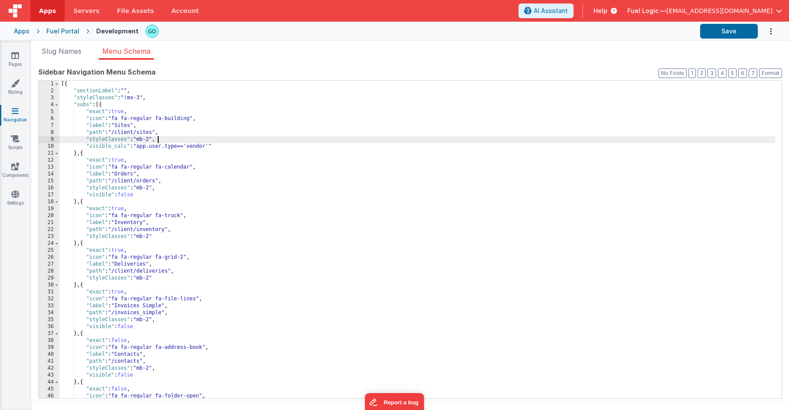
click at [191, 235] on div "[{ "sectionLabel" : "" , "styleClasses" : "!mx-3" , "subs" : [{ "exact" : true …" at bounding box center [417, 247] width 716 height 332
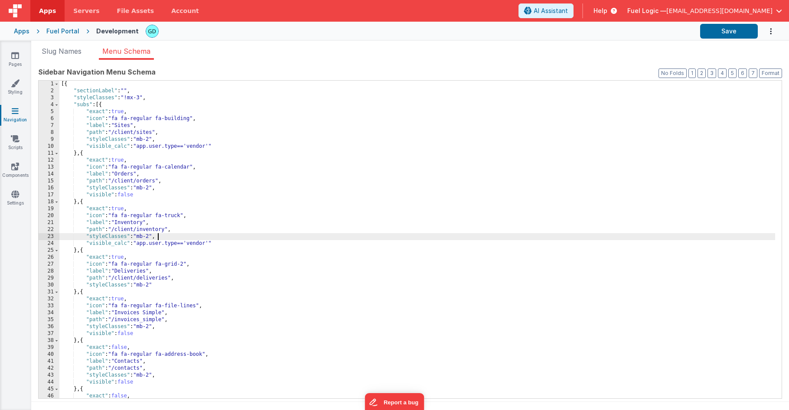
click at [197, 281] on div "[{ "sectionLabel" : "" , "styleClasses" : "!mx-3" , "subs" : [{ "exact" : true …" at bounding box center [417, 247] width 716 height 332
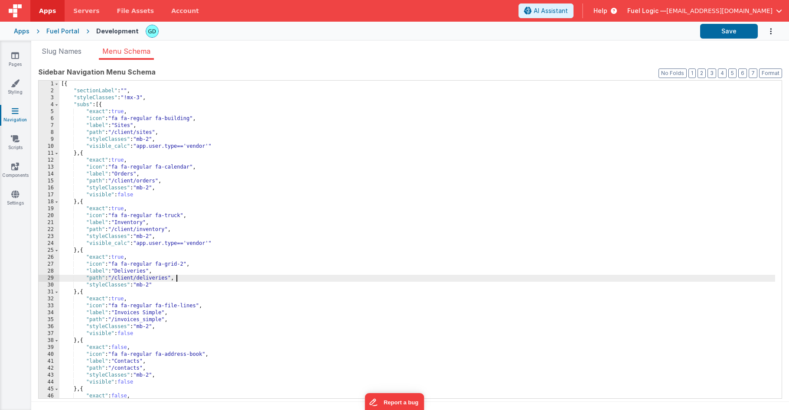
click at [198, 284] on div "[{ "sectionLabel" : "" , "styleClasses" : "!mx-3" , "subs" : [{ "exact" : true …" at bounding box center [417, 247] width 716 height 332
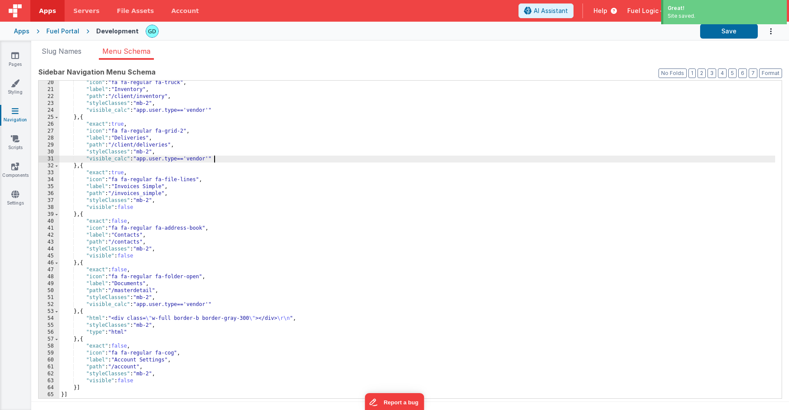
scroll to position [7, 0]
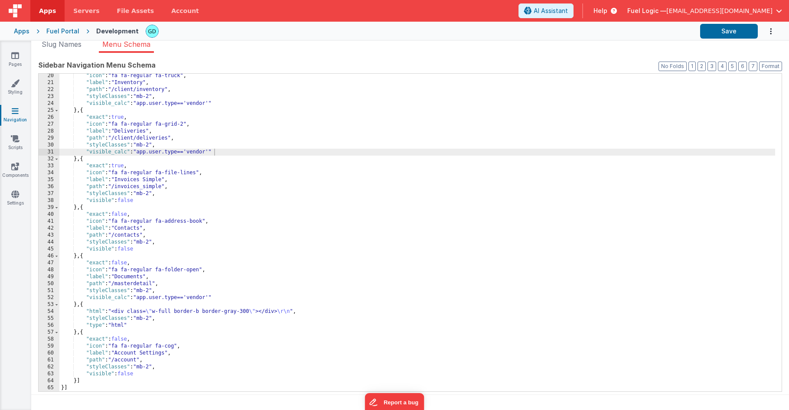
click at [68, 31] on div "Fuel Portal" at bounding box center [62, 31] width 33 height 9
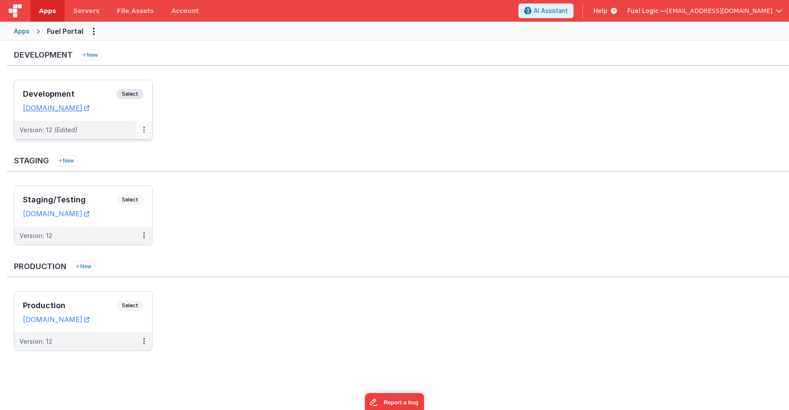
click at [143, 130] on icon at bounding box center [144, 130] width 2 height 0
click at [133, 182] on link "Deploy..." at bounding box center [114, 181] width 76 height 16
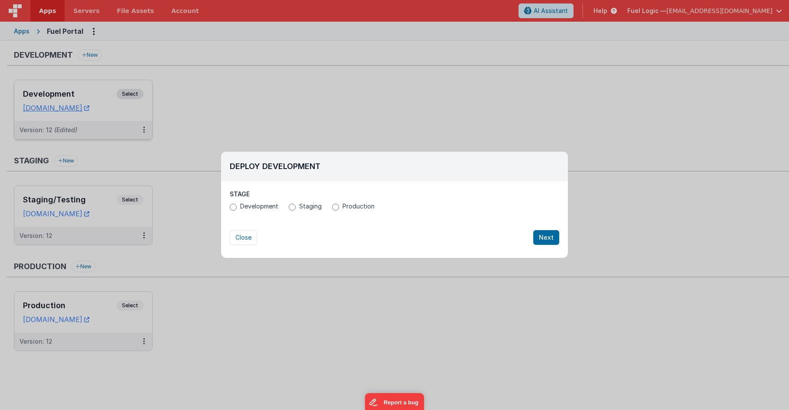
click at [342, 208] on span "Production" at bounding box center [358, 206] width 32 height 9
click at [339, 208] on input "Production" at bounding box center [335, 207] width 7 height 7
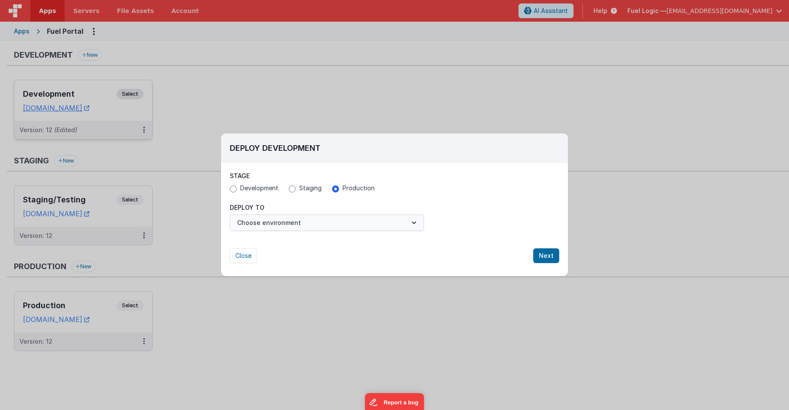
click at [337, 222] on button "Choose environment" at bounding box center [327, 223] width 194 height 16
click at [333, 228] on button "Choose environment" at bounding box center [327, 223] width 194 height 16
click at [243, 256] on button "Close" at bounding box center [243, 255] width 27 height 15
radio input "false"
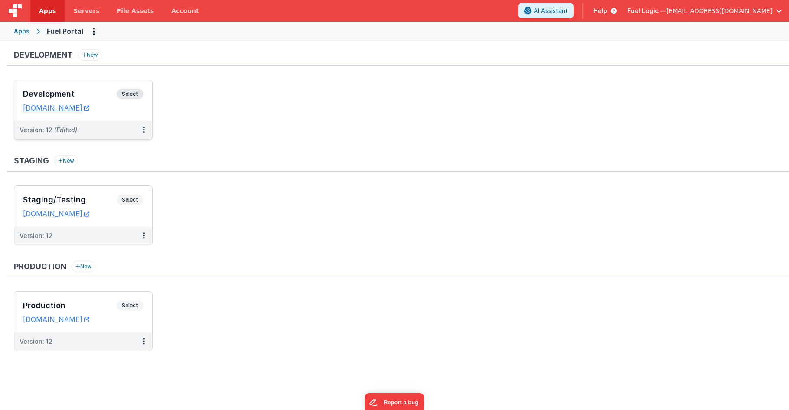
click at [432, 212] on ul "Staging/Testing Select URLs fuellogic.clientportal.cloud Version: 12" at bounding box center [401, 220] width 775 height 68
